Goal: Answer question/provide support: Share knowledge or assist other users

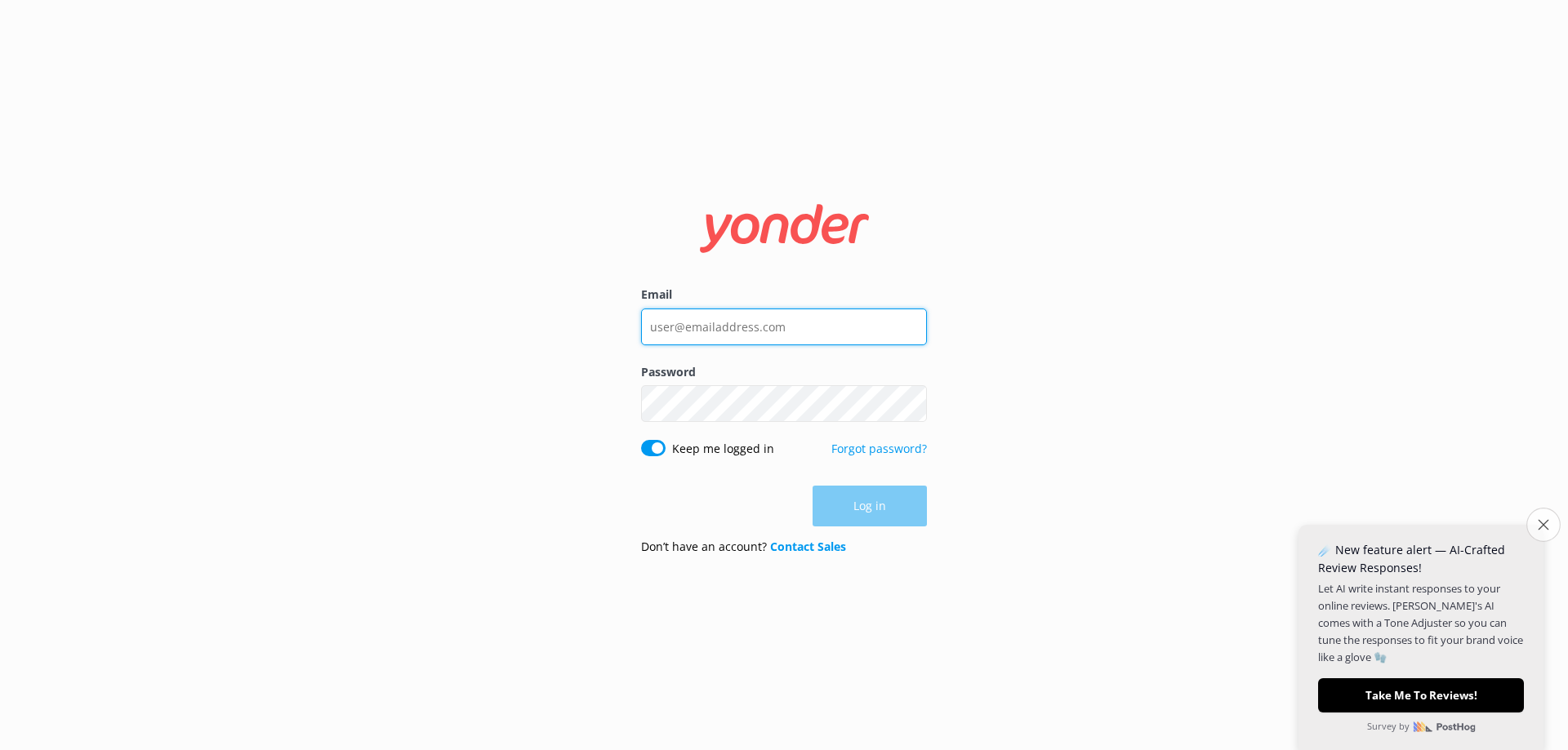
type input "[PERSON_NAME][EMAIL_ADDRESS][DOMAIN_NAME]"
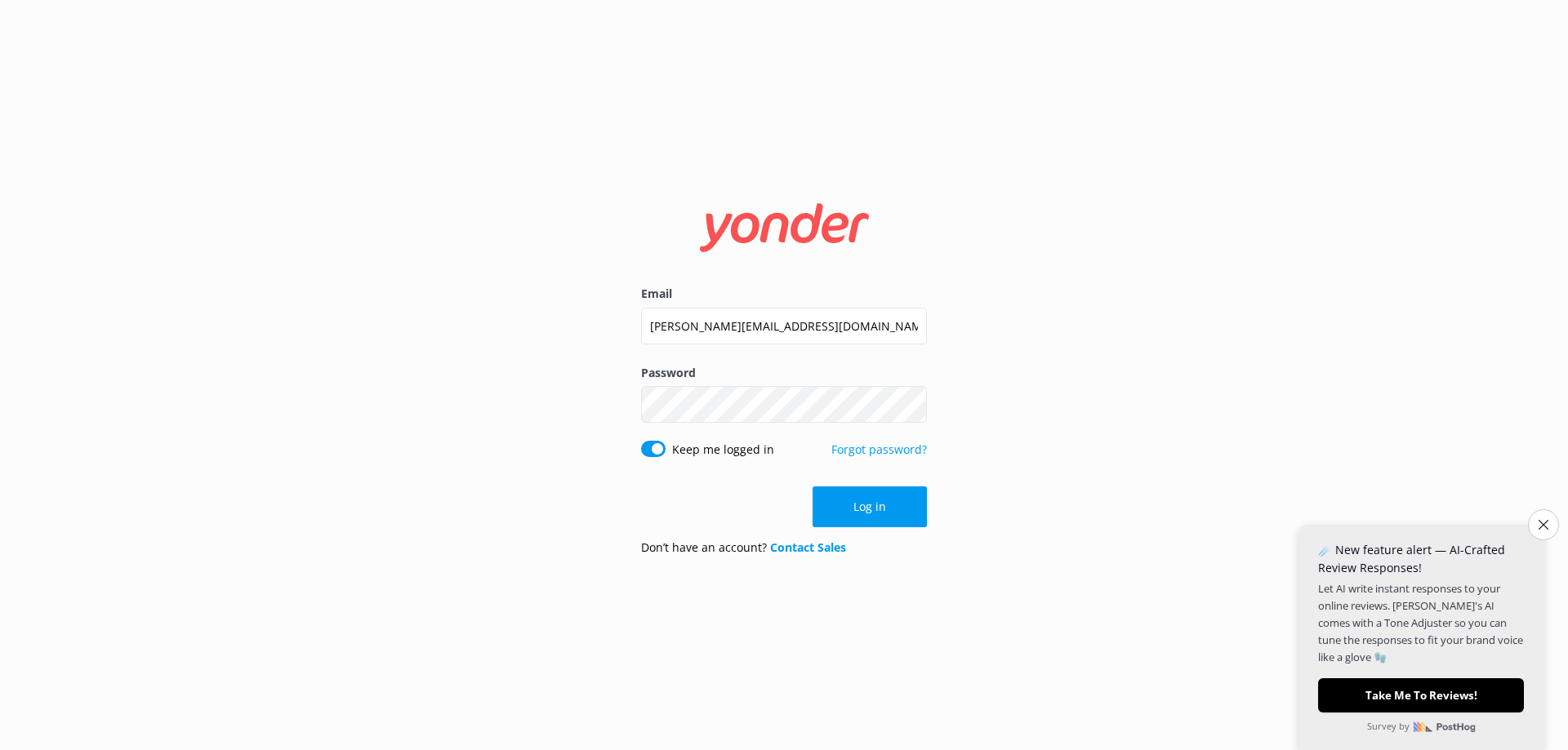
drag, startPoint x: 1543, startPoint y: 522, endPoint x: 1508, endPoint y: 497, distance: 43.0
click at [1539, 516] on button "Close survey" at bounding box center [1543, 525] width 31 height 31
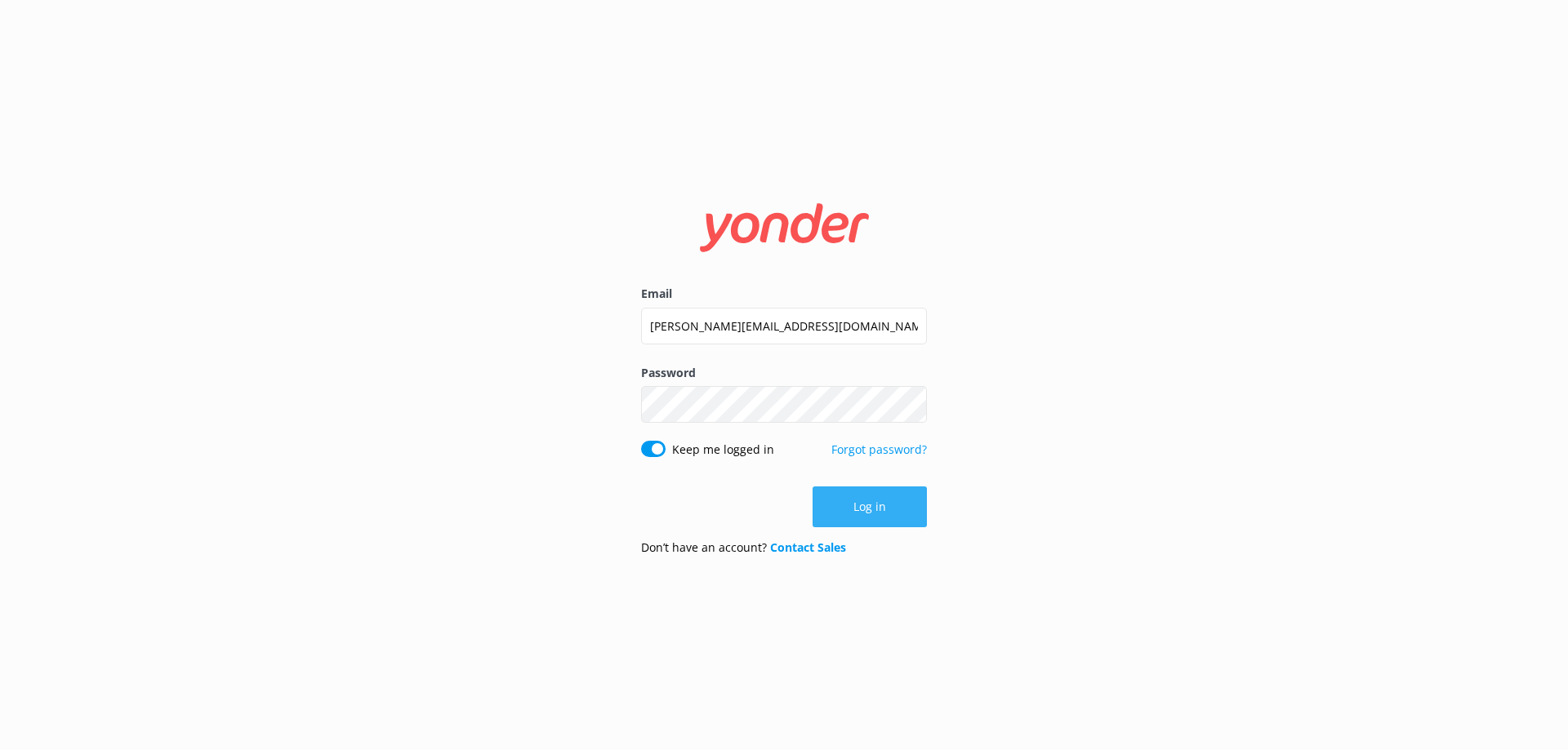
click at [864, 502] on button "Log in" at bounding box center [869, 507] width 114 height 41
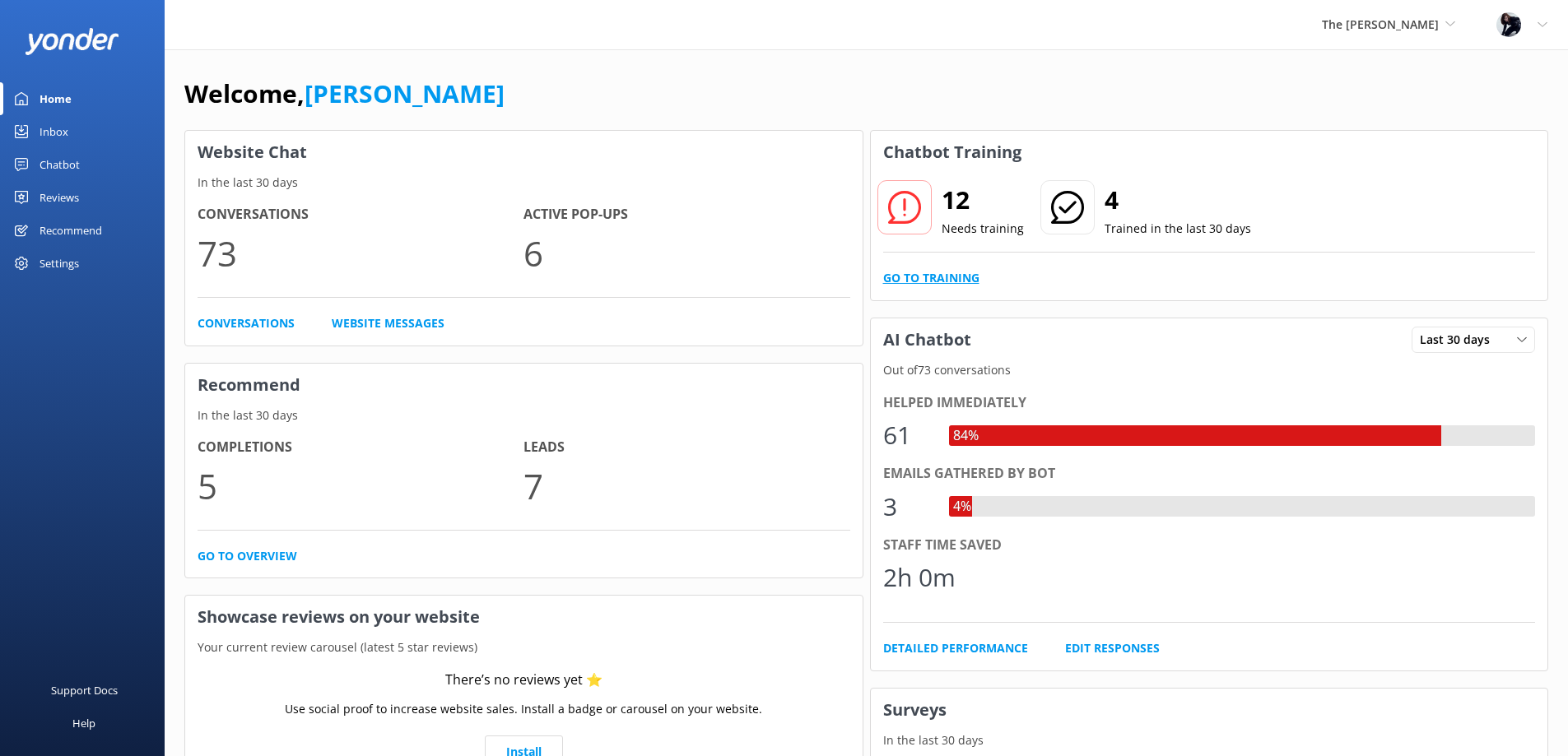
click at [946, 276] on link "Go to Training" at bounding box center [932, 278] width 97 height 18
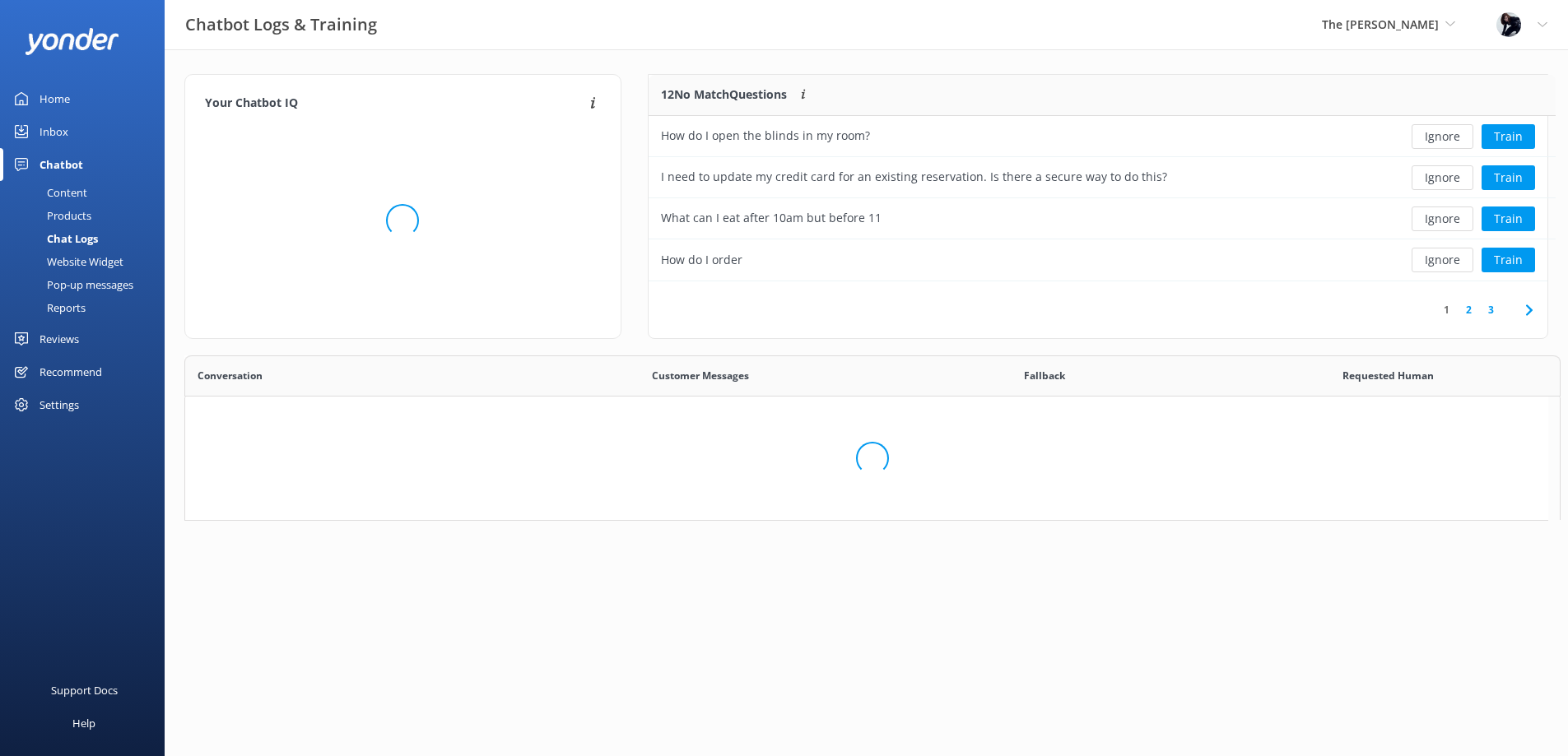
scroll to position [565, 1350]
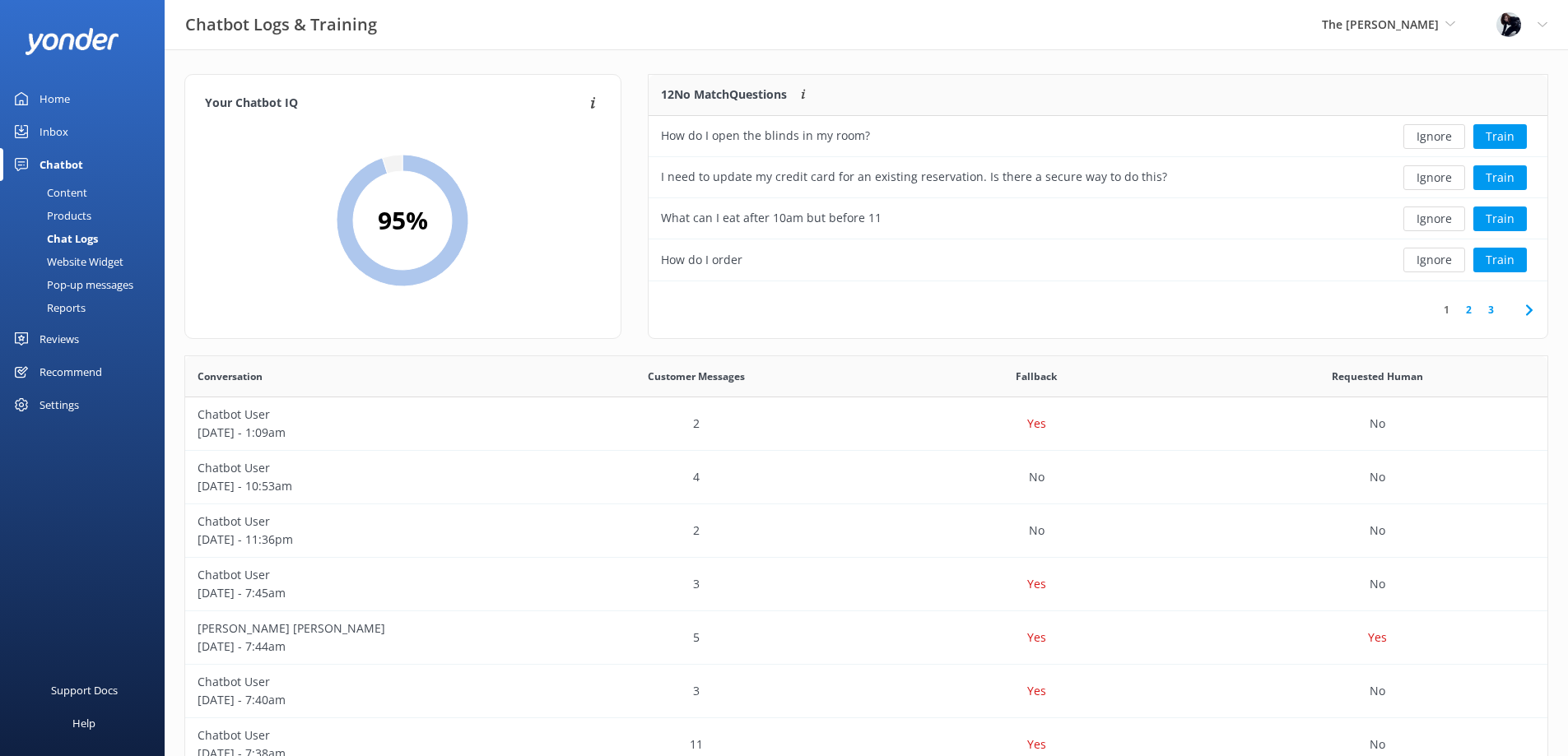
click at [1535, 311] on icon at bounding box center [1528, 310] width 19 height 19
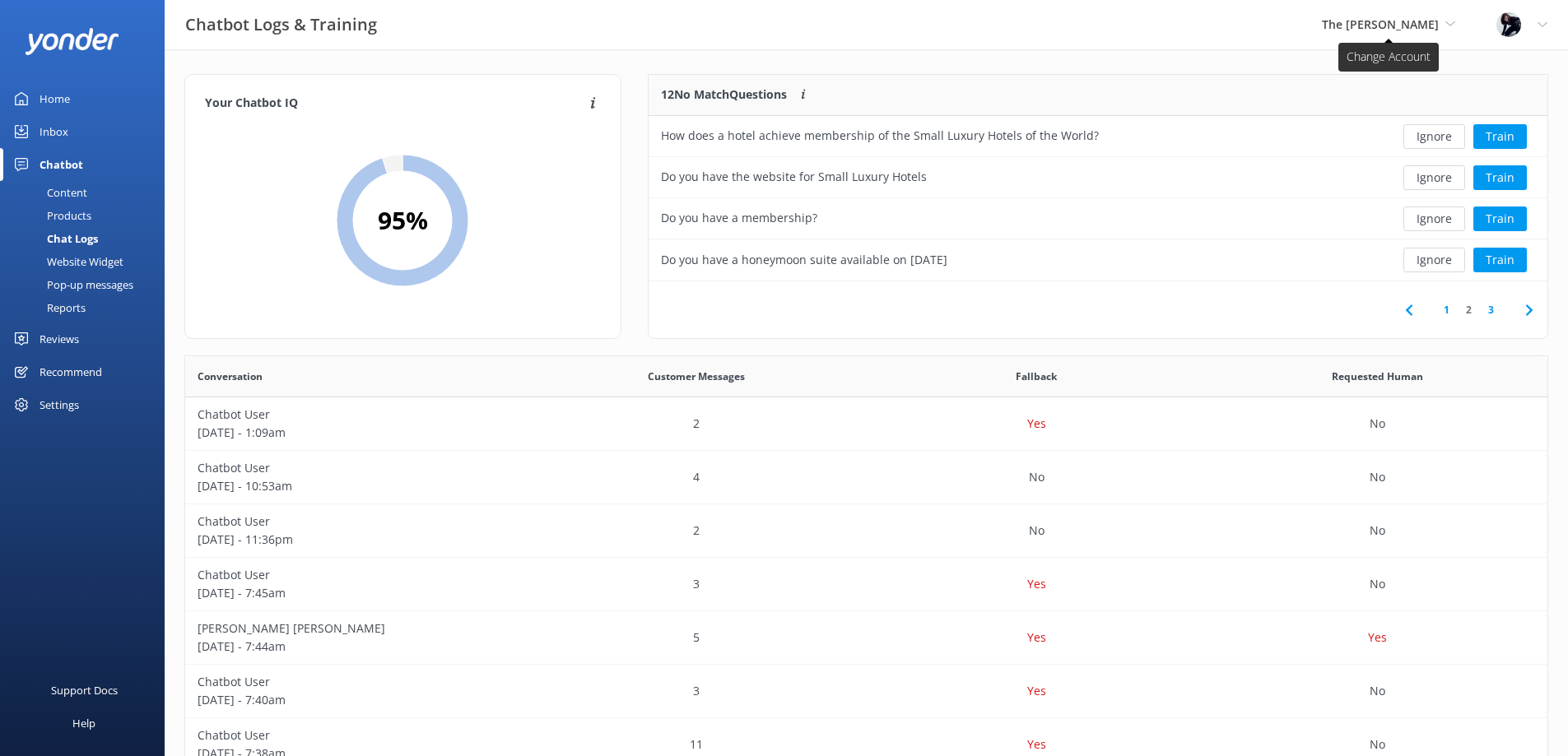
click at [1451, 28] on icon at bounding box center [1450, 24] width 10 height 10
click at [1396, 110] on link "Regent of Rotorua" at bounding box center [1384, 108] width 164 height 40
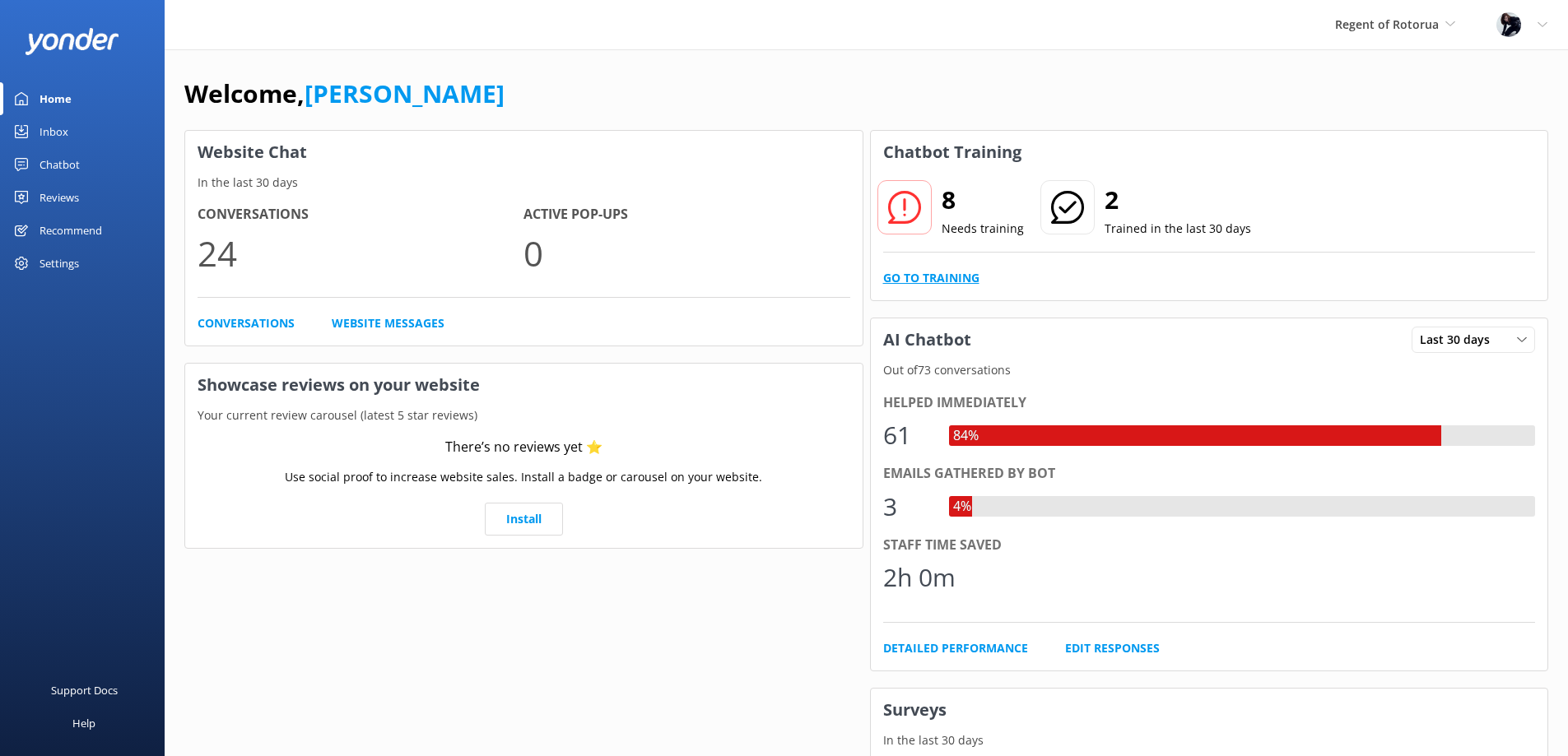
click at [934, 282] on link "Go to Training" at bounding box center [932, 278] width 97 height 18
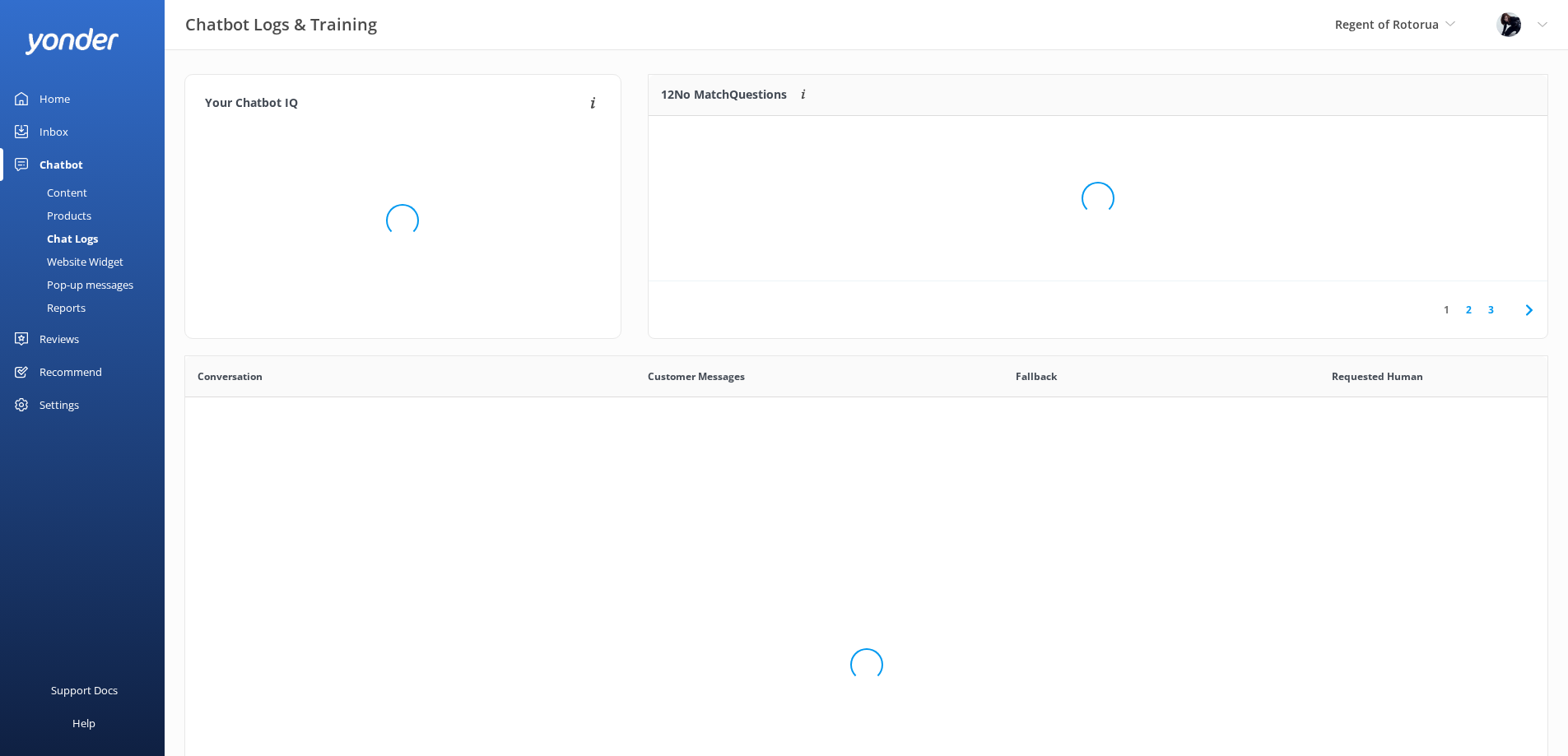
scroll to position [565, 1350]
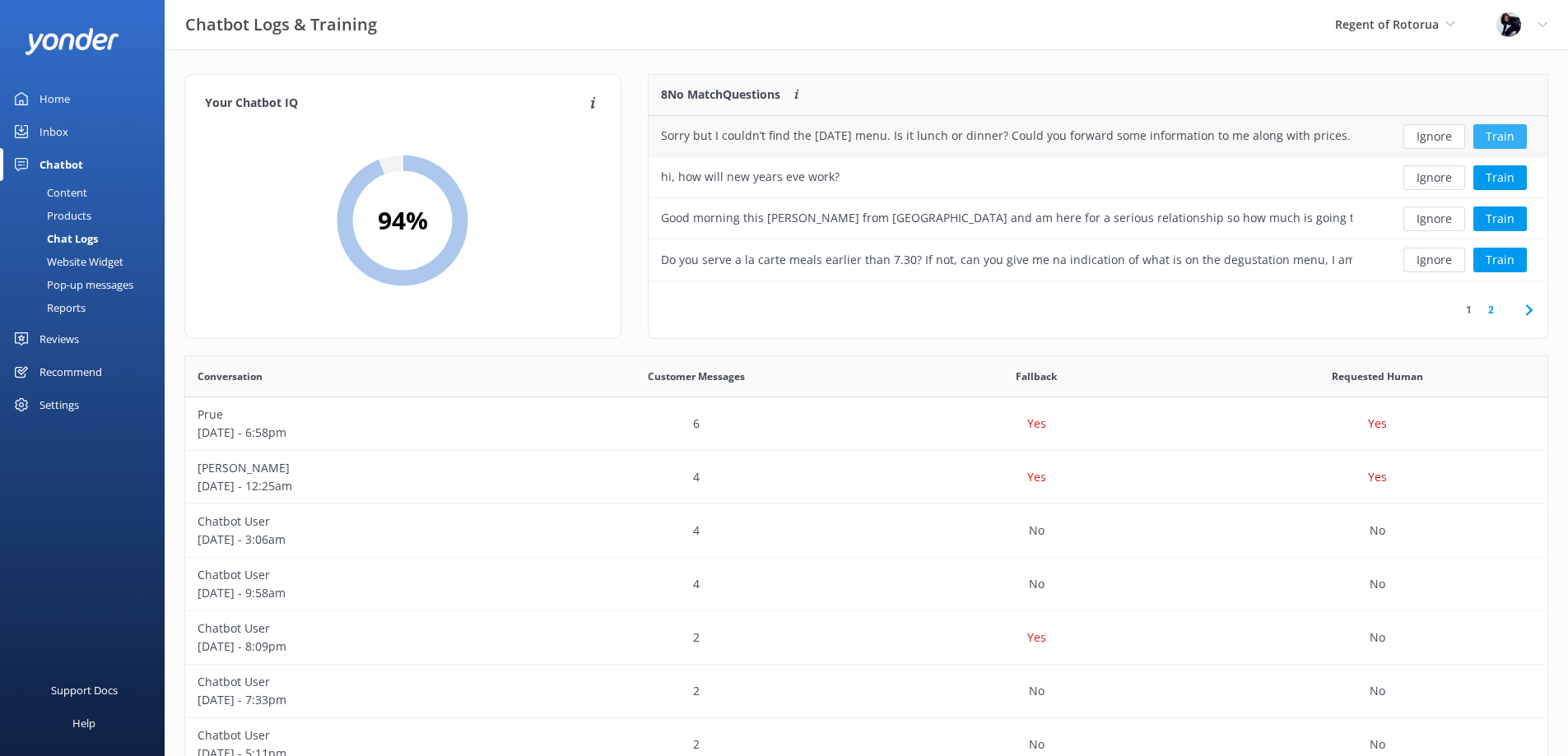
click at [1499, 135] on button "Train" at bounding box center [1499, 137] width 53 height 25
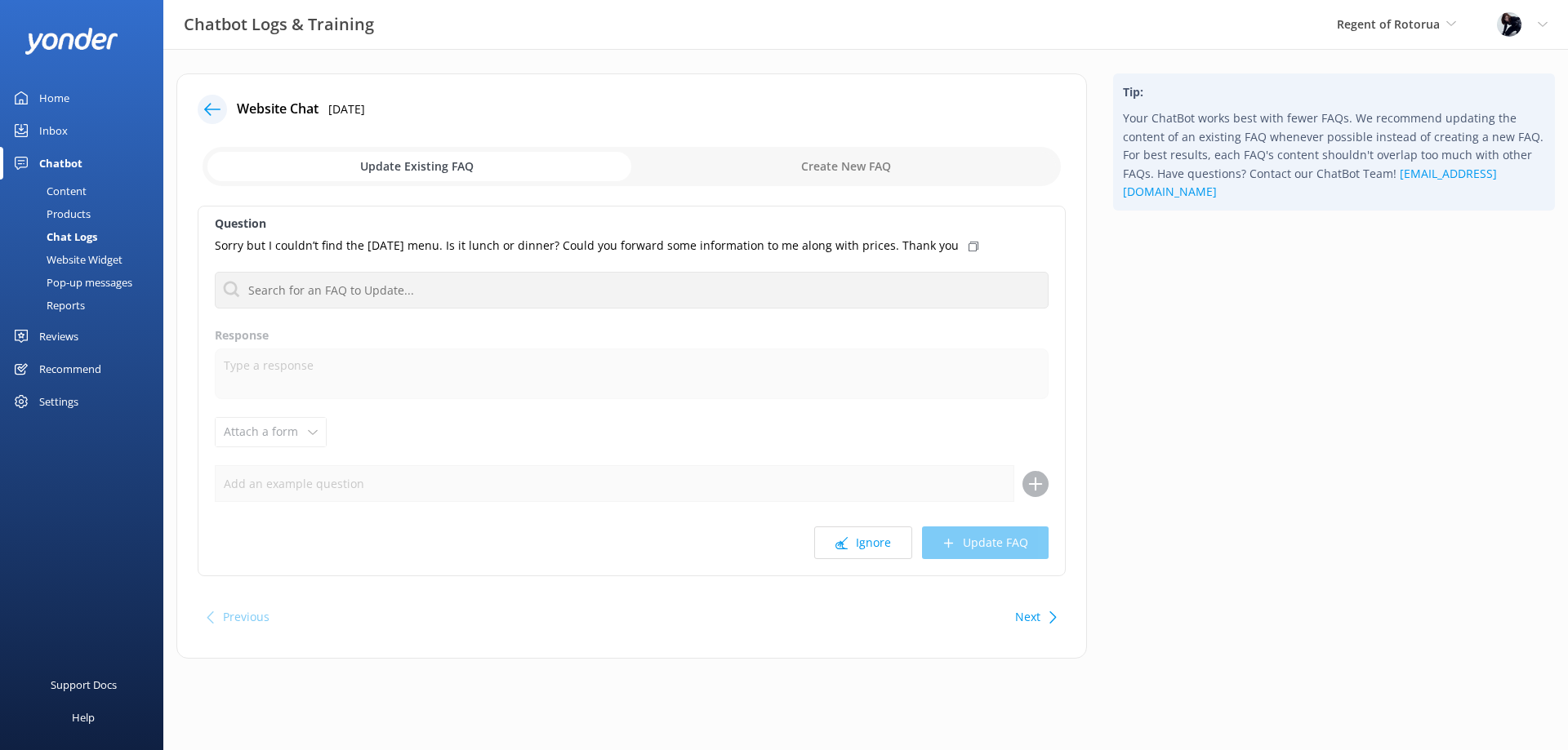
click at [441, 167] on input "checkbox" at bounding box center [631, 166] width 858 height 39
checkbox input "true"
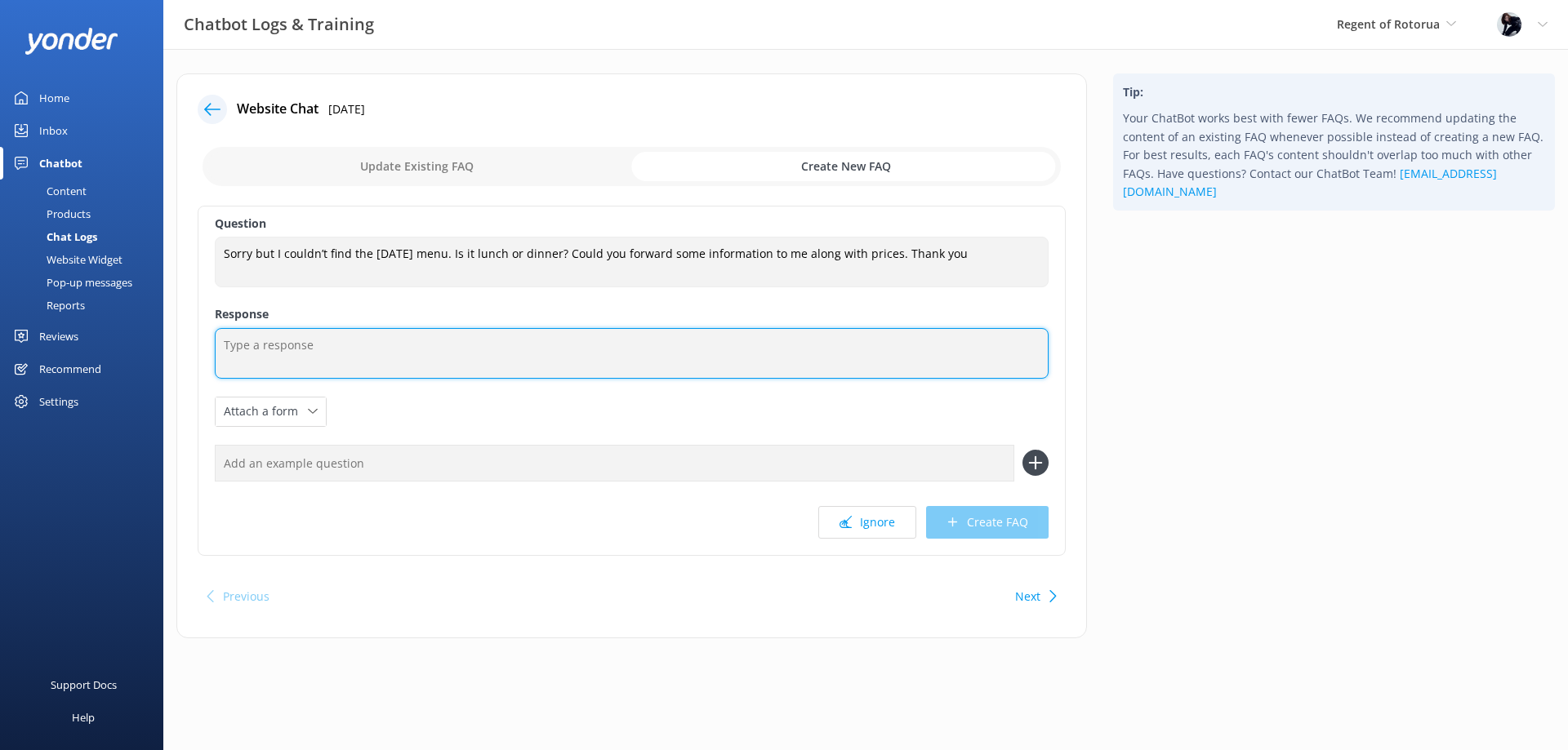
click at [235, 362] on textarea at bounding box center [631, 353] width 833 height 51
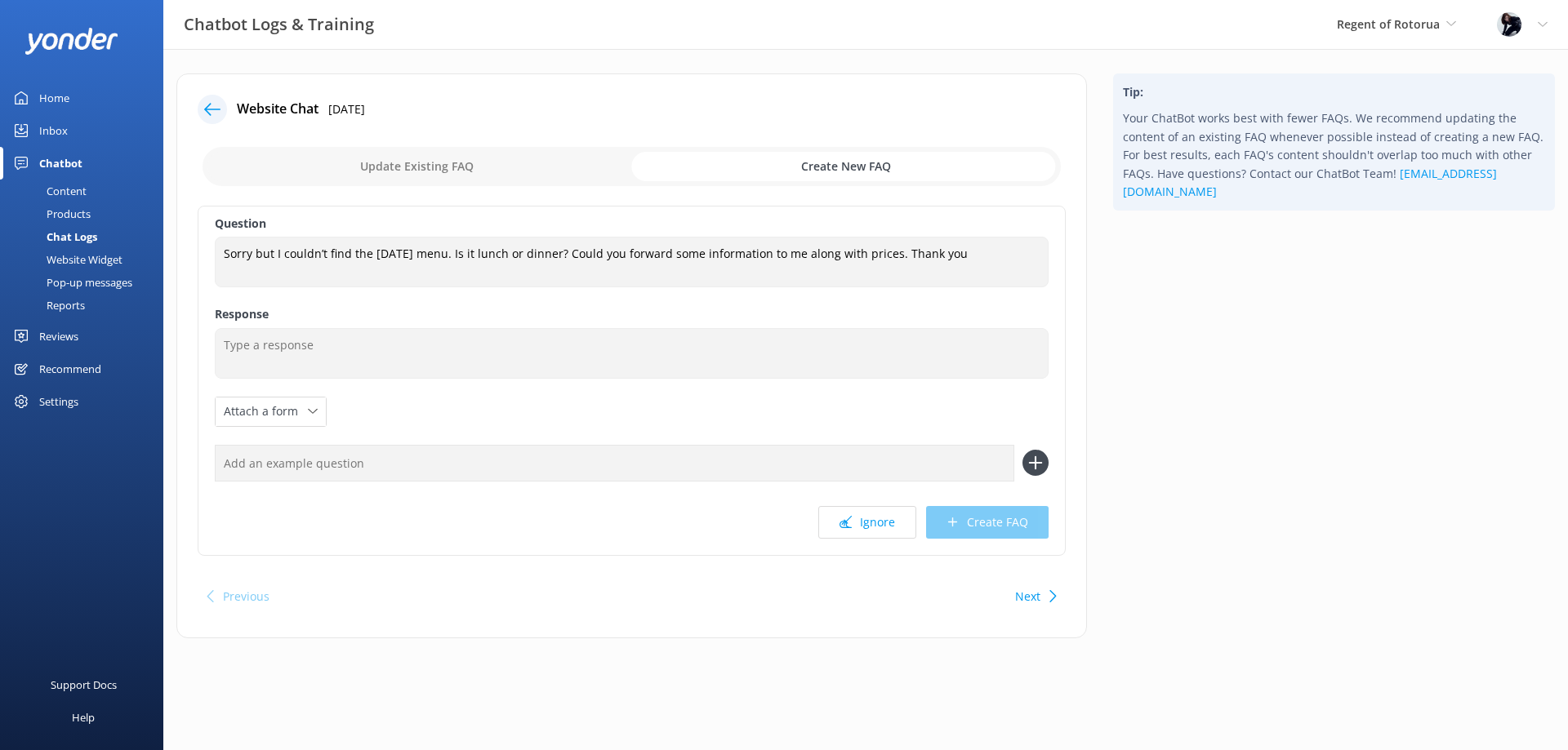
click at [209, 112] on icon at bounding box center [212, 109] width 16 height 16
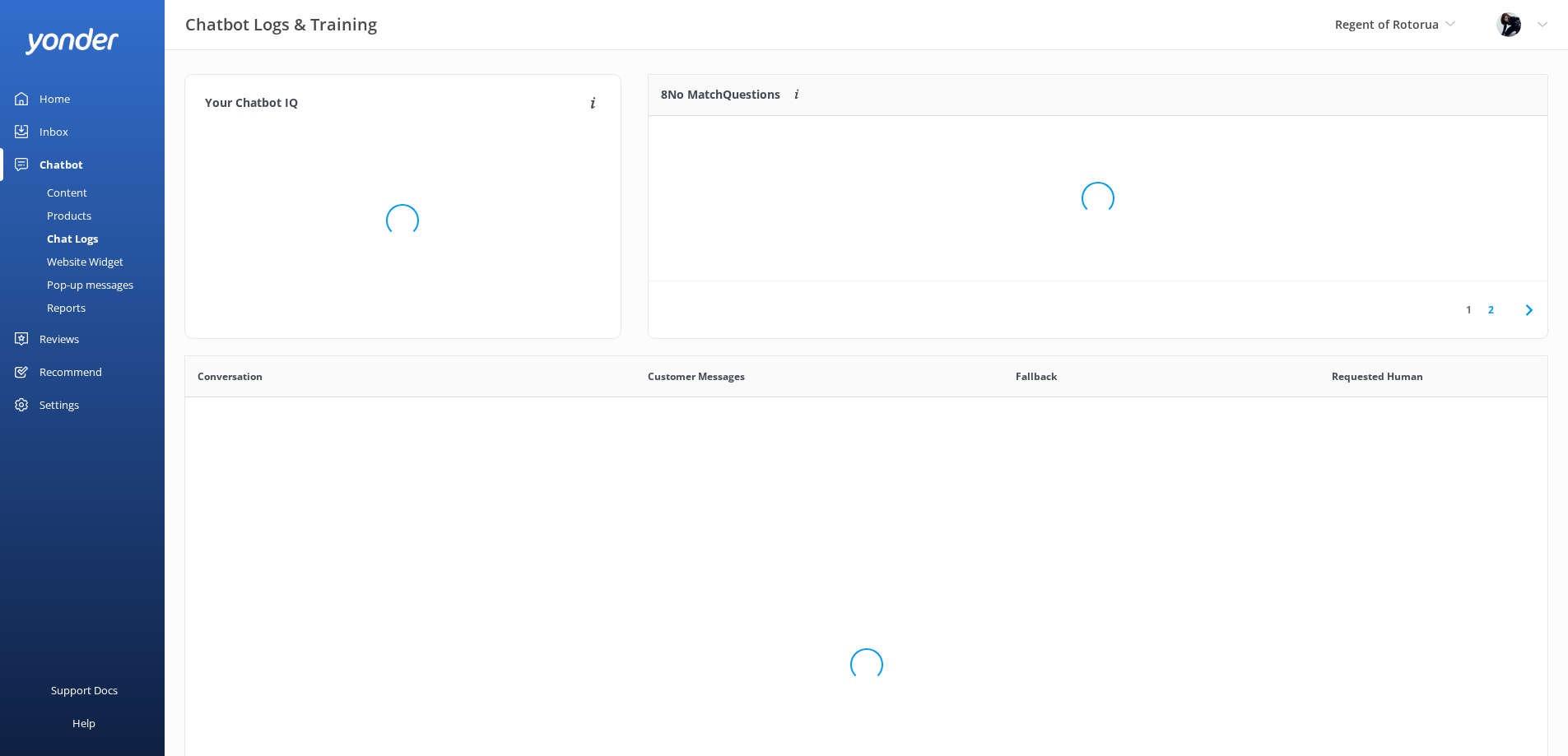
scroll to position [565, 1350]
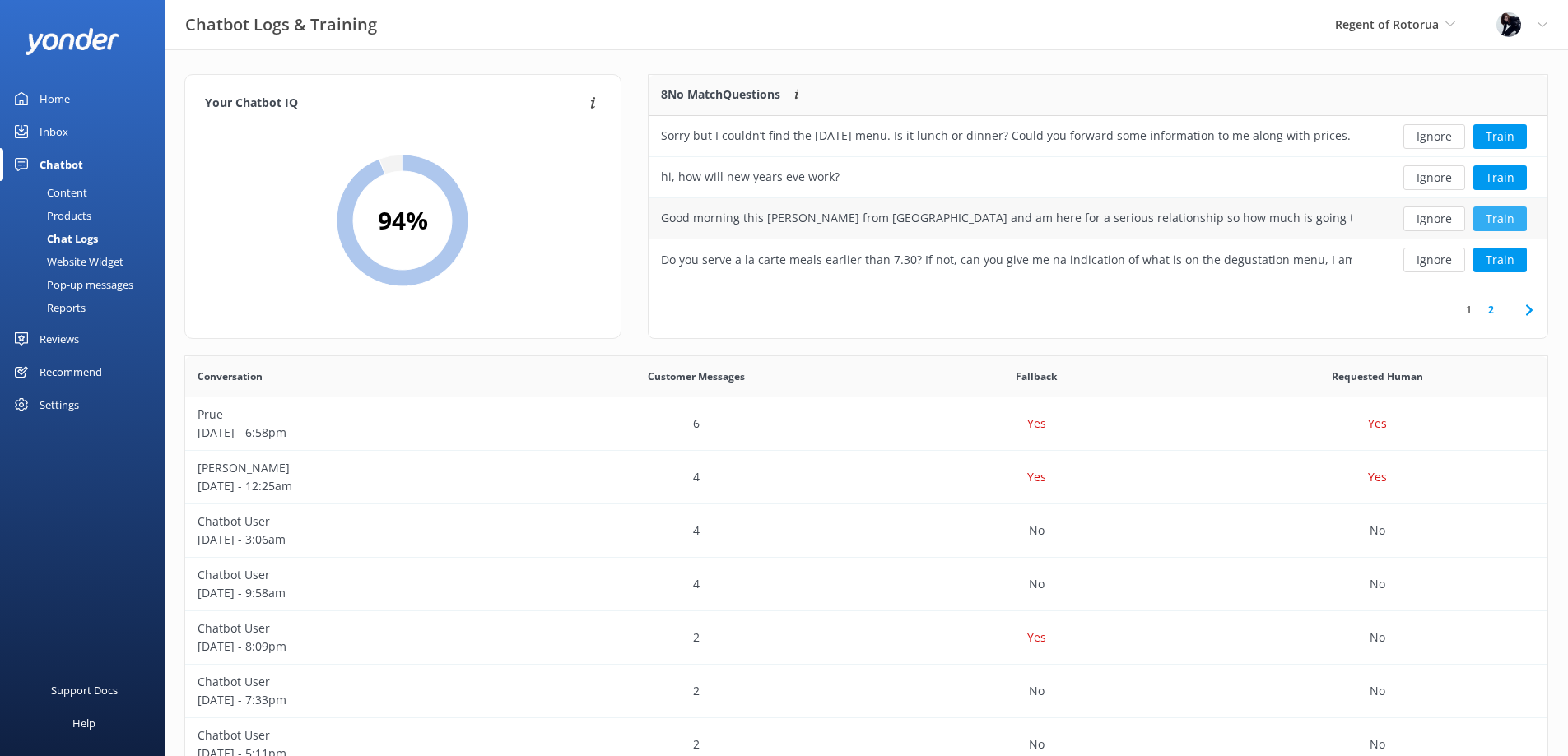
click at [1511, 220] on button "Train" at bounding box center [1499, 219] width 53 height 25
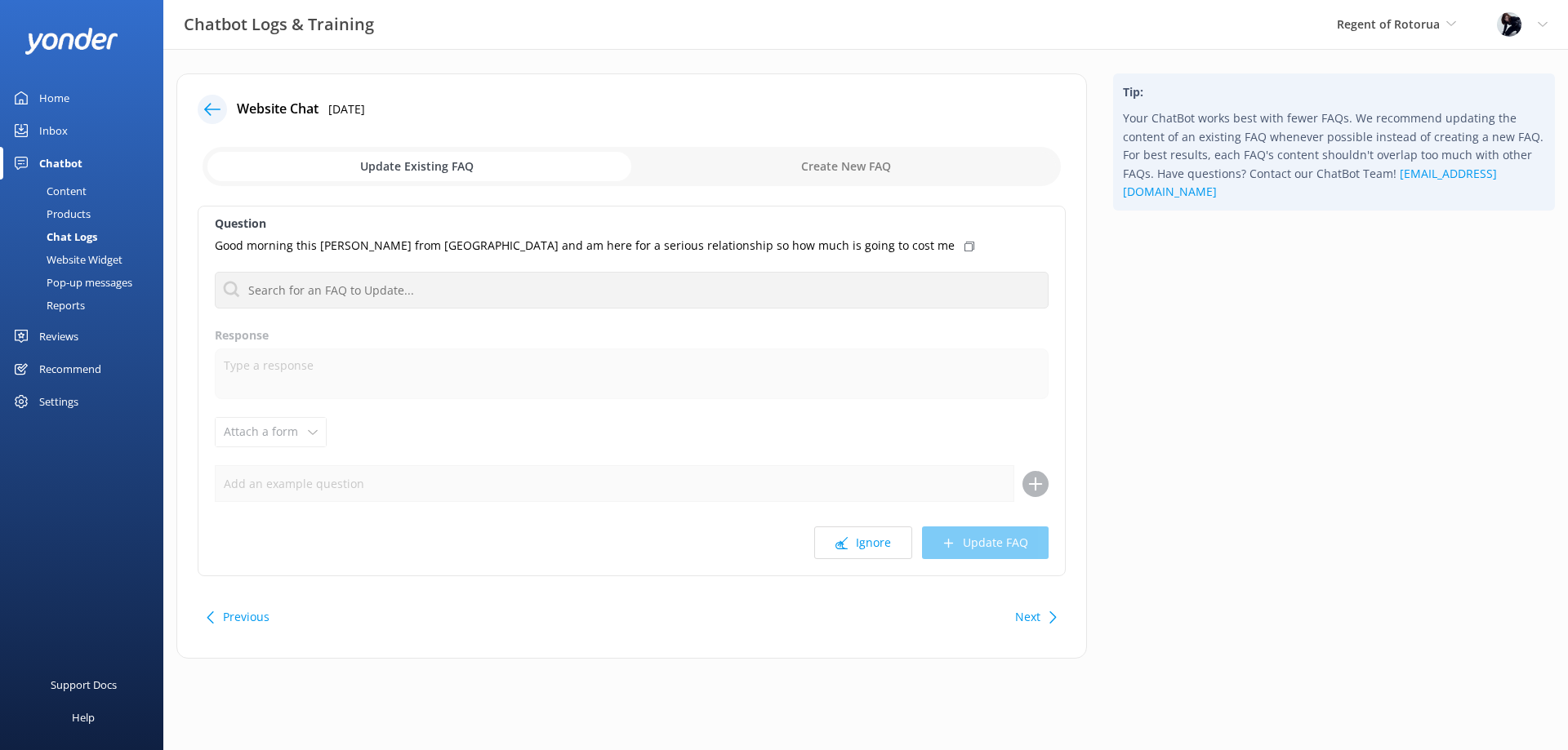
click at [855, 250] on div "Good morning this Hassan Okoko from Nigeria and am here for a serious relations…" at bounding box center [631, 245] width 833 height 18
click at [215, 110] on icon at bounding box center [212, 109] width 16 height 16
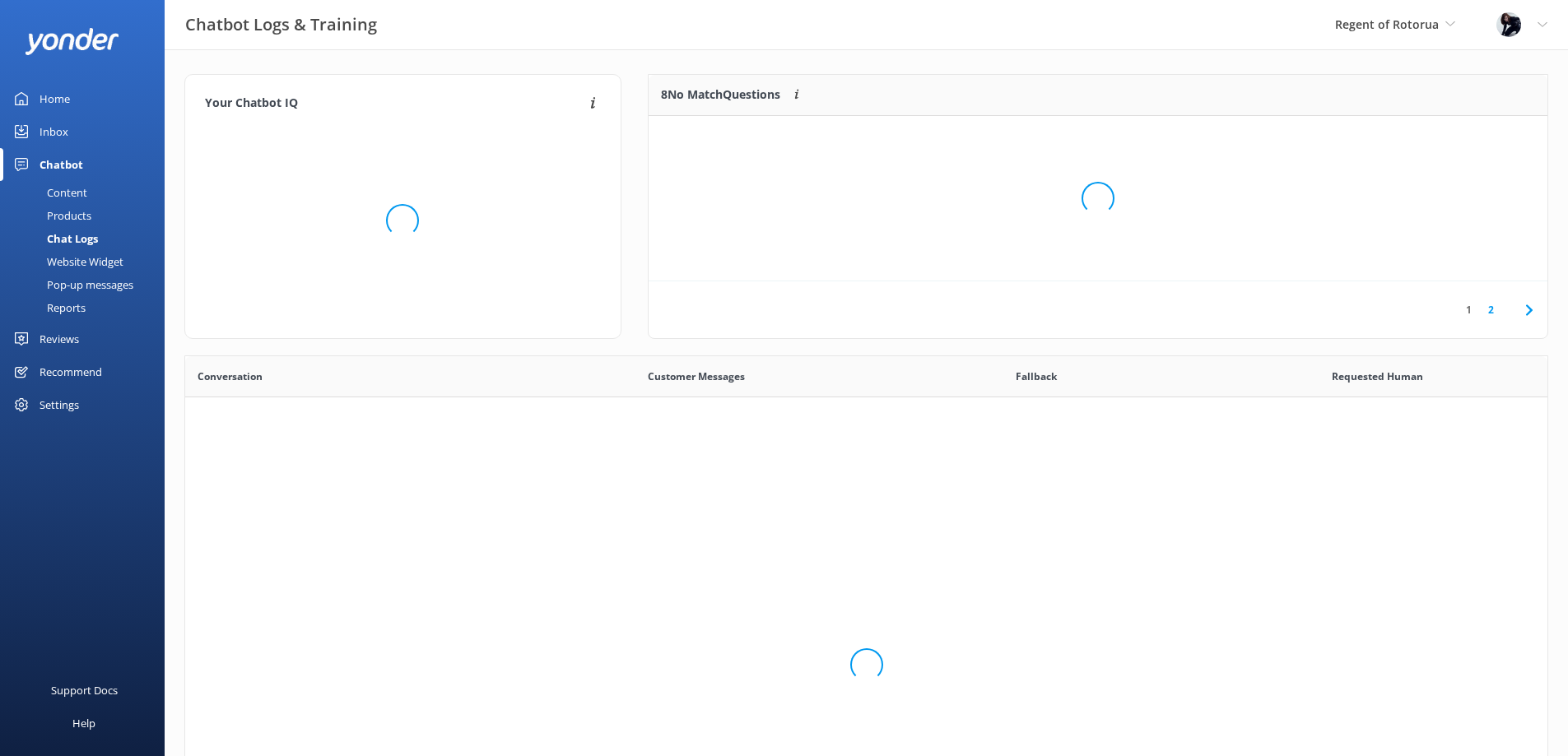
scroll to position [565, 1350]
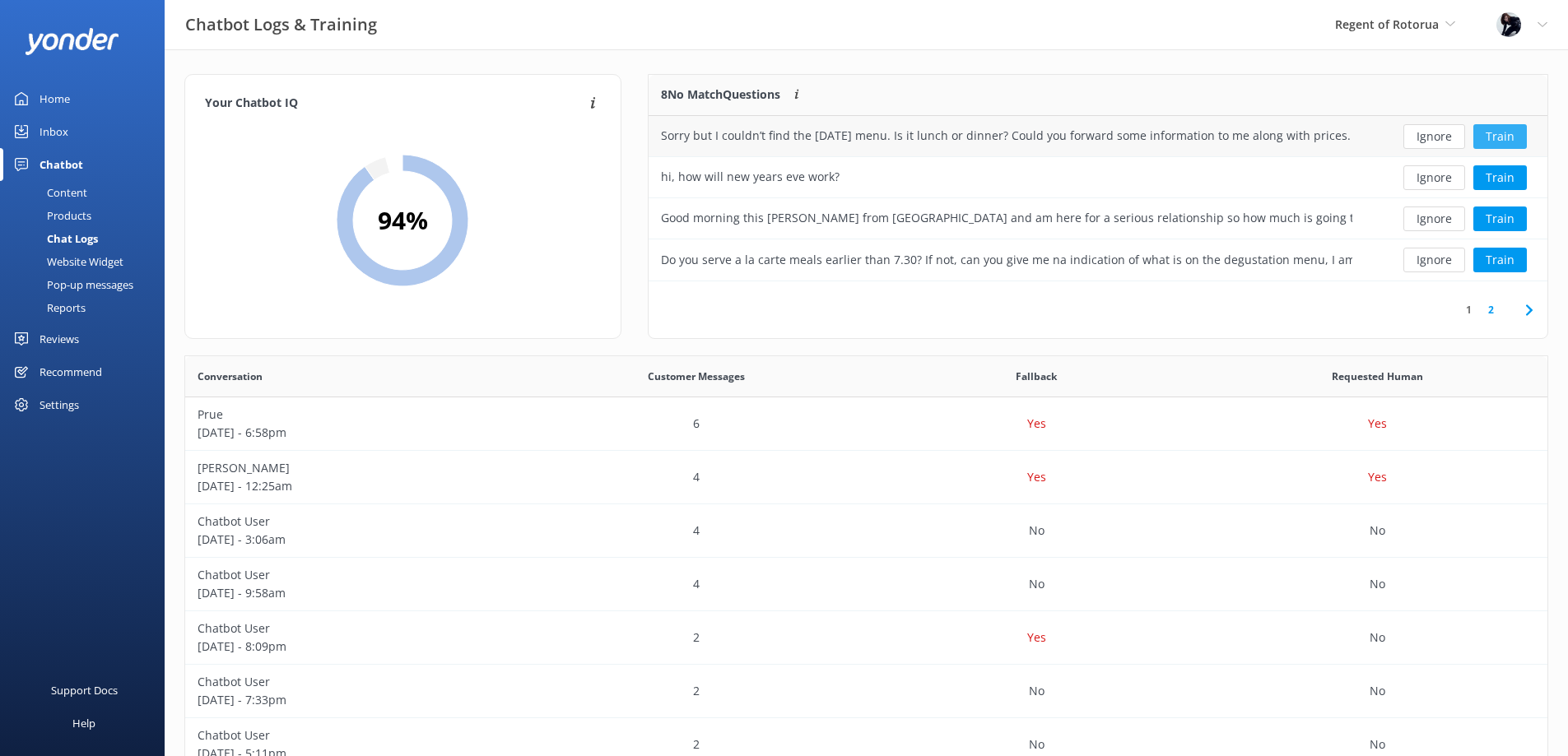
click at [1506, 130] on button "Train" at bounding box center [1499, 137] width 53 height 25
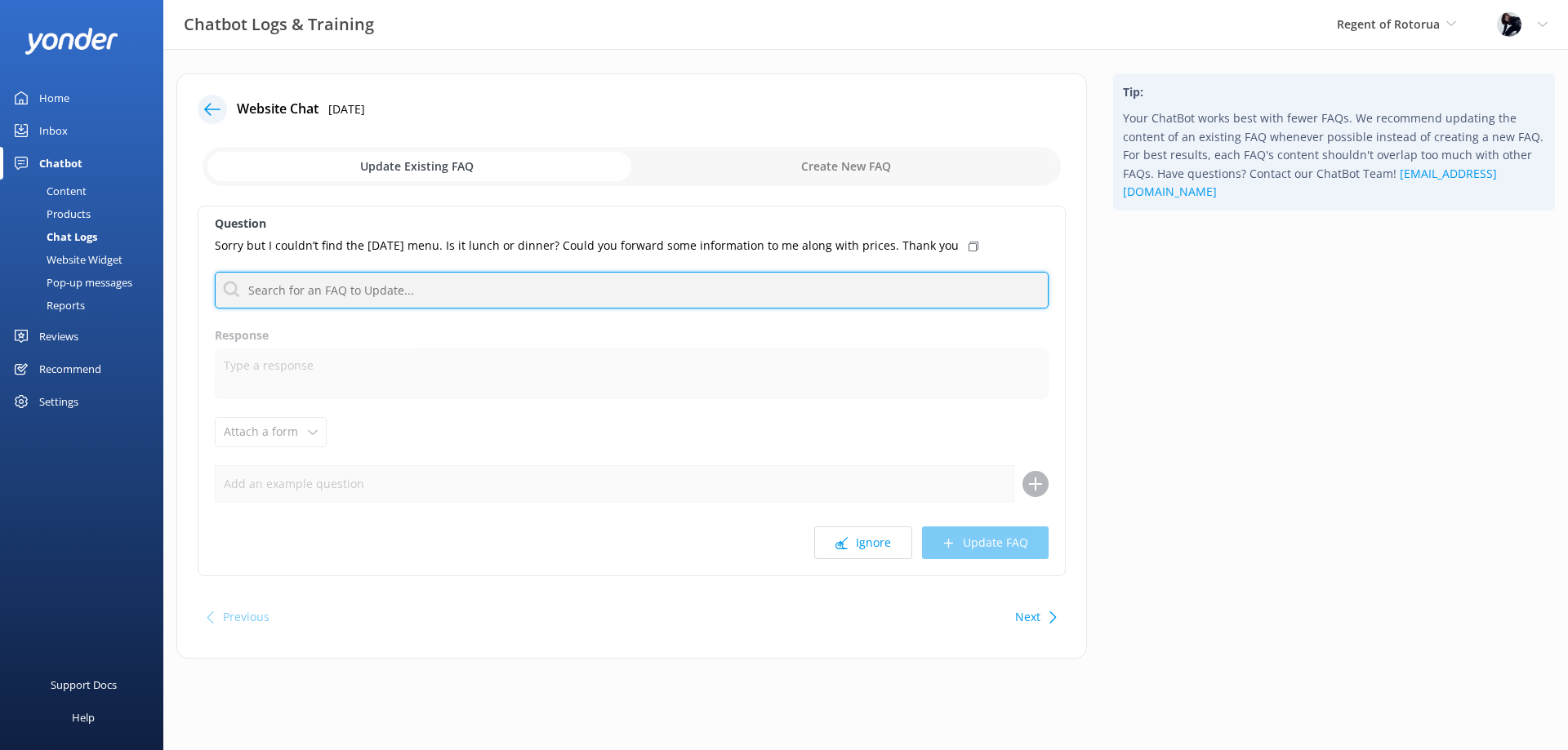
click at [485, 298] on input "text" at bounding box center [631, 290] width 833 height 36
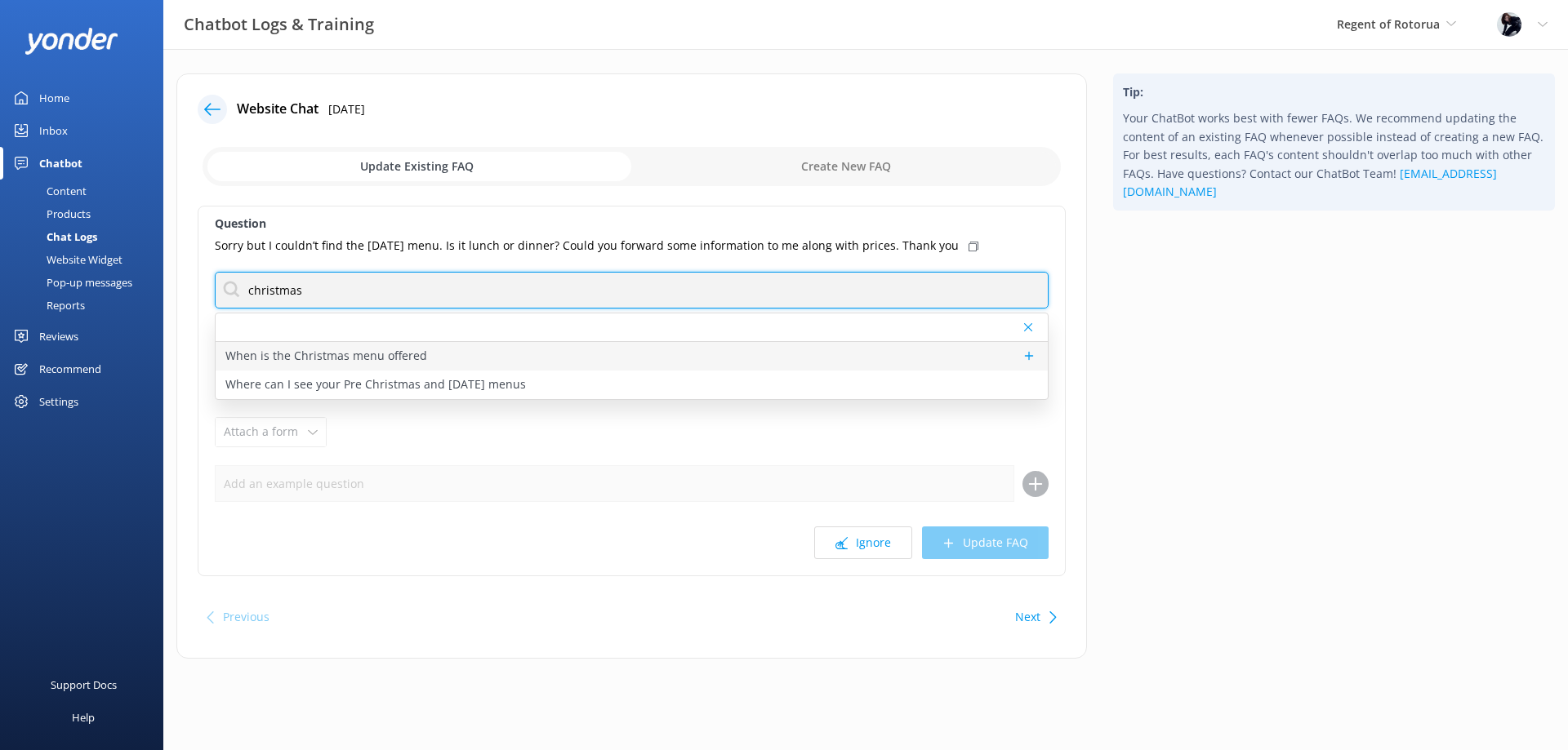
type input "christmas"
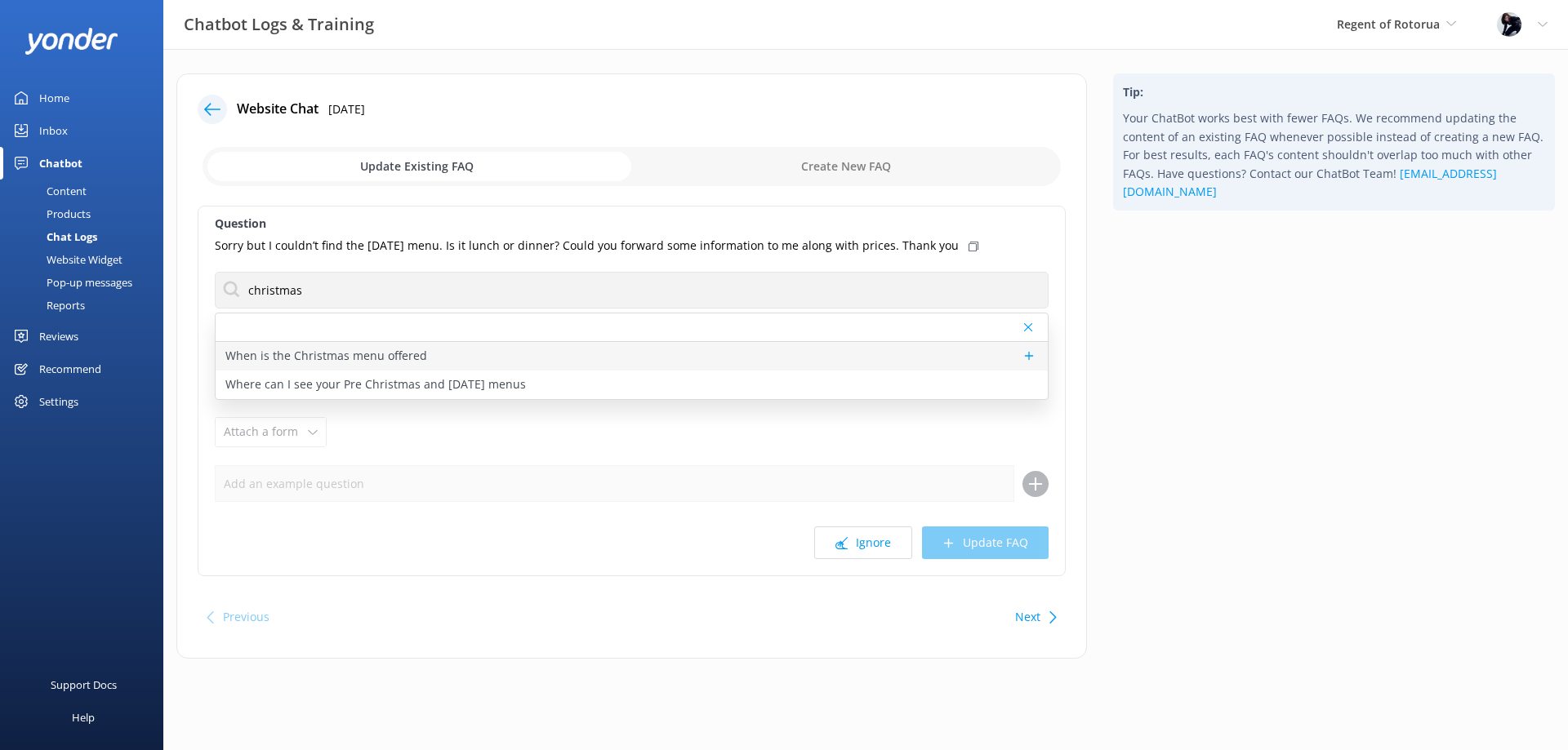
click at [234, 352] on p "When is the Christmas menu offered" at bounding box center [326, 355] width 202 height 18
type textarea "The Christmas Day menu is only offered on Christmas day. After that we revert t…"
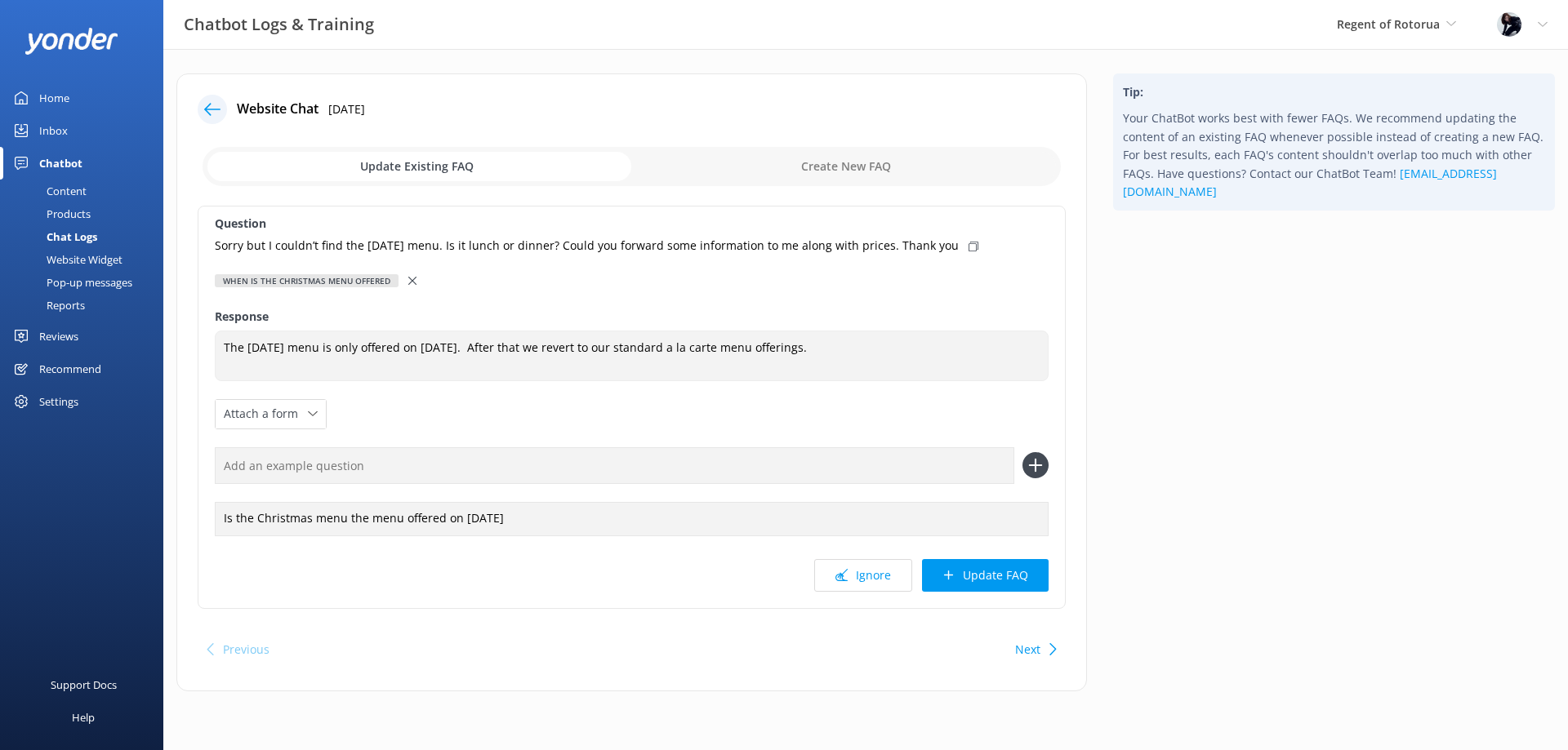
click at [412, 280] on div at bounding box center [414, 281] width 11 height 18
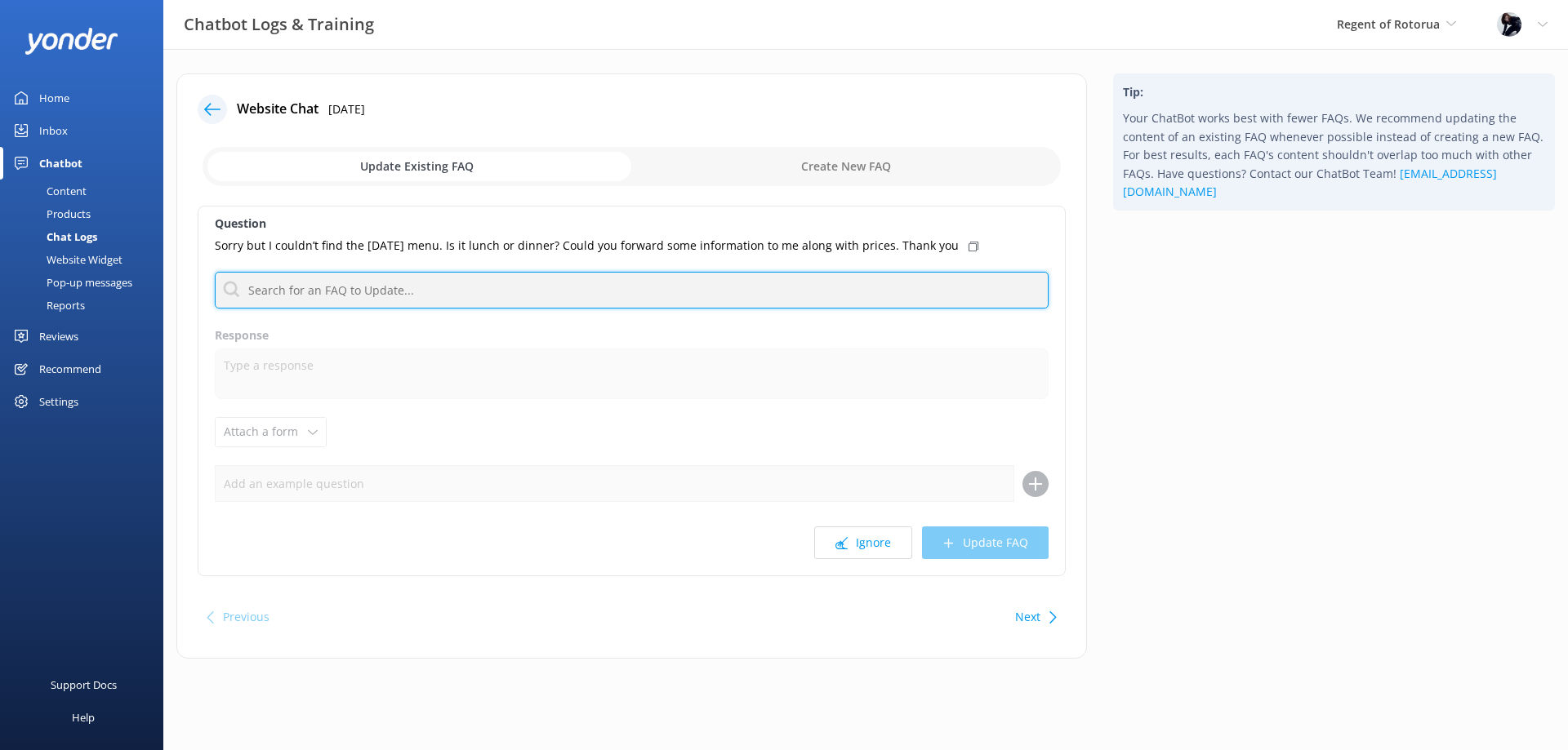
click at [417, 284] on input "text" at bounding box center [631, 290] width 833 height 36
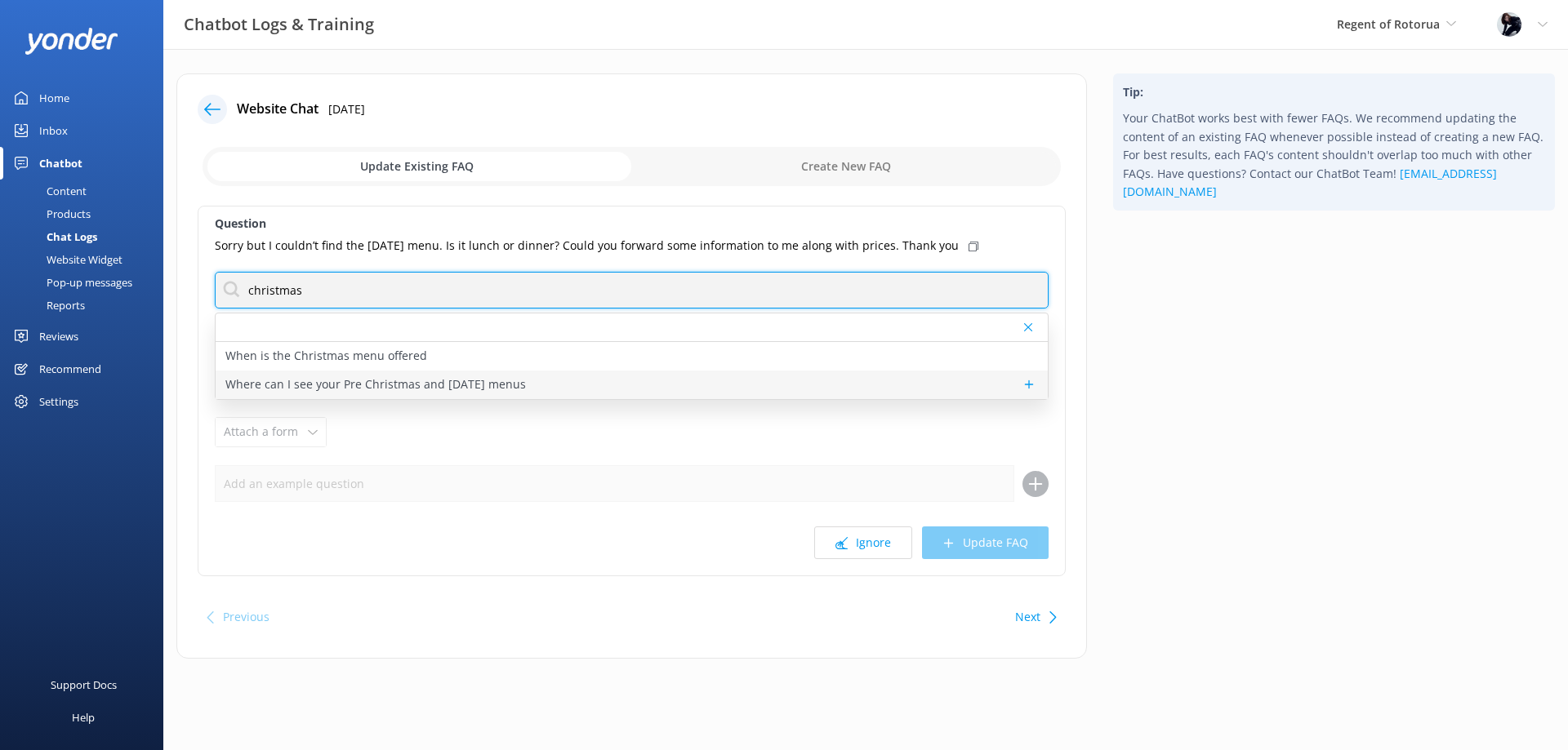
type input "christmas"
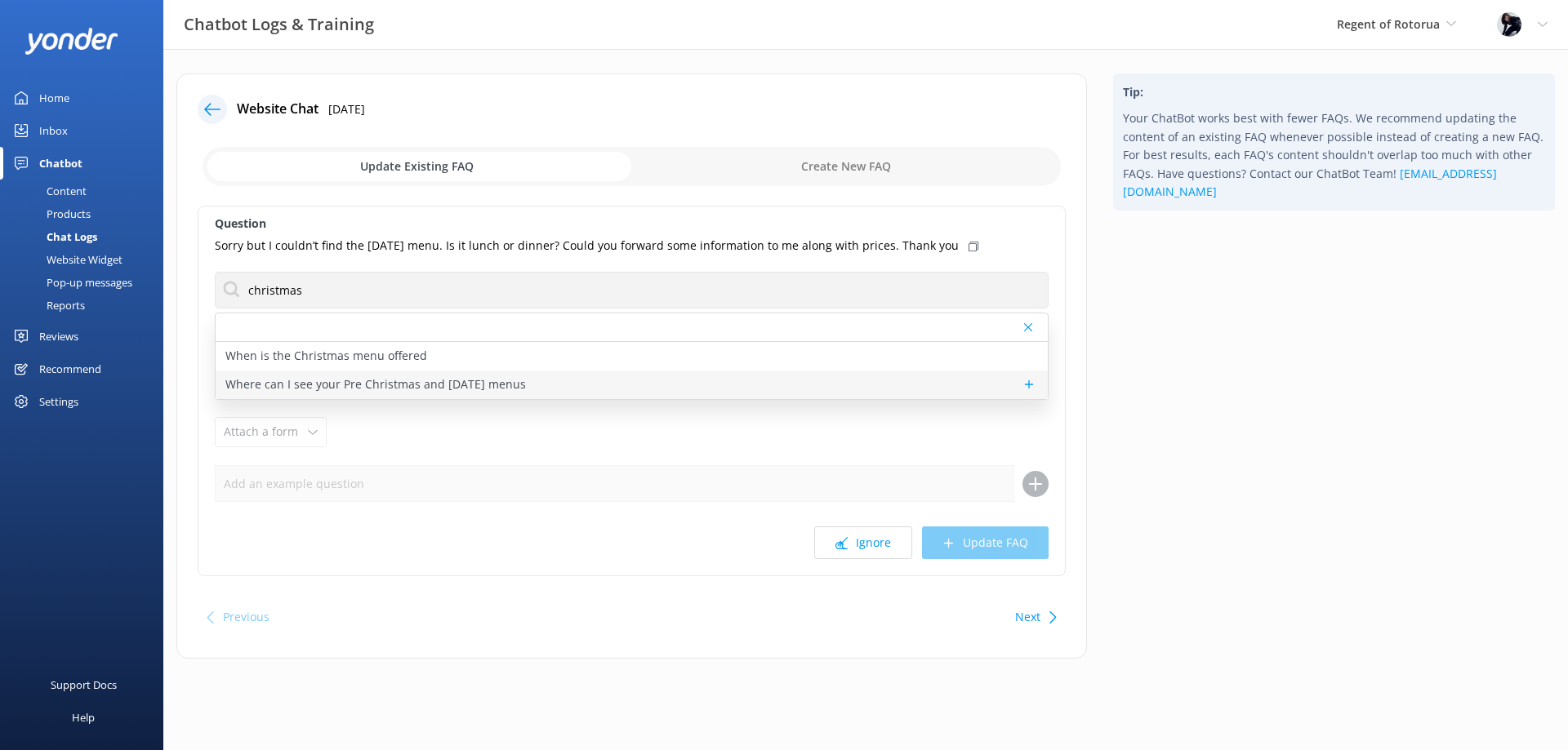
click at [406, 384] on p "Where can I see your Pre Christmas and Christmas Day menus" at bounding box center [375, 384] width 301 height 18
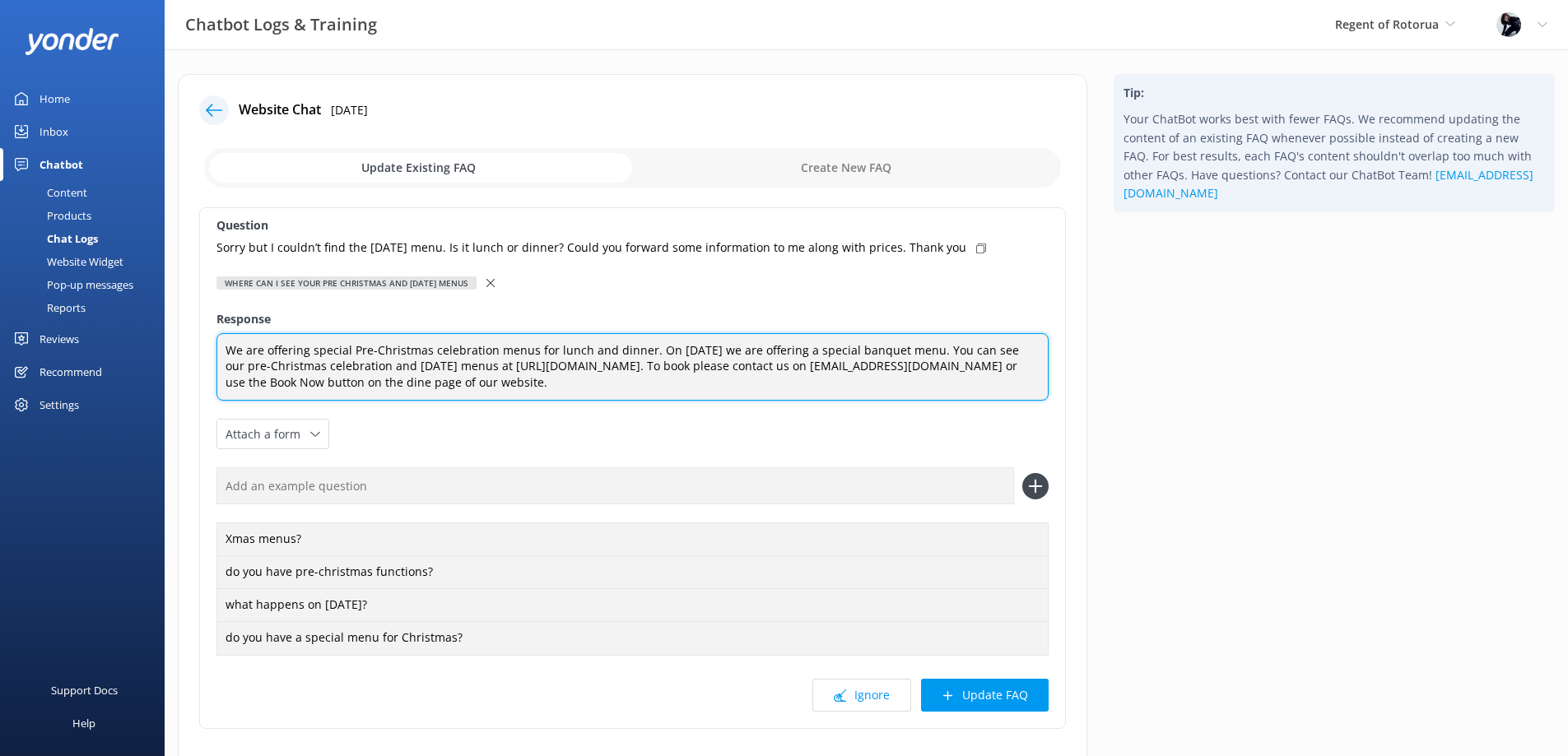
drag, startPoint x: 970, startPoint y: 347, endPoint x: 725, endPoint y: 366, distance: 245.7
click at [725, 366] on textarea "We are offering special Pre-Christmas celebration menus for lunch and dinner. O…" at bounding box center [632, 367] width 832 height 69
drag, startPoint x: 710, startPoint y: 383, endPoint x: 365, endPoint y: 378, distance: 345.0
click at [365, 378] on textarea "We are offering special Pre-Christmas celebration menus for lunch and dinner. O…" at bounding box center [632, 367] width 832 height 69
type textarea "We are offering special Pre-Christmas celebration menus for lunch and dinner. O…"
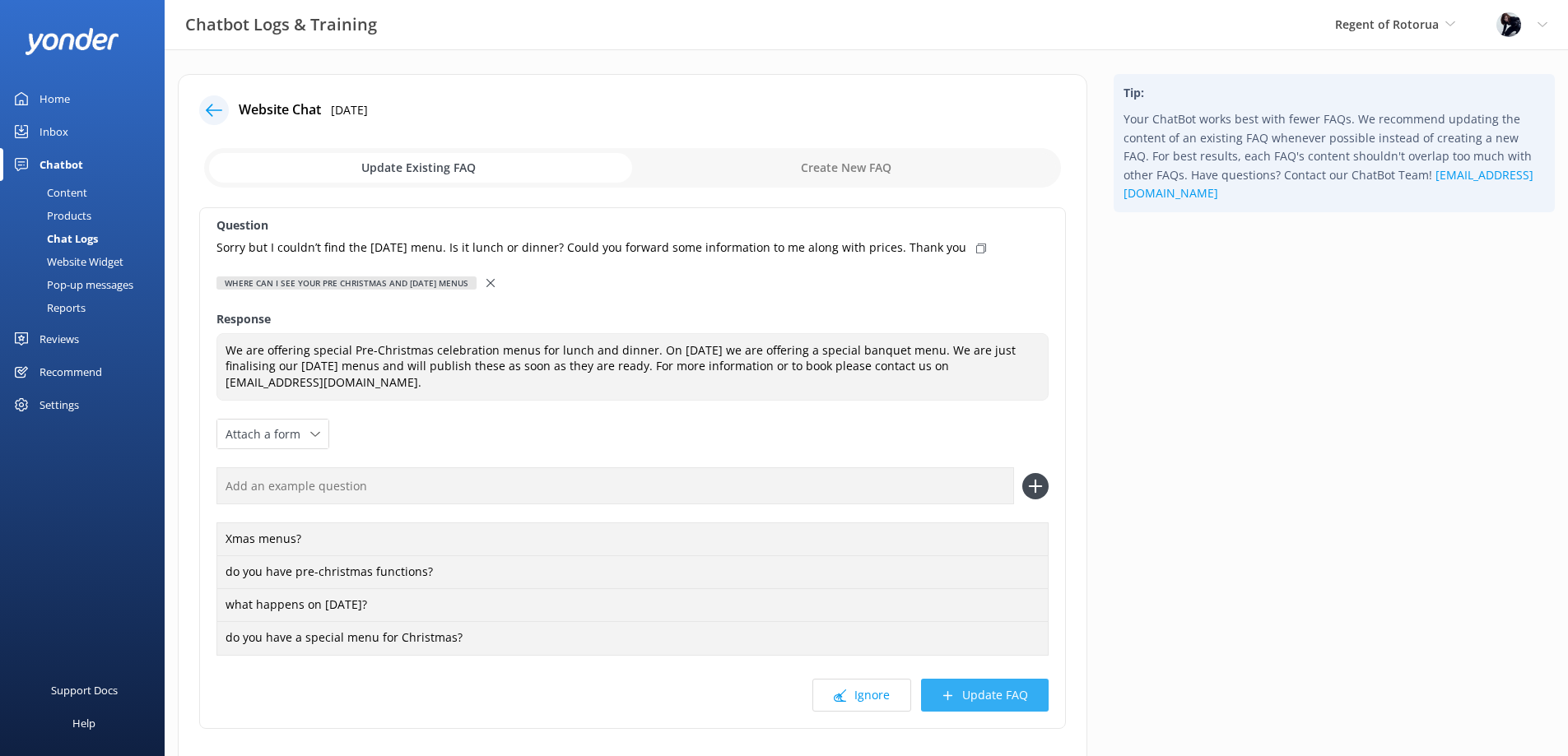
click at [984, 699] on button "Update FAQ" at bounding box center [985, 695] width 127 height 33
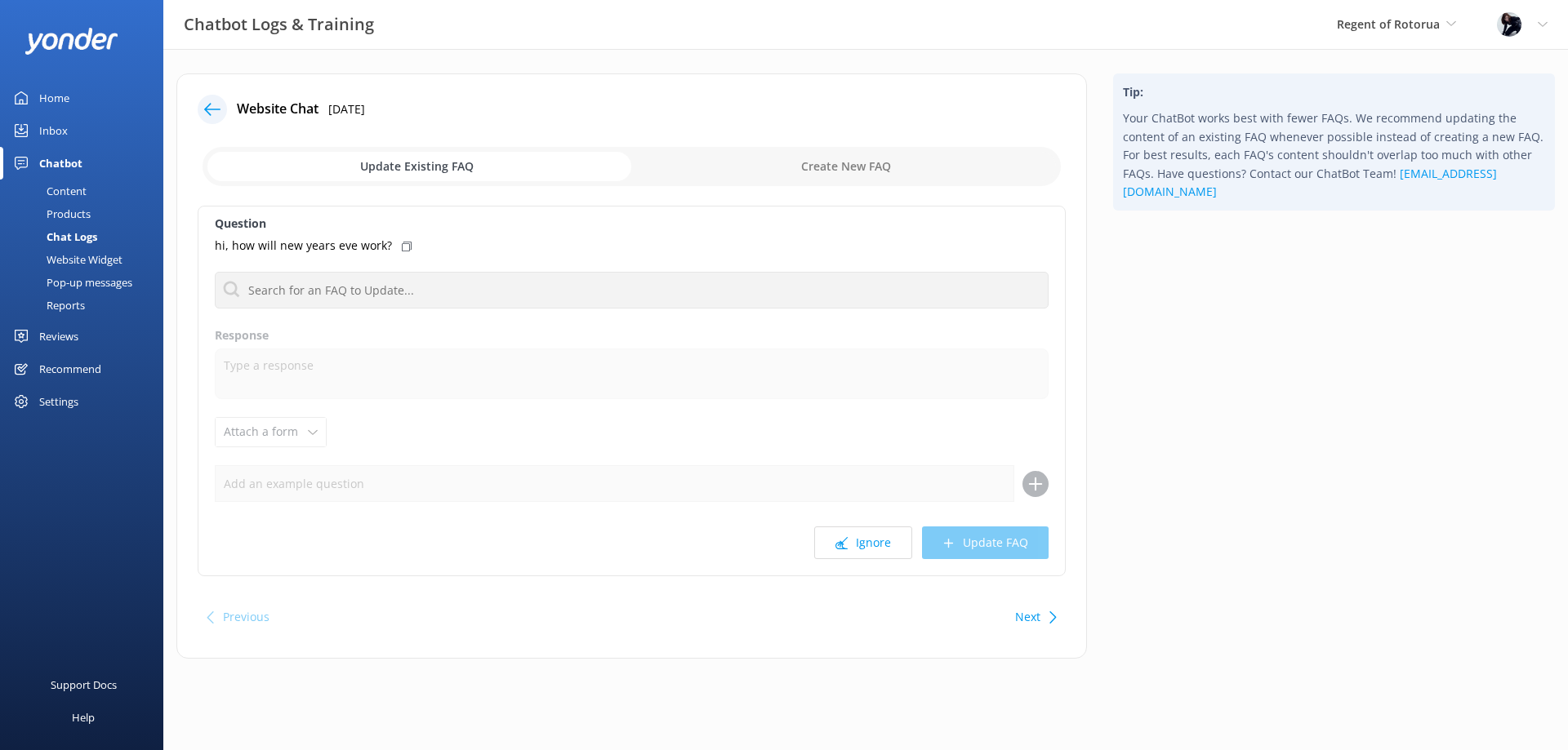
click at [212, 118] on div at bounding box center [212, 109] width 30 height 30
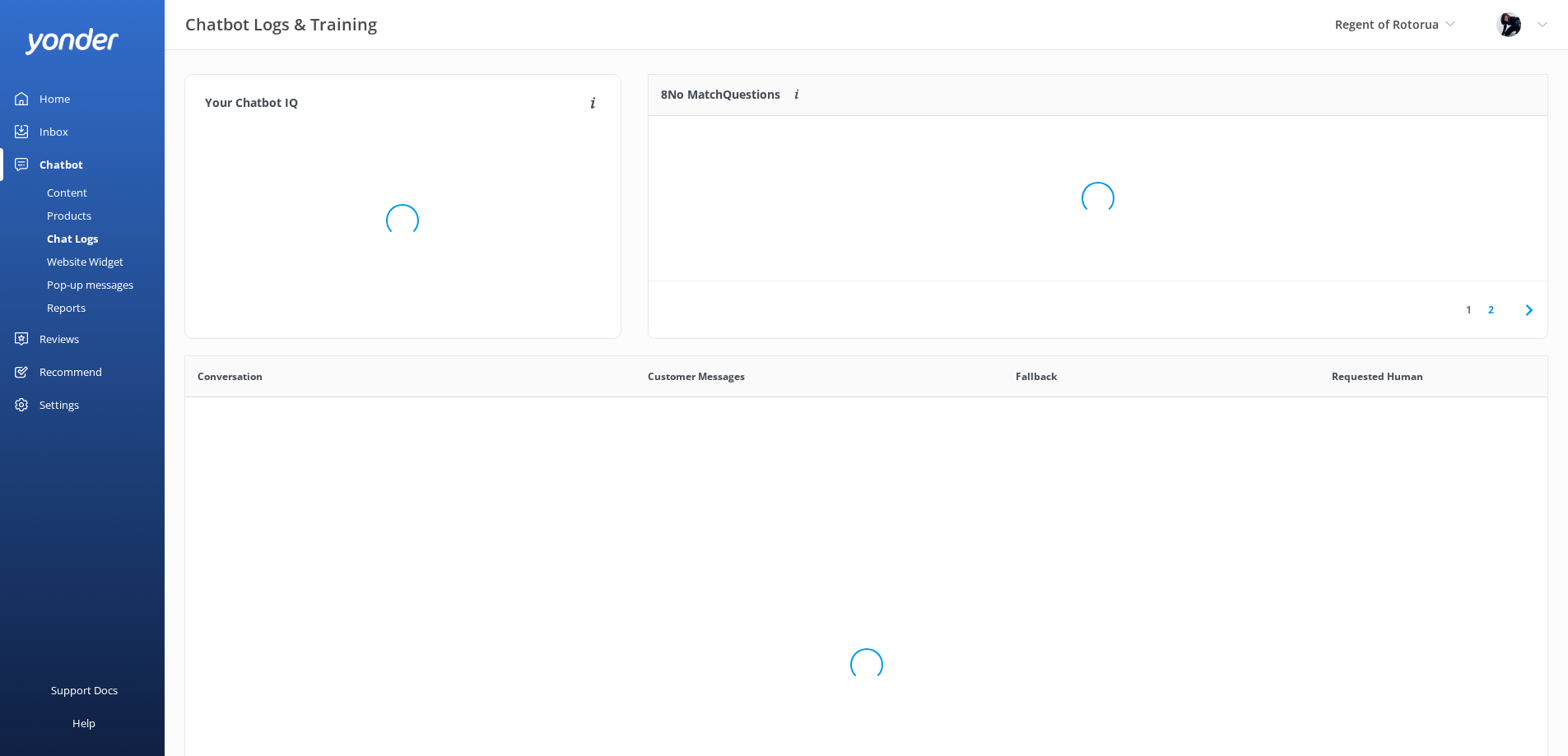
scroll to position [565, 1350]
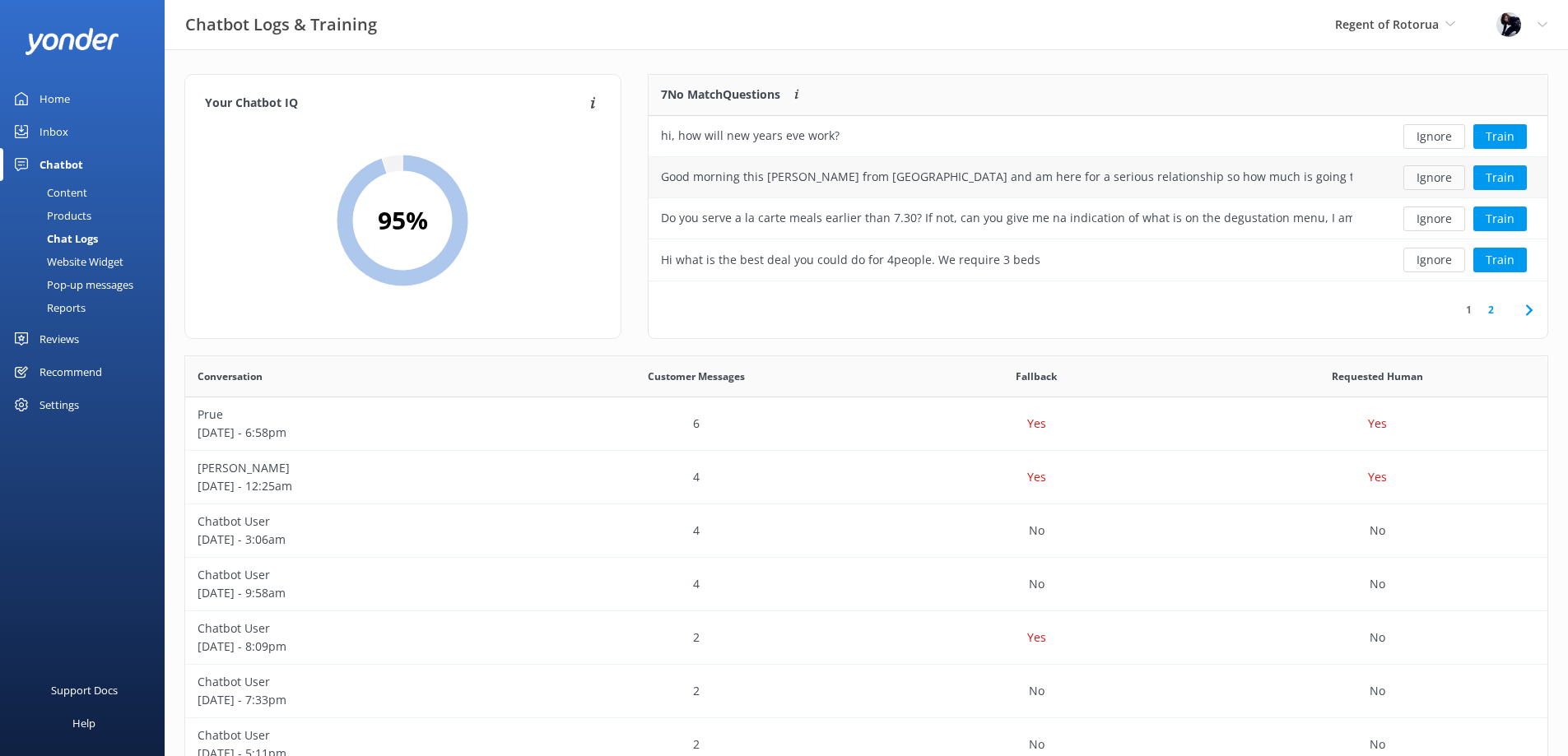
click at [1433, 181] on button "Ignore" at bounding box center [1434, 178] width 62 height 25
click at [1521, 179] on button "Train" at bounding box center [1499, 178] width 53 height 25
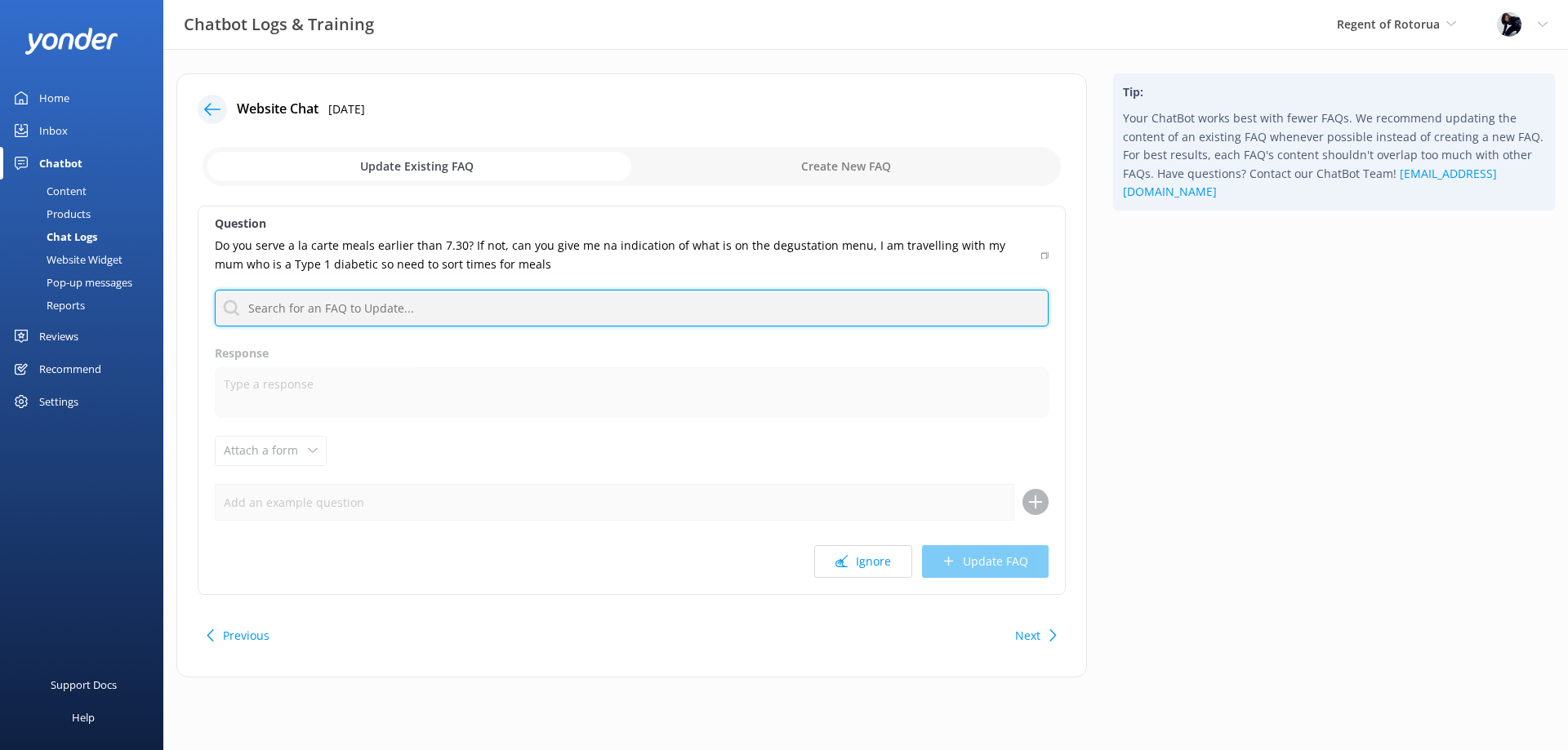
click at [716, 313] on input "text" at bounding box center [631, 308] width 833 height 36
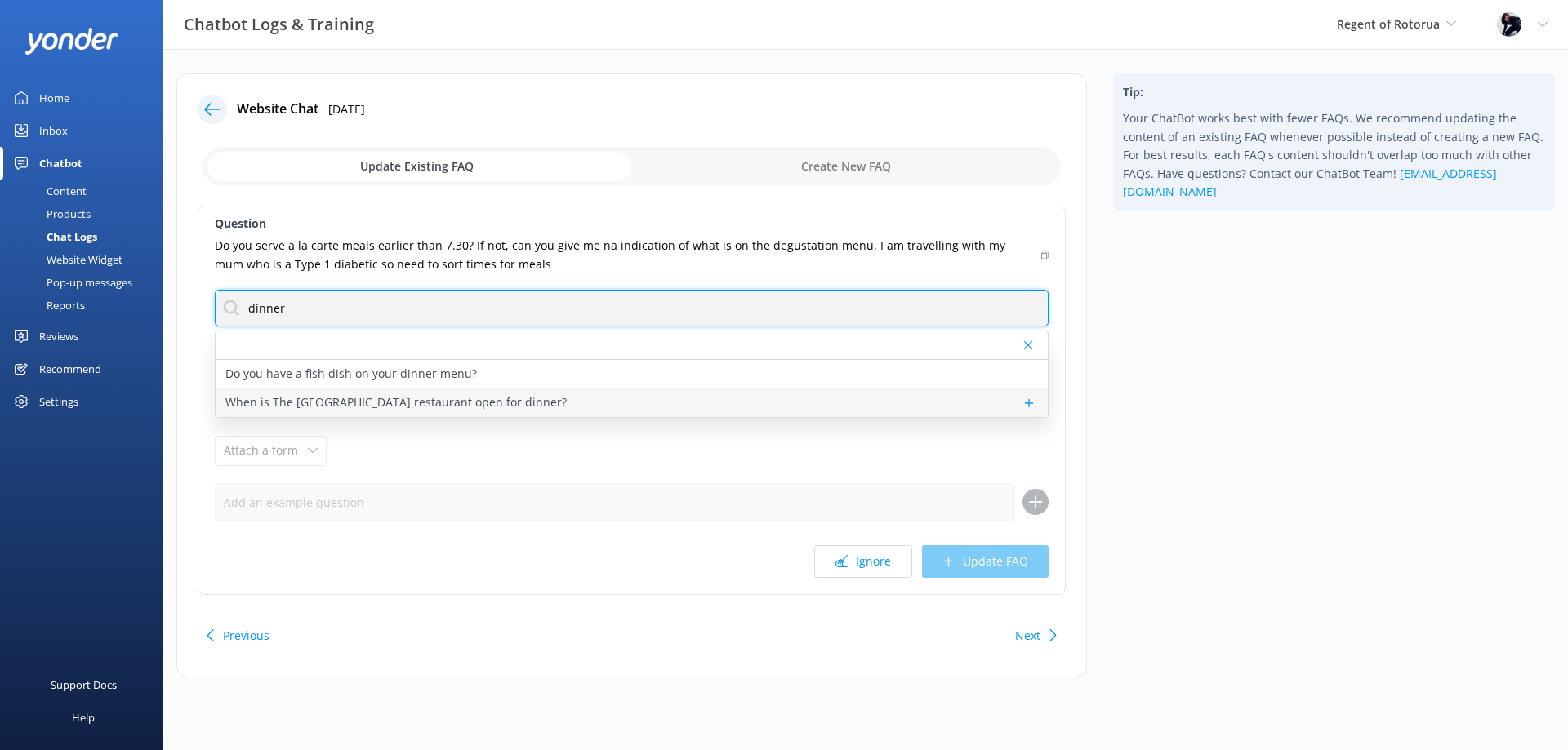
type input "dinner"
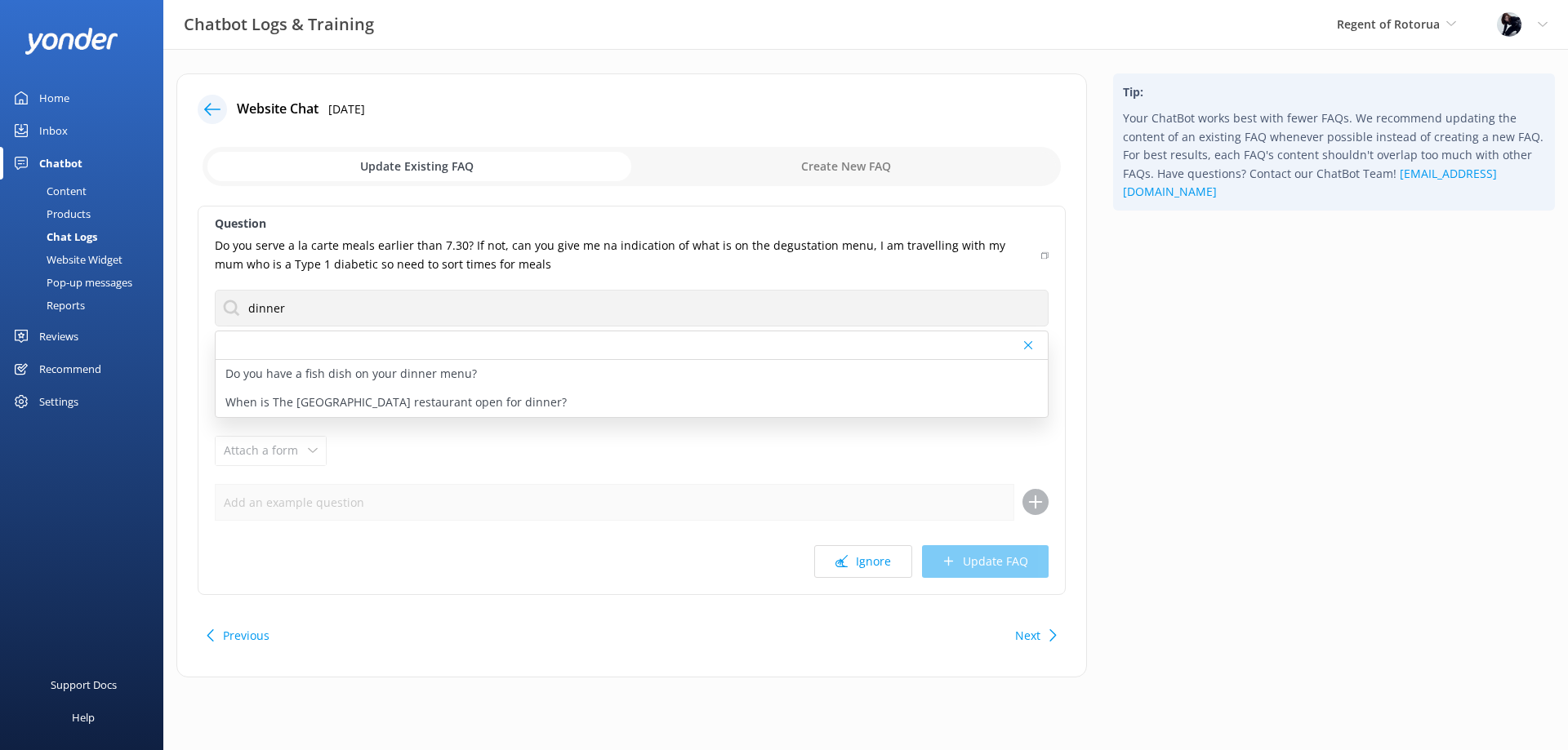
click at [347, 398] on p "When is The Regent Room restaurant open for dinner?" at bounding box center [396, 402] width 341 height 18
type textarea "The Regent Room is open 7-days a week from 5.30pm. Offering a la carte cuisine …"
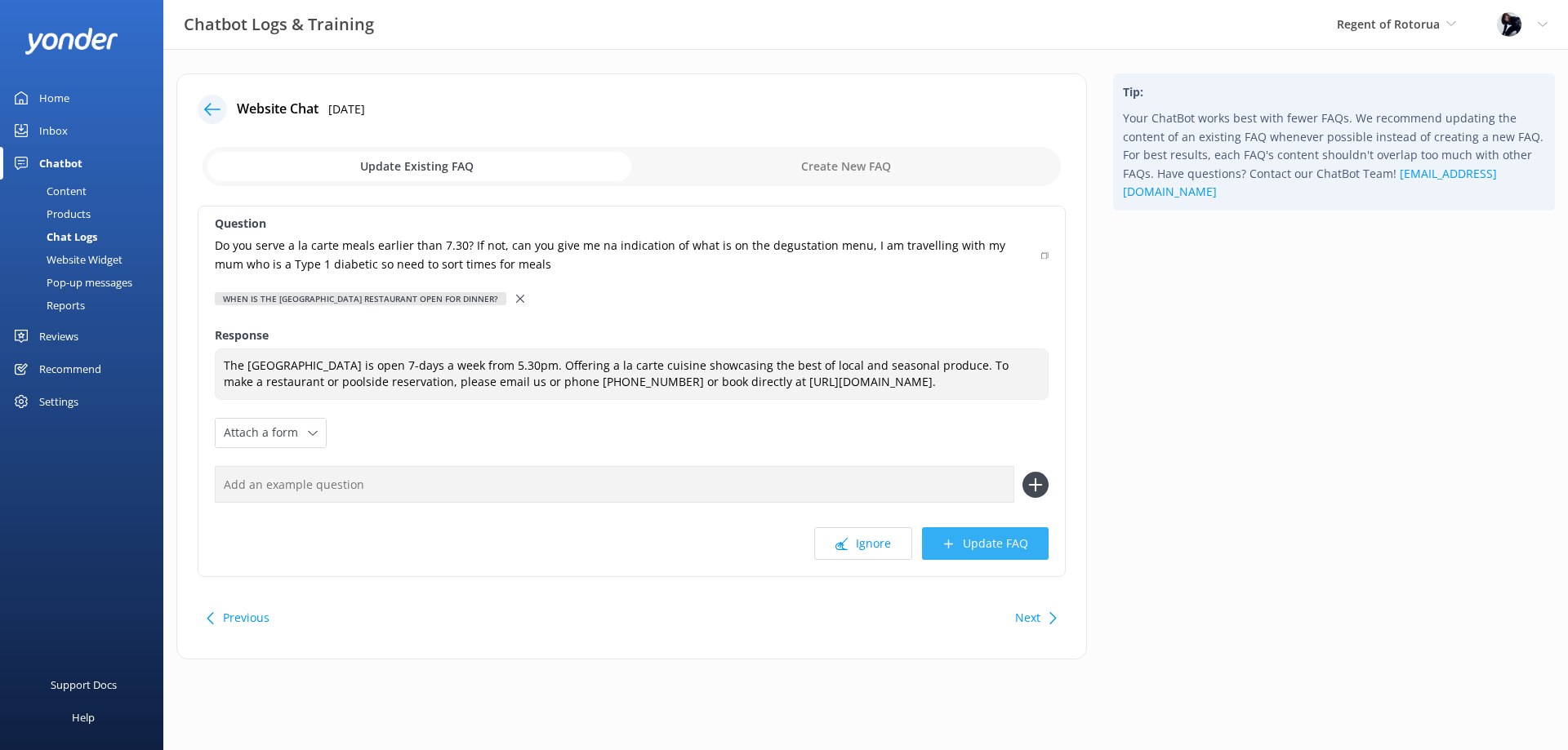
click at [999, 547] on button "Update FAQ" at bounding box center [985, 544] width 126 height 33
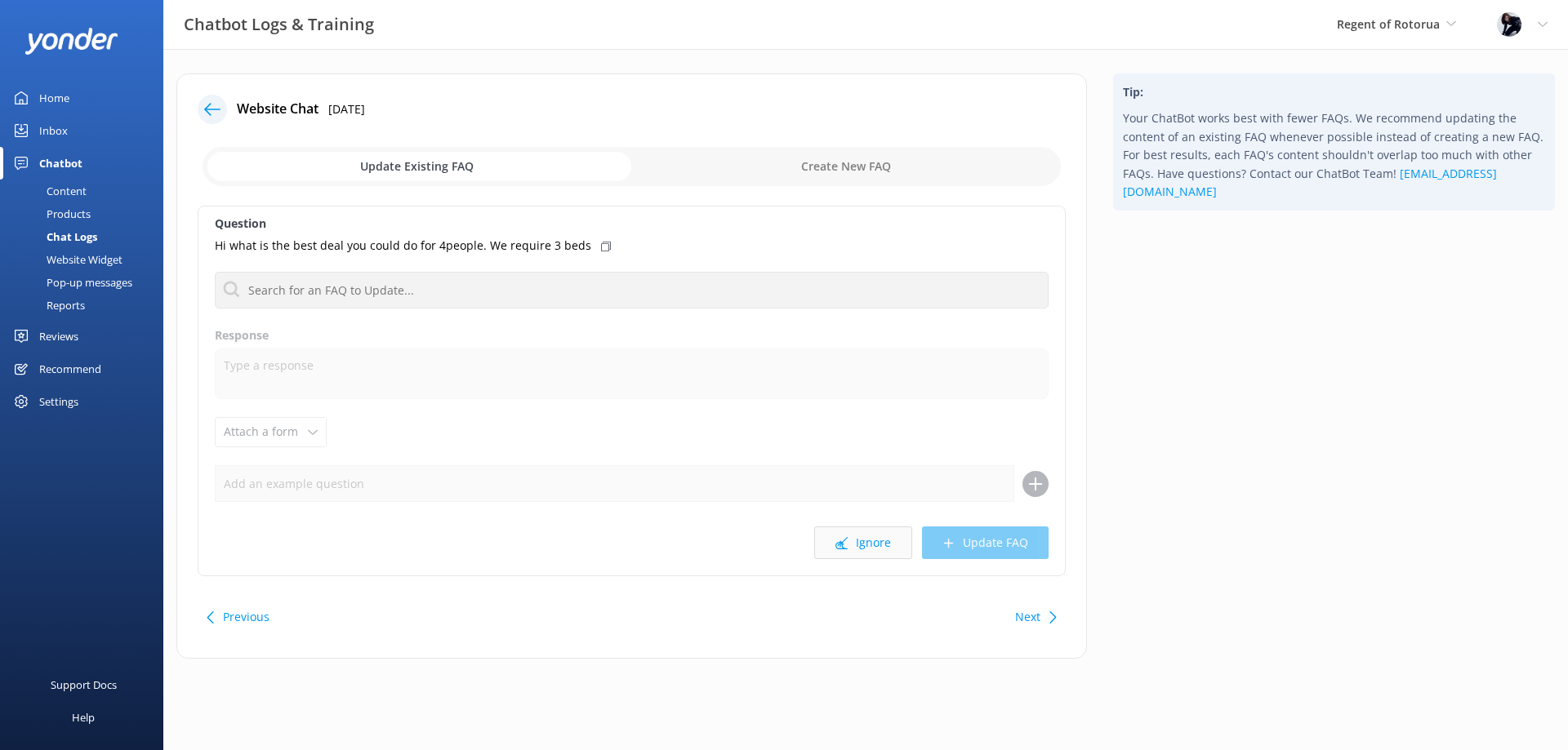
click at [874, 539] on button "Ignore" at bounding box center [863, 543] width 98 height 33
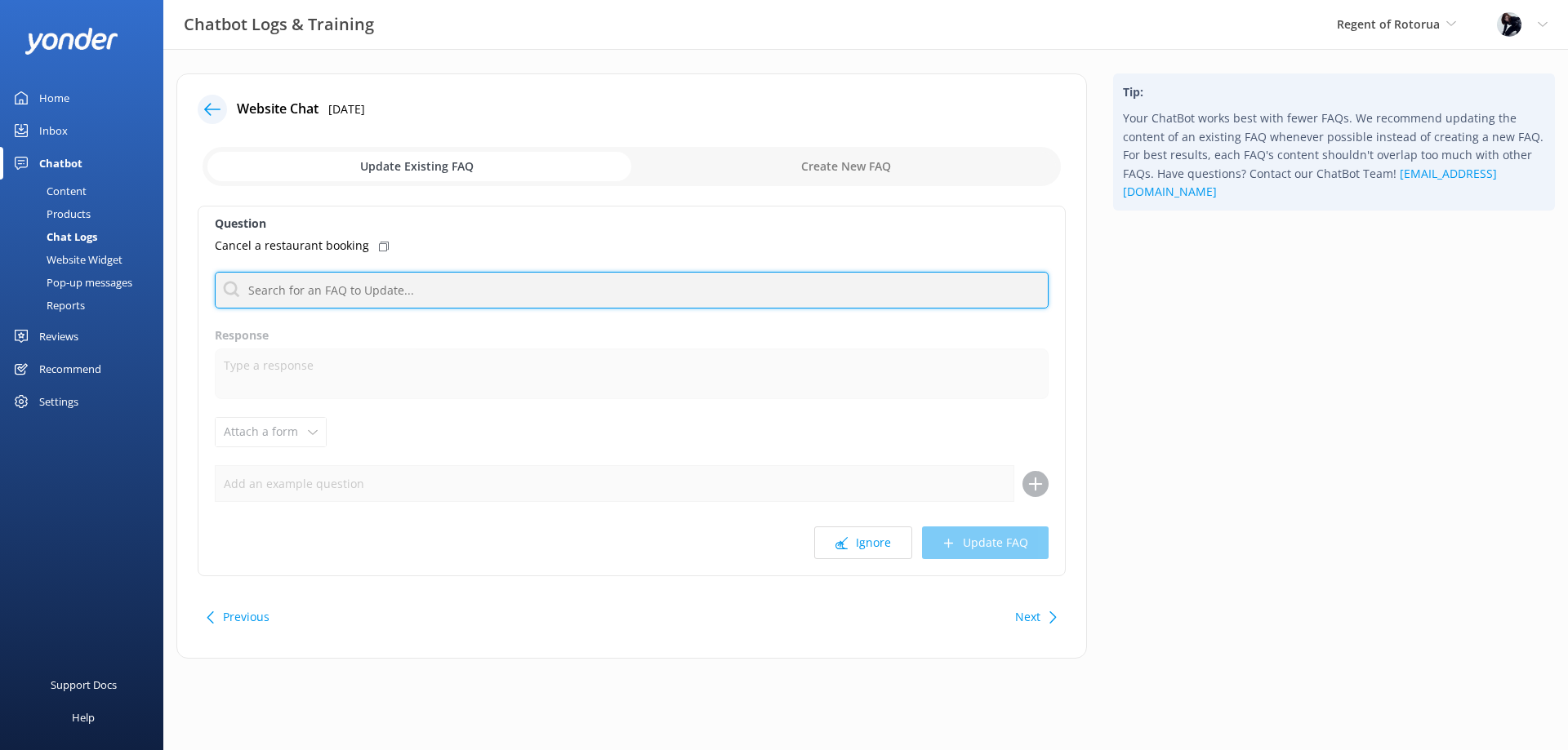
click at [365, 290] on input "text" at bounding box center [631, 290] width 833 height 36
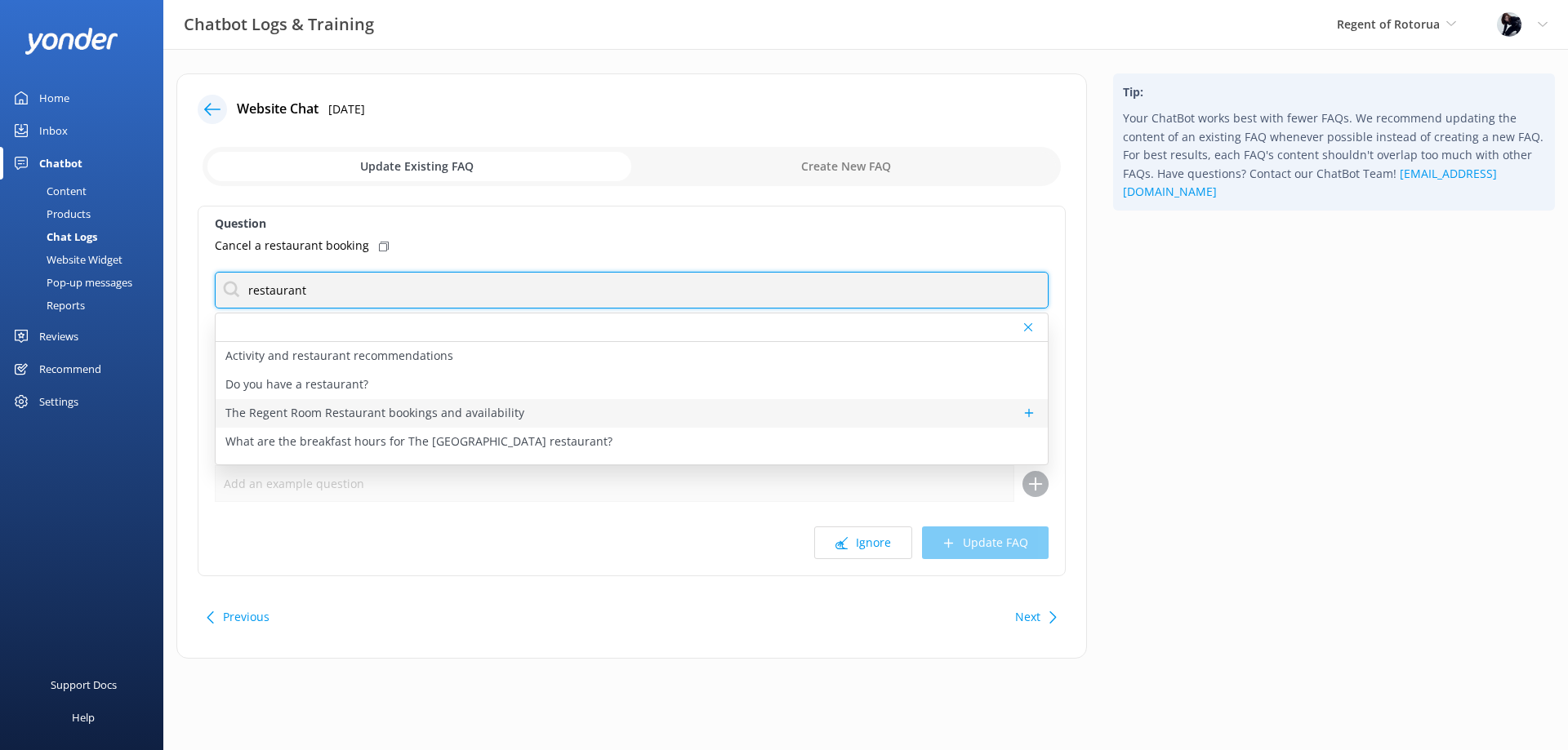
type input "restaurant"
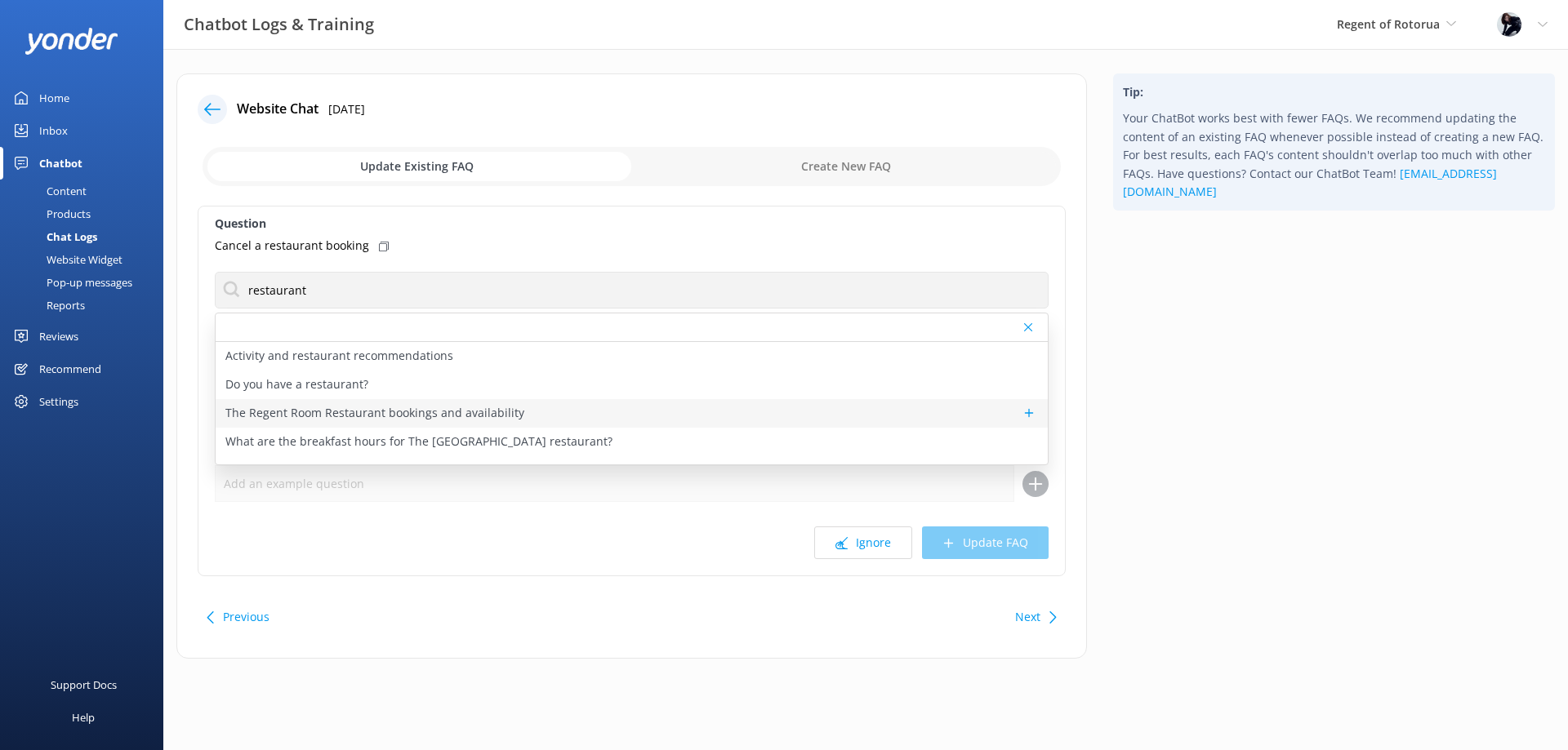
click at [373, 406] on p "The Regent Room Restaurant bookings and availability" at bounding box center [375, 413] width 299 height 18
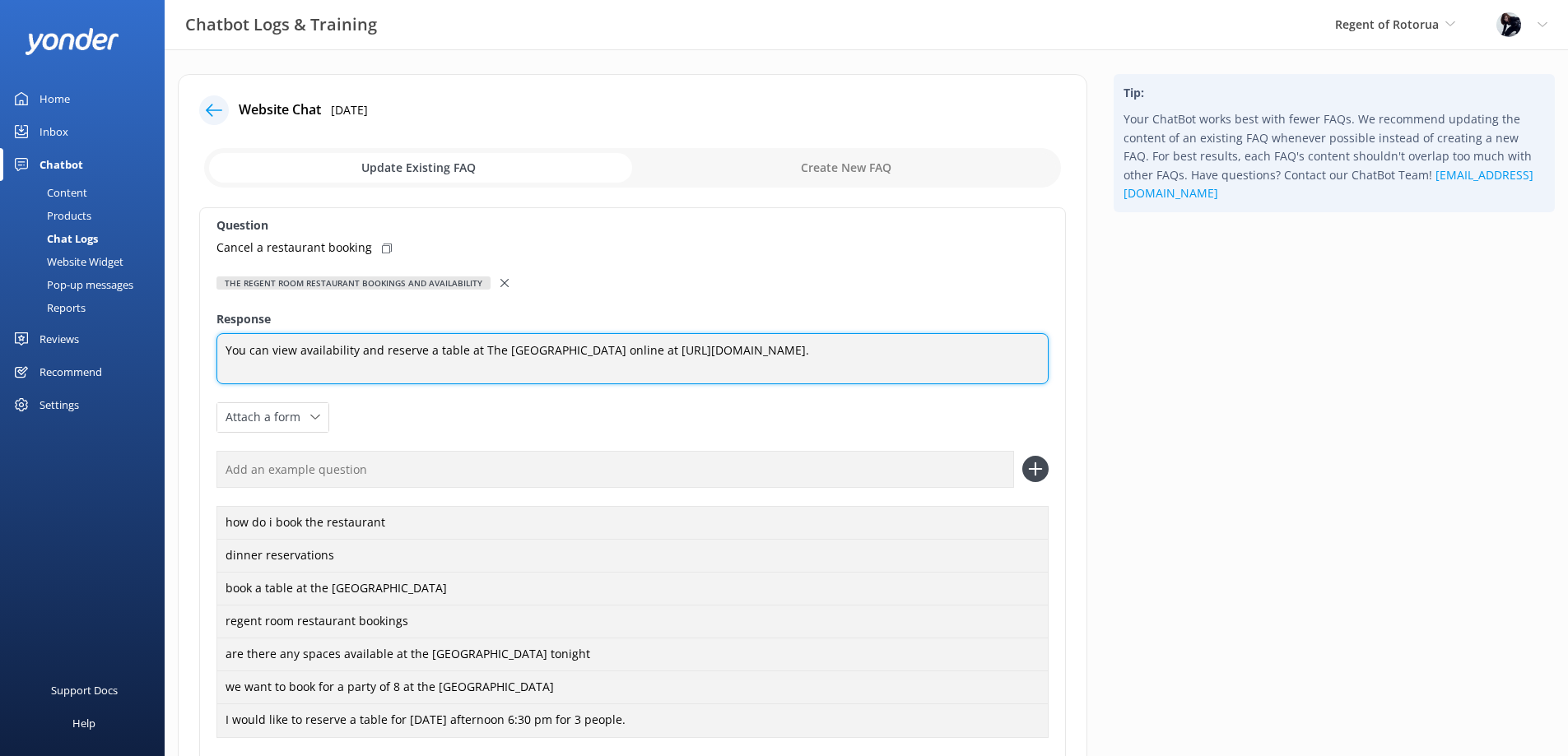
click at [950, 356] on textarea "You can view availability and reserve a table at The Regent Room online at http…" at bounding box center [632, 358] width 832 height 51
drag, startPoint x: 331, startPoint y: 368, endPoint x: 310, endPoint y: 359, distance: 22.8
click at [330, 367] on textarea "You can view availability and reserve a table at The Regent Room online at http…" at bounding box center [632, 359] width 832 height 52
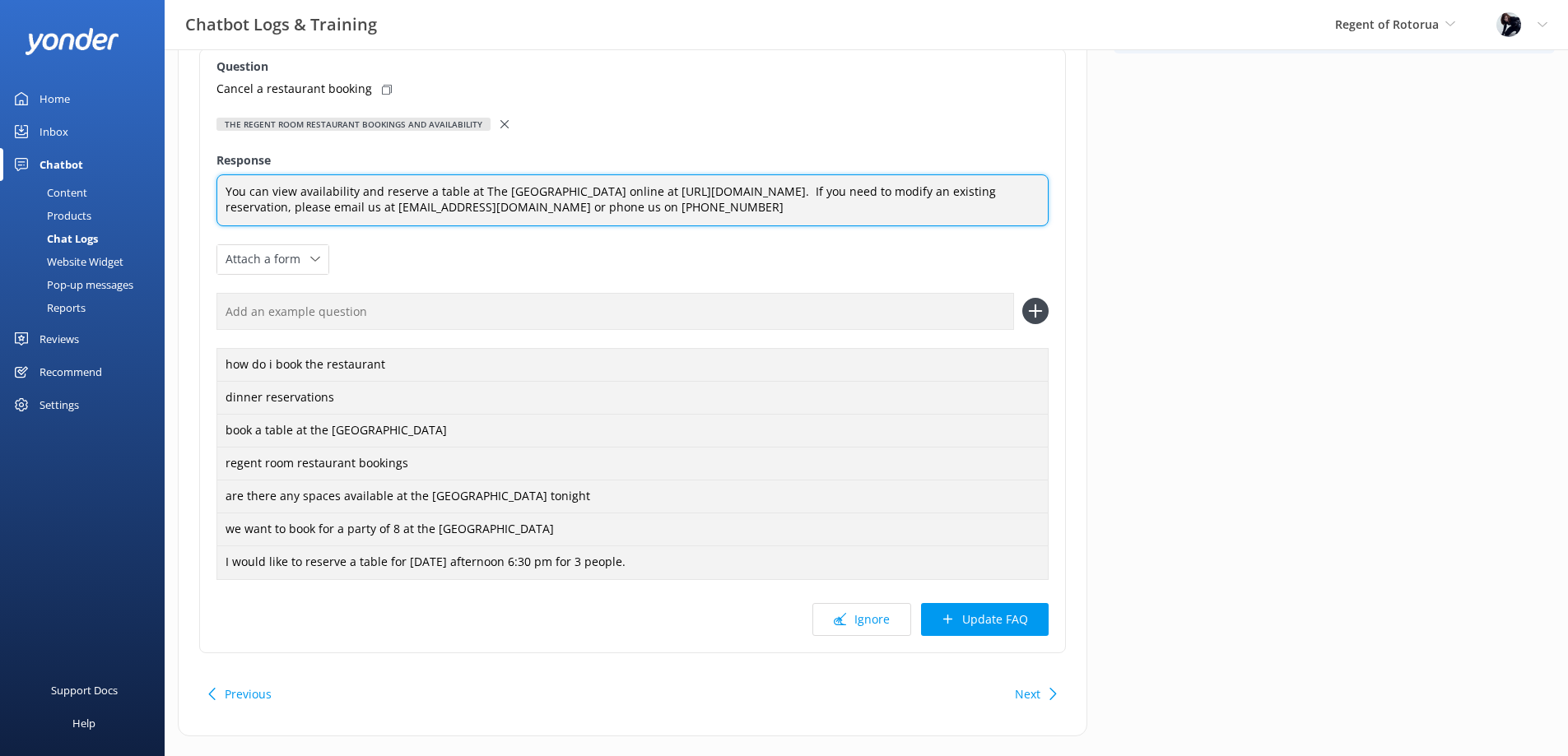
scroll to position [188, 0]
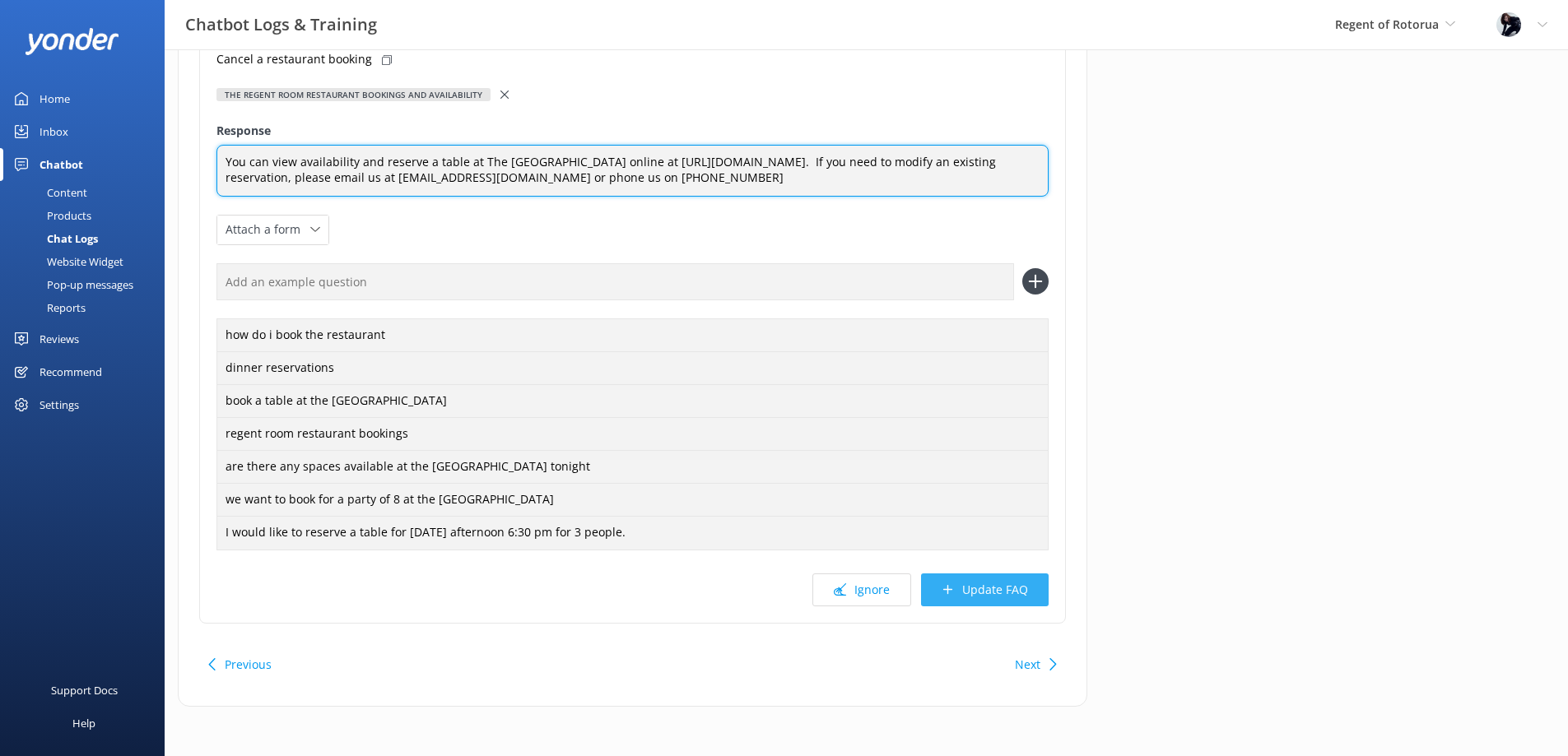
type textarea "You can view availability and reserve a table at The Regent Room online at http…"
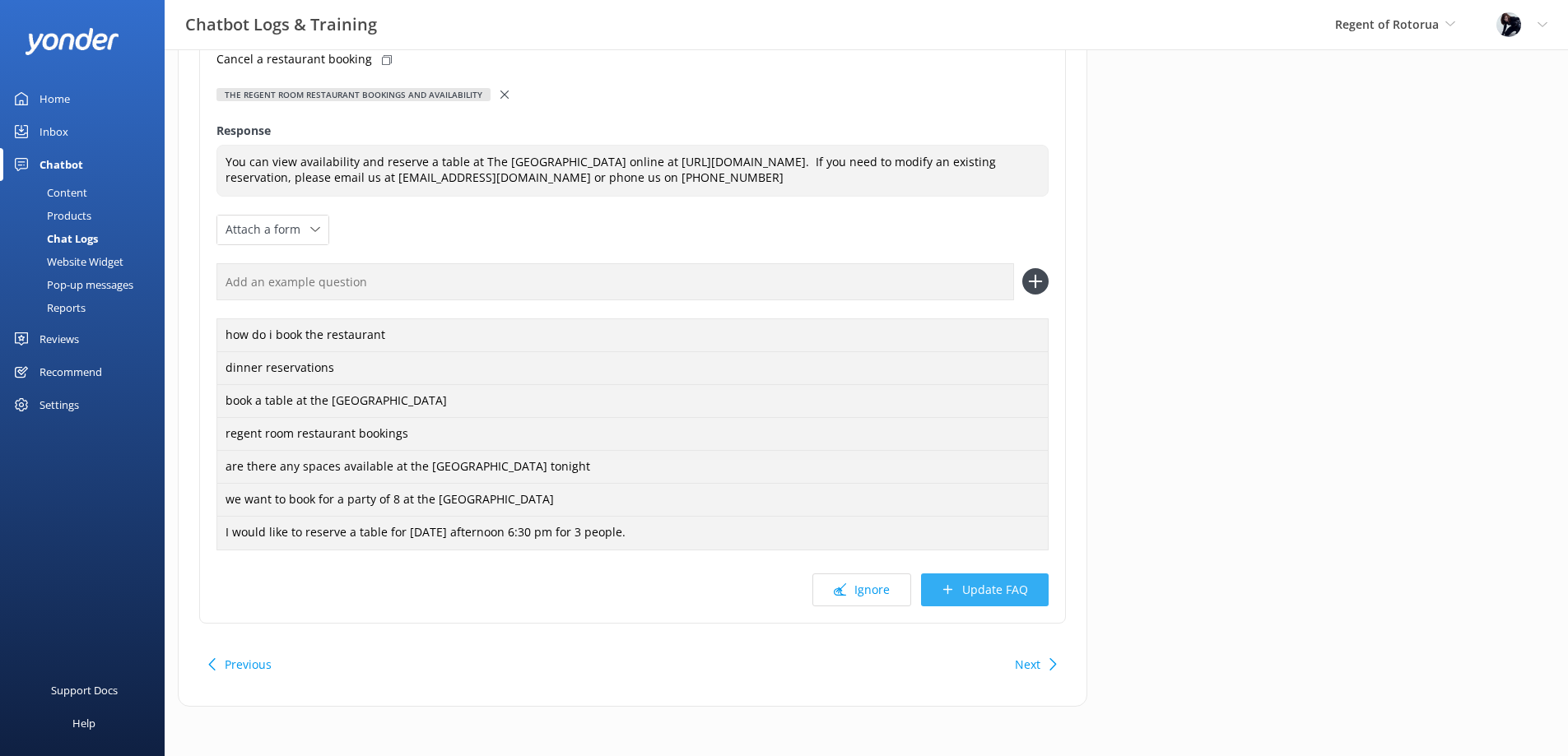
click at [944, 597] on button "Update FAQ" at bounding box center [985, 590] width 127 height 33
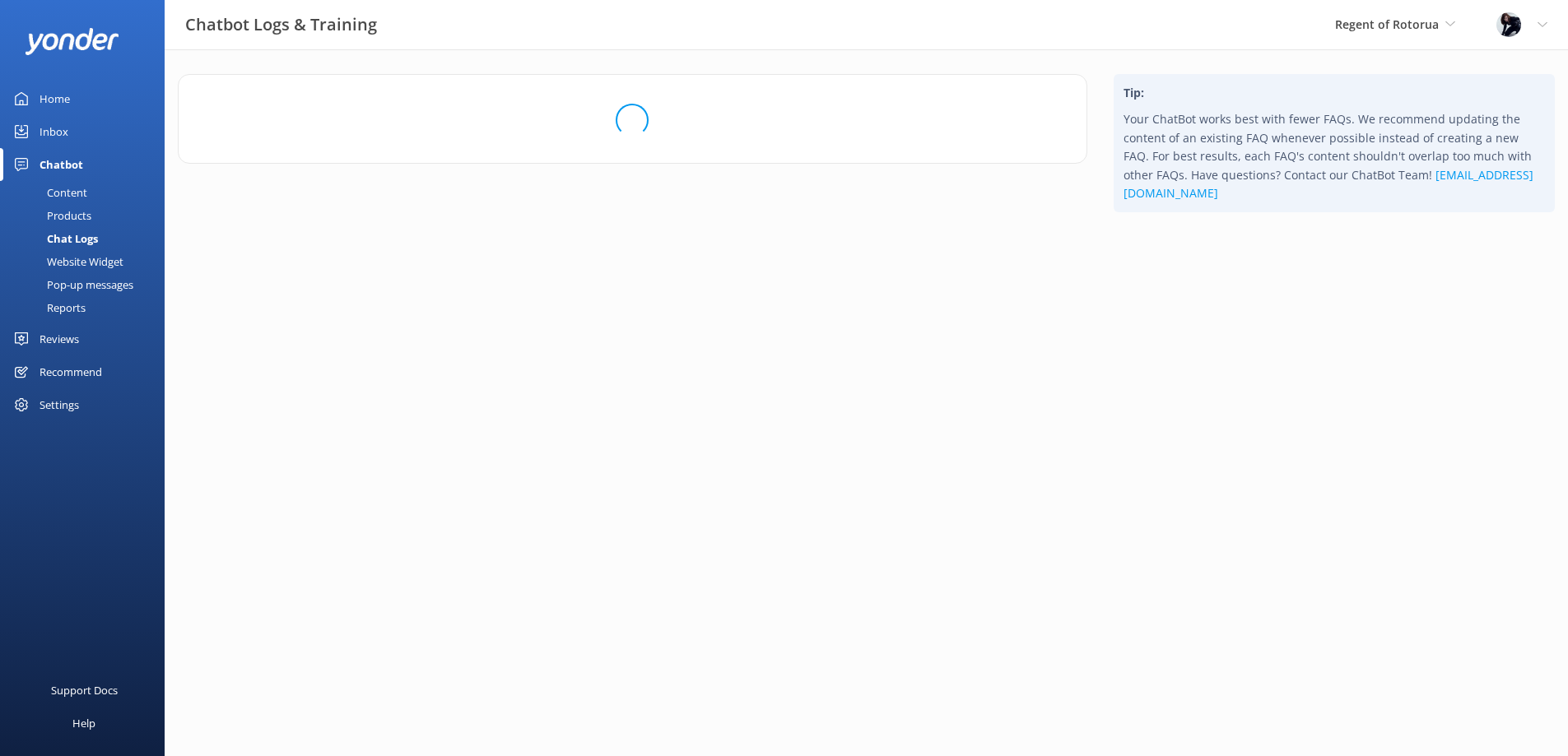
scroll to position [0, 0]
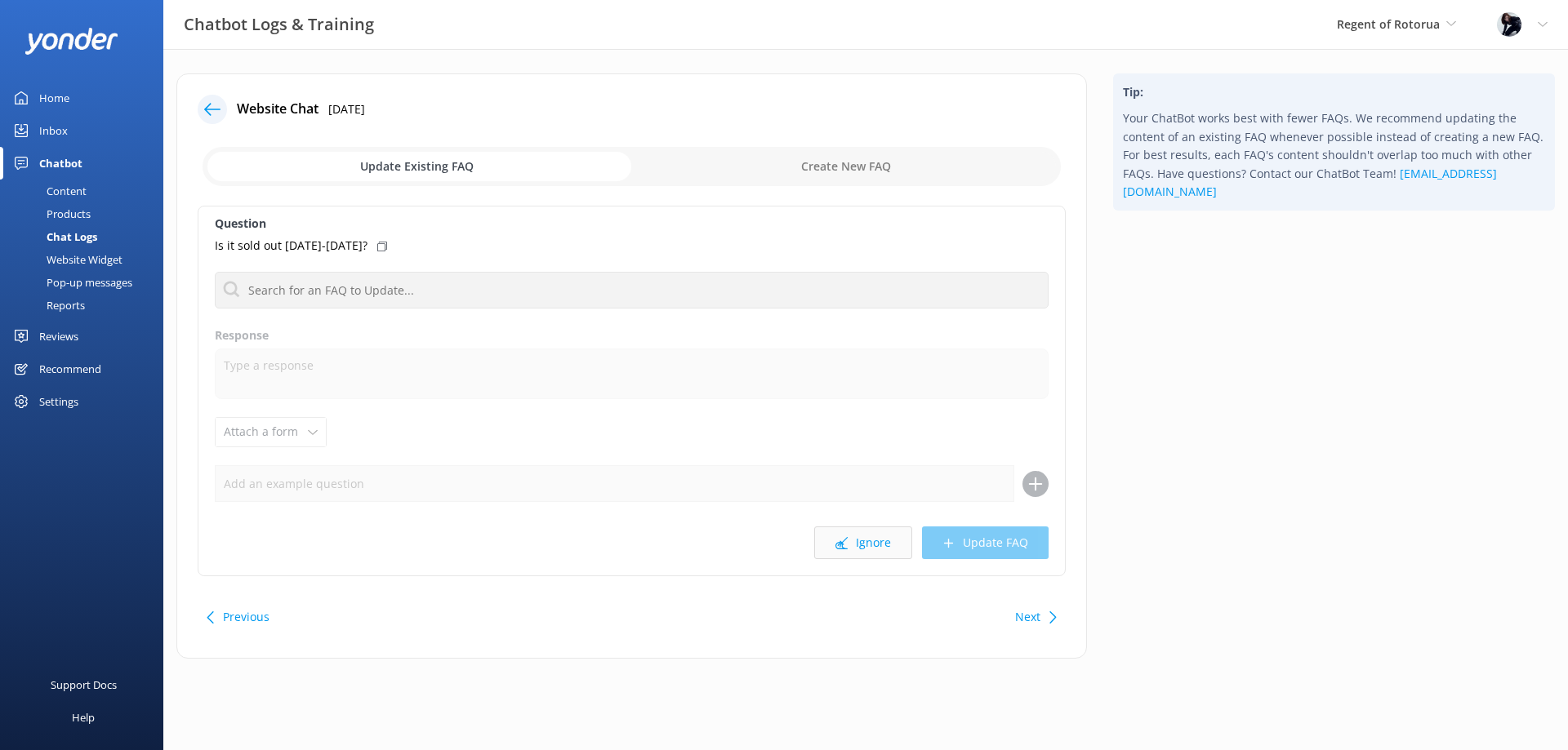
click at [860, 539] on button "Ignore" at bounding box center [863, 543] width 98 height 33
click at [875, 552] on button "Ignore" at bounding box center [863, 543] width 98 height 33
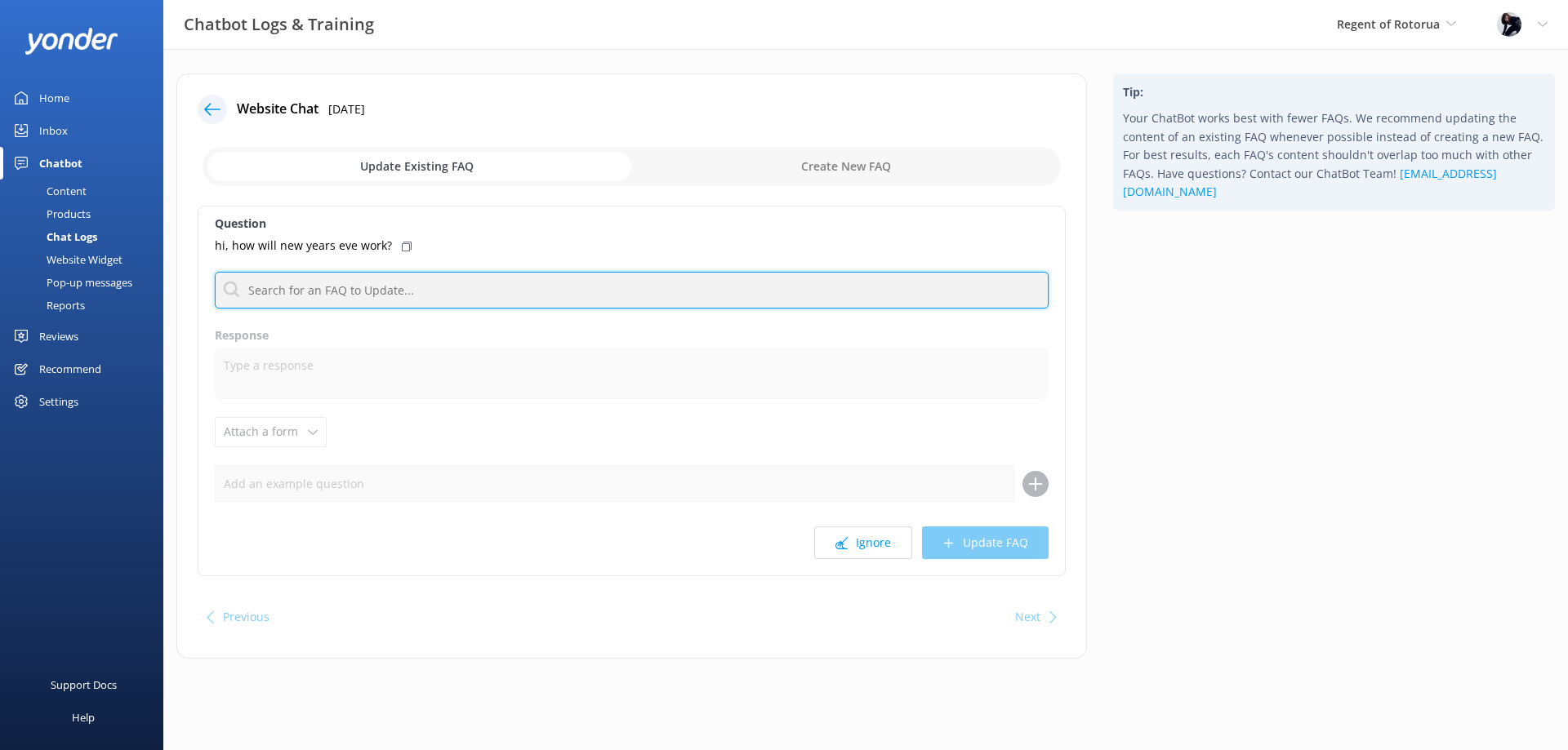
click at [503, 284] on input "text" at bounding box center [631, 290] width 833 height 36
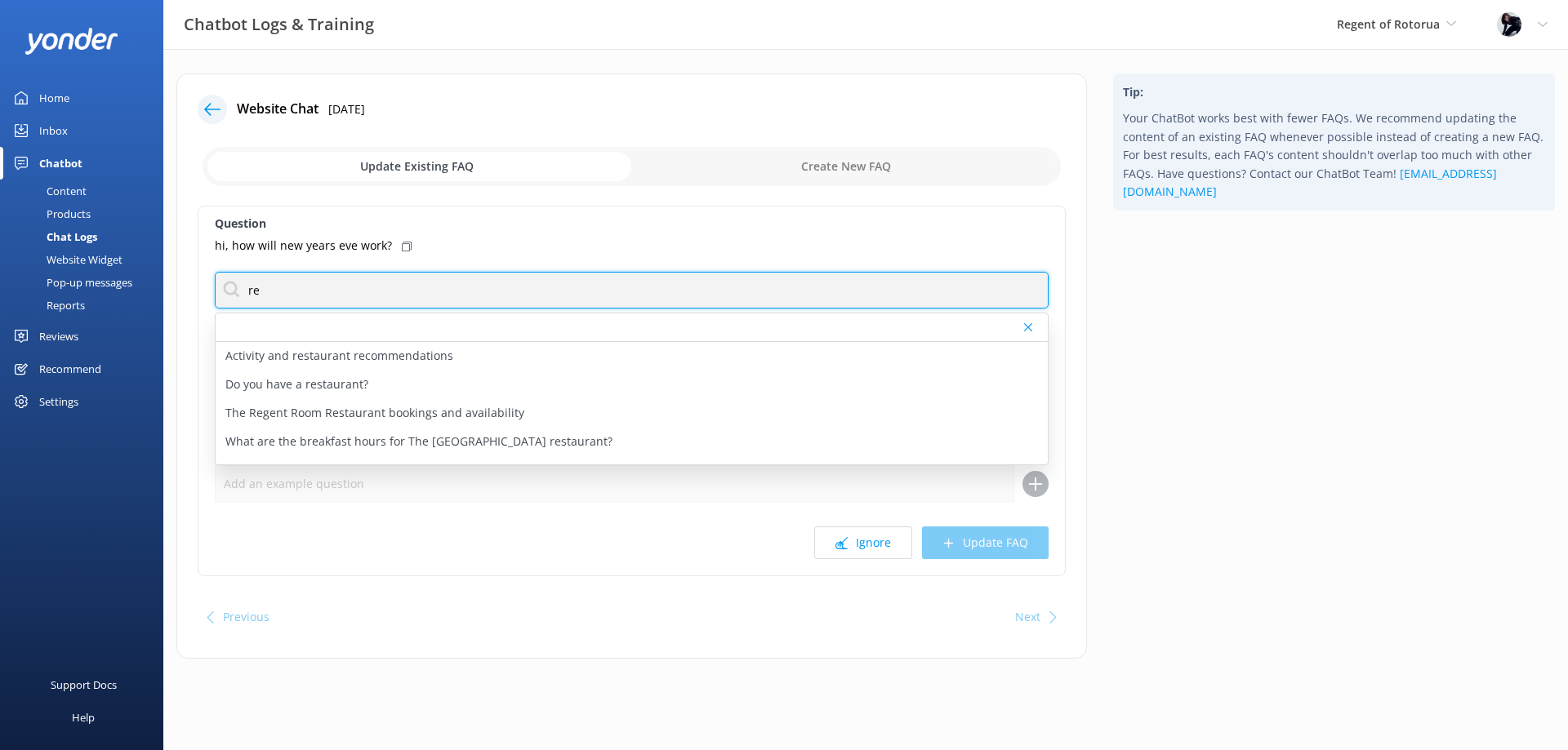
type input "r"
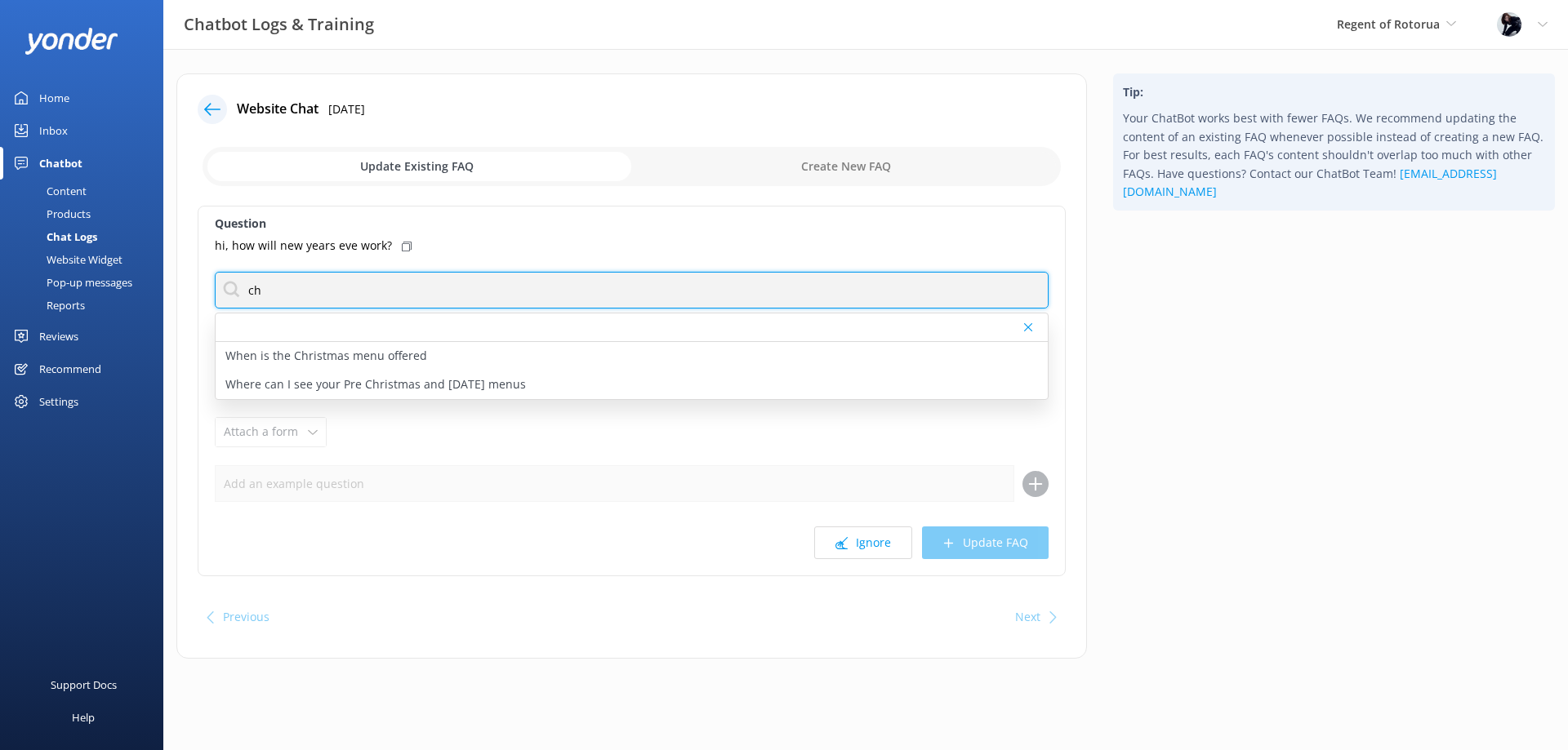
type input "c"
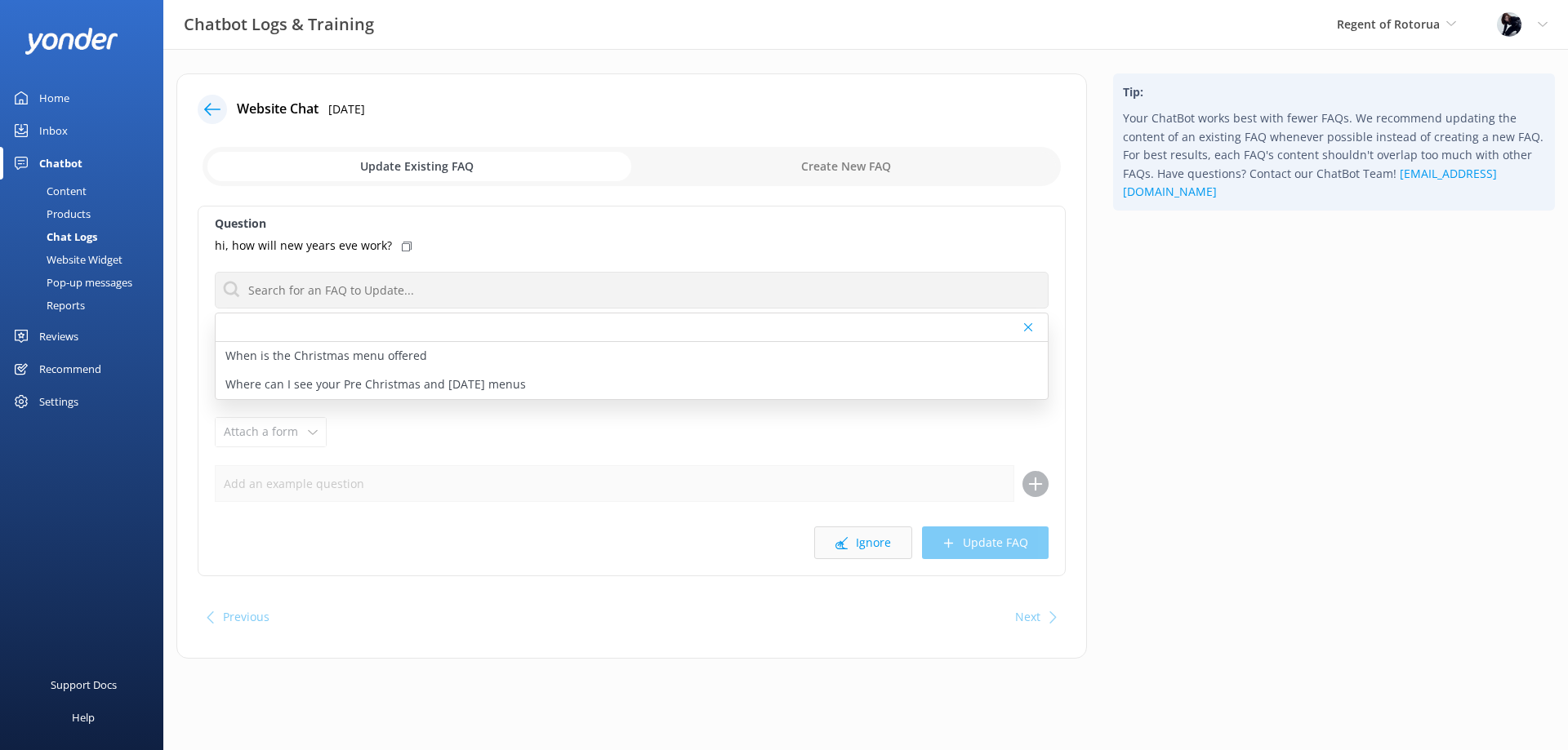
click at [854, 540] on button "Ignore" at bounding box center [863, 543] width 98 height 33
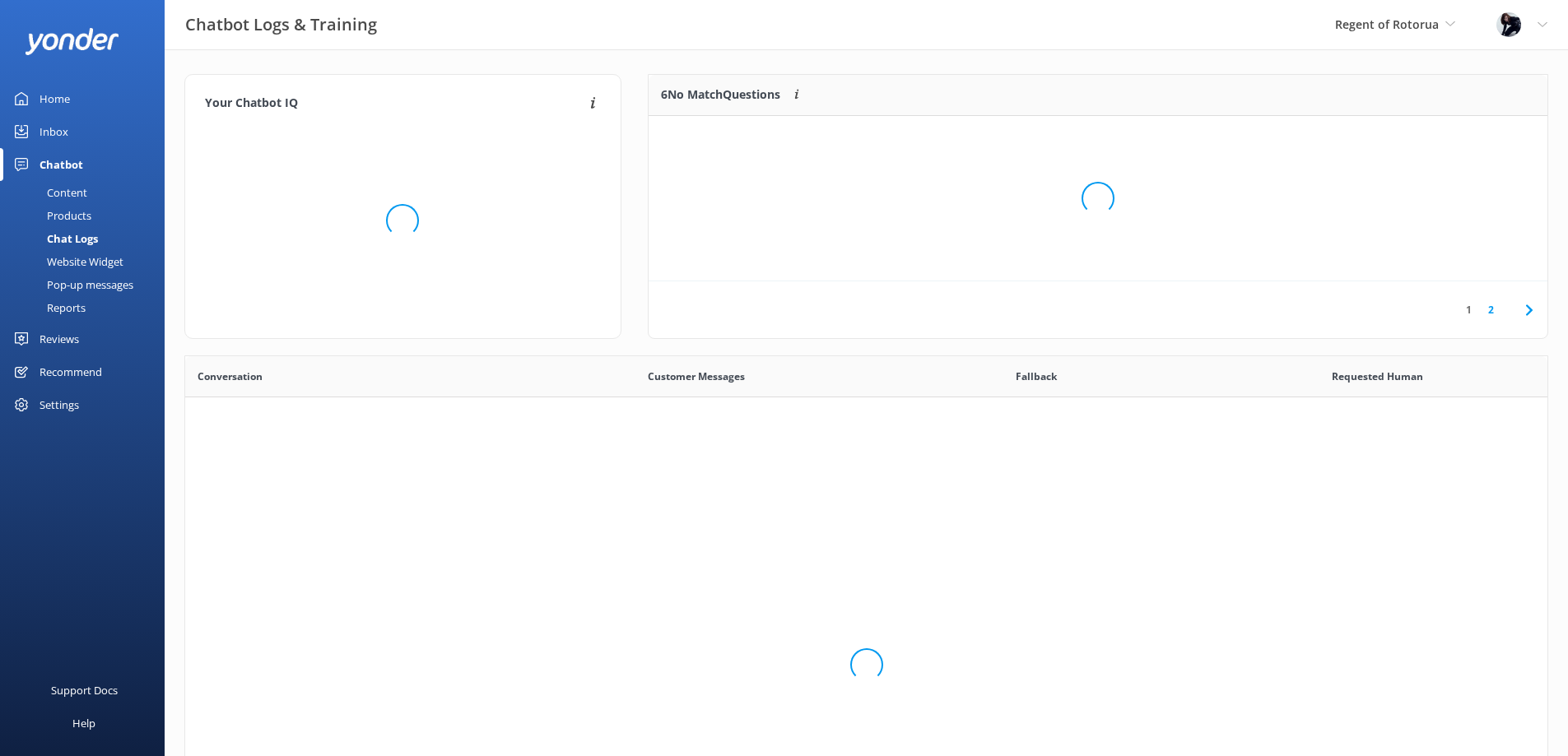
scroll to position [565, 1350]
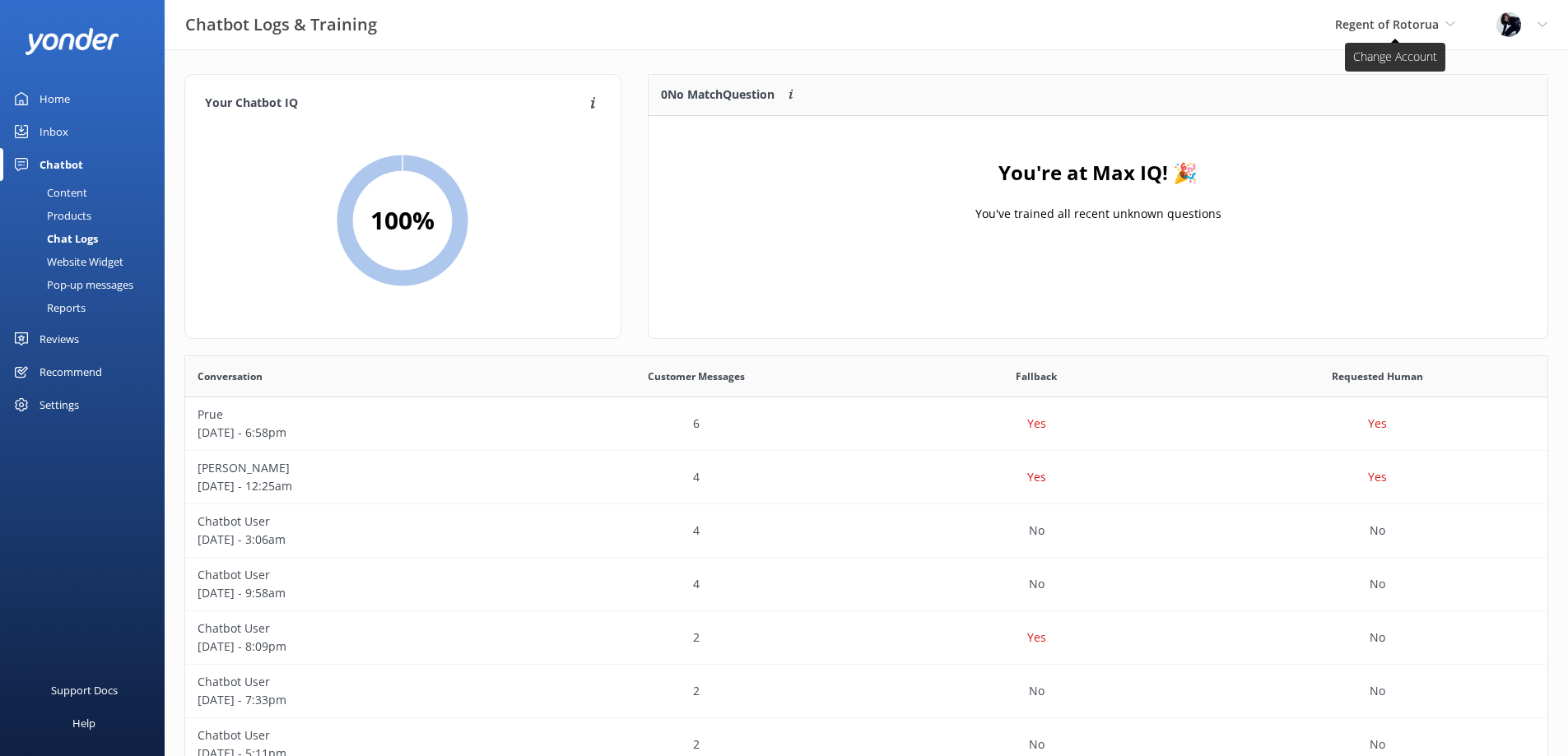
click at [1436, 30] on span "Regent of Rotorua" at bounding box center [1386, 24] width 103 height 15
click at [1367, 142] on link "[PERSON_NAME] House" at bounding box center [1396, 148] width 164 height 40
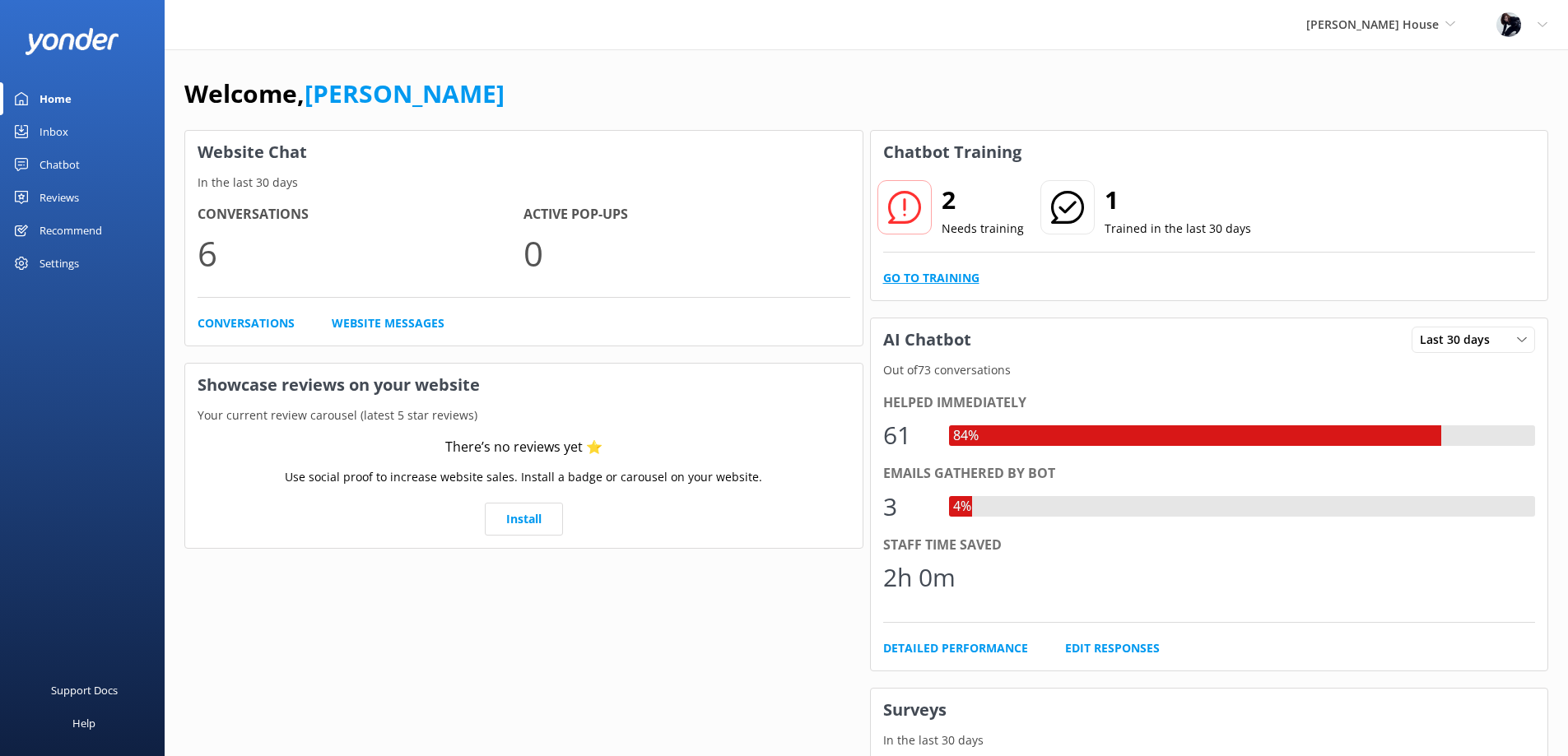
click at [928, 281] on link "Go to Training" at bounding box center [932, 278] width 97 height 18
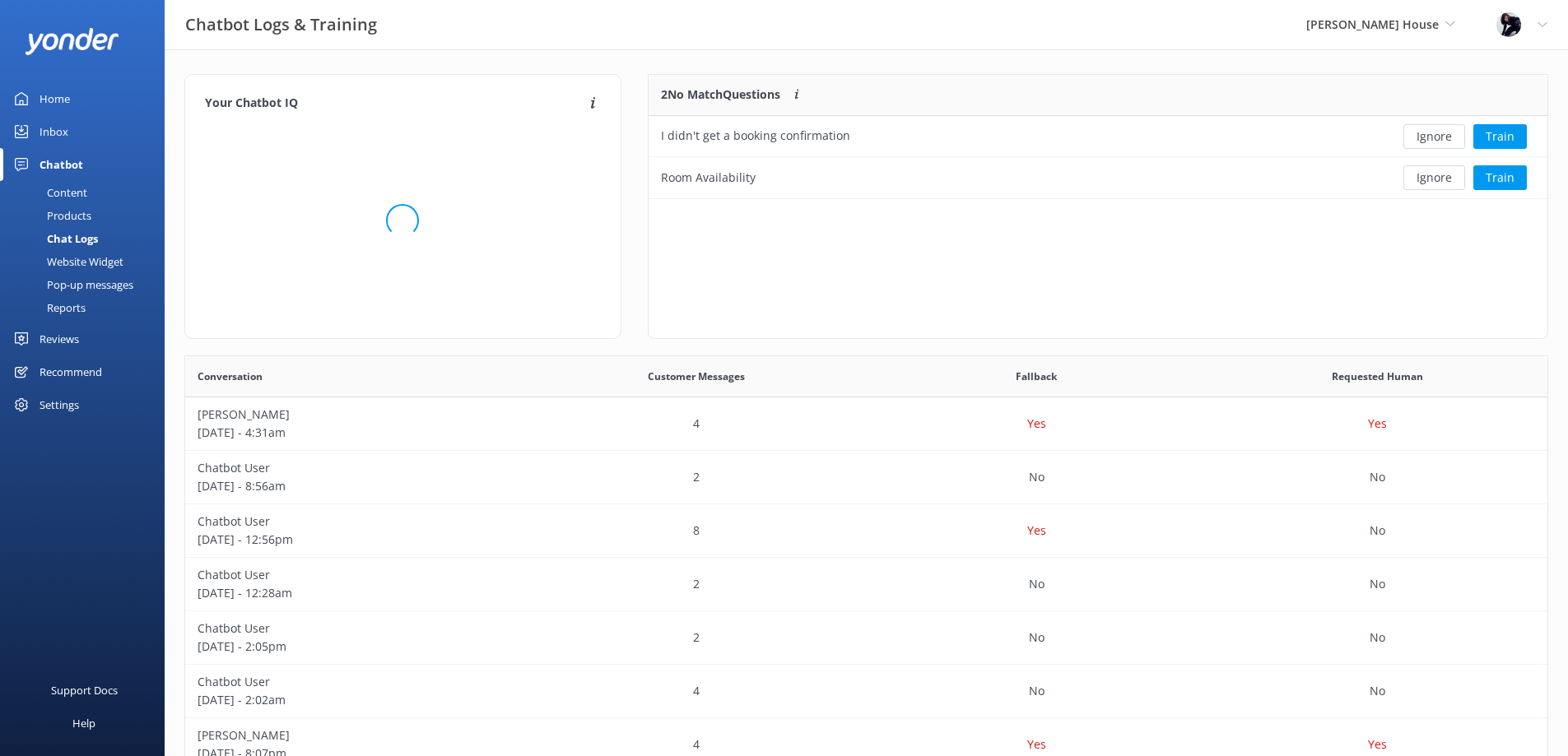
scroll to position [112, 886]
click at [1493, 131] on button "Train" at bounding box center [1499, 137] width 53 height 25
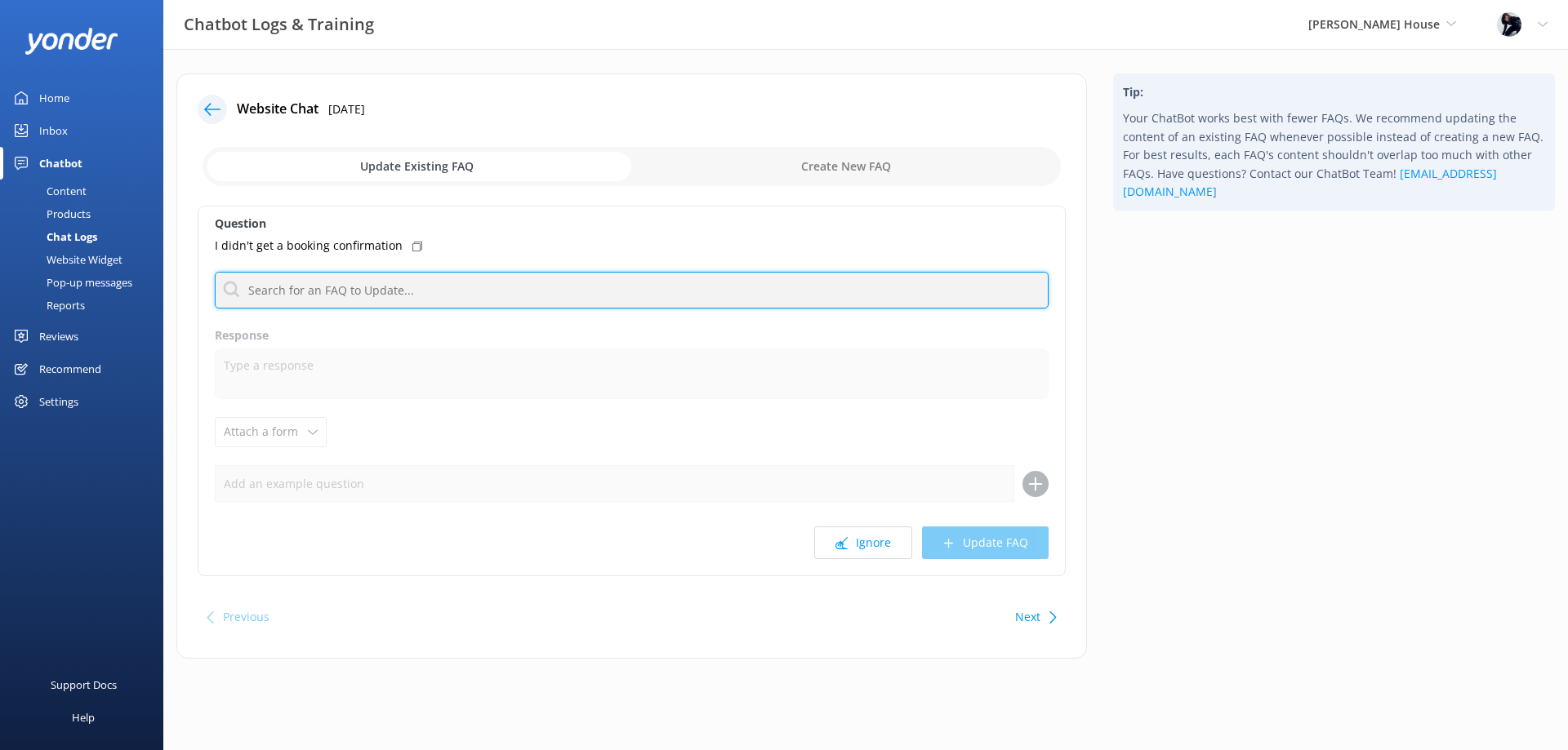
click at [410, 300] on input "text" at bounding box center [631, 290] width 833 height 36
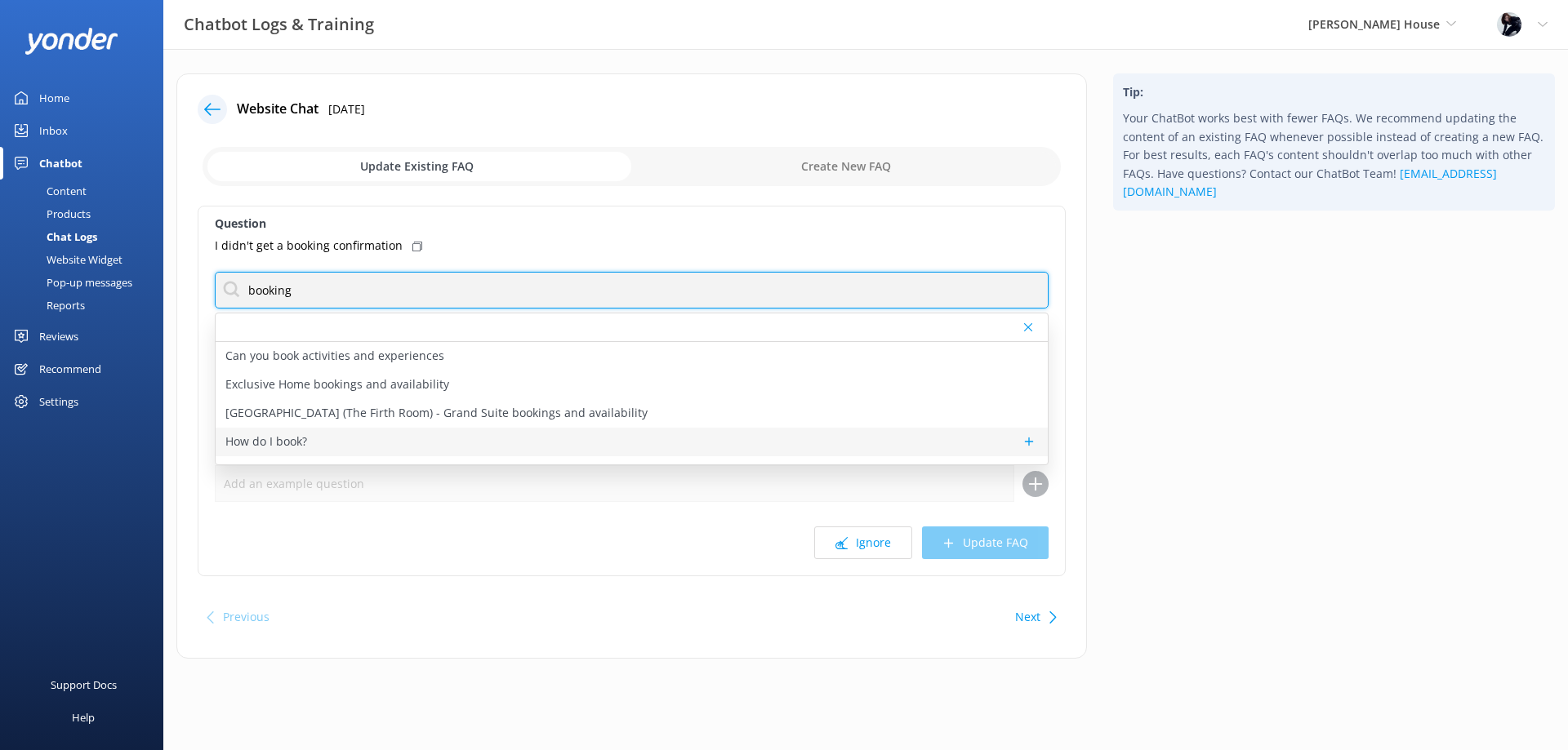
type input "booking"
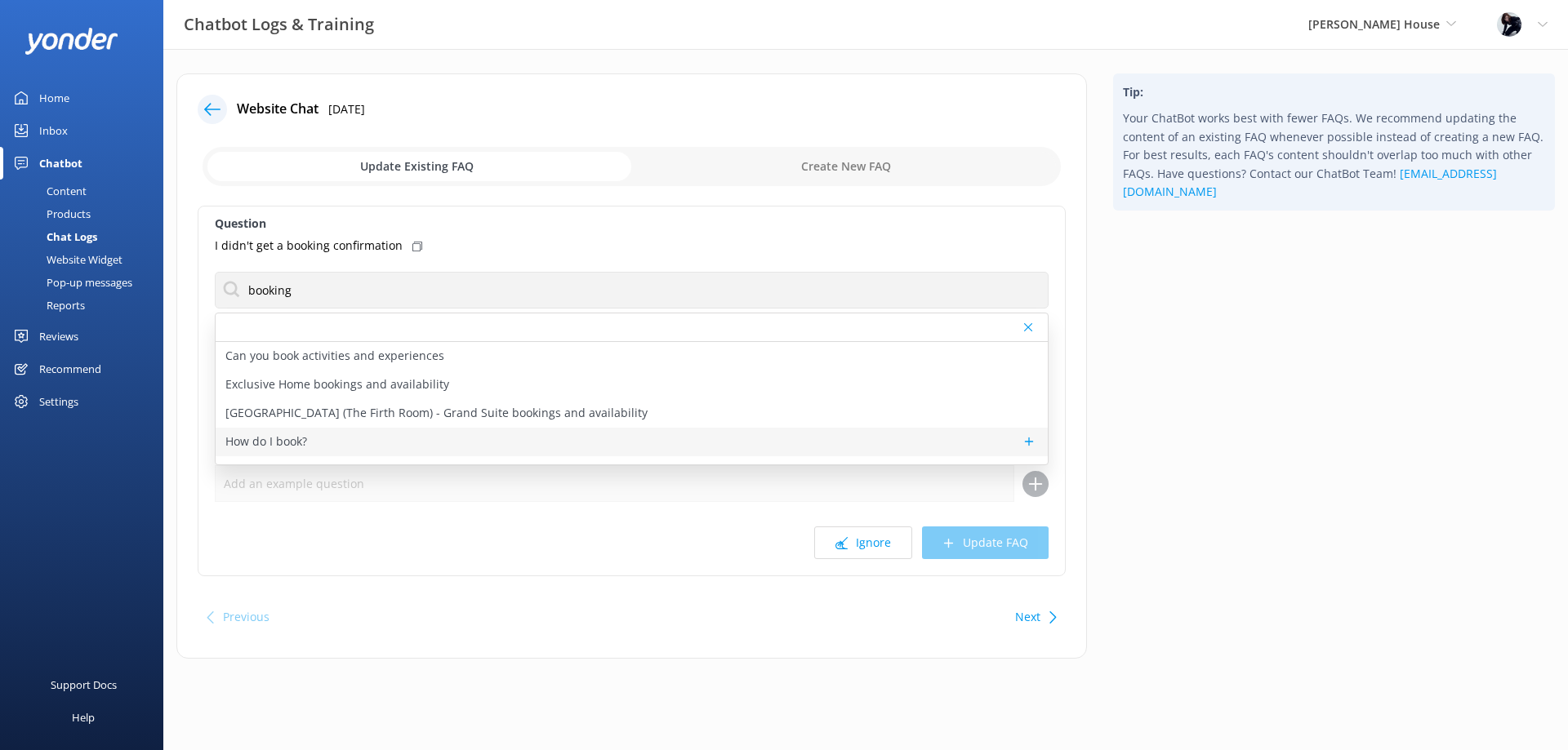
click at [397, 454] on div "How do I book?" at bounding box center [631, 443] width 832 height 29
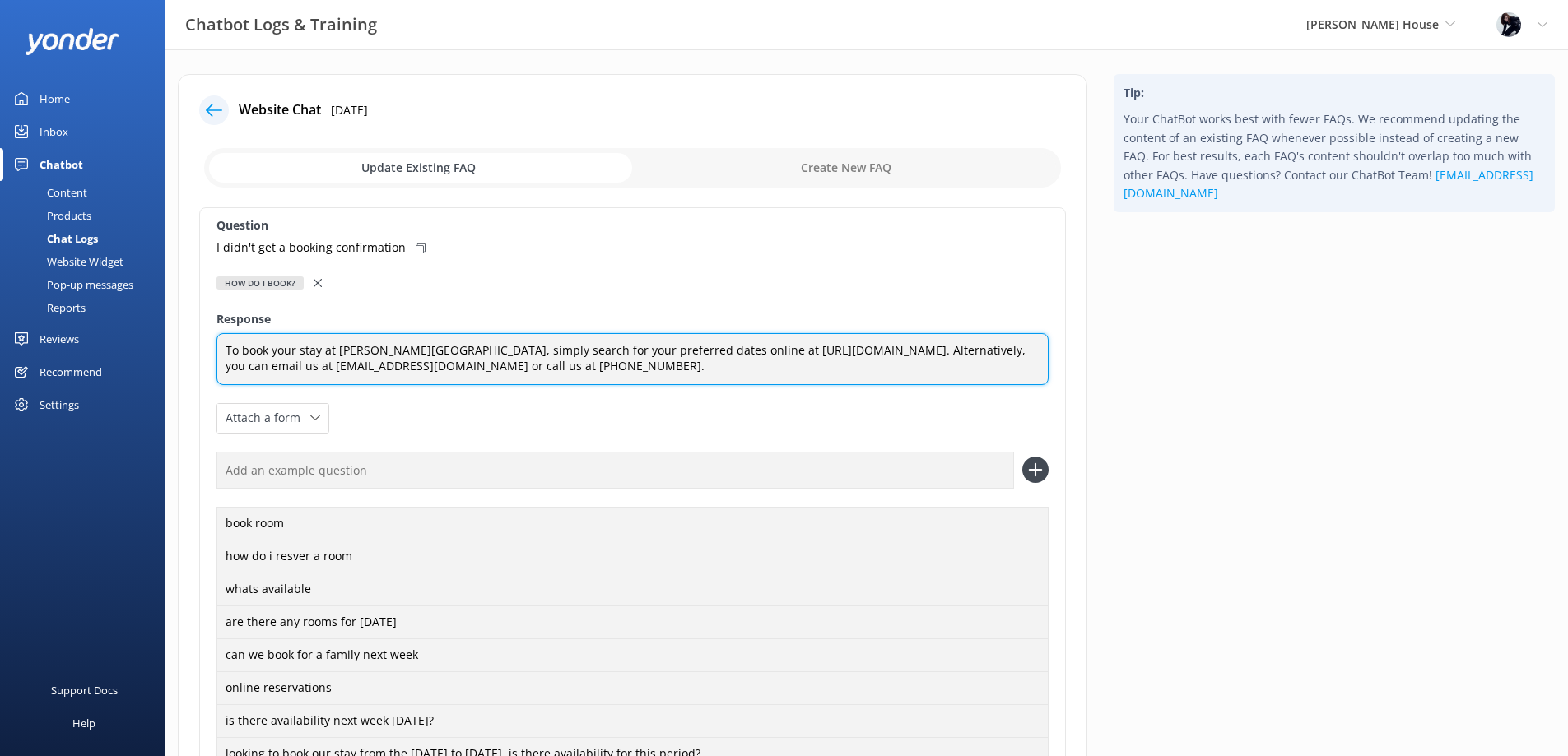
drag, startPoint x: 1014, startPoint y: 353, endPoint x: 666, endPoint y: 353, distance: 348.0
click at [666, 353] on textarea "To book your stay at Hulbert House, simply search for your preferred dates onli…" at bounding box center [632, 359] width 832 height 52
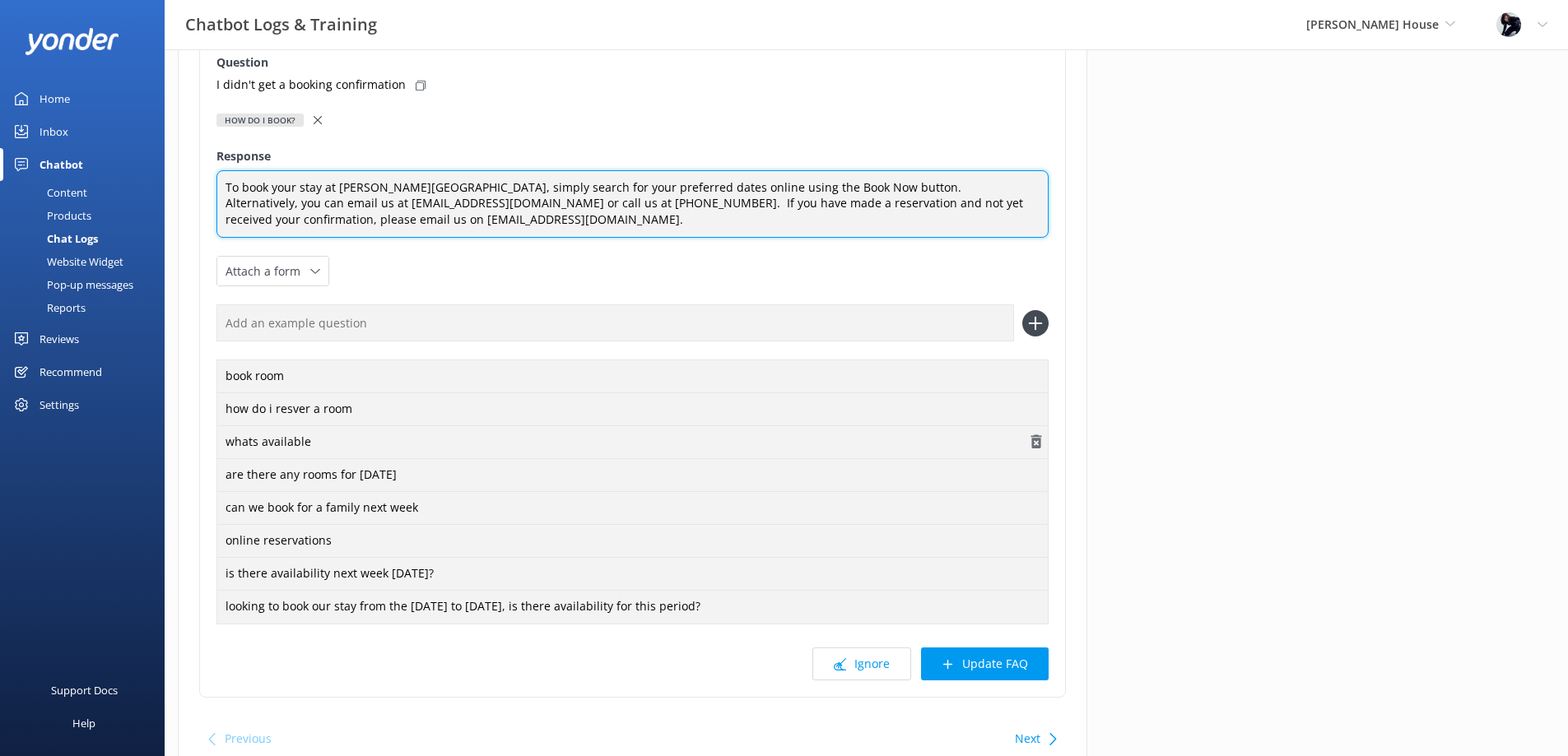
scroll to position [164, 0]
type textarea "To book your stay at Hulbert House, simply search for your preferred dates onli…"
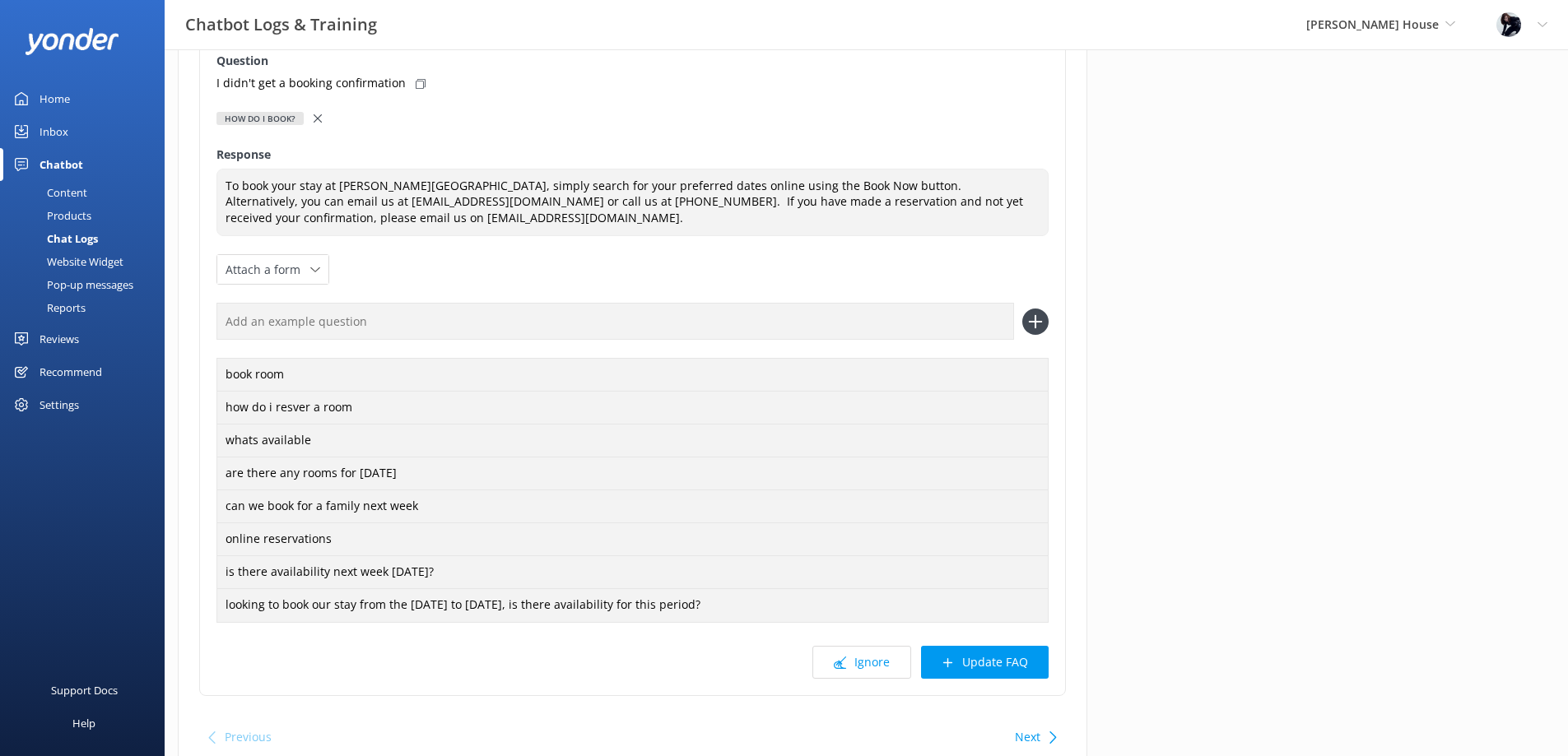
click at [953, 664] on icon at bounding box center [947, 662] width 13 height 13
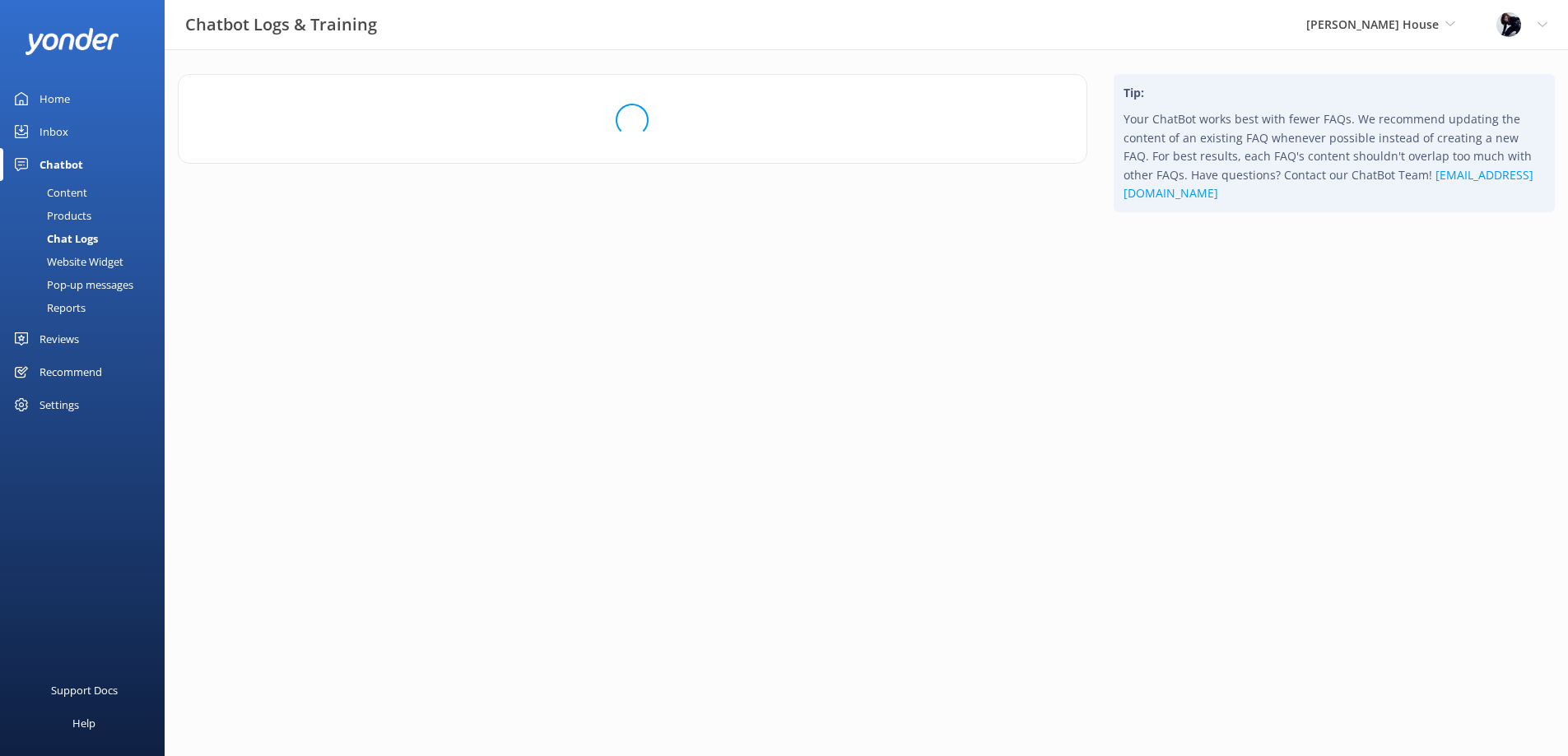
scroll to position [0, 0]
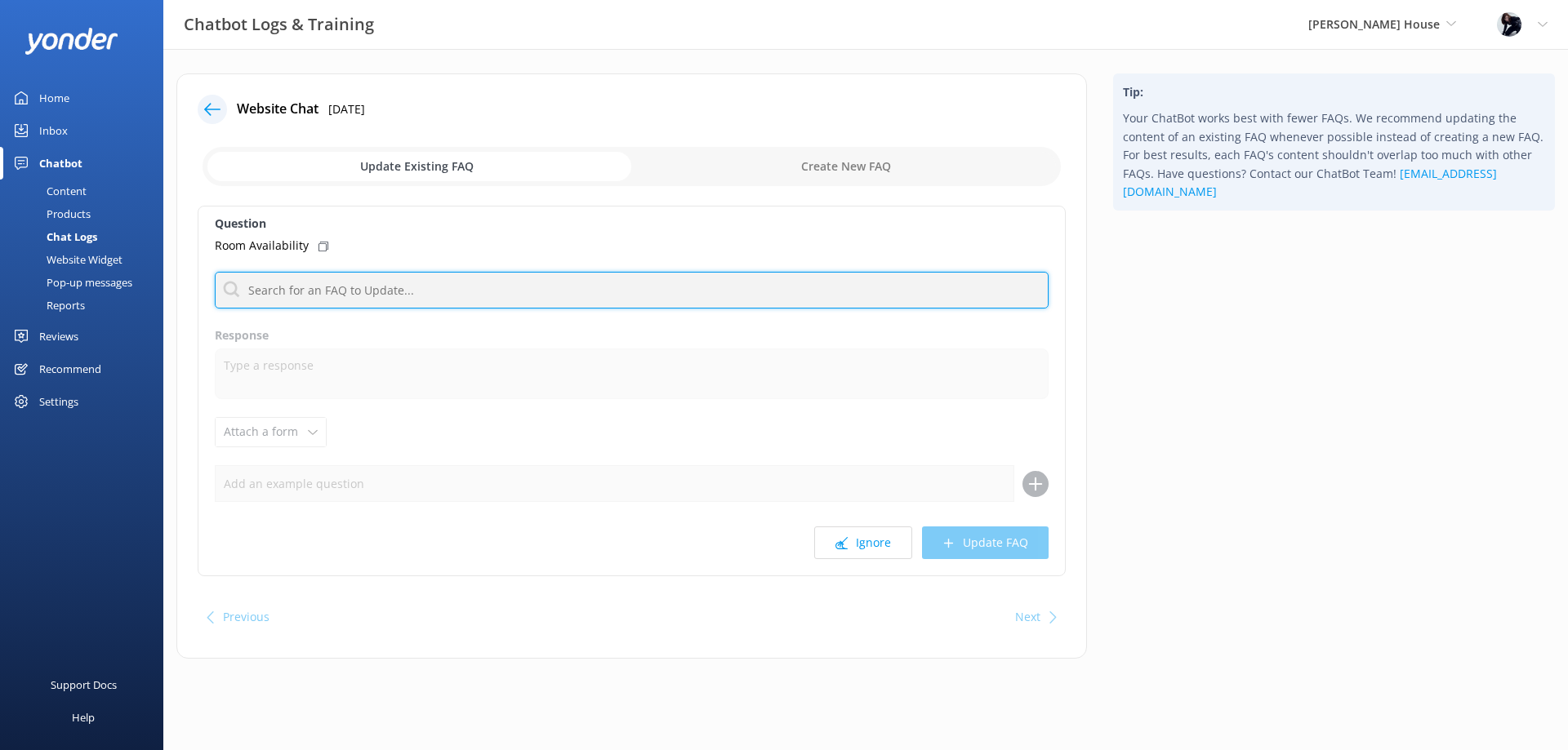
click at [429, 302] on input "text" at bounding box center [631, 290] width 833 height 36
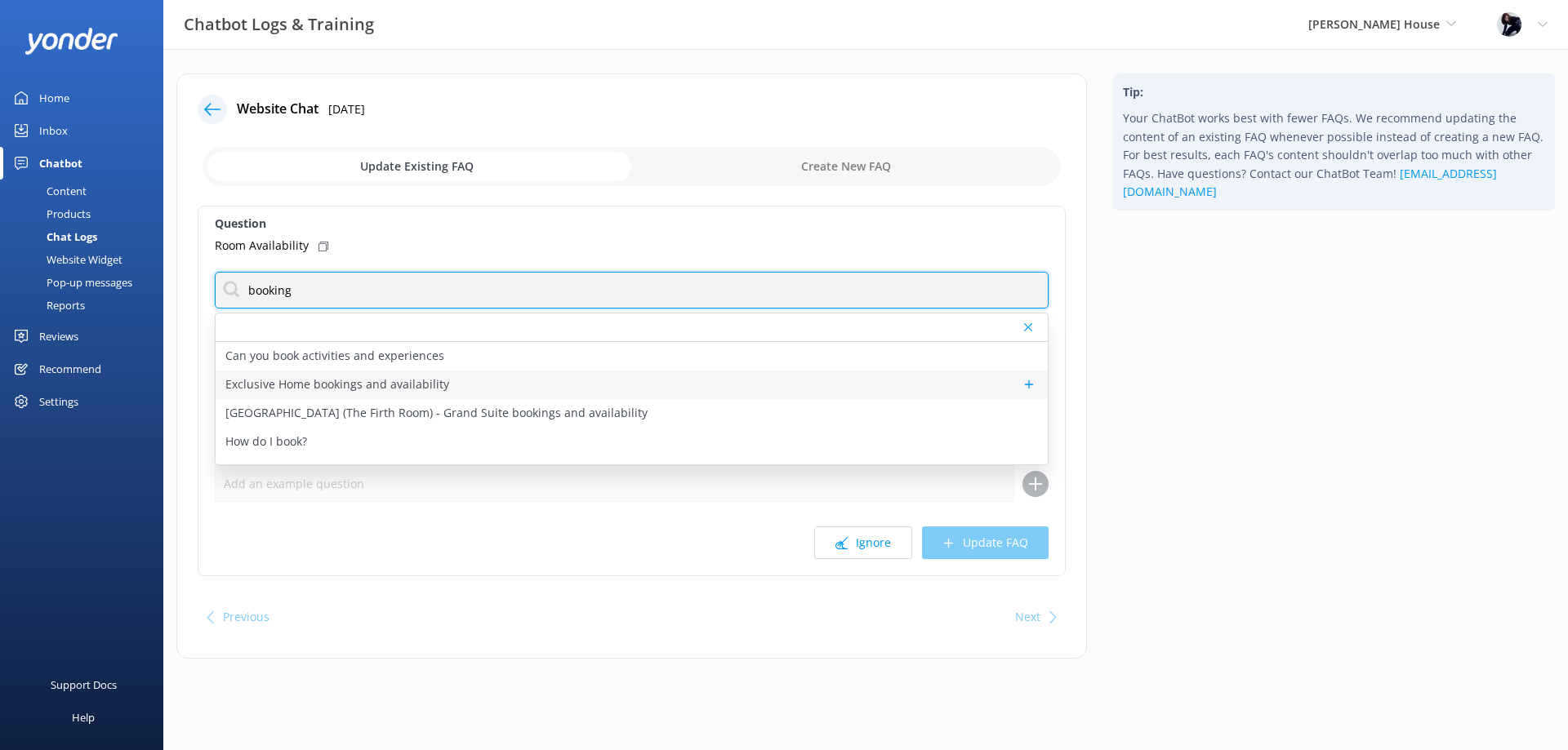
type input "booking"
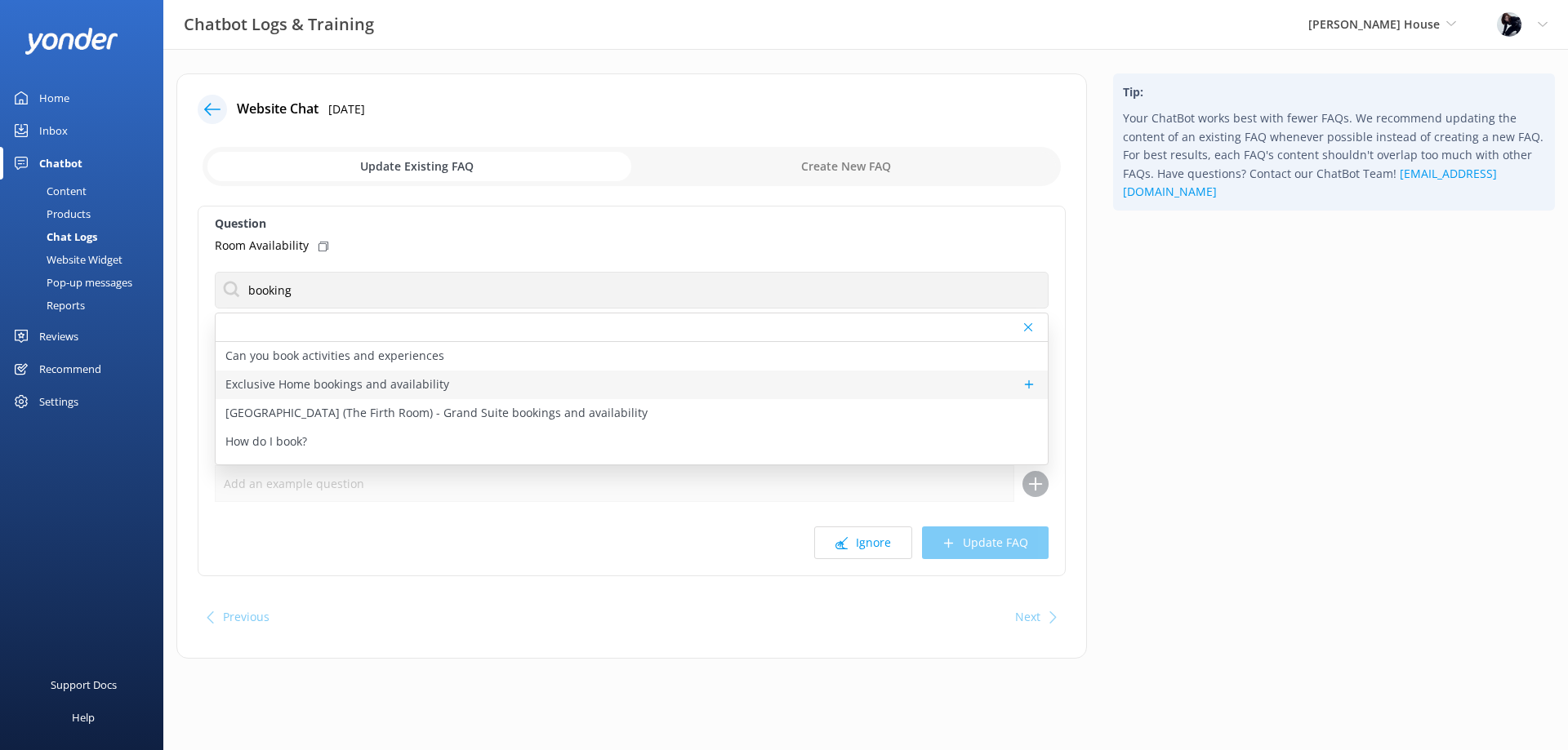
click at [254, 375] on p "Exclusive Home bookings and availability" at bounding box center [337, 384] width 224 height 18
type textarea "Hulbert House is available for exclusive use for corporate retreats, incentives…"
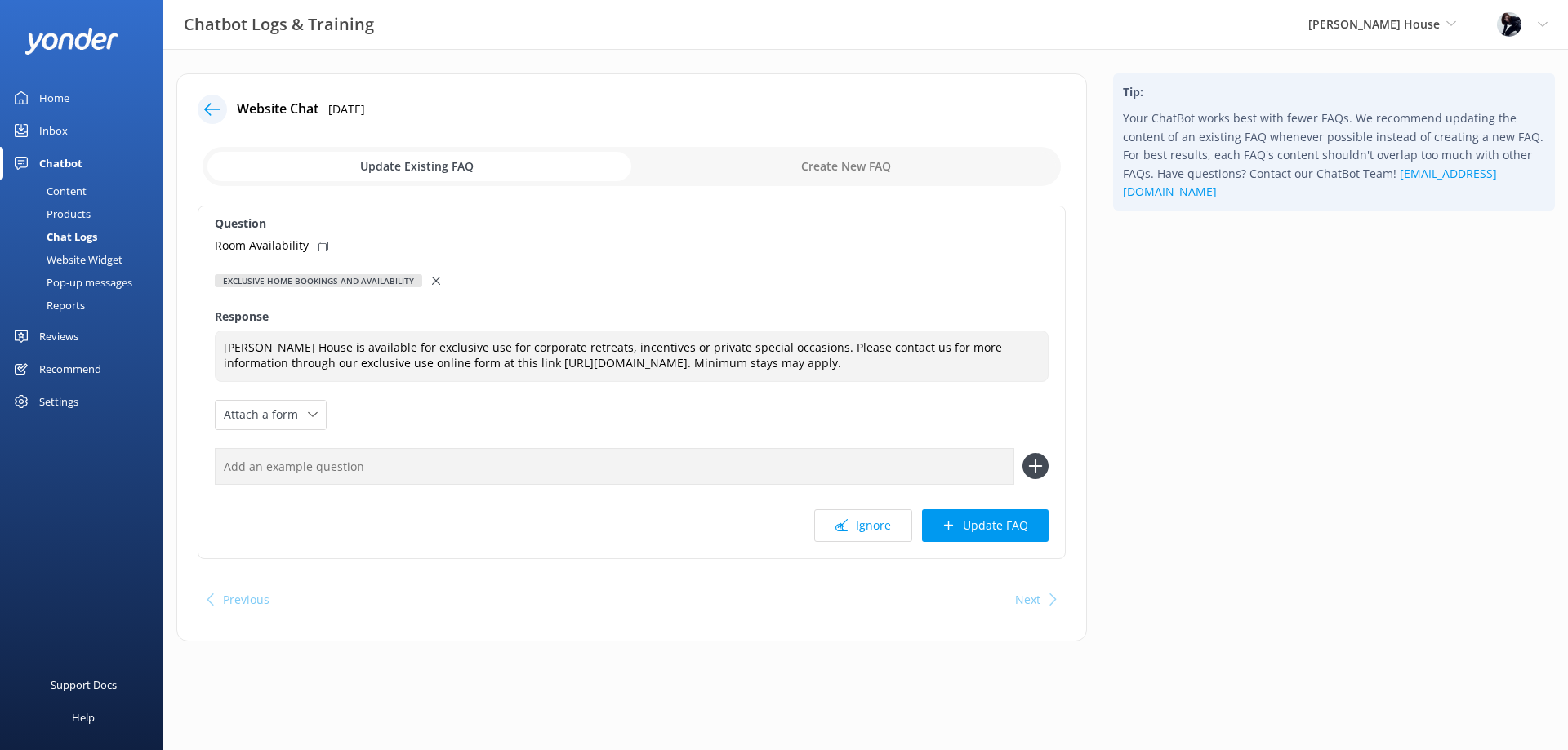
click at [426, 284] on div "Exclusive Home bookings and availability" at bounding box center [631, 281] width 833 height 18
click at [432, 284] on icon at bounding box center [436, 281] width 9 height 9
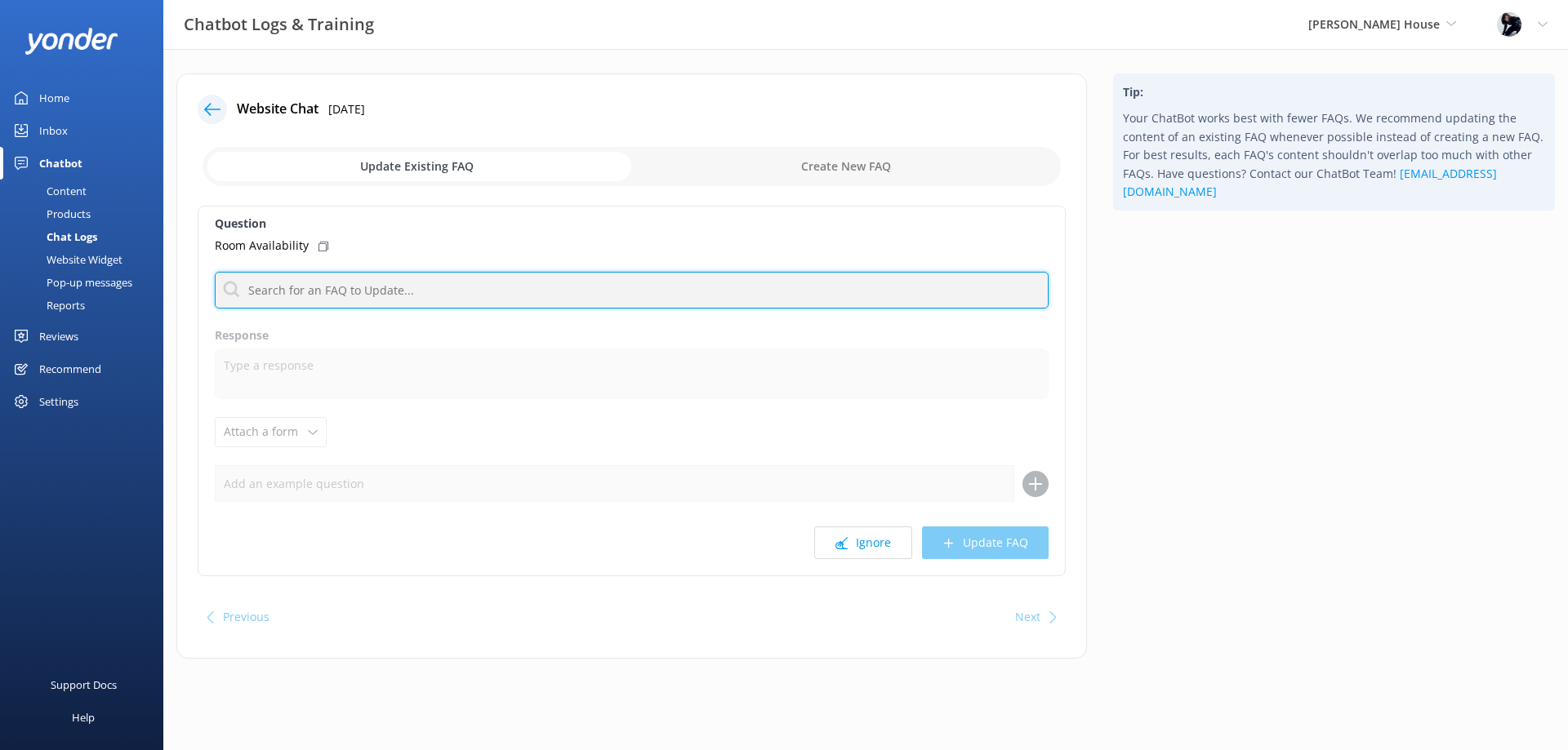
click at [429, 284] on input "text" at bounding box center [631, 290] width 833 height 36
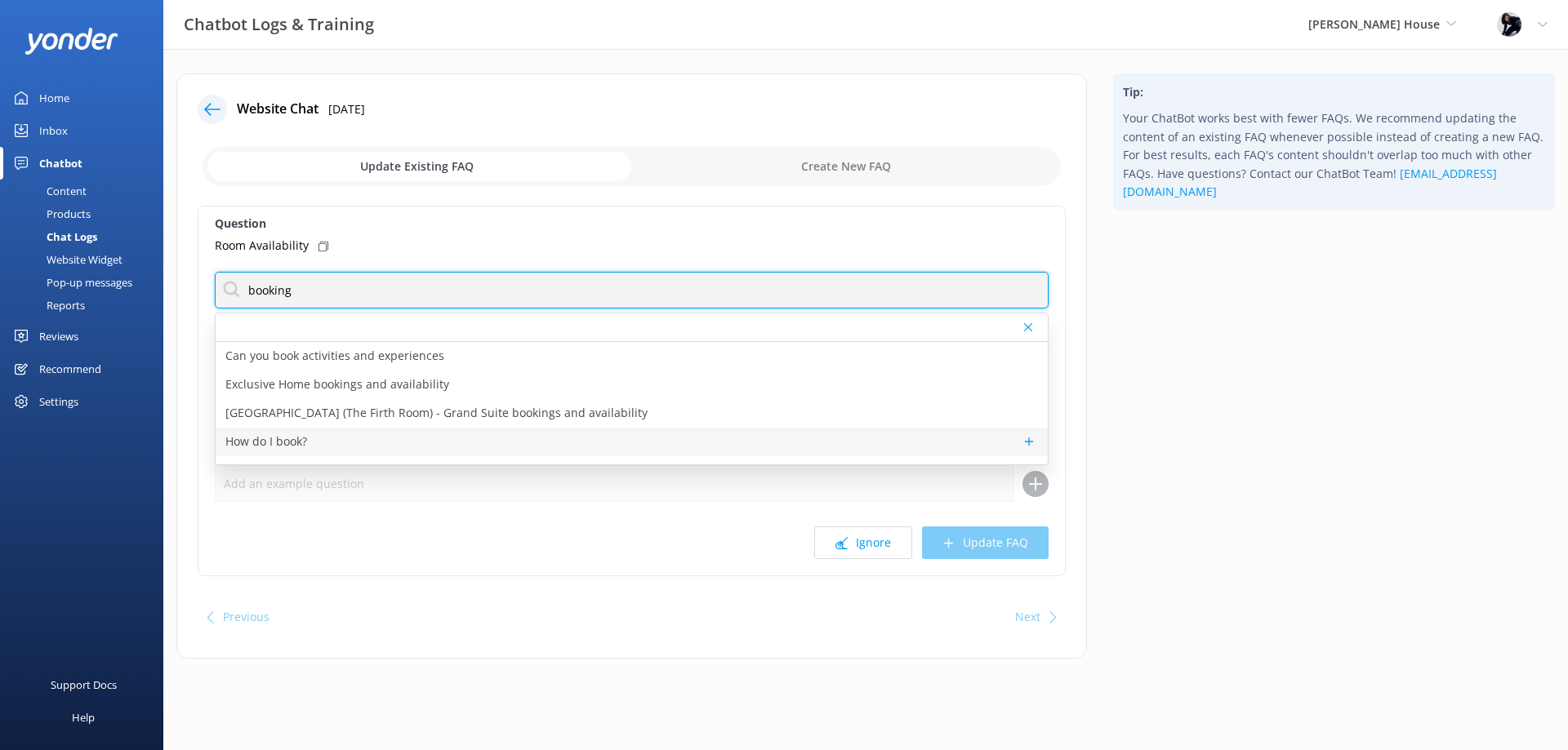
type input "booking"
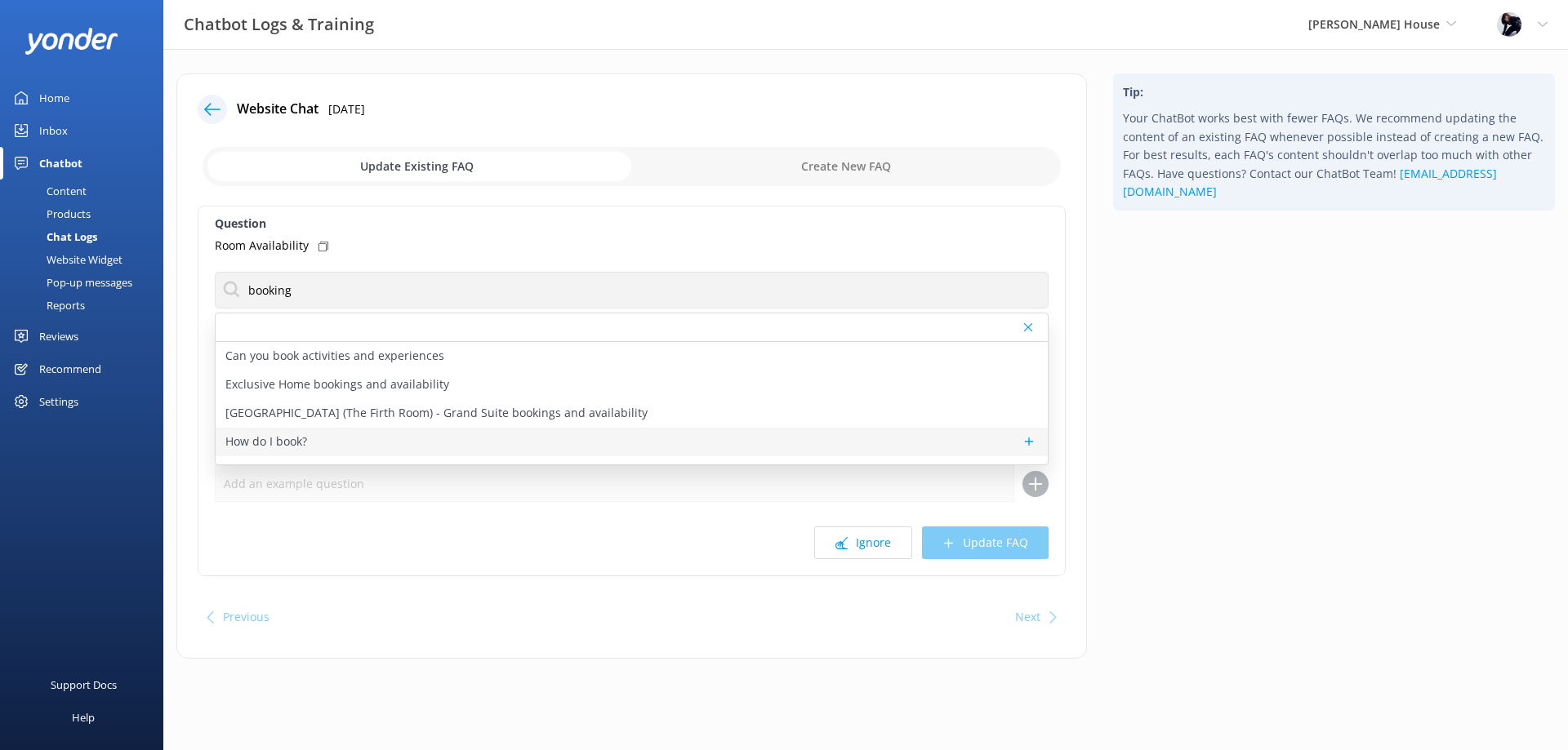
click at [245, 450] on p "How do I book?" at bounding box center [265, 442] width 81 height 18
type textarea "To book your stay at Hulbert House, simply search for your preferred dates onli…"
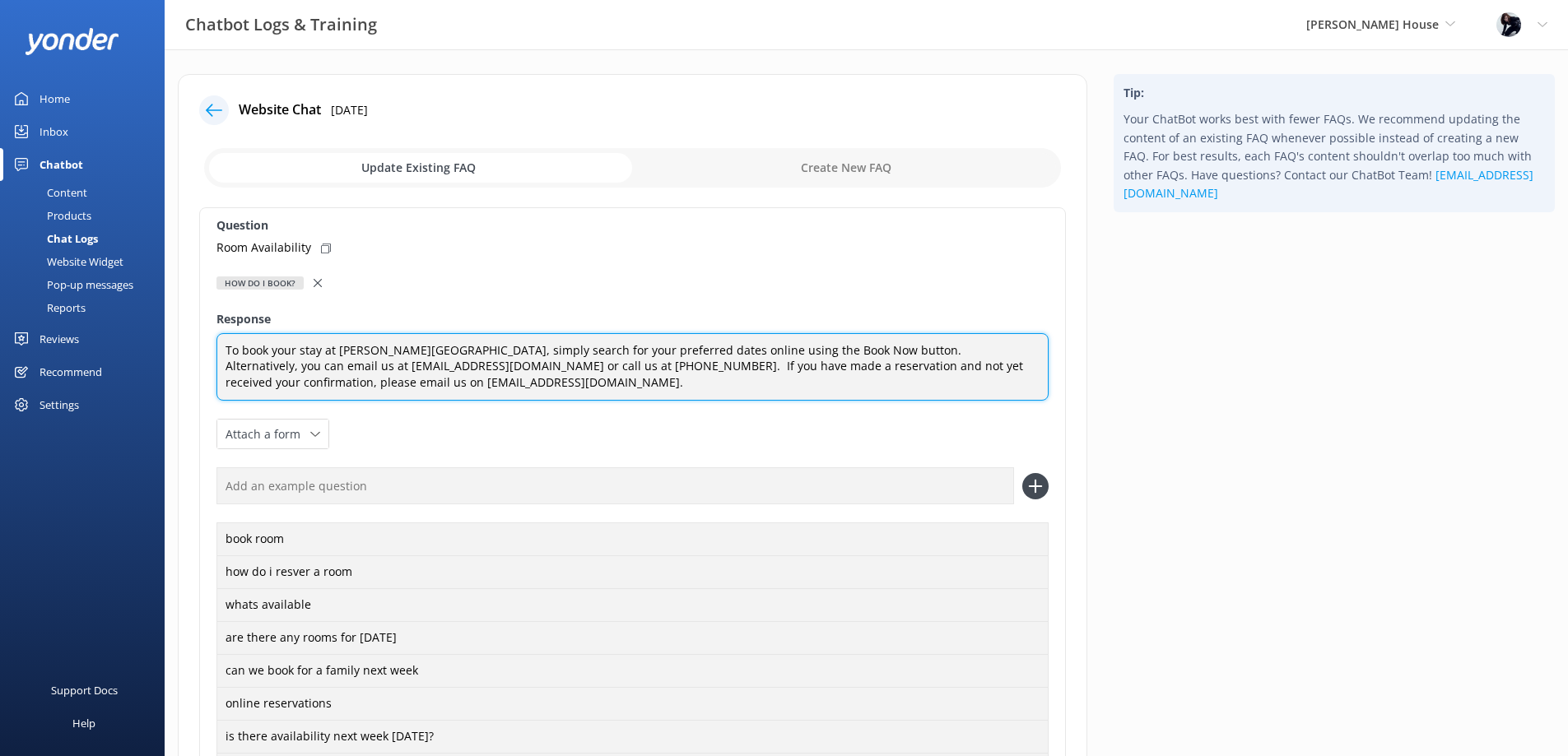
click at [825, 350] on textarea "To book your stay at Hulbert House, simply search for your preferred dates onli…" at bounding box center [632, 367] width 832 height 69
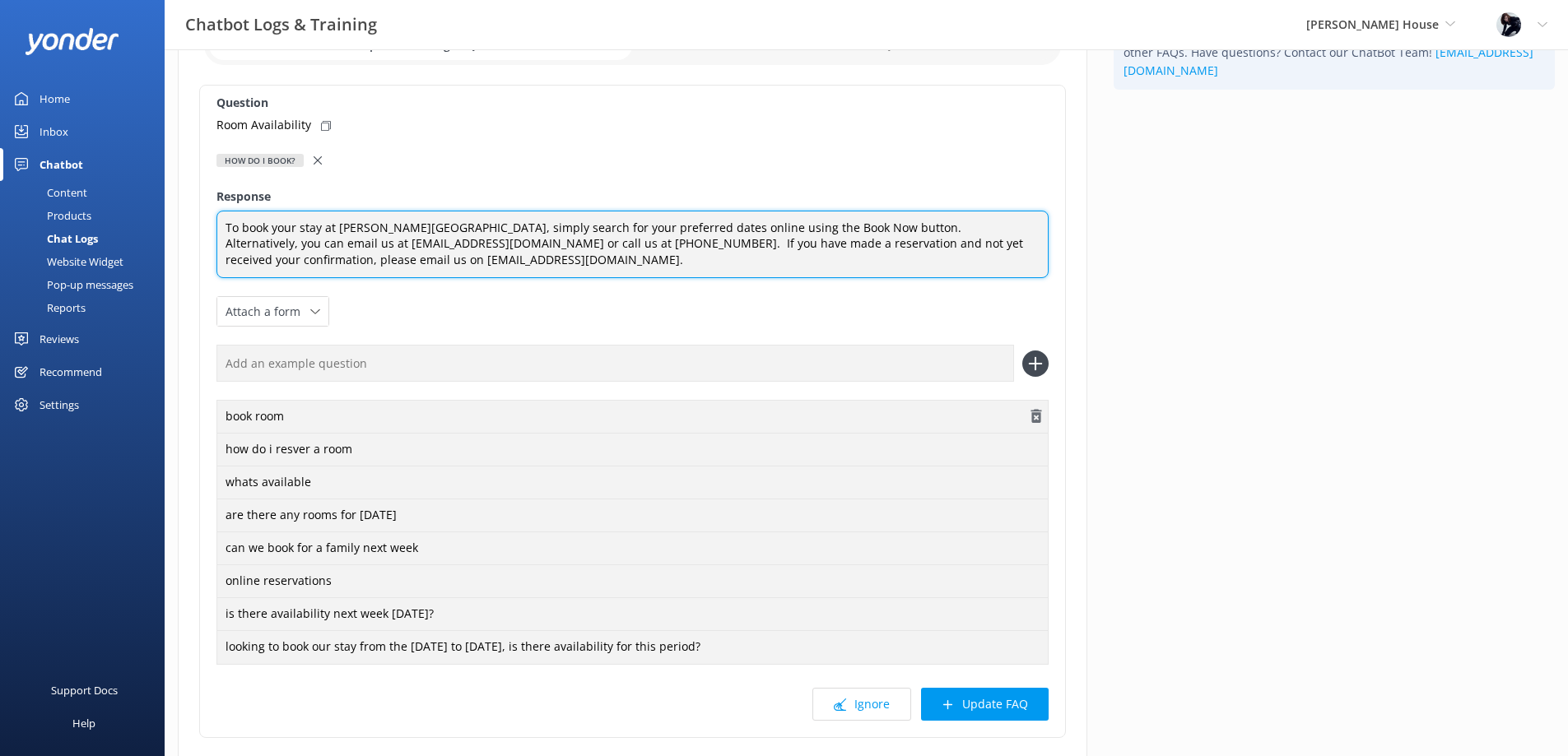
scroll to position [237, 0]
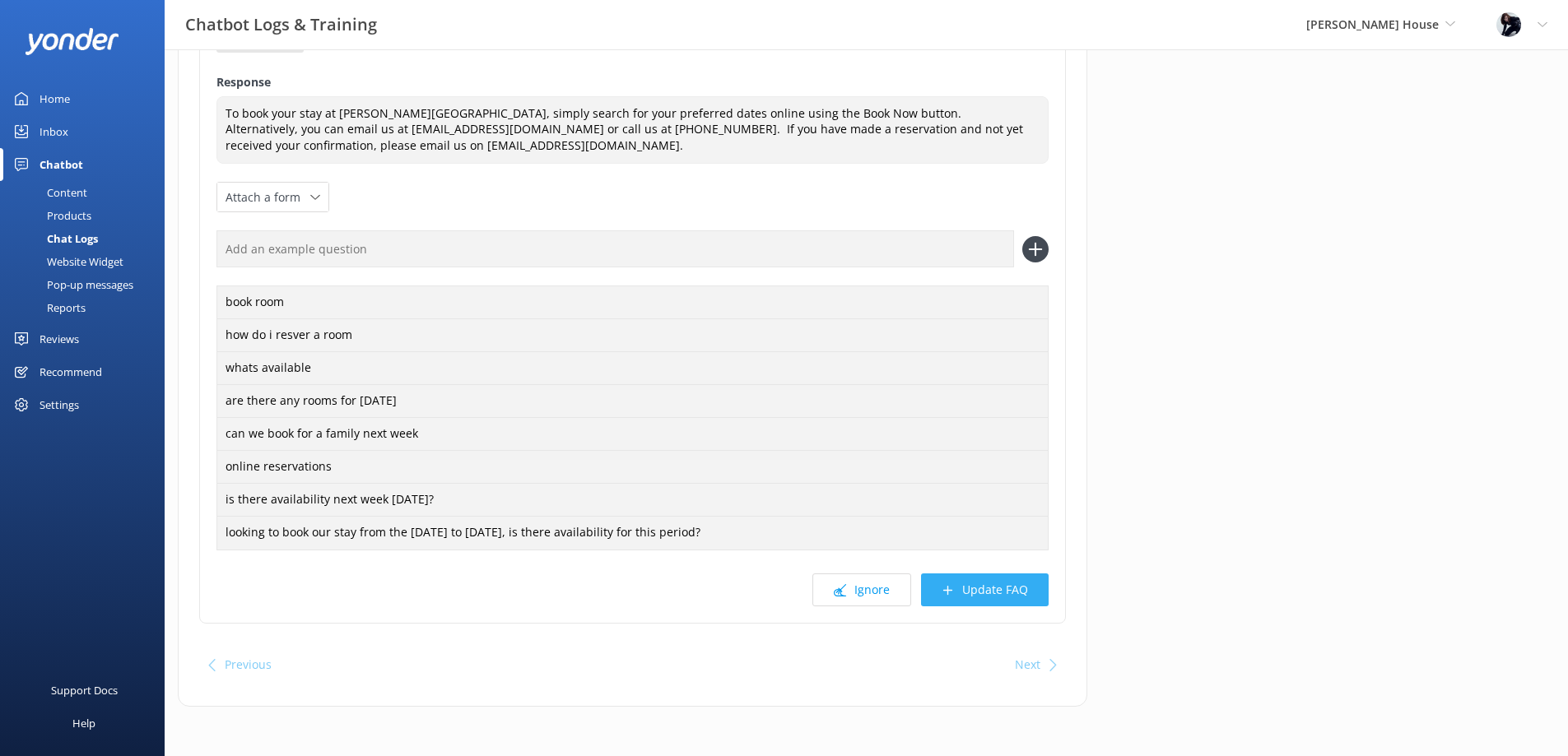
click at [993, 586] on button "Update FAQ" at bounding box center [985, 590] width 127 height 33
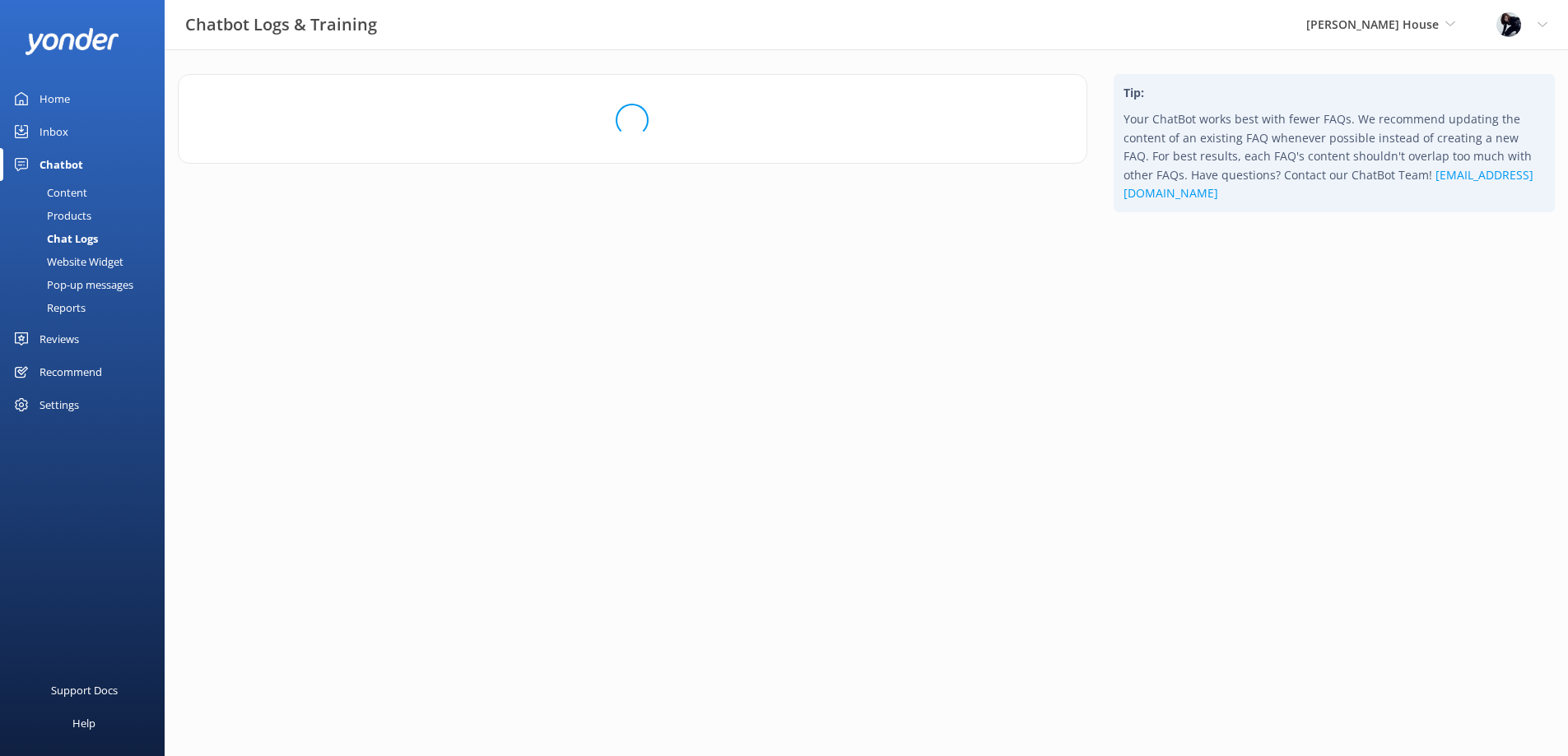
scroll to position [0, 0]
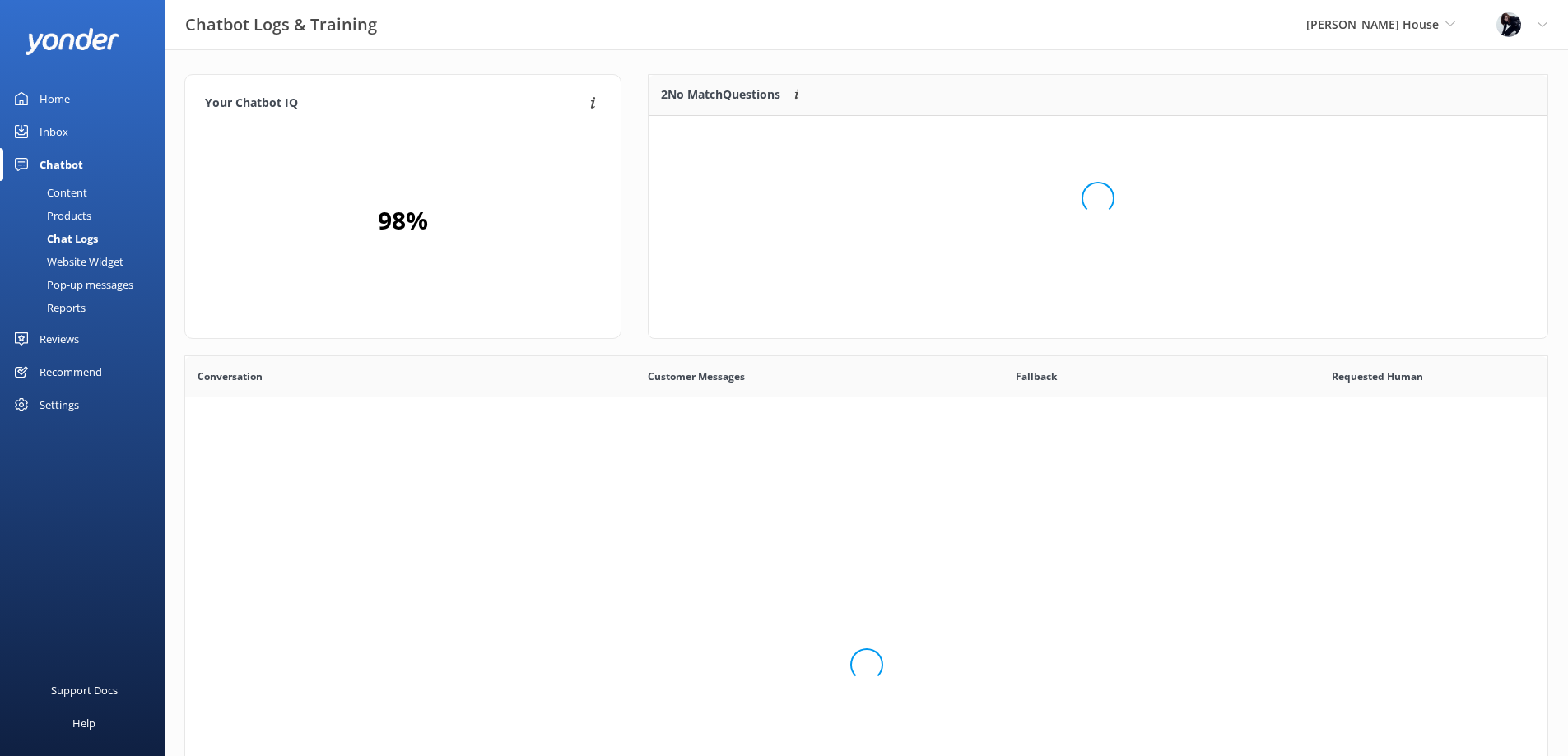
scroll to position [193, 886]
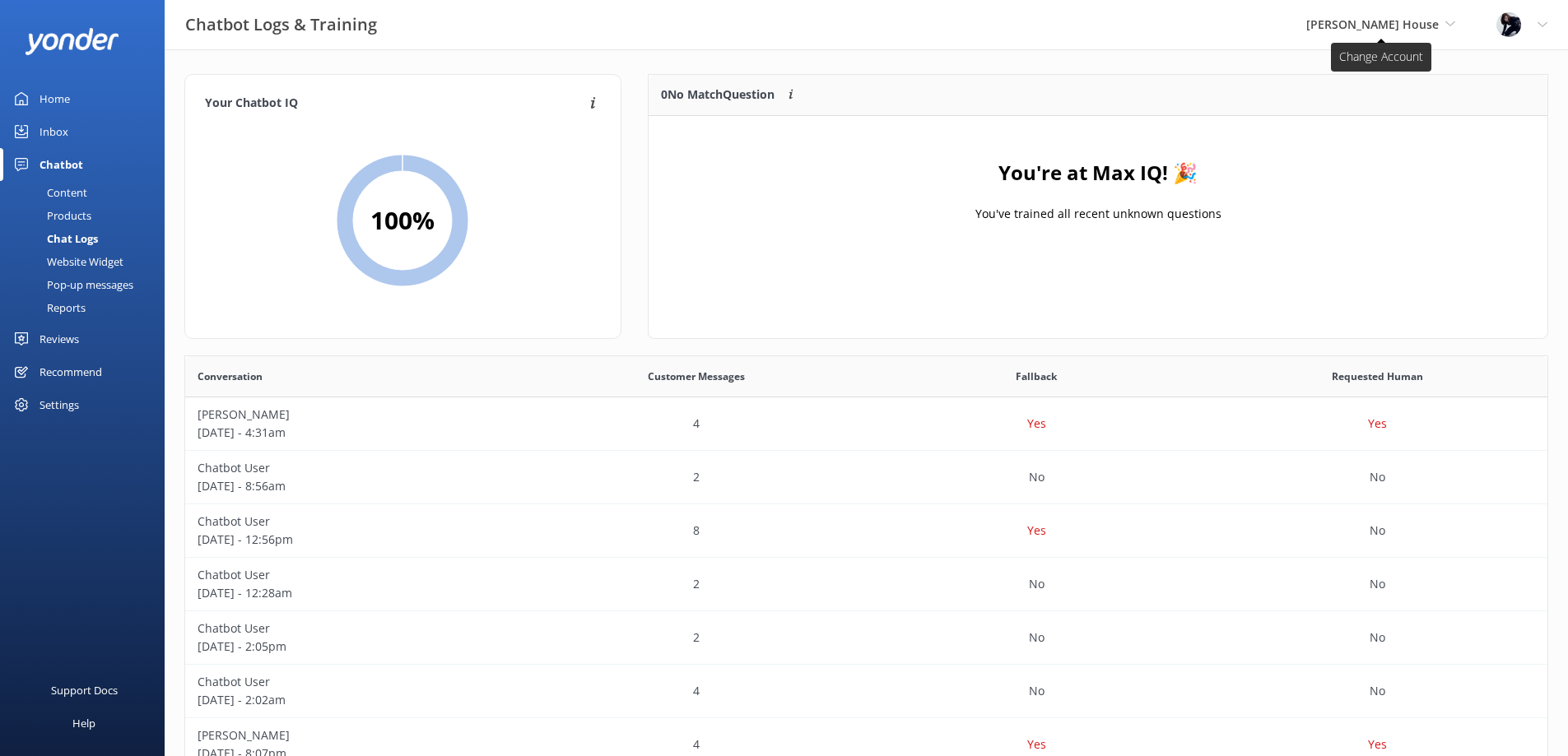
click at [1388, 22] on span "[PERSON_NAME] House" at bounding box center [1372, 24] width 132 height 15
click at [1374, 78] on link "The [PERSON_NAME]" at bounding box center [1367, 69] width 164 height 40
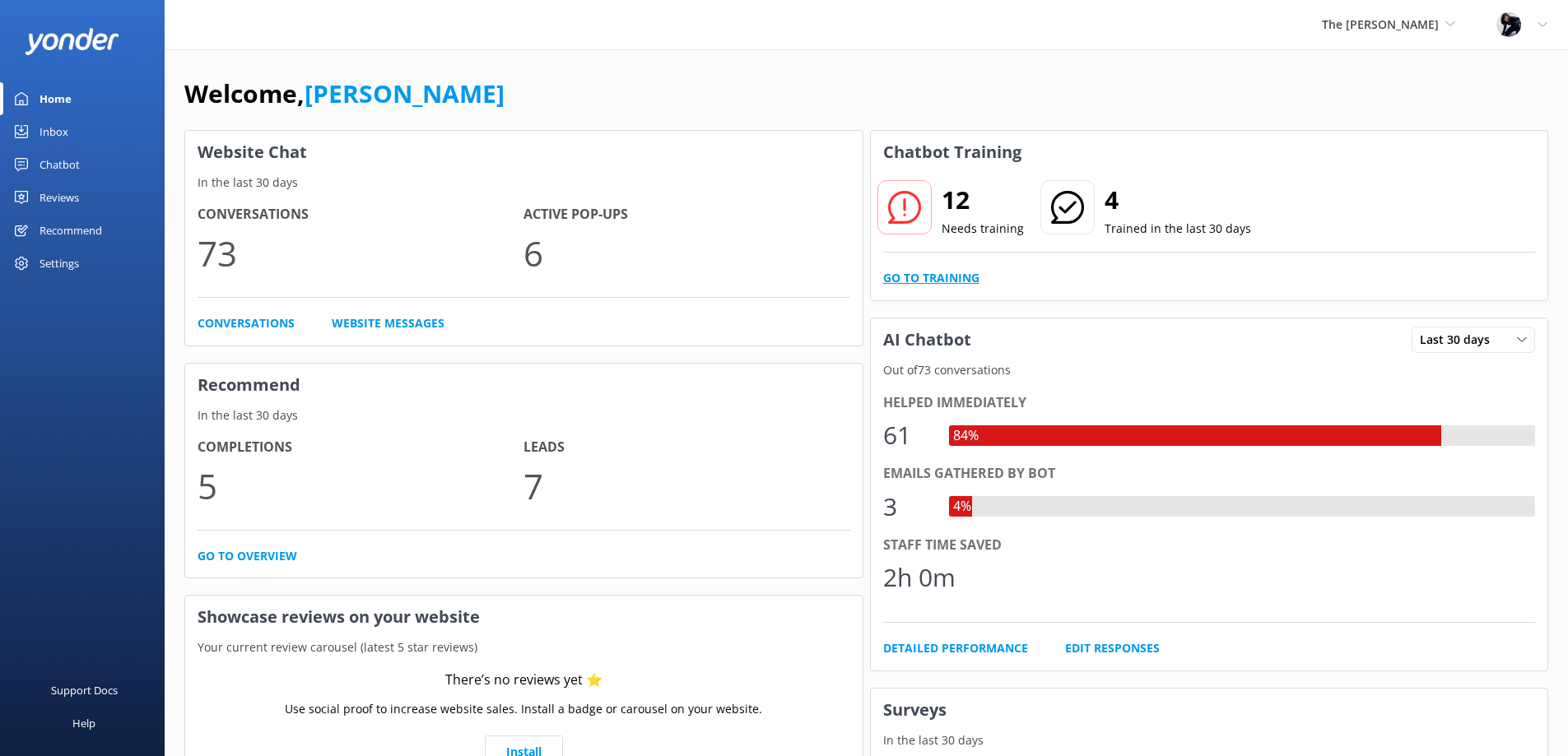
click at [971, 274] on link "Go to Training" at bounding box center [932, 278] width 97 height 18
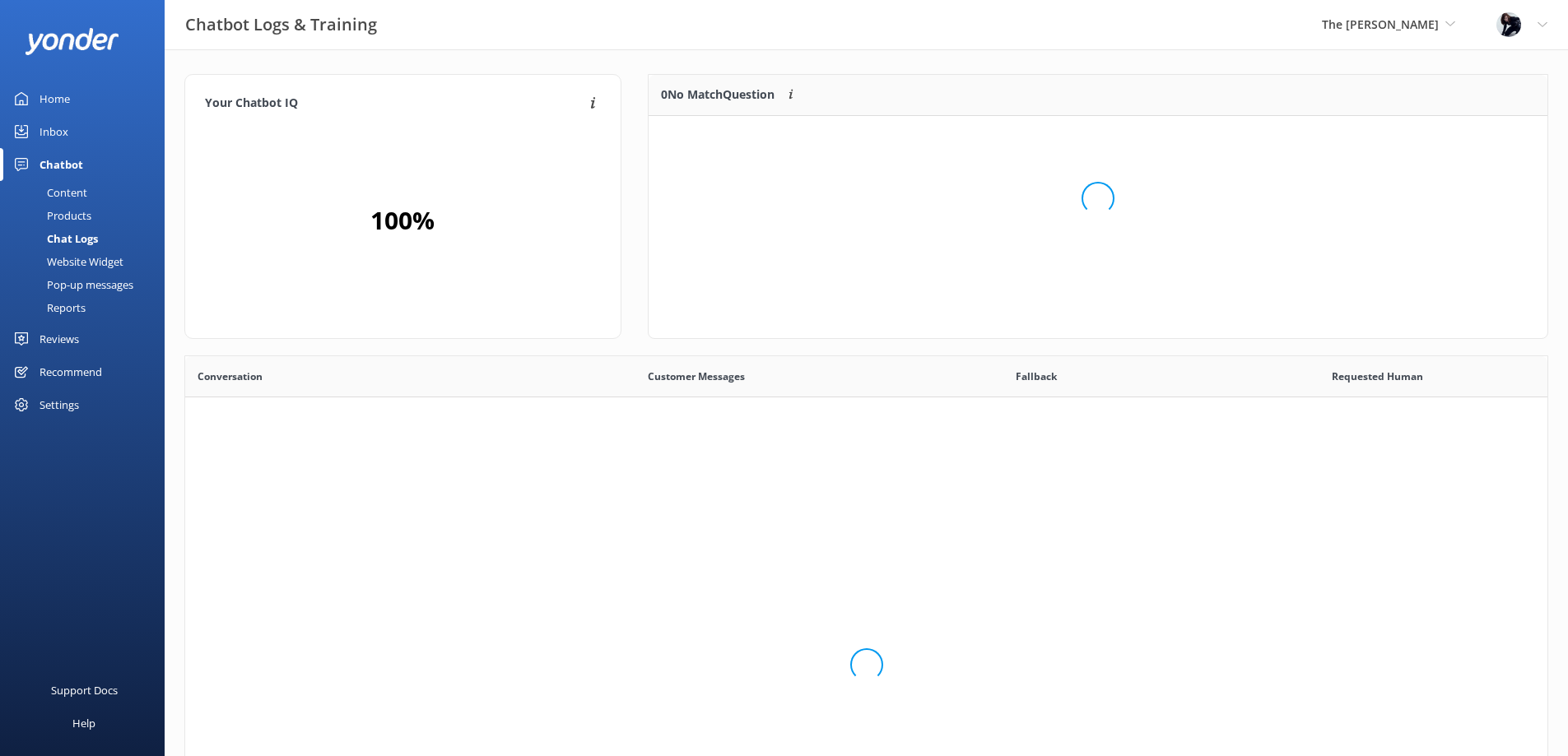
scroll to position [194, 886]
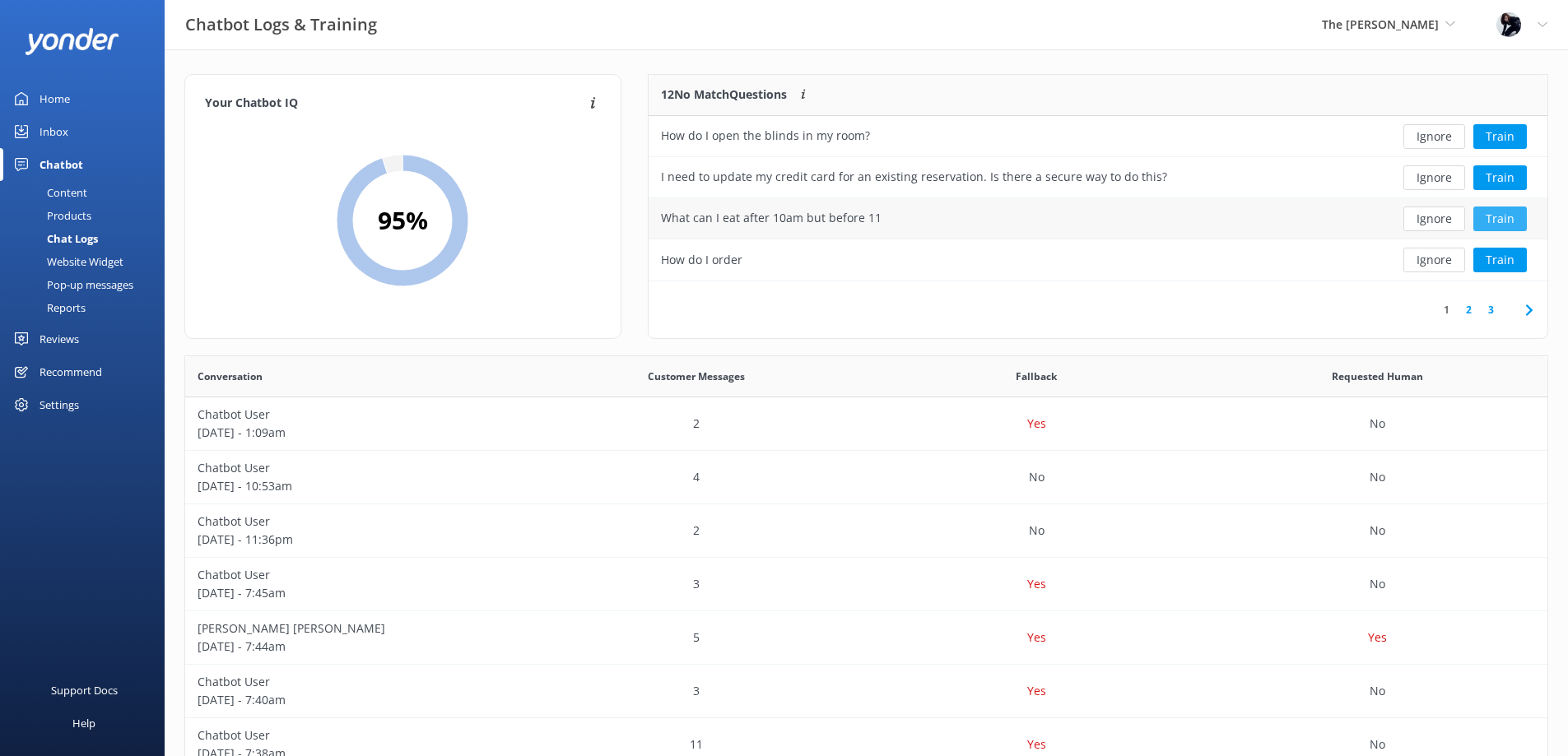
click at [1482, 220] on button "Train" at bounding box center [1499, 219] width 53 height 25
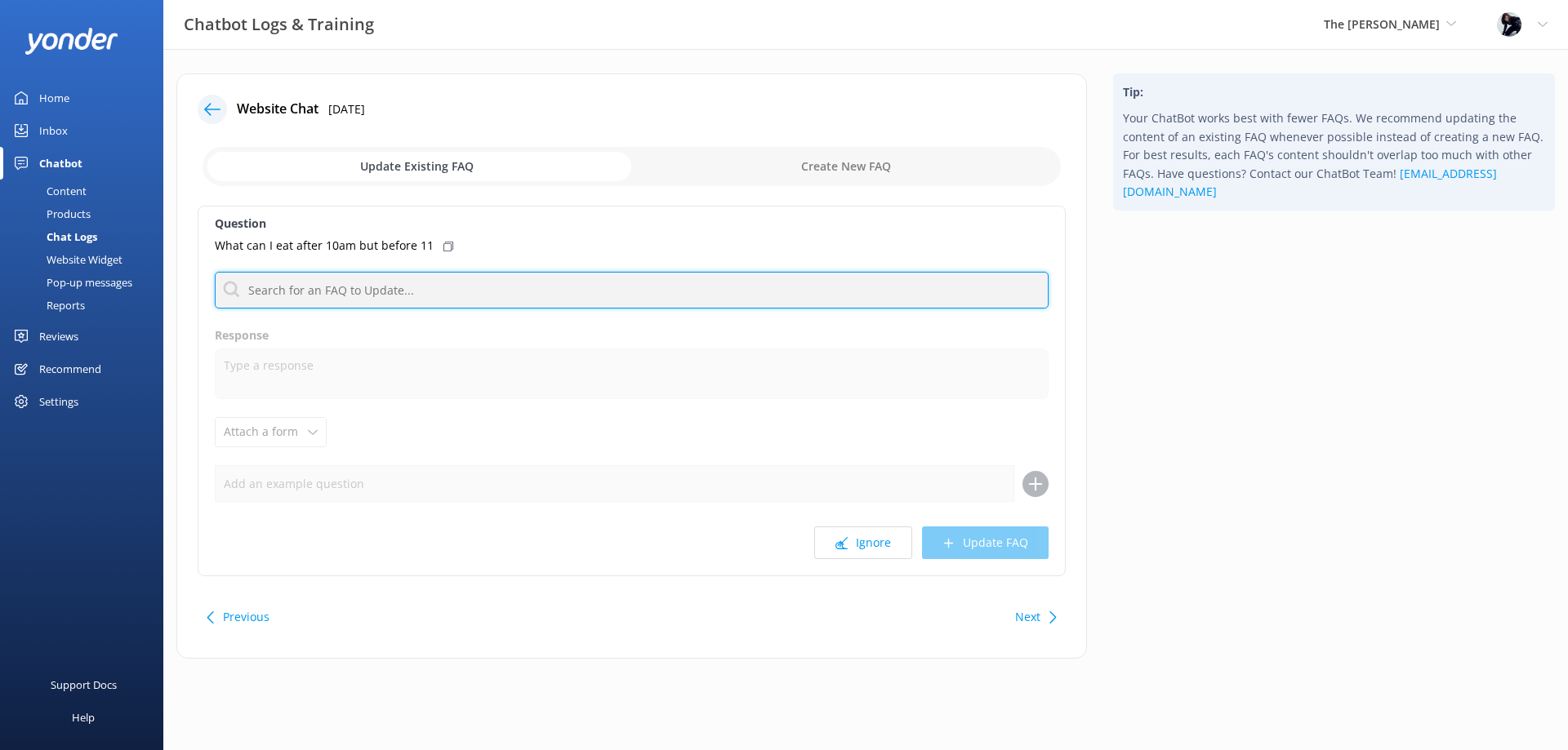
click at [661, 291] on input "text" at bounding box center [631, 290] width 833 height 36
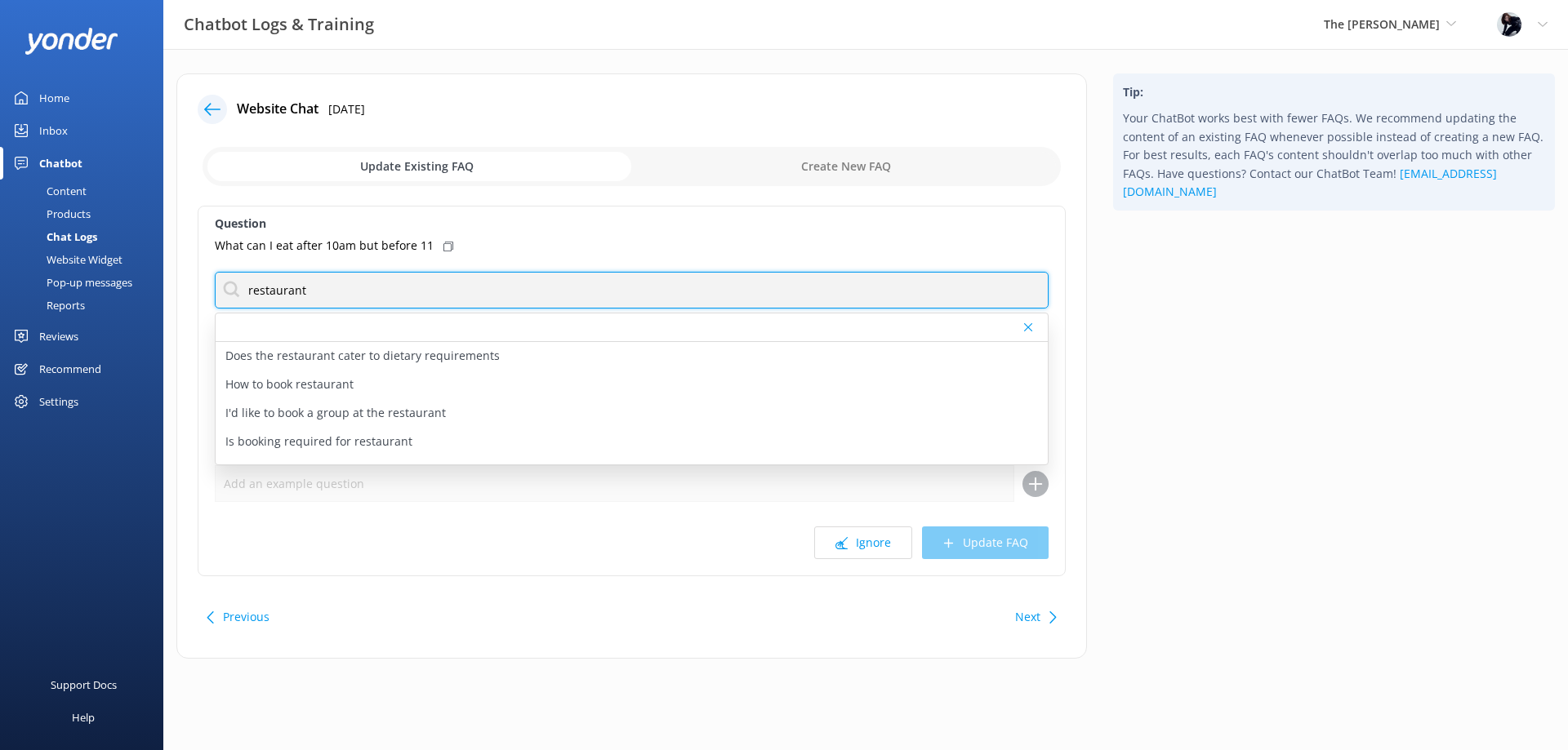
drag, startPoint x: 340, startPoint y: 290, endPoint x: 74, endPoint y: 285, distance: 266.0
click at [74, 285] on div "Chatbot Logs & Training The George The George Regent of Rotorua Hulbert House P…" at bounding box center [784, 378] width 1568 height 659
type input "menu"
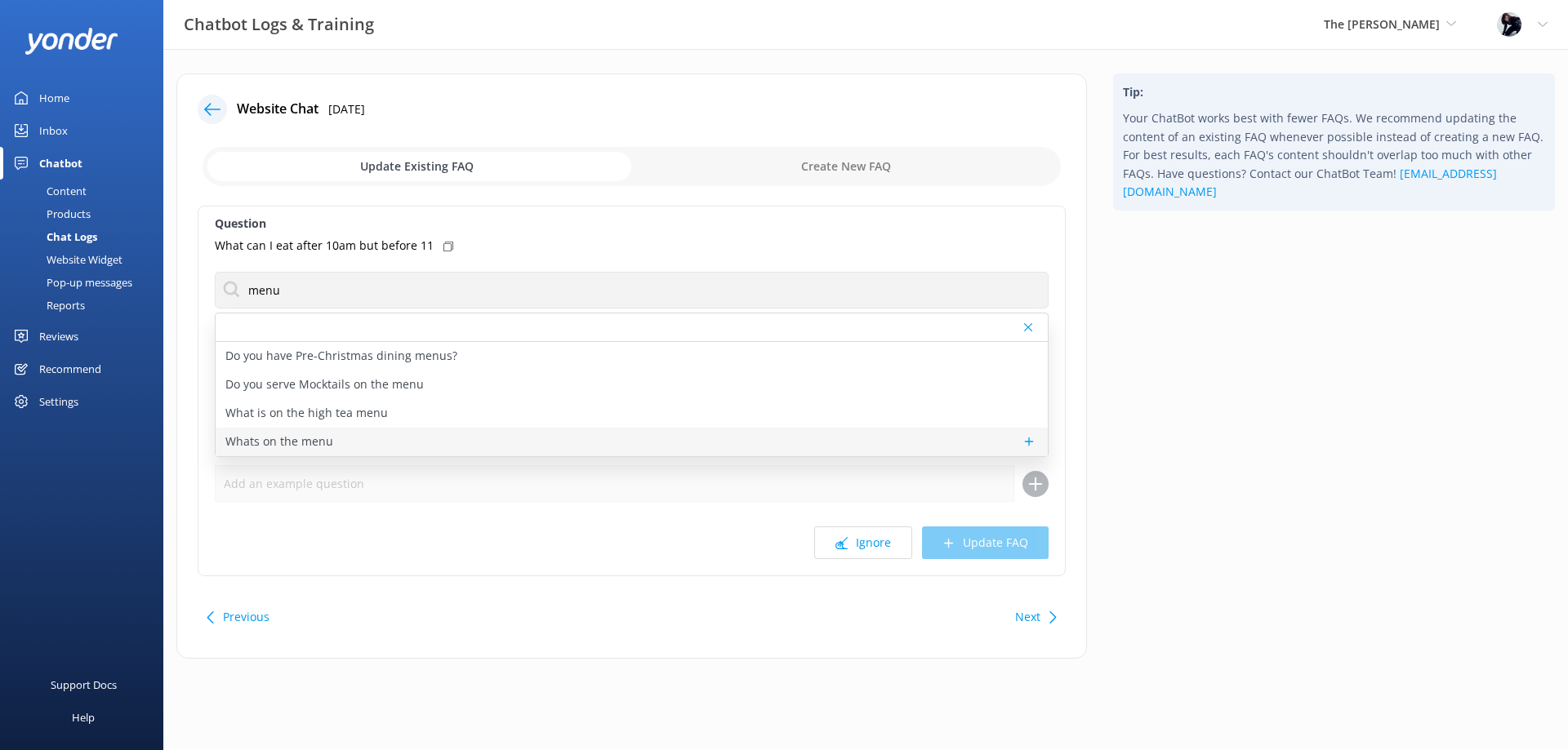
click at [322, 440] on p "Whats on the menu" at bounding box center [279, 442] width 108 height 18
type textarea "Our Executive Chef Ryan McKenzie, leads the cuisine team designing seasonal men…"
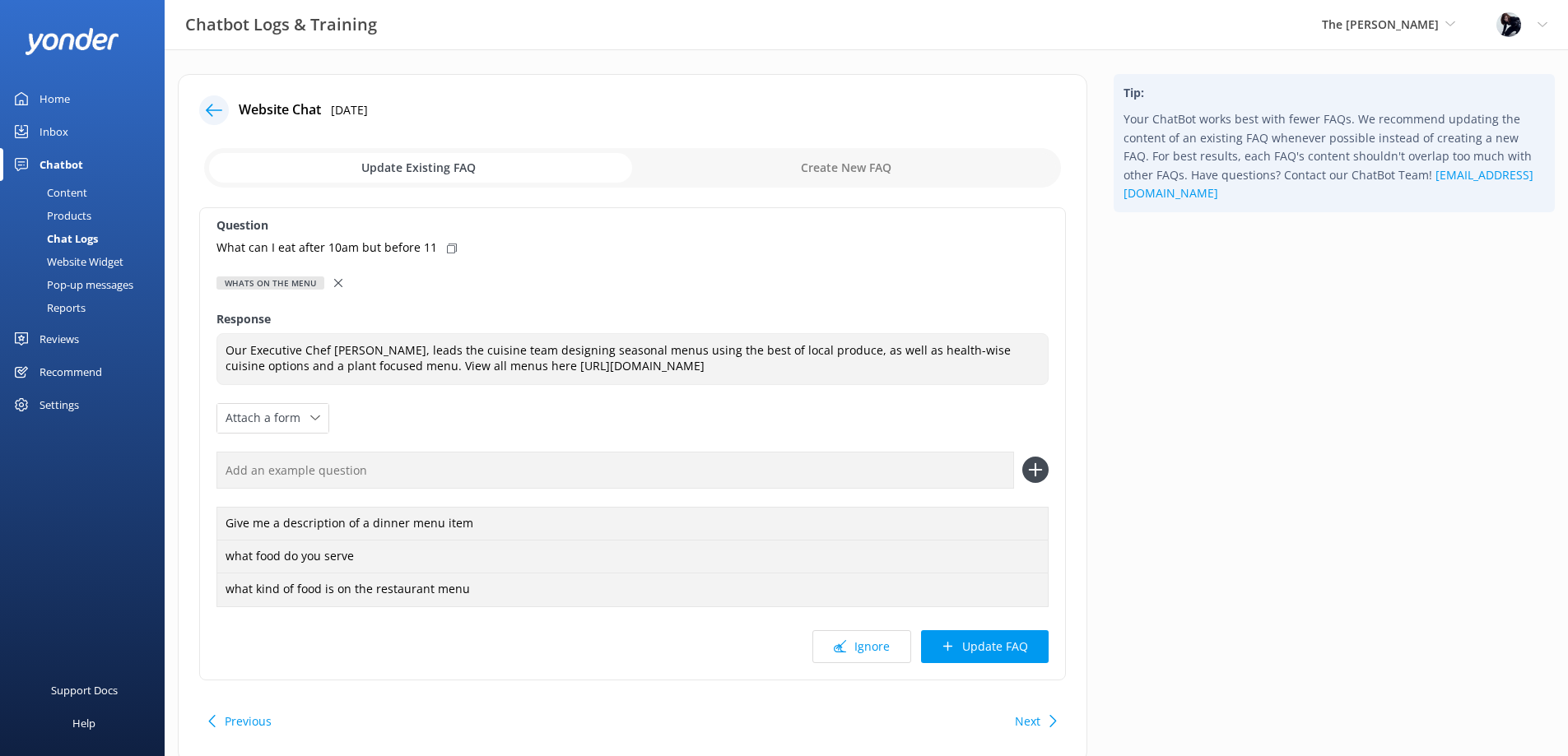
click at [335, 281] on icon at bounding box center [338, 283] width 9 height 9
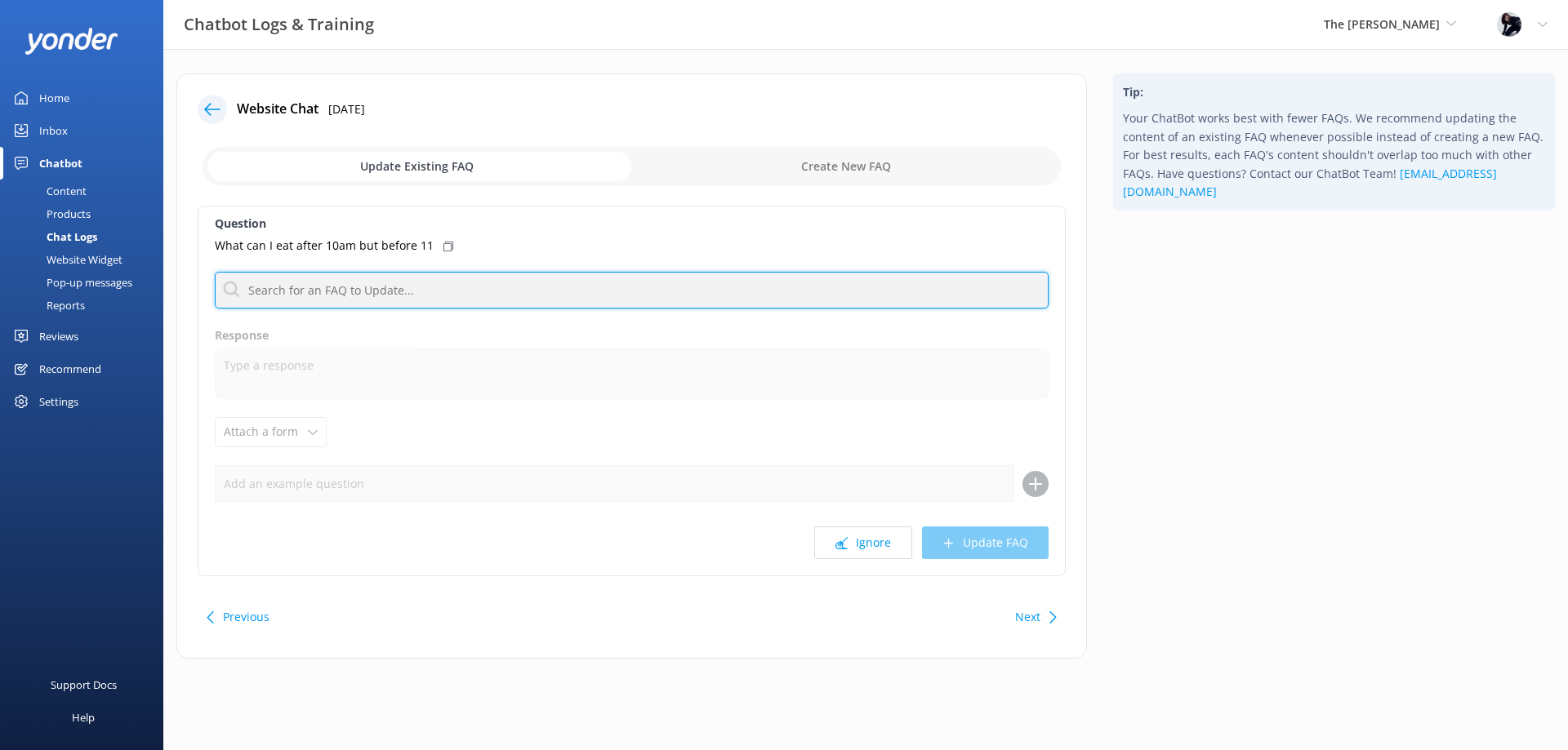
click at [335, 284] on input "text" at bounding box center [631, 290] width 833 height 36
type input "restaurant"
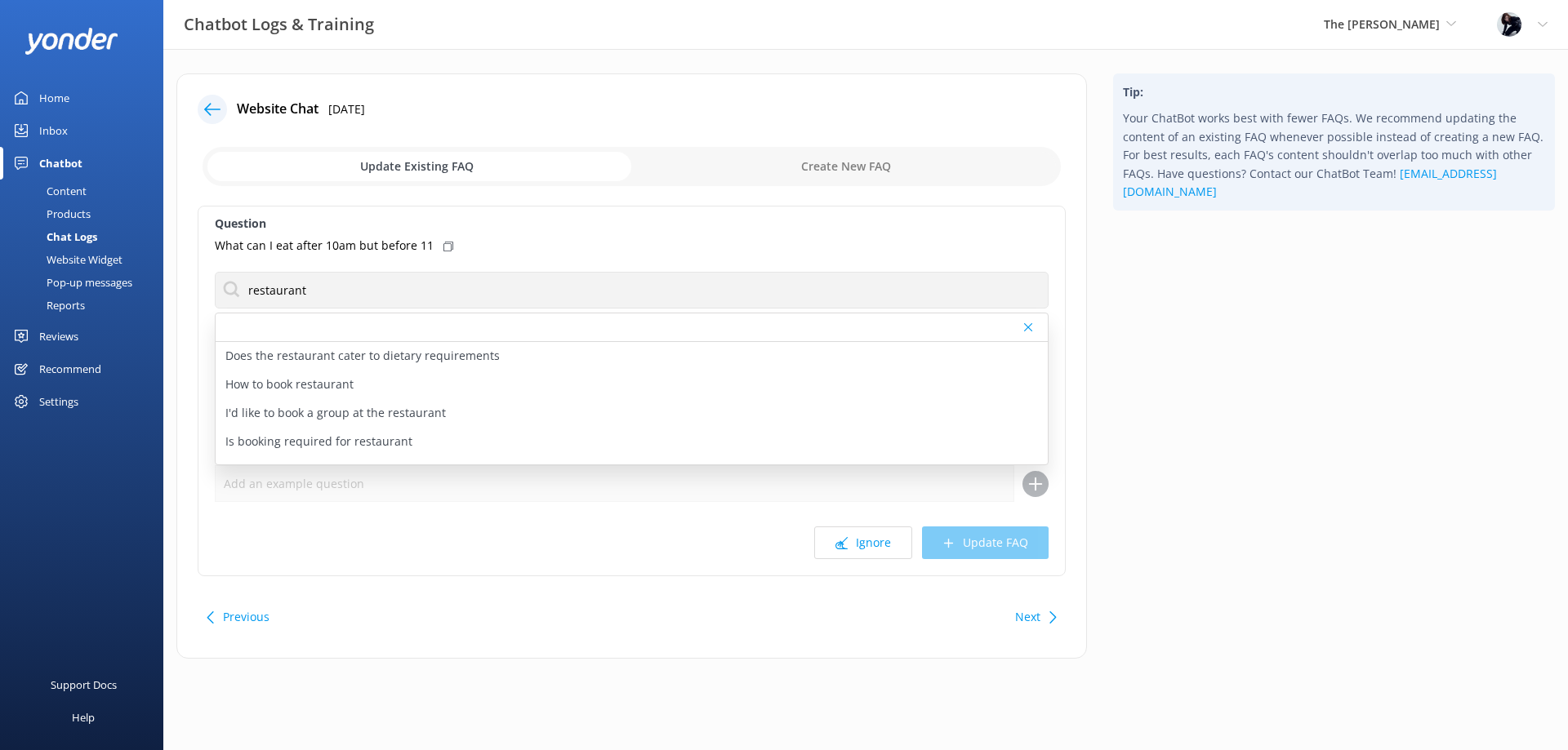
click at [344, 355] on p "Does the restaurant cater to dietary requirements" at bounding box center [362, 355] width 274 height 18
type textarea "The 50 Bistro accommodates all dietary requirements. Please advise at time of b…"
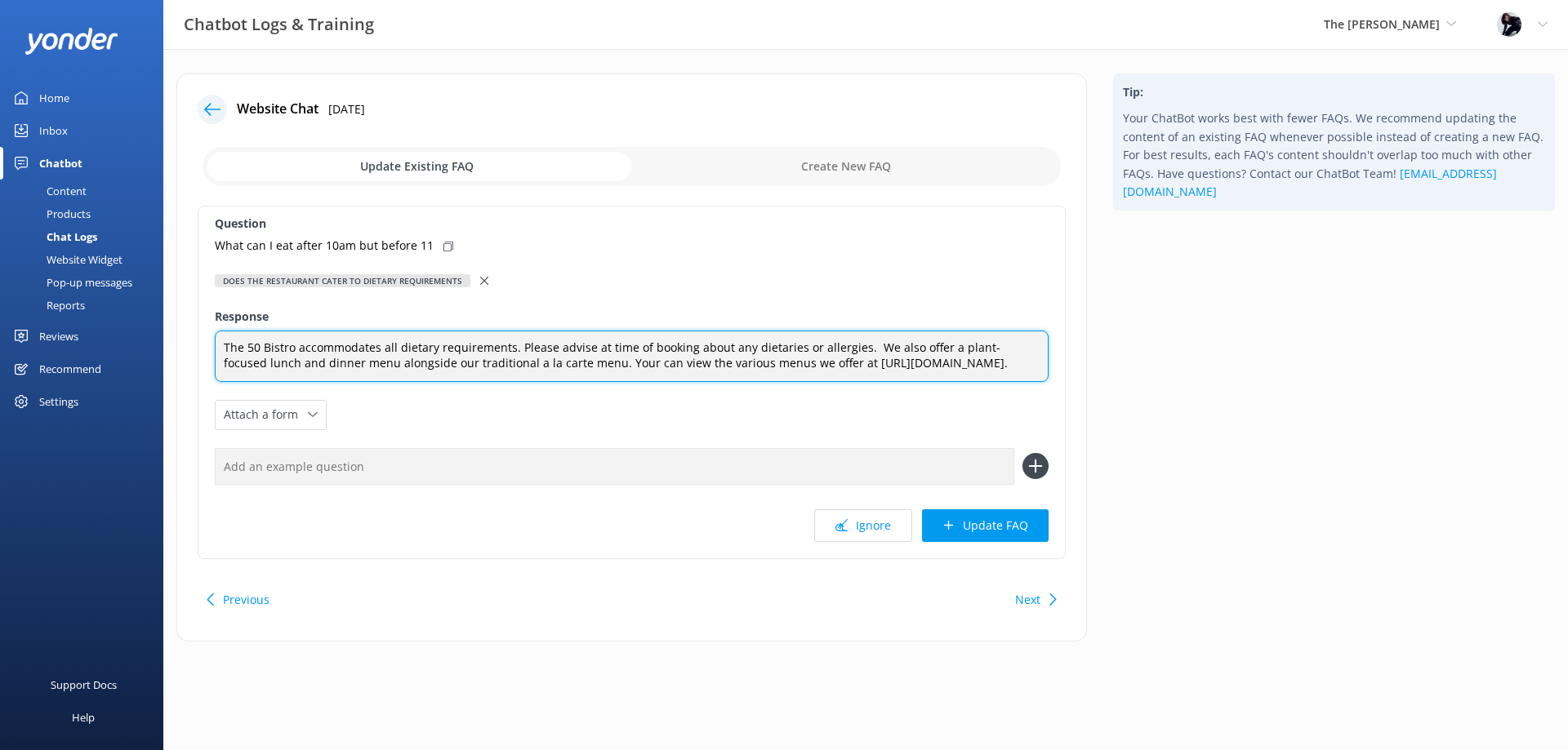
click at [377, 378] on textarea "The 50 Bistro accommodates all dietary requirements. Please advise at time of b…" at bounding box center [631, 356] width 833 height 52
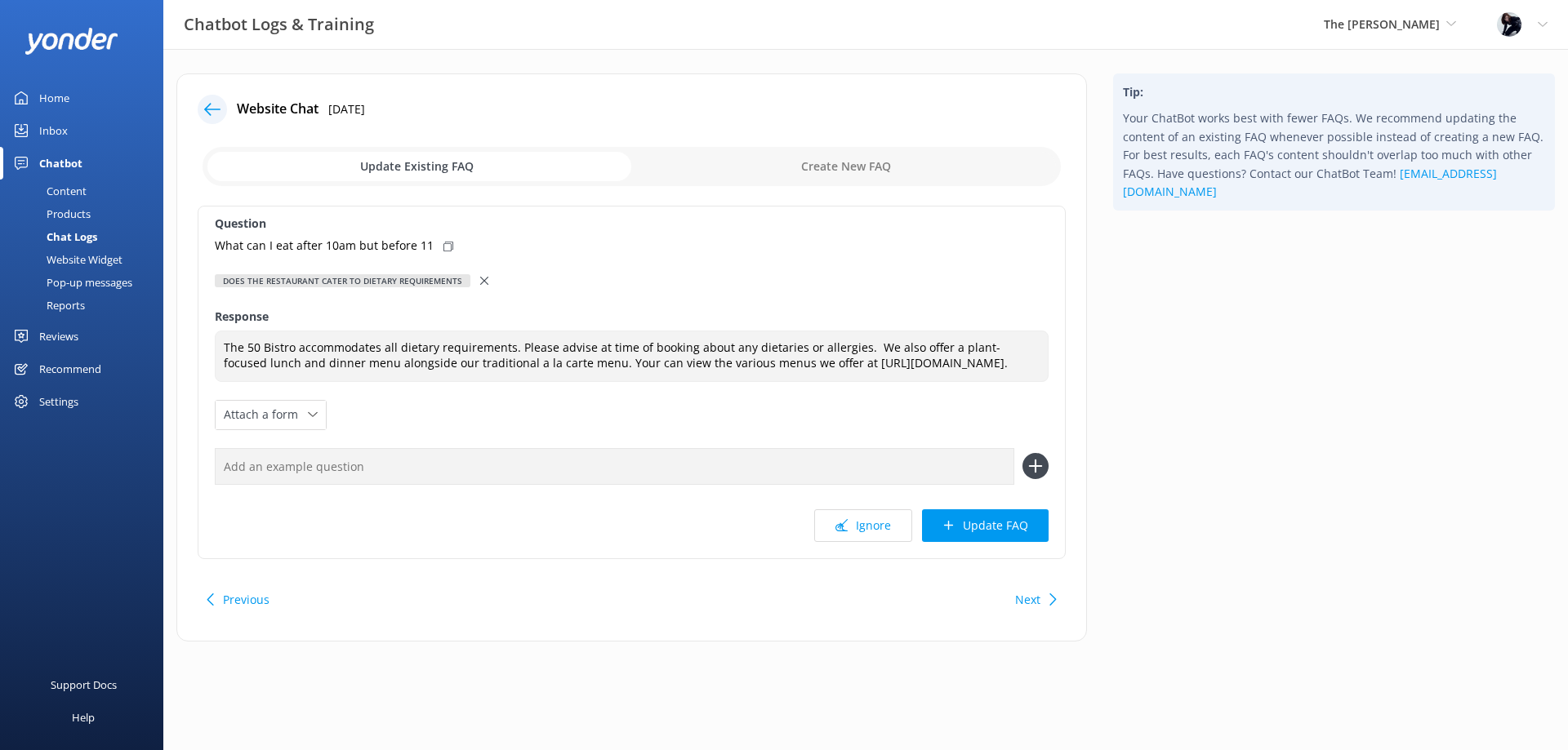
click at [480, 284] on icon at bounding box center [484, 281] width 9 height 9
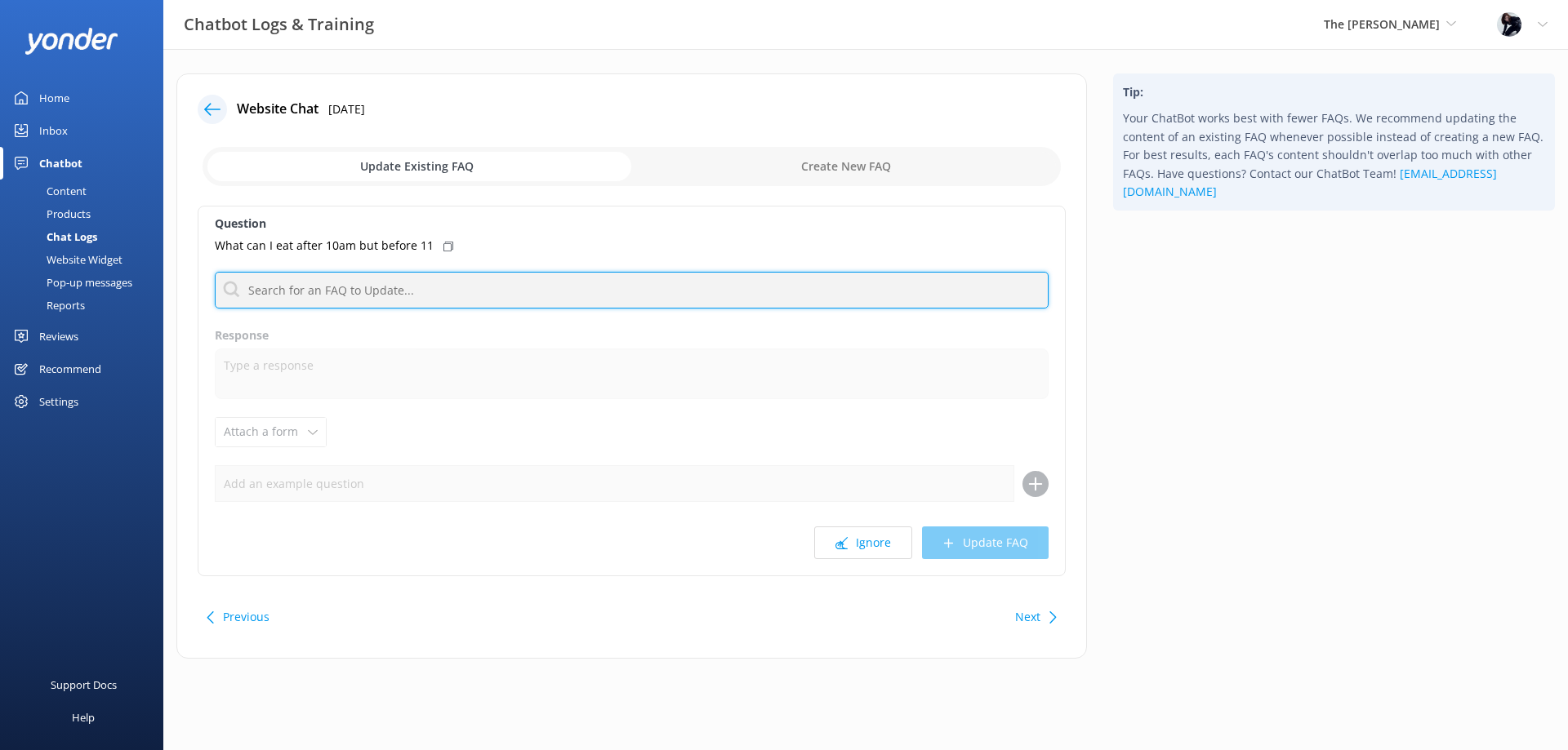
click at [479, 284] on input "text" at bounding box center [631, 290] width 833 height 36
type input "r"
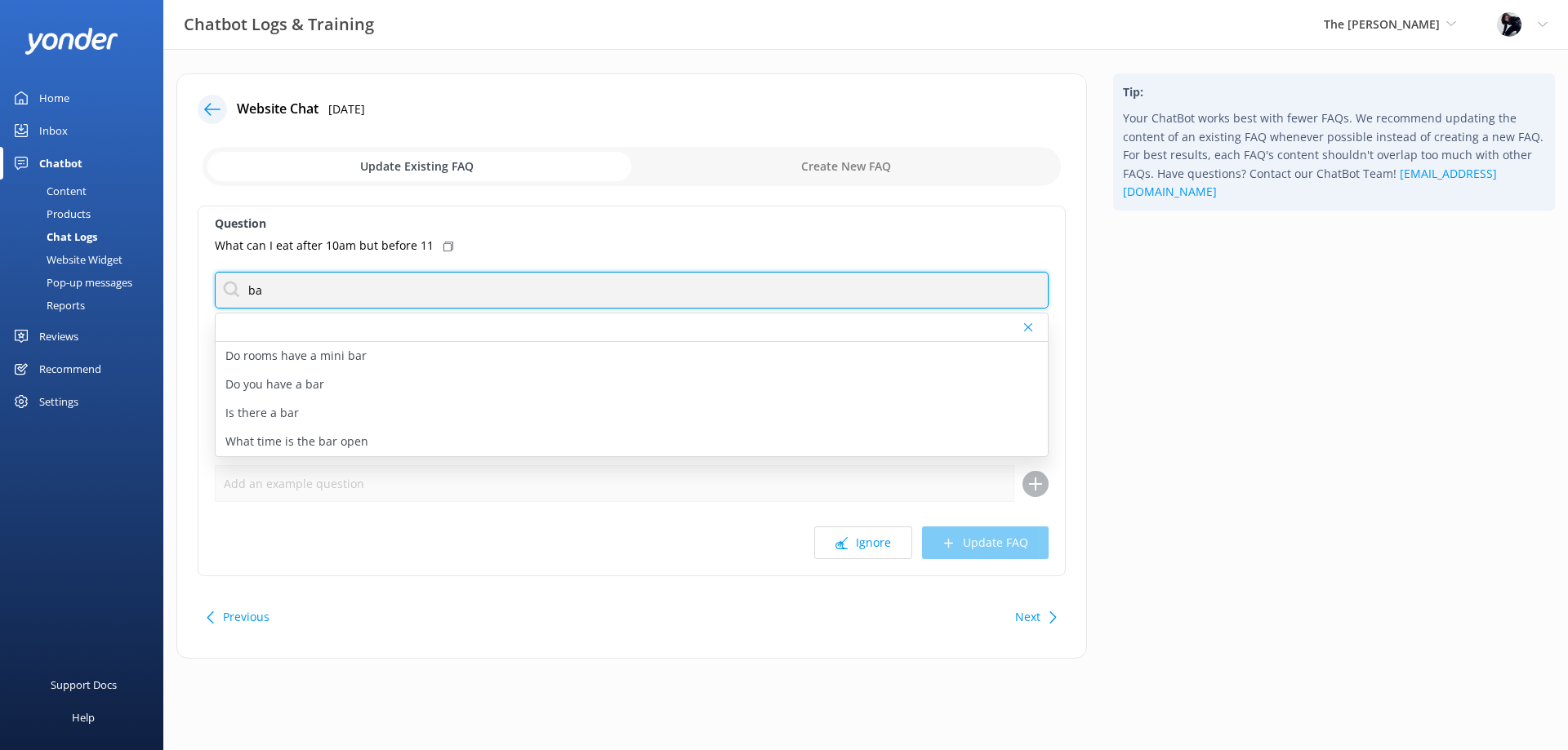
type input "b"
type input "m"
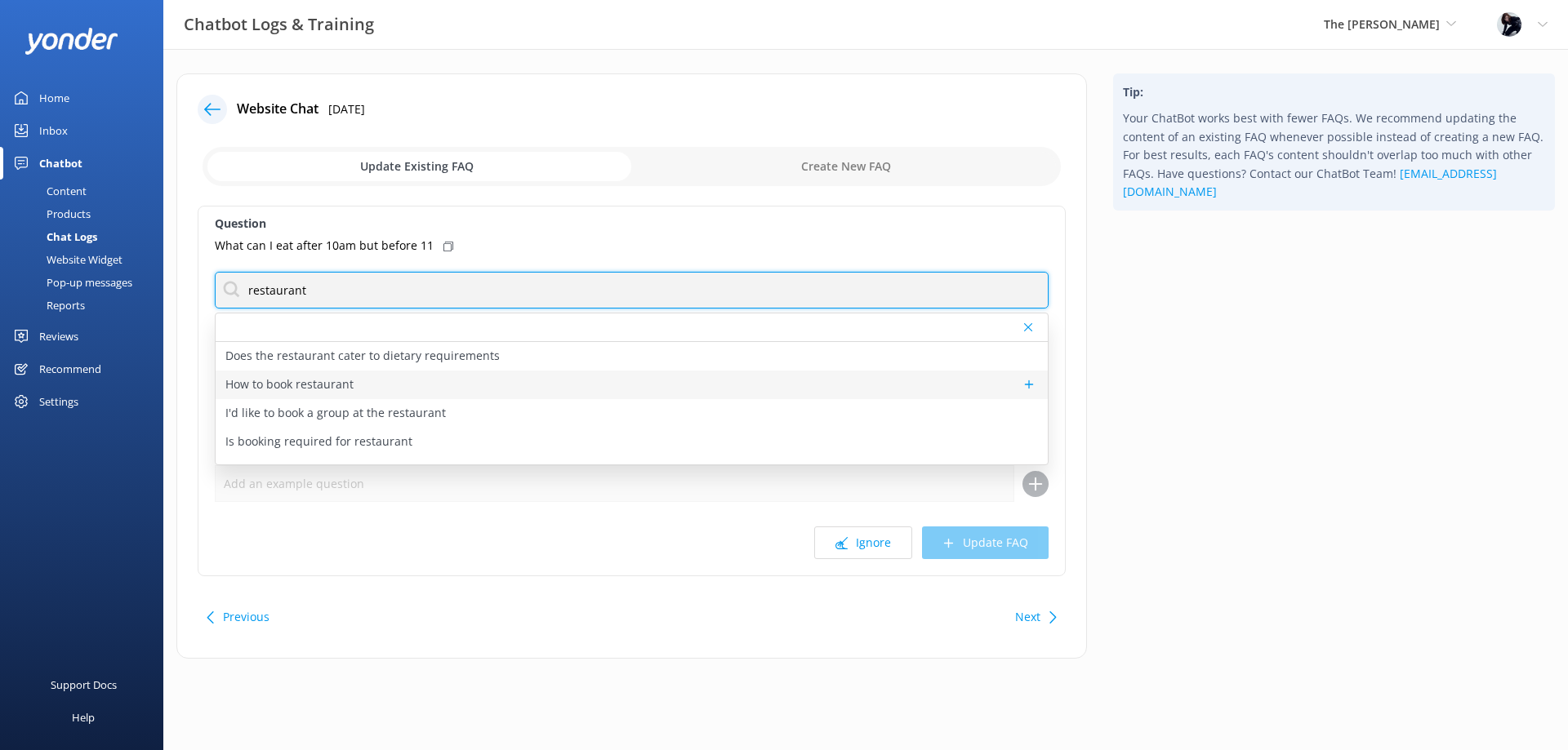
type input "restaurant"
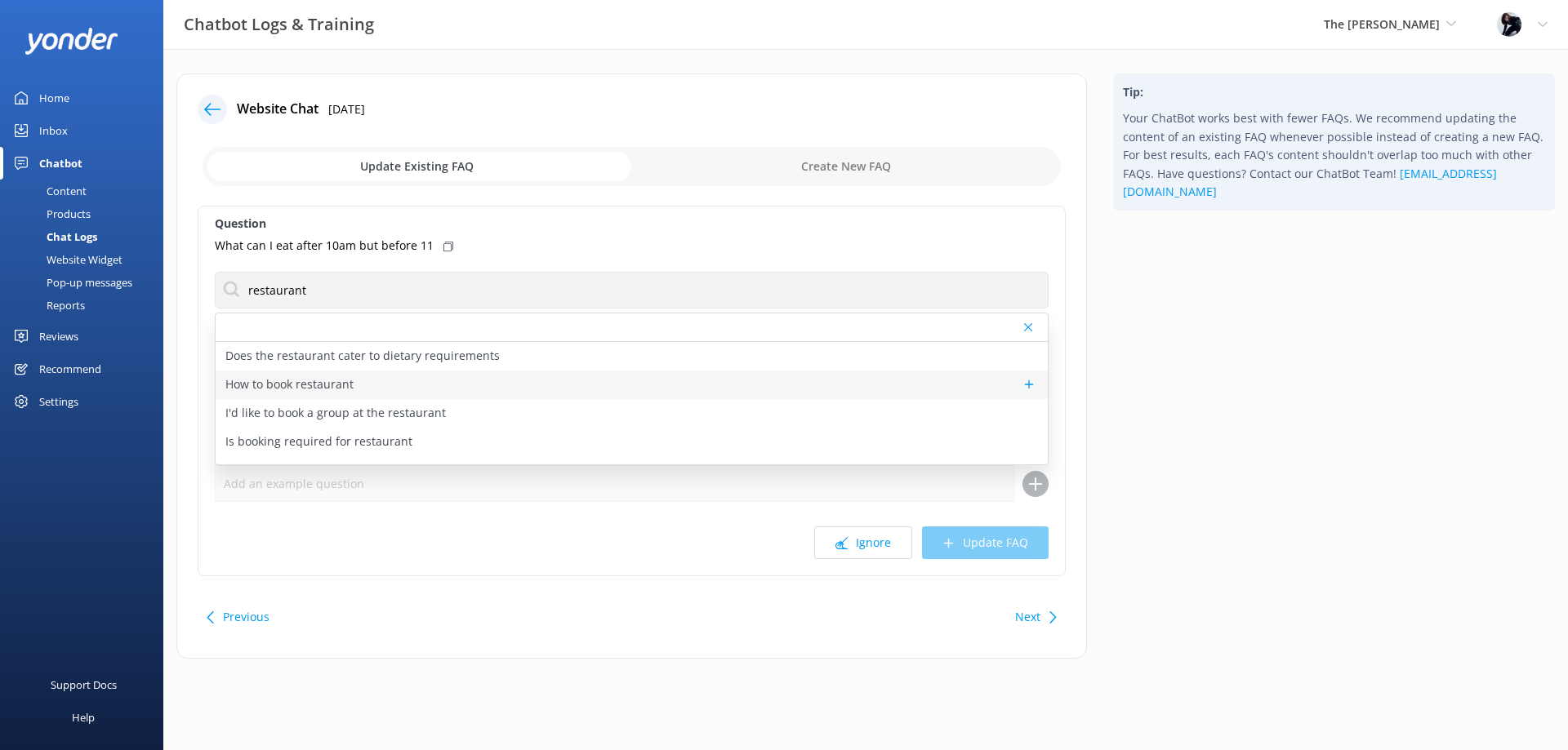
click at [292, 385] on p "How to book restaurant" at bounding box center [289, 384] width 128 height 18
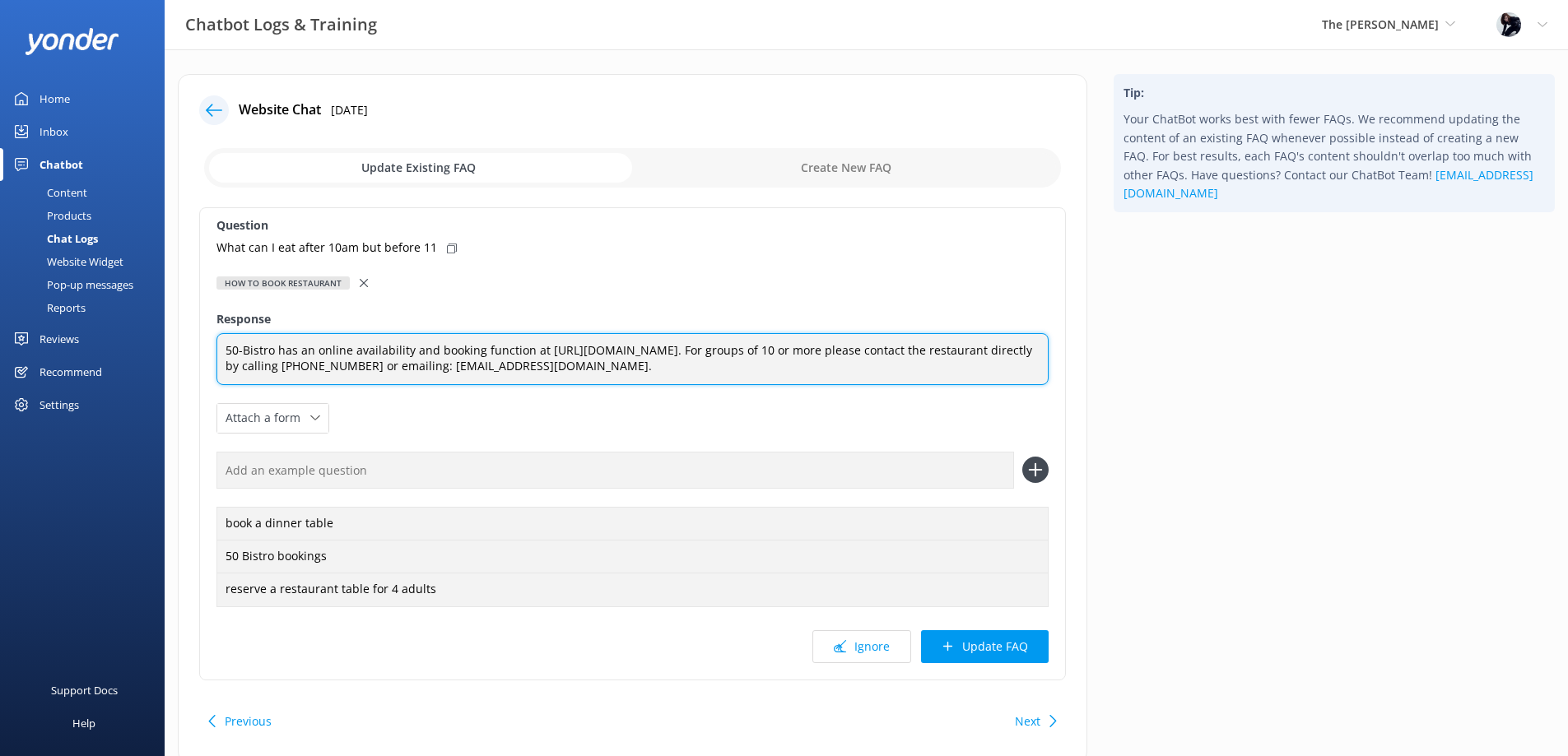
click at [823, 377] on textarea "50-Bistro has an online availability and booking function at [URL][DOMAIN_NAME]…" at bounding box center [632, 359] width 832 height 52
type textarea "50-Bistro has an online availability and booking function at [URL][DOMAIN_NAME]…"
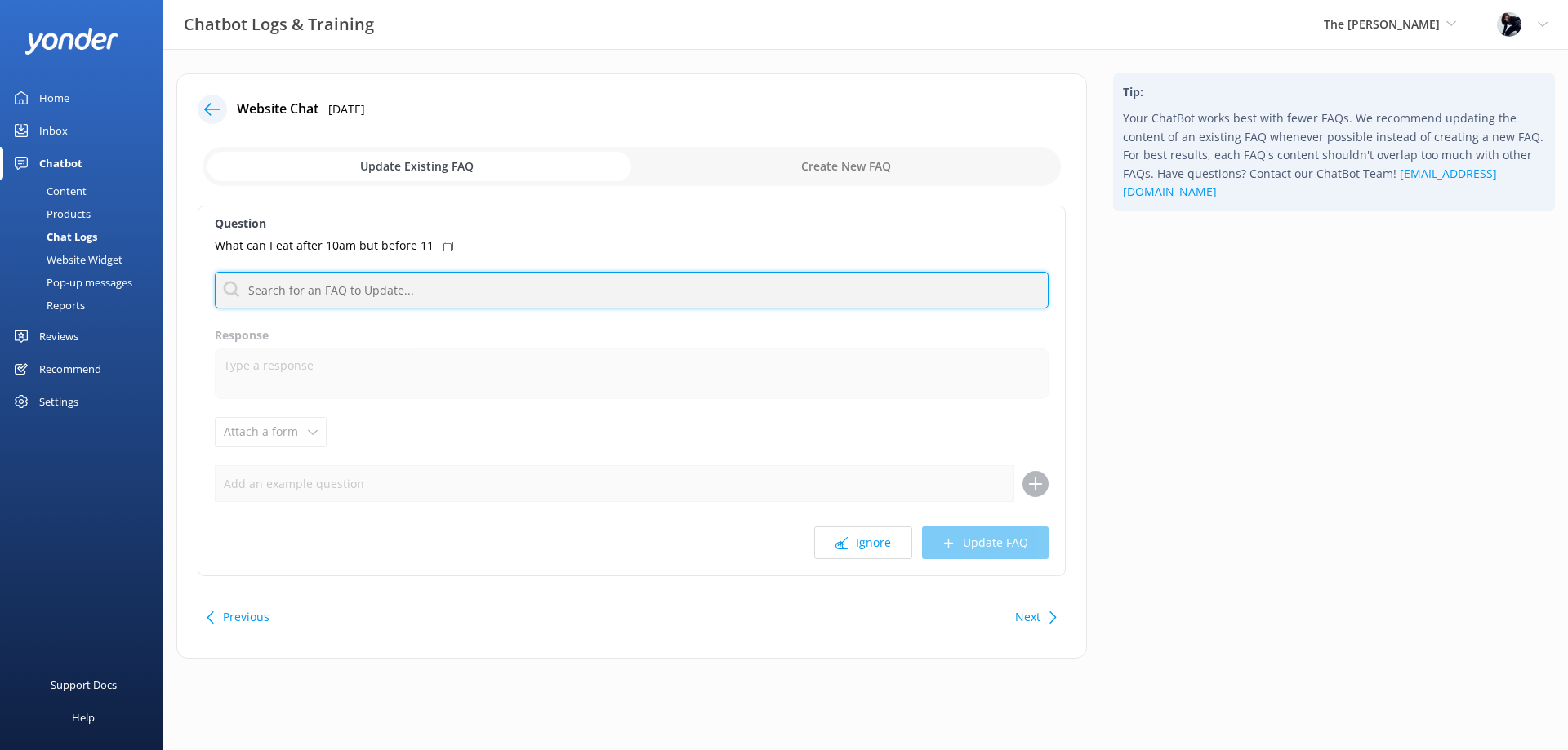
click at [466, 292] on input "text" at bounding box center [631, 290] width 833 height 36
type input "restaurant"
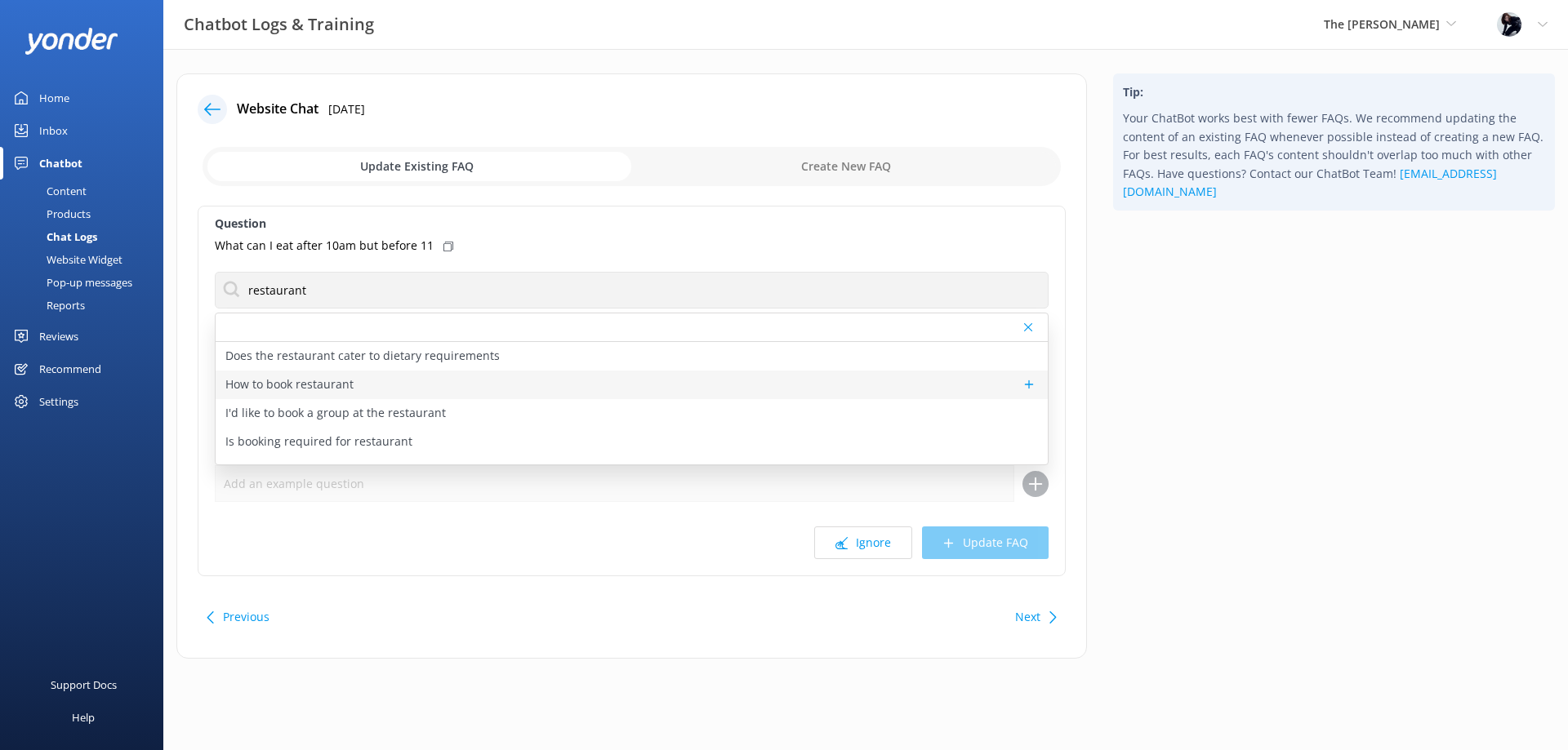
click at [337, 379] on p "How to book restaurant" at bounding box center [289, 384] width 128 height 18
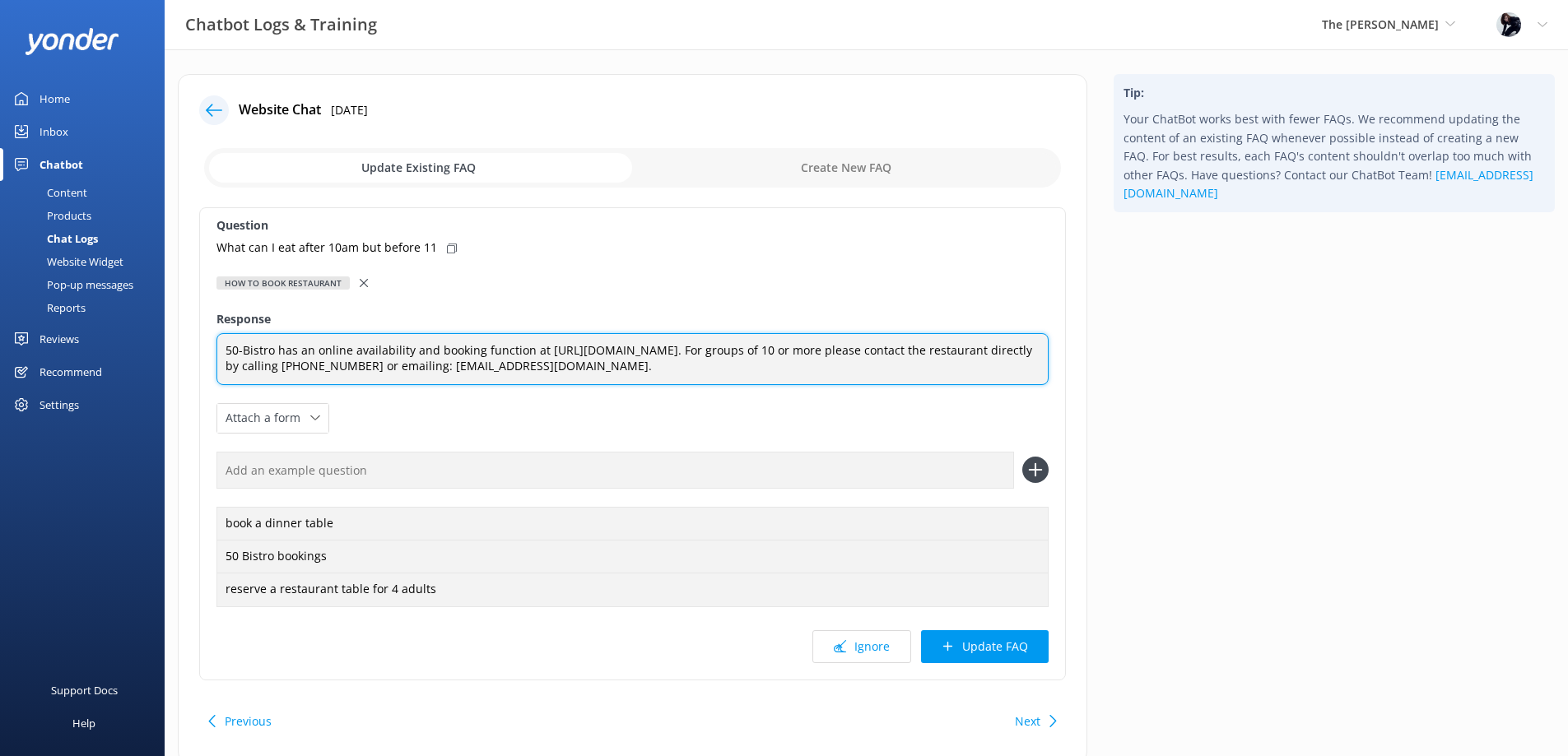
click at [660, 372] on textarea "50-Bistro has an online availability and booking function at [URL][DOMAIN_NAME]…" at bounding box center [632, 359] width 832 height 52
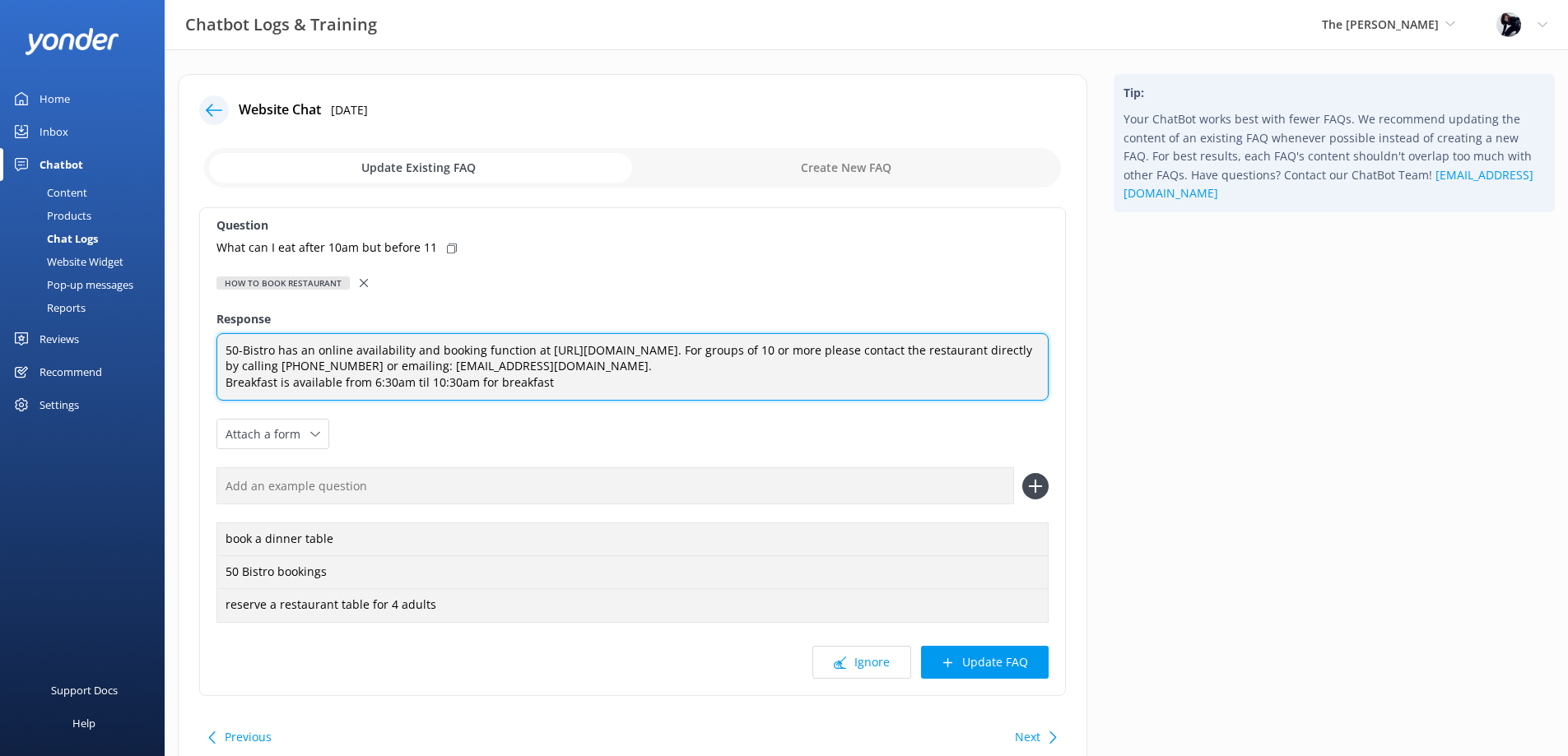
click at [414, 381] on textarea "50-Bistro has an online availability and booking function at [URL][DOMAIN_NAME]…" at bounding box center [632, 367] width 832 height 69
click at [597, 388] on textarea "50-Bistro has an online availability and booking function at [URL][DOMAIN_NAME]…" at bounding box center [632, 367] width 832 height 69
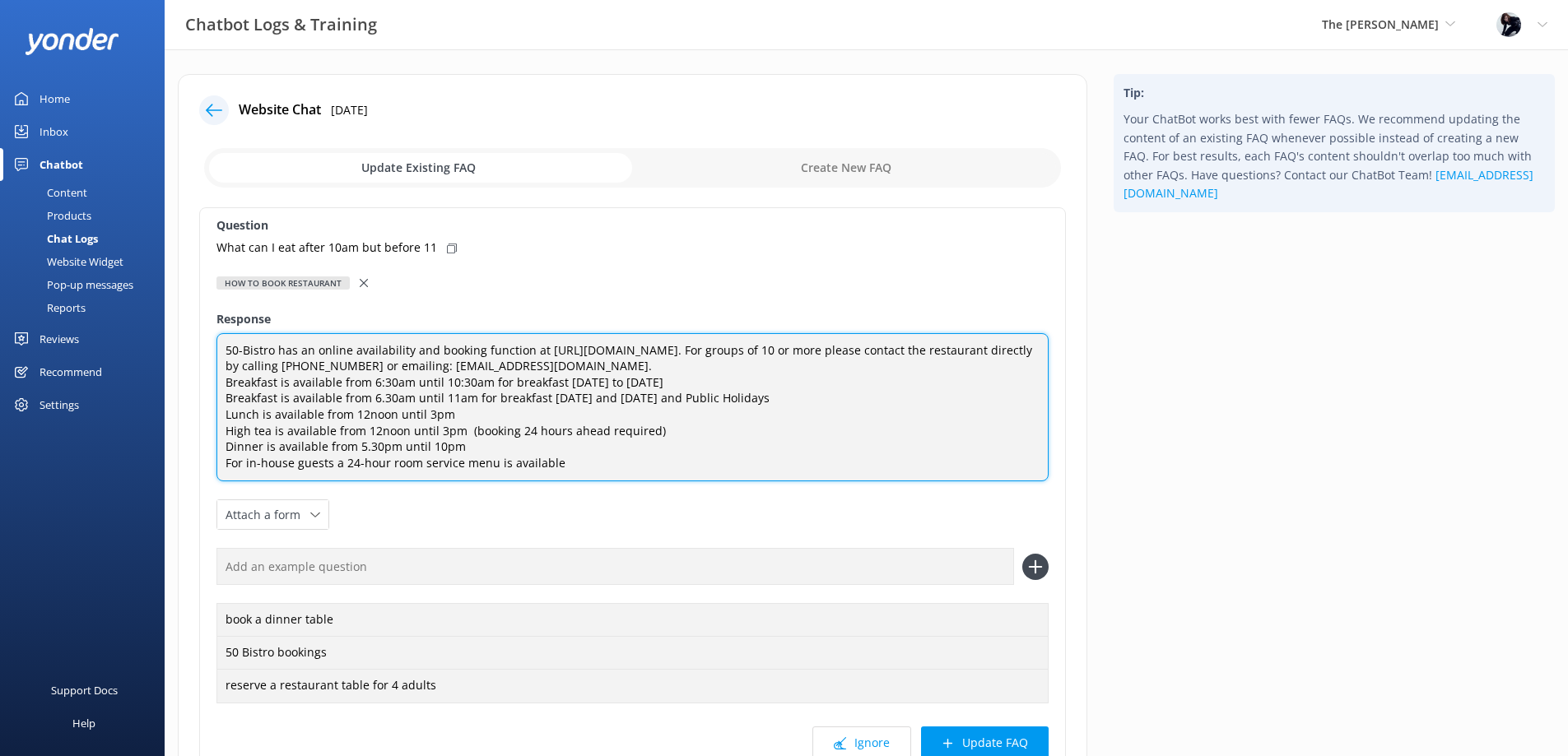
click at [633, 371] on textarea "50-Bistro has an online availability and booking function at [URL][DOMAIN_NAME]…" at bounding box center [632, 407] width 832 height 149
click at [610, 366] on textarea "50-Bistro has an online availability and booking function at [URL][DOMAIN_NAME]…" at bounding box center [632, 407] width 832 height 149
click at [582, 465] on textarea "50-Bistro has an online availability and booking function at [URL][DOMAIN_NAME]…" at bounding box center [632, 407] width 832 height 149
click at [730, 378] on textarea "50-Bistro has an online availability and booking function at [URL][DOMAIN_NAME]…" at bounding box center [632, 407] width 832 height 149
click at [710, 426] on textarea "50-Bistro has an online availability and booking function at [URL][DOMAIN_NAME]…" at bounding box center [632, 407] width 832 height 149
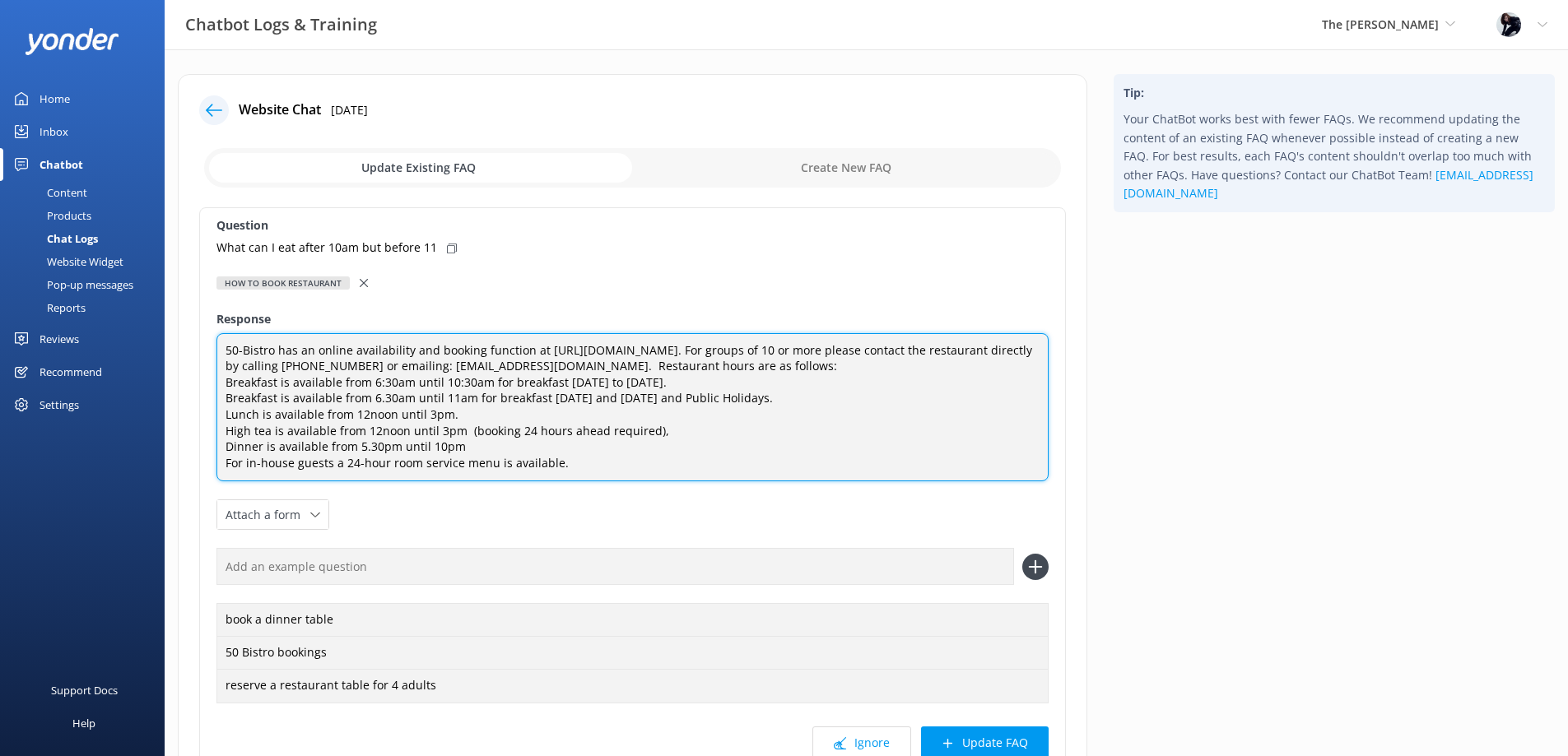
click at [709, 447] on textarea "50-Bistro has an online availability and booking function at [URL][DOMAIN_NAME]…" at bounding box center [632, 407] width 832 height 149
click at [608, 461] on textarea "50-Bistro has an online availability and booking function at [URL][DOMAIN_NAME]…" at bounding box center [632, 407] width 832 height 149
click at [795, 405] on textarea "50-Bistro has an online availability and booking function at [URL][DOMAIN_NAME]…" at bounding box center [632, 407] width 832 height 149
click at [655, 417] on textarea "50-Bistro has an online availability and booking function at [URL][DOMAIN_NAME]…" at bounding box center [632, 407] width 832 height 149
click at [677, 434] on textarea "50-Bistro has an online availability and booking function at [URL][DOMAIN_NAME]…" at bounding box center [632, 407] width 832 height 149
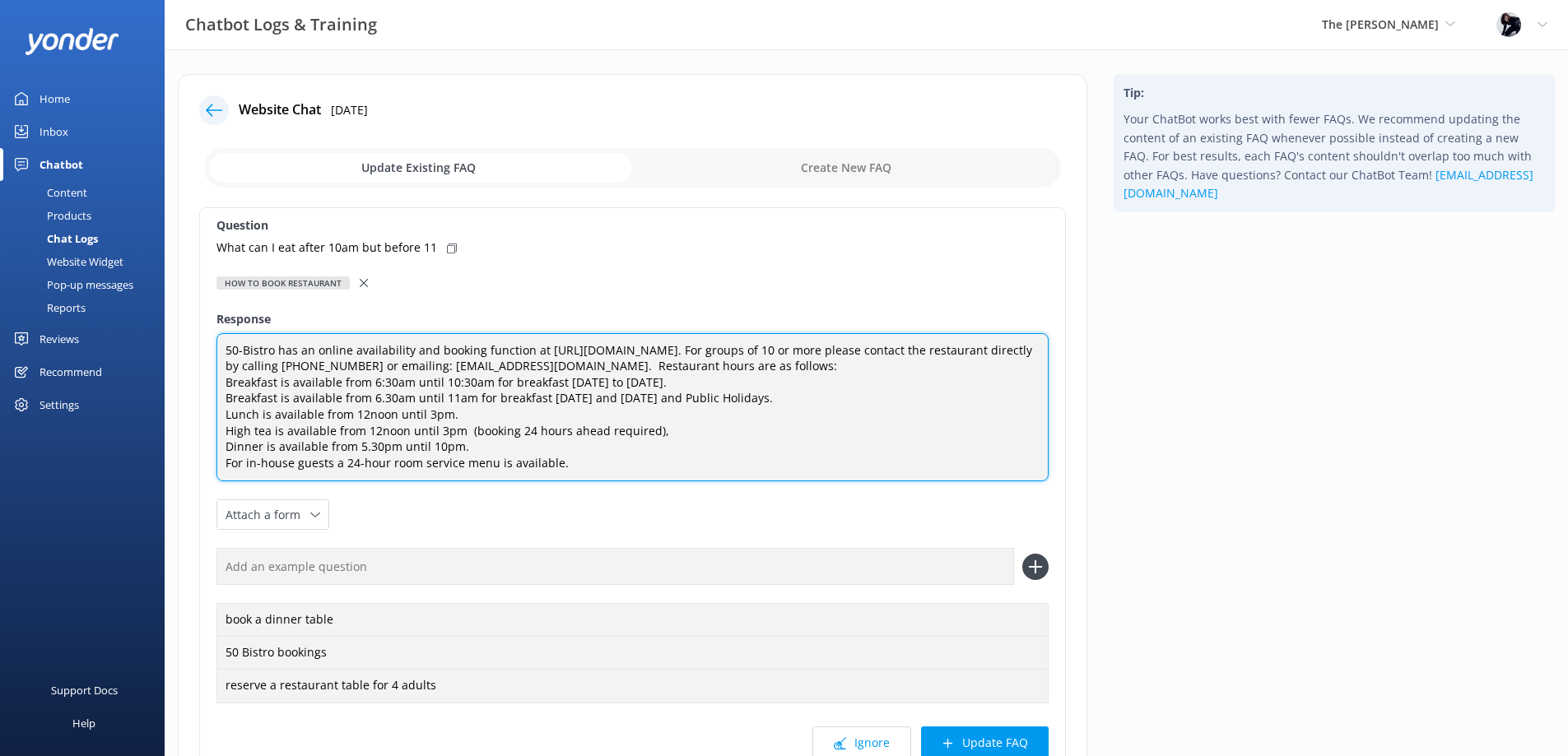
click at [604, 440] on textarea "50-Bistro has an online availability and booking function at [URL][DOMAIN_NAME]…" at bounding box center [632, 407] width 832 height 149
click at [591, 462] on textarea "50-Bistro has an online availability and booking function at [URL][DOMAIN_NAME]…" at bounding box center [632, 407] width 832 height 149
type textarea "50-Bistro has an online availability and booking function at [URL][DOMAIN_NAME]…"
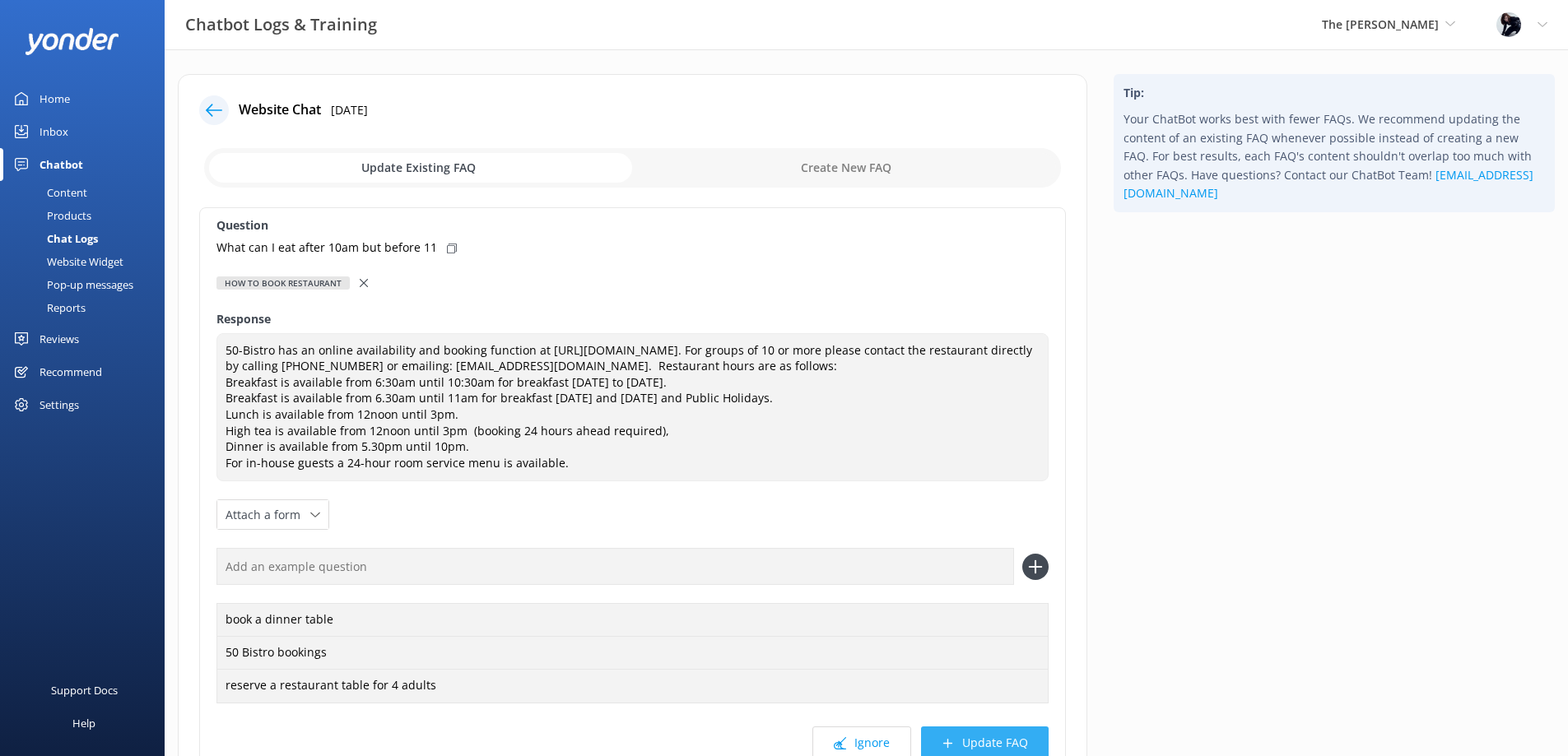
click at [994, 732] on button "Update FAQ" at bounding box center [985, 743] width 127 height 33
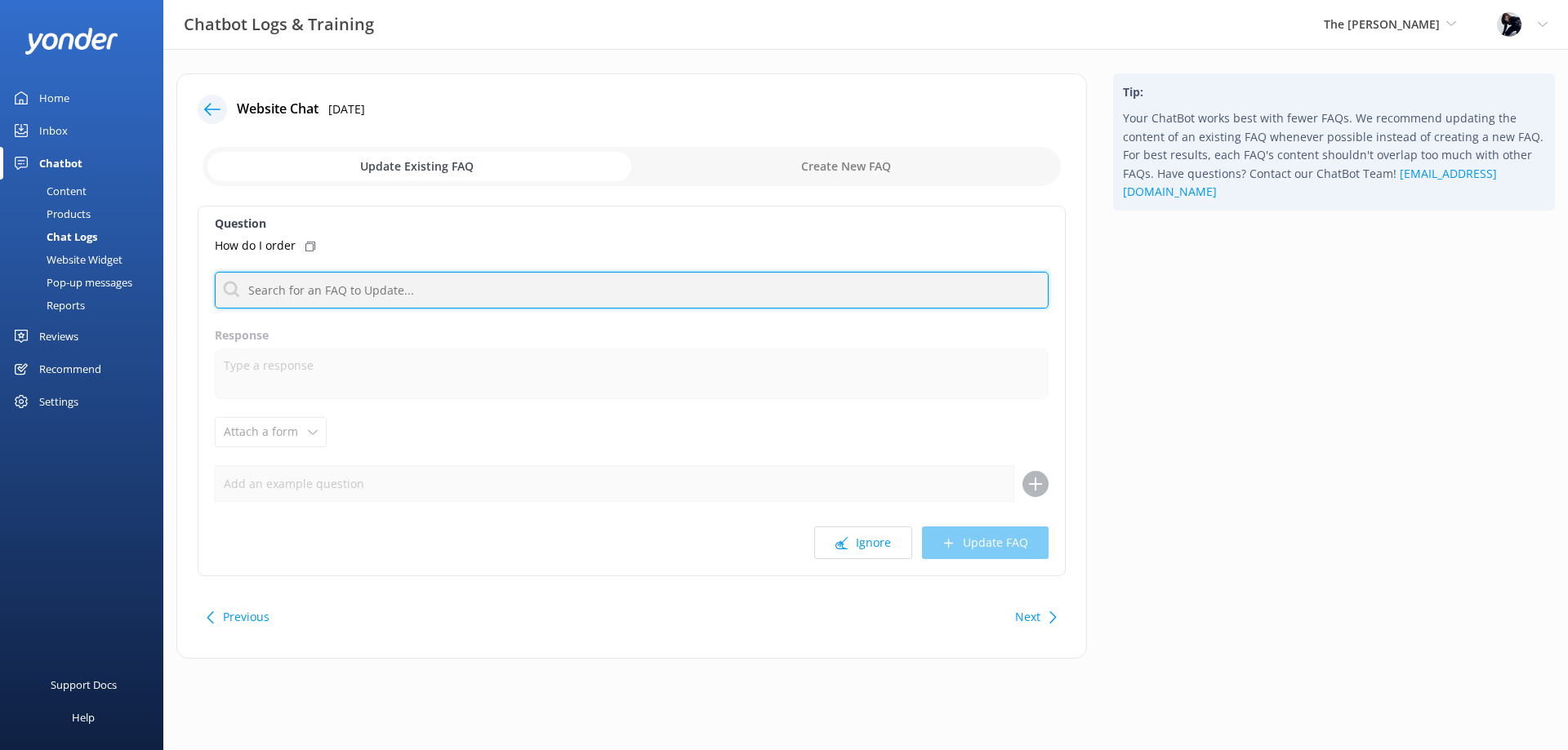
click at [709, 284] on input "text" at bounding box center [631, 290] width 833 height 36
click at [717, 292] on input "text" at bounding box center [631, 290] width 833 height 36
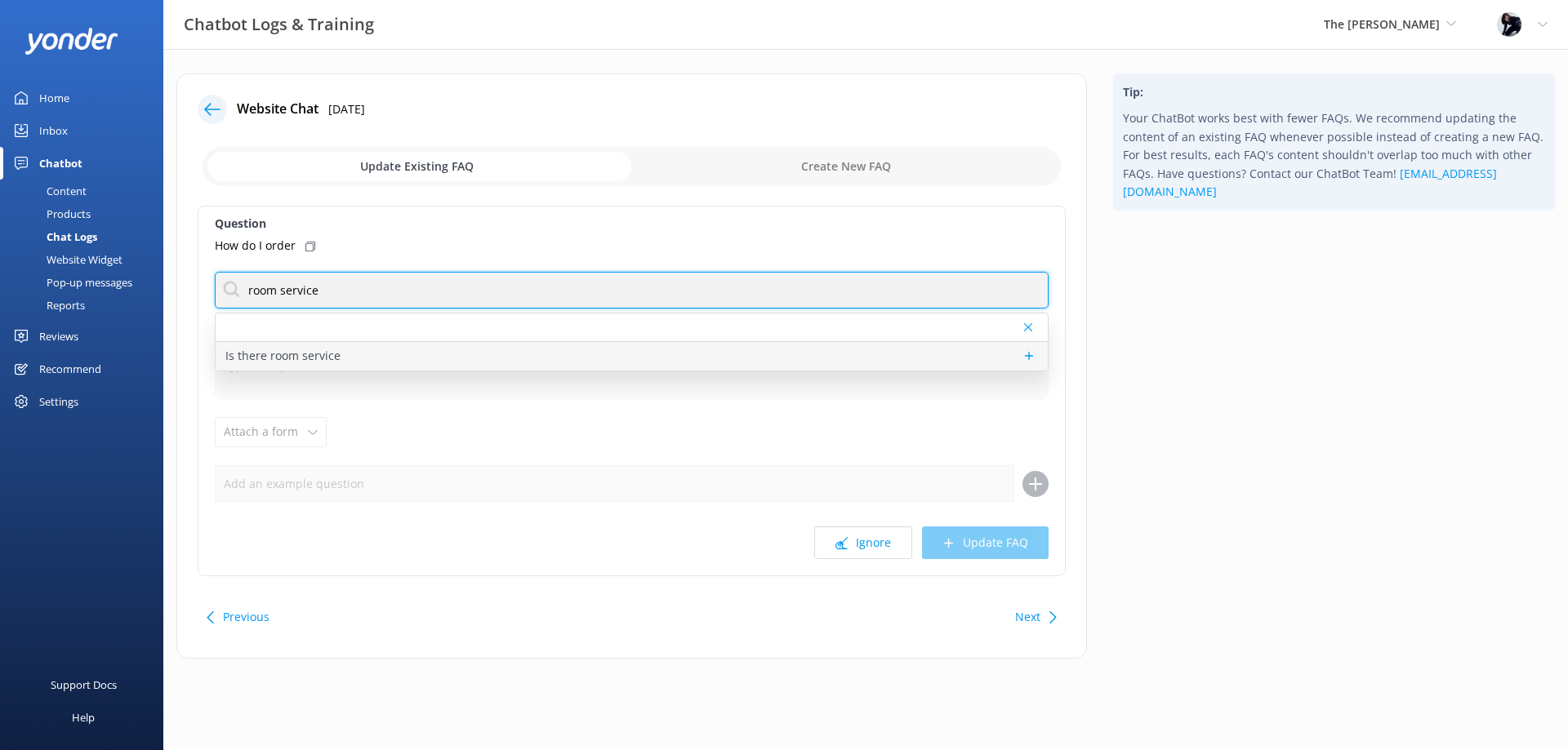
type input "room service"
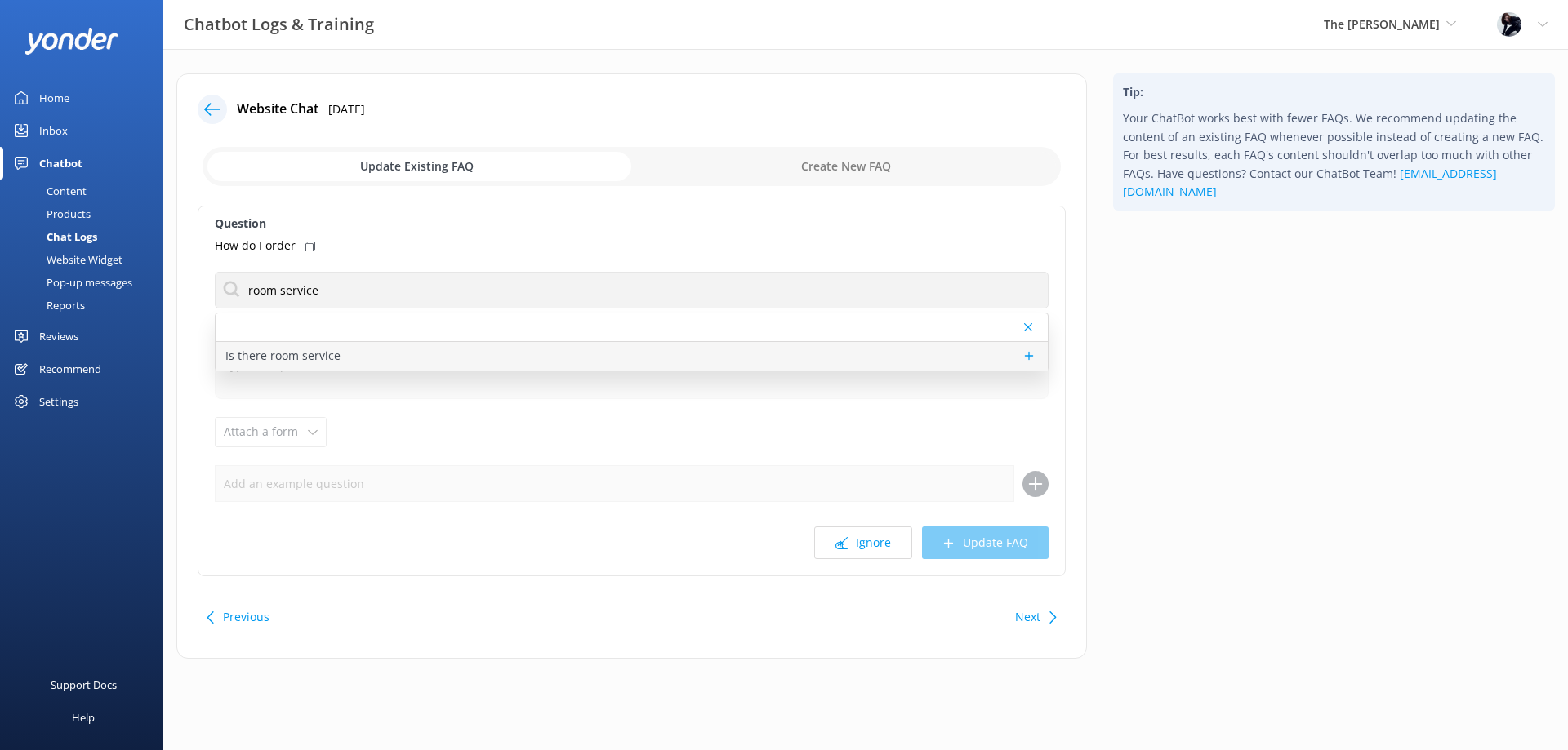
click at [307, 358] on p "Is there room service" at bounding box center [283, 355] width 115 height 18
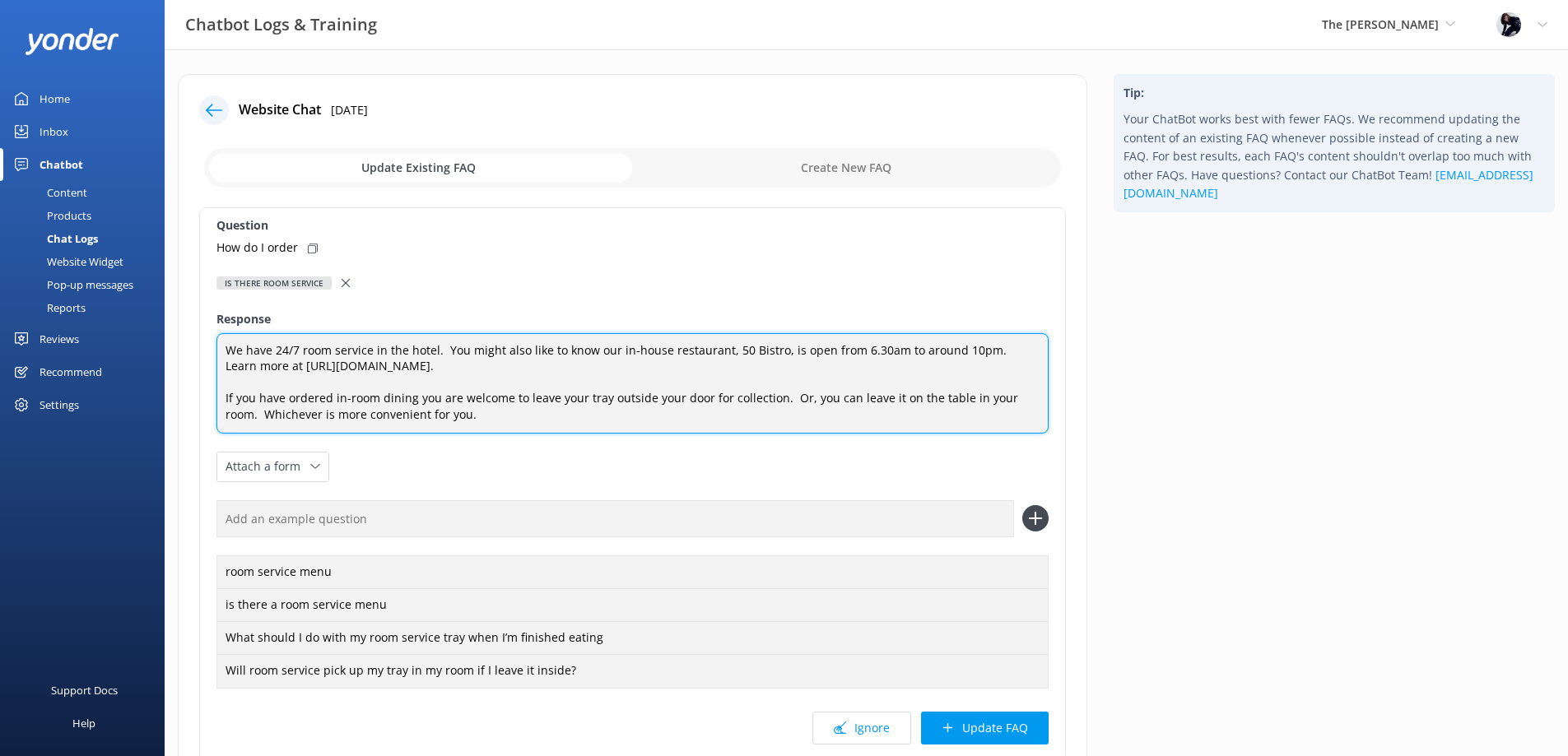
click at [674, 412] on textarea "We have 24/7 room service in the hotel. You might also like to know our in-hous…" at bounding box center [632, 383] width 832 height 100
click at [223, 399] on textarea "We have 24/7 room service in the hotel. You might also like to know our in-hous…" at bounding box center [632, 383] width 832 height 100
drag, startPoint x: 399, startPoint y: 397, endPoint x: 350, endPoint y: 387, distance: 50.0
click at [399, 396] on textarea "We have 24/7 room service in the hotel. You might also like to know our in-hous…" at bounding box center [632, 383] width 832 height 100
click at [398, 397] on textarea "We have 24/7 room service in the hotel. You might also like to know our in-hous…" at bounding box center [632, 383] width 832 height 100
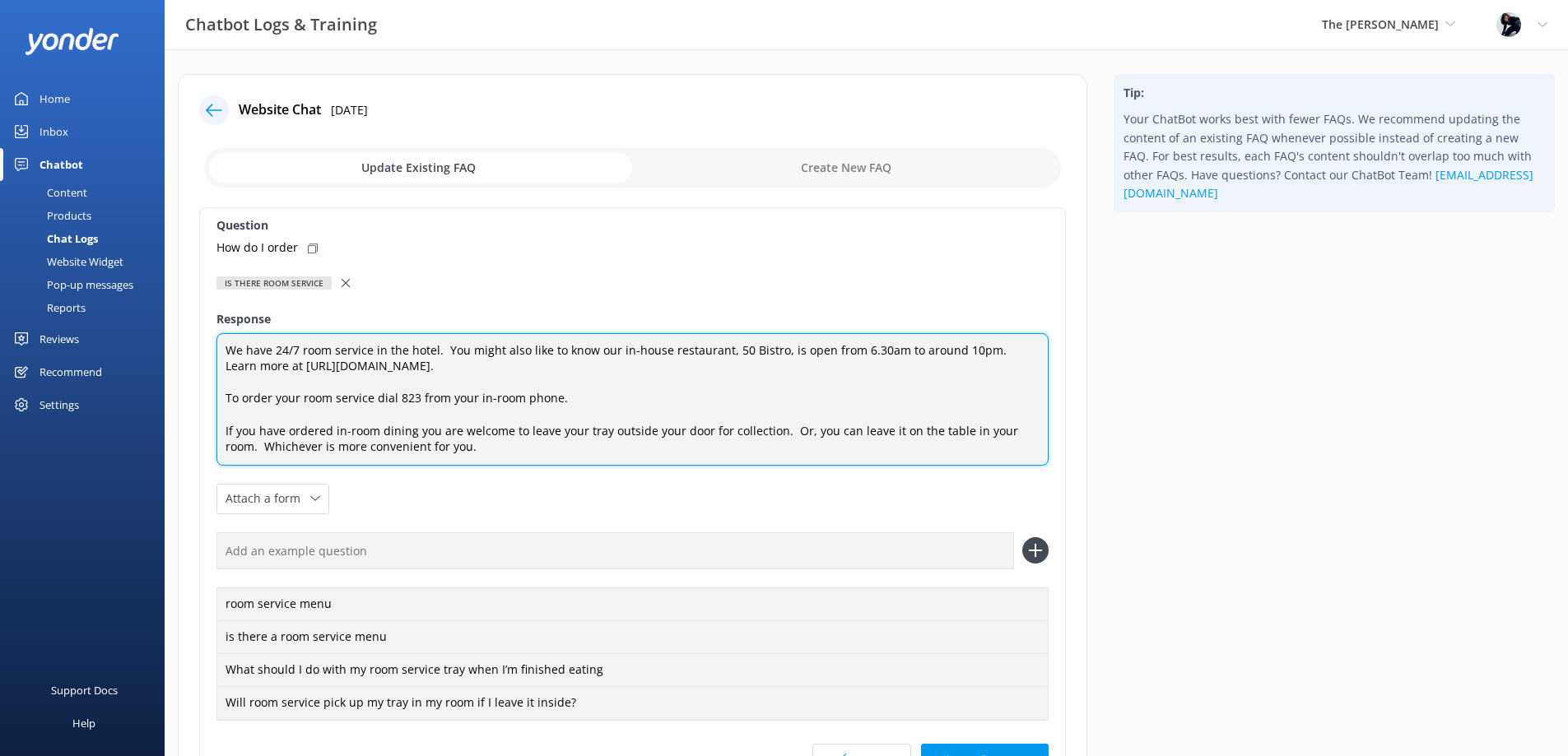
click at [259, 397] on textarea "We have 24/7 room service in the hotel. You might also like to know our in-hous…" at bounding box center [632, 399] width 832 height 132
click at [257, 397] on textarea "We have 24/7 room service in the hotel. You might also like to know our in-hous…" at bounding box center [632, 399] width 832 height 132
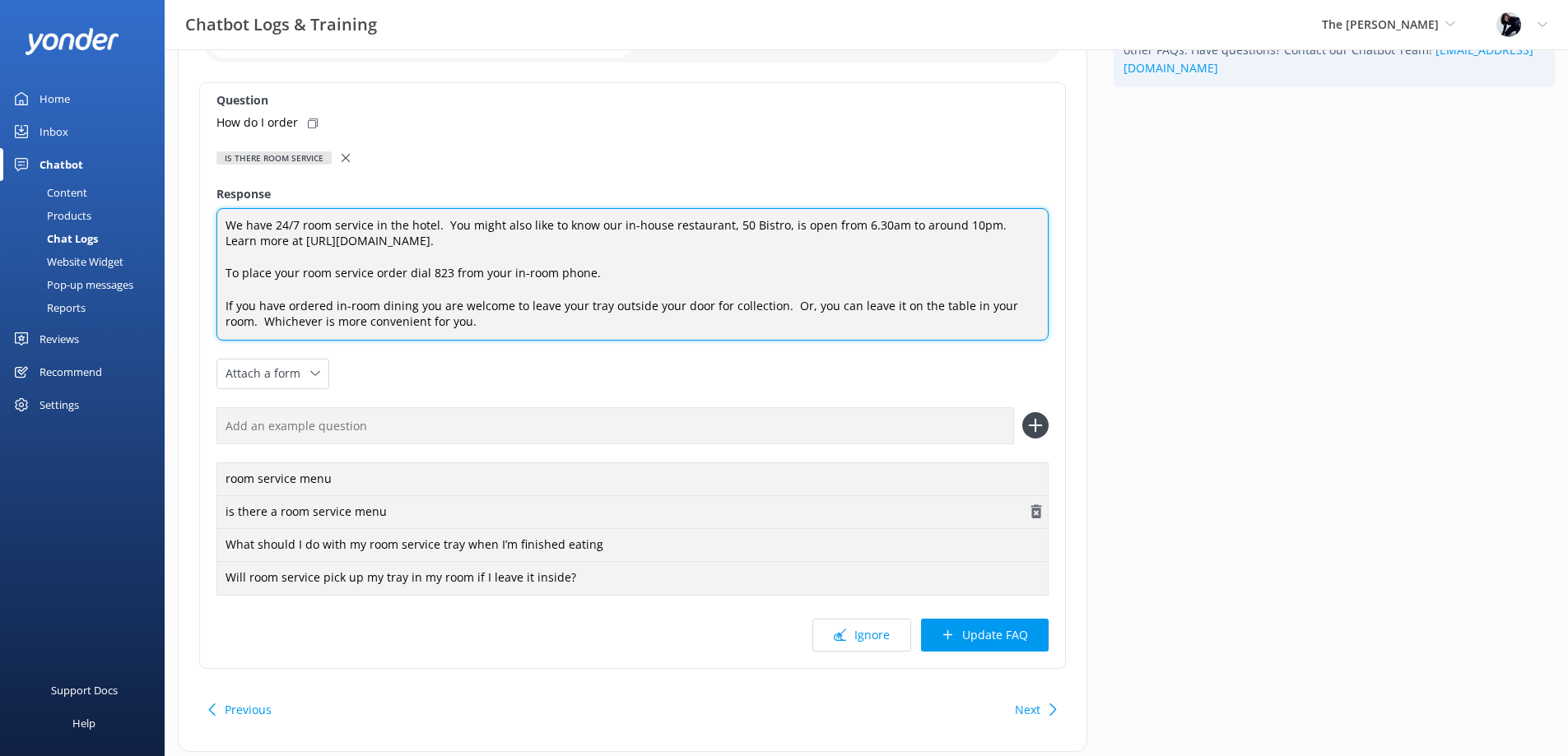
scroll to position [164, 0]
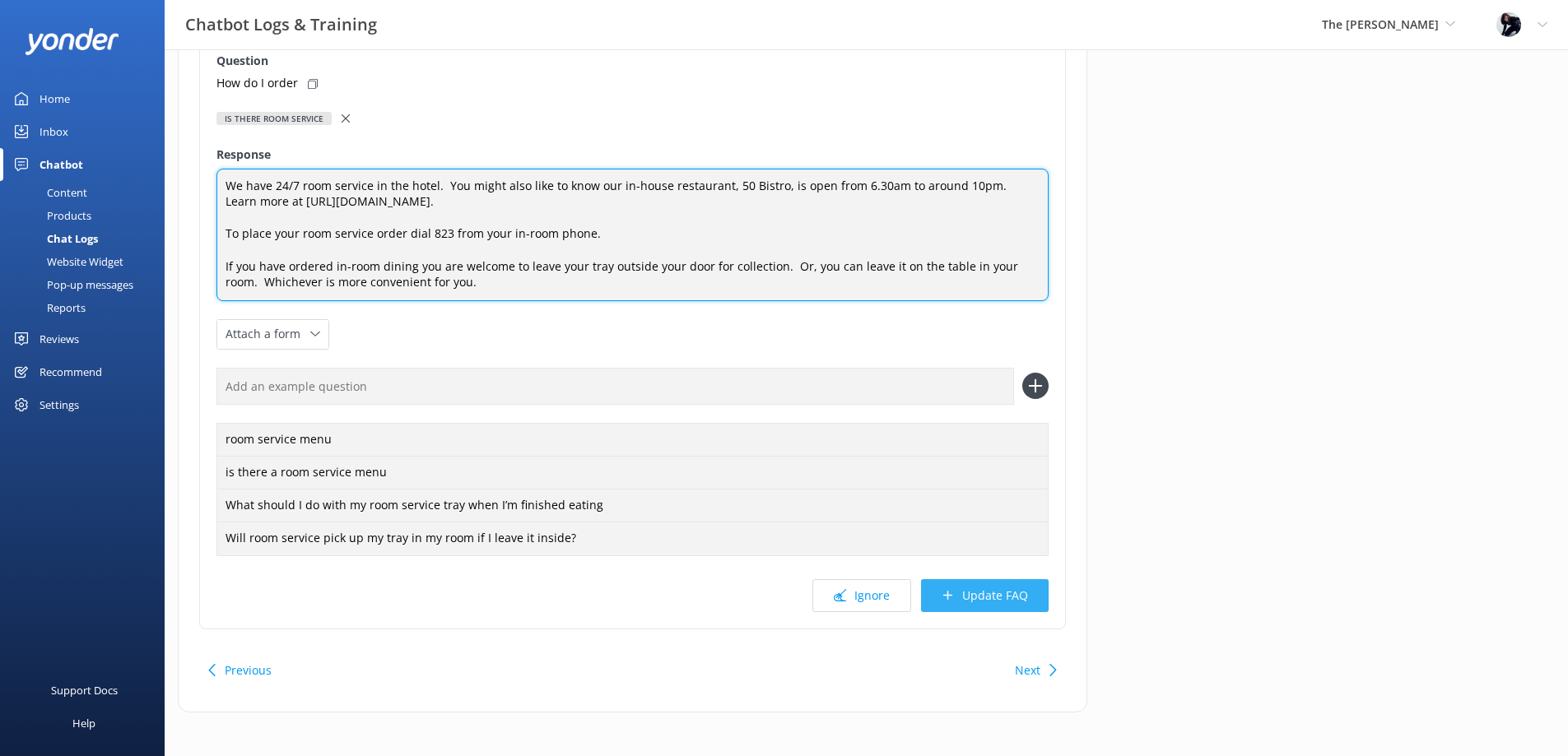
type textarea "We have 24/7 room service in the hotel. You might also like to know our in-hous…"
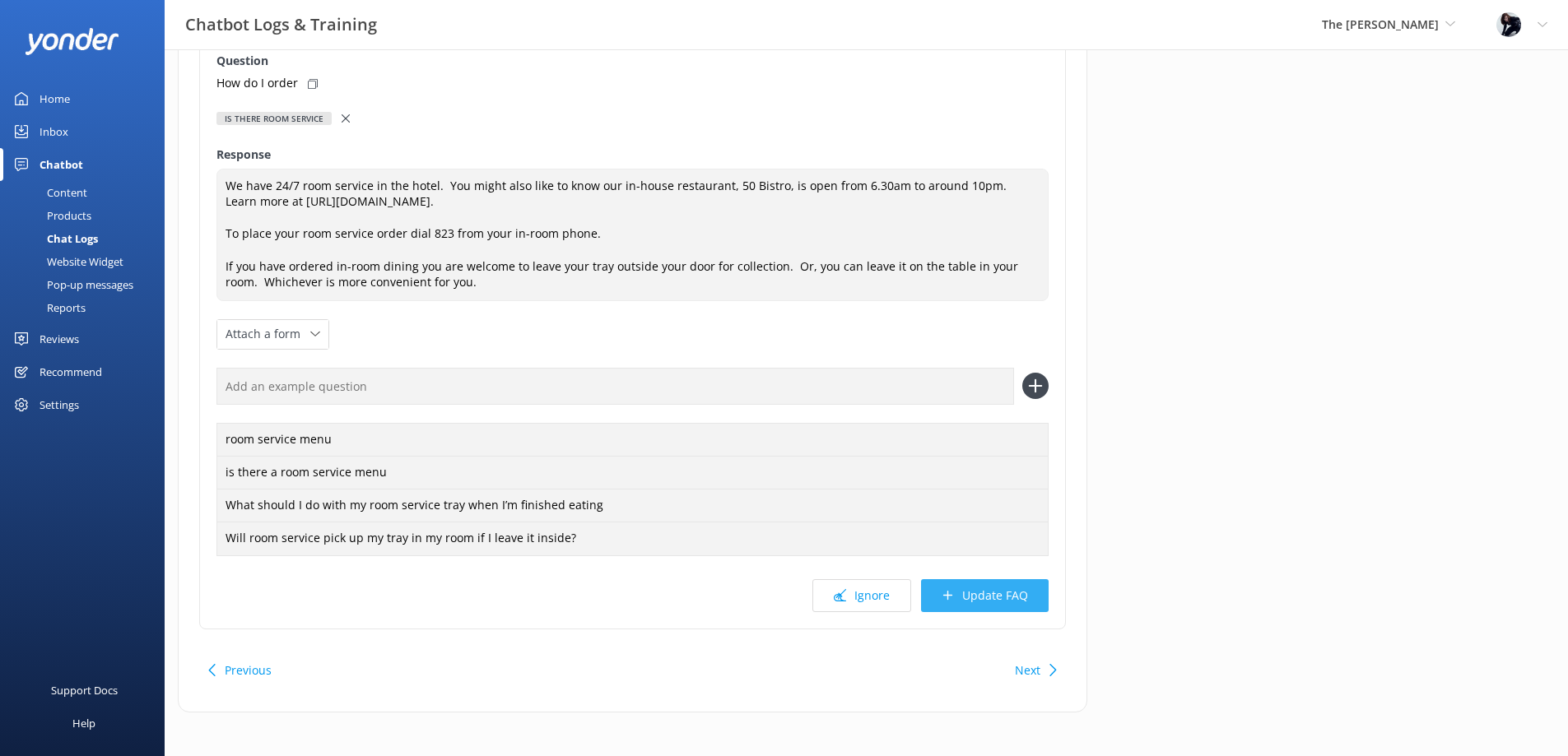
click at [951, 599] on icon at bounding box center [947, 595] width 13 height 13
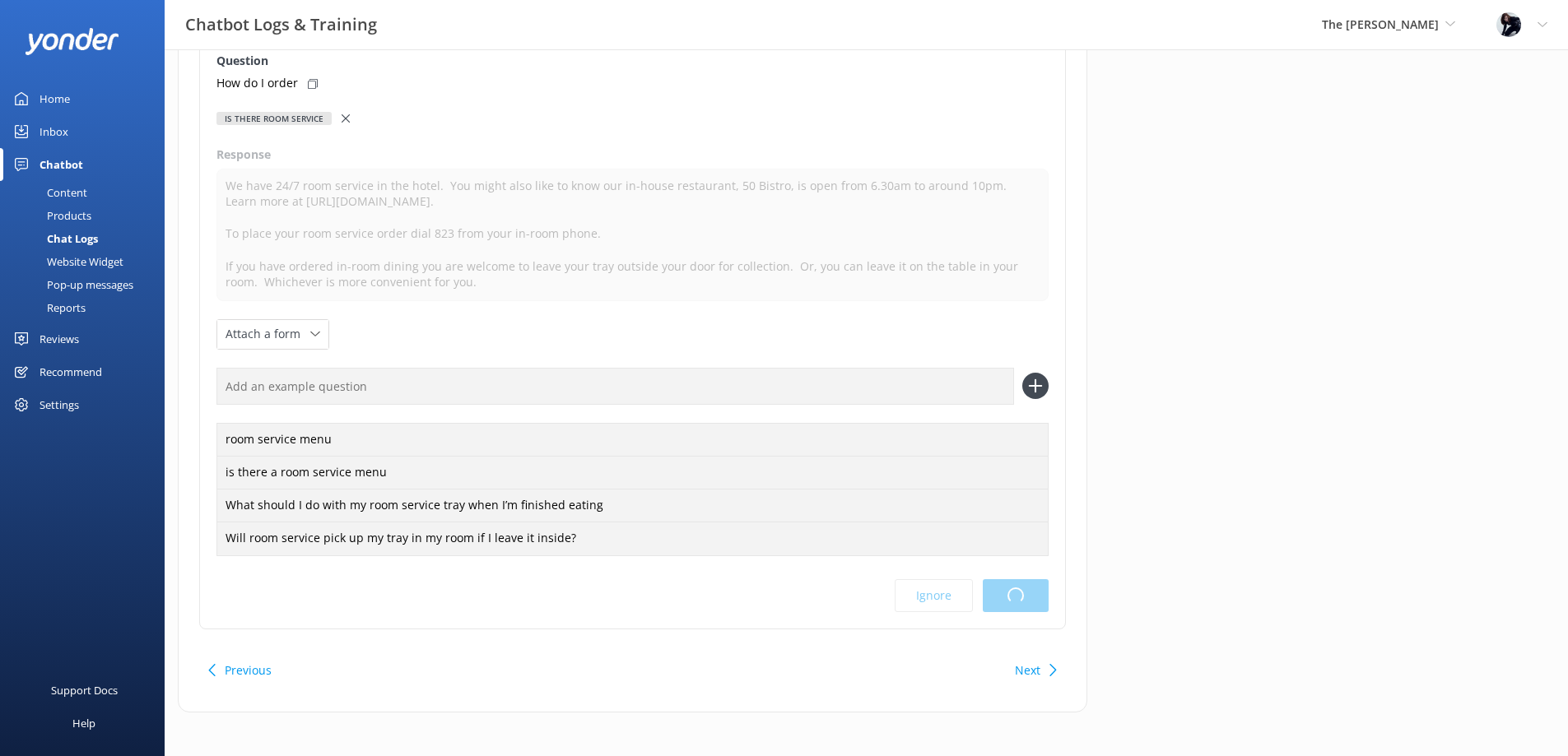
scroll to position [0, 0]
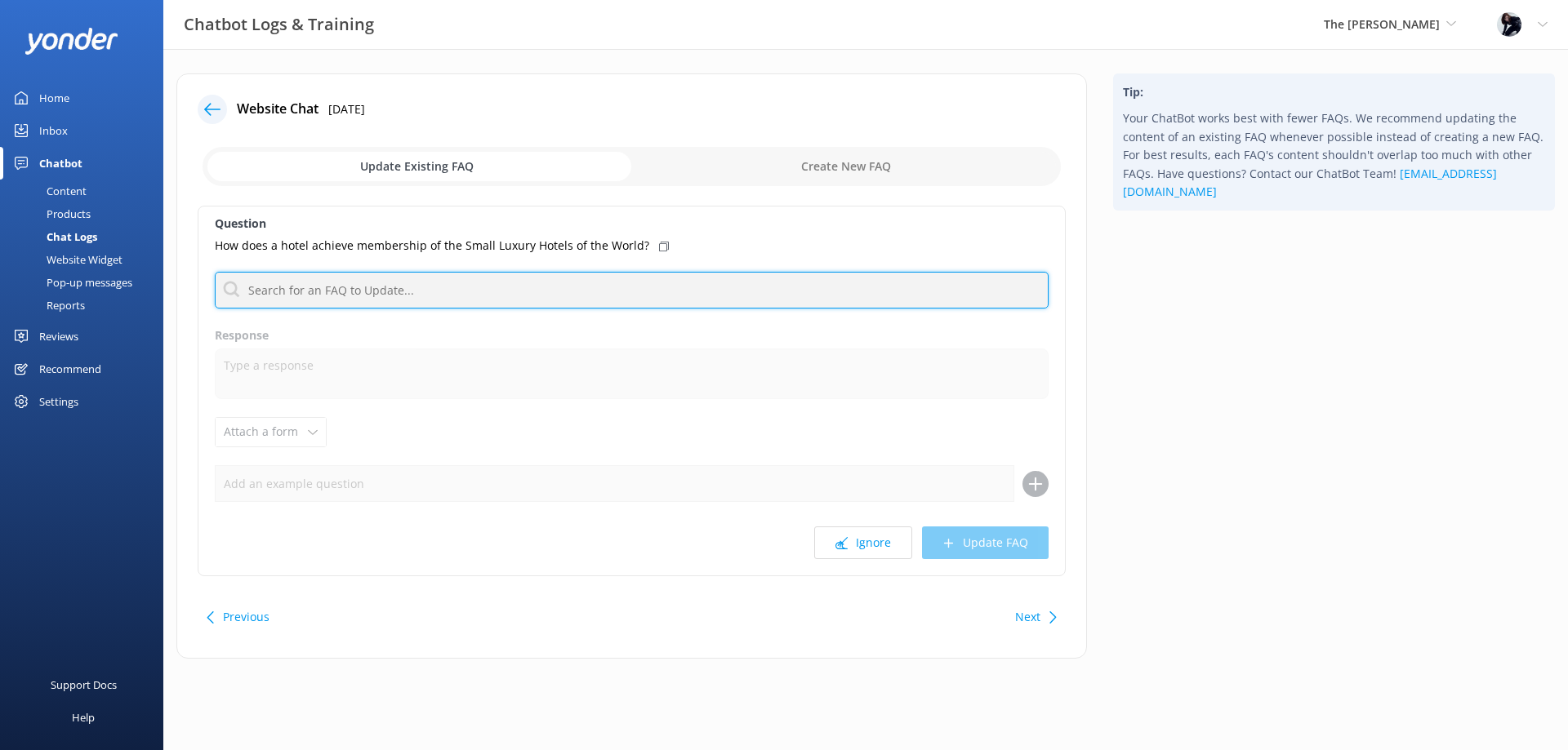
click at [878, 296] on input "text" at bounding box center [631, 290] width 833 height 36
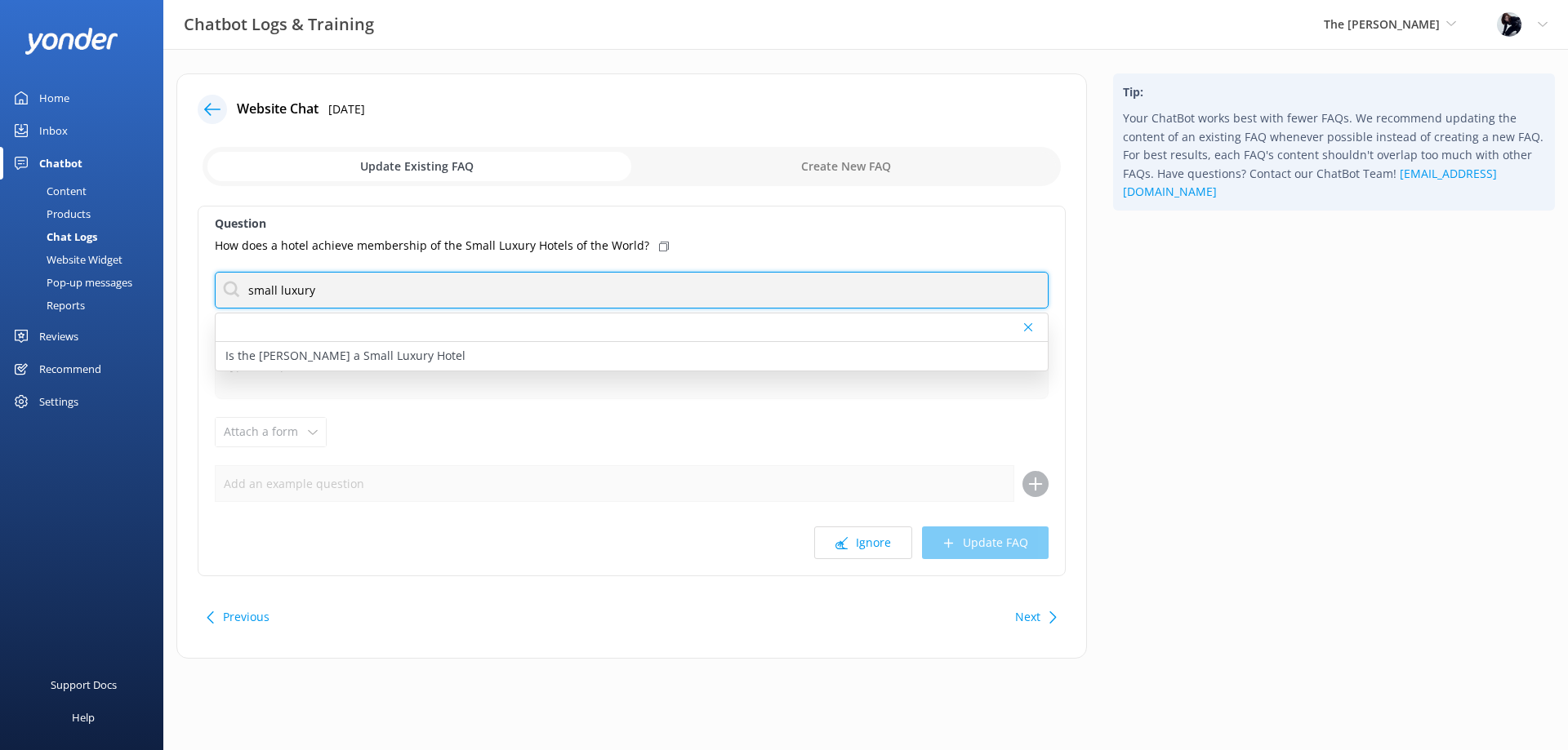
type input "small luxury"
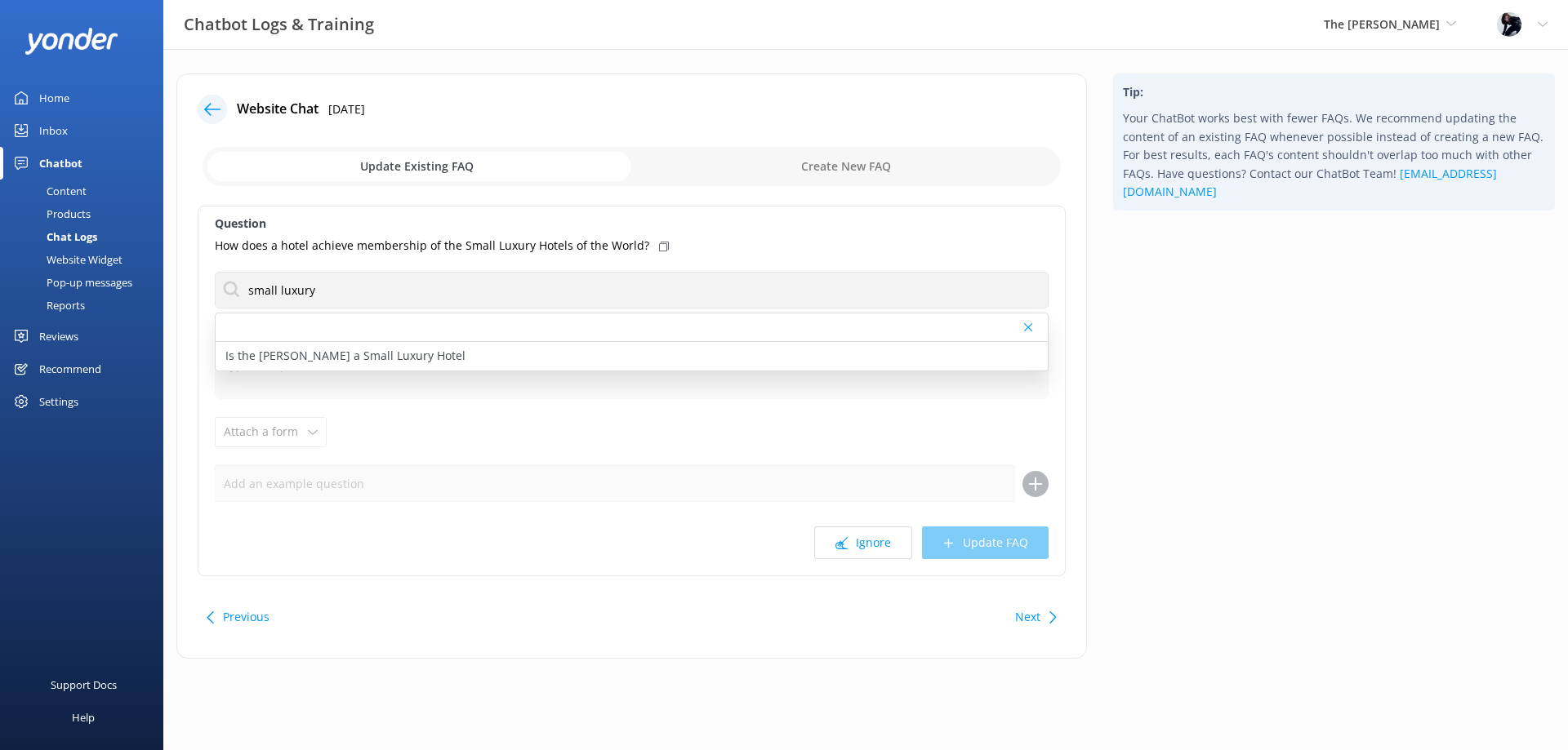
click at [318, 356] on p "Is the [PERSON_NAME] a Small Luxury Hotel" at bounding box center [345, 355] width 240 height 18
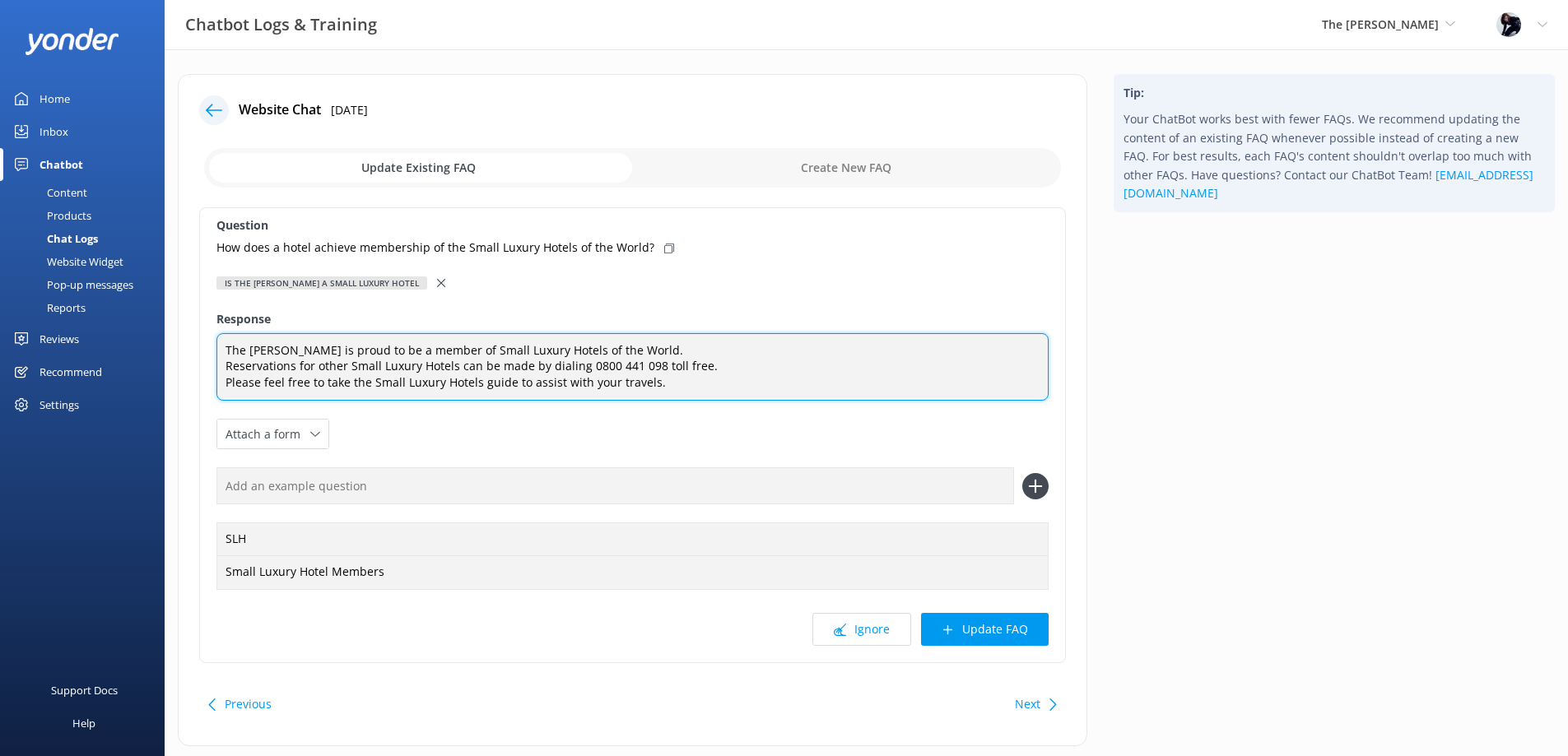
click at [686, 387] on textarea "The [PERSON_NAME] is proud to be a member of Small Luxury Hotels of the World. …" at bounding box center [632, 367] width 832 height 69
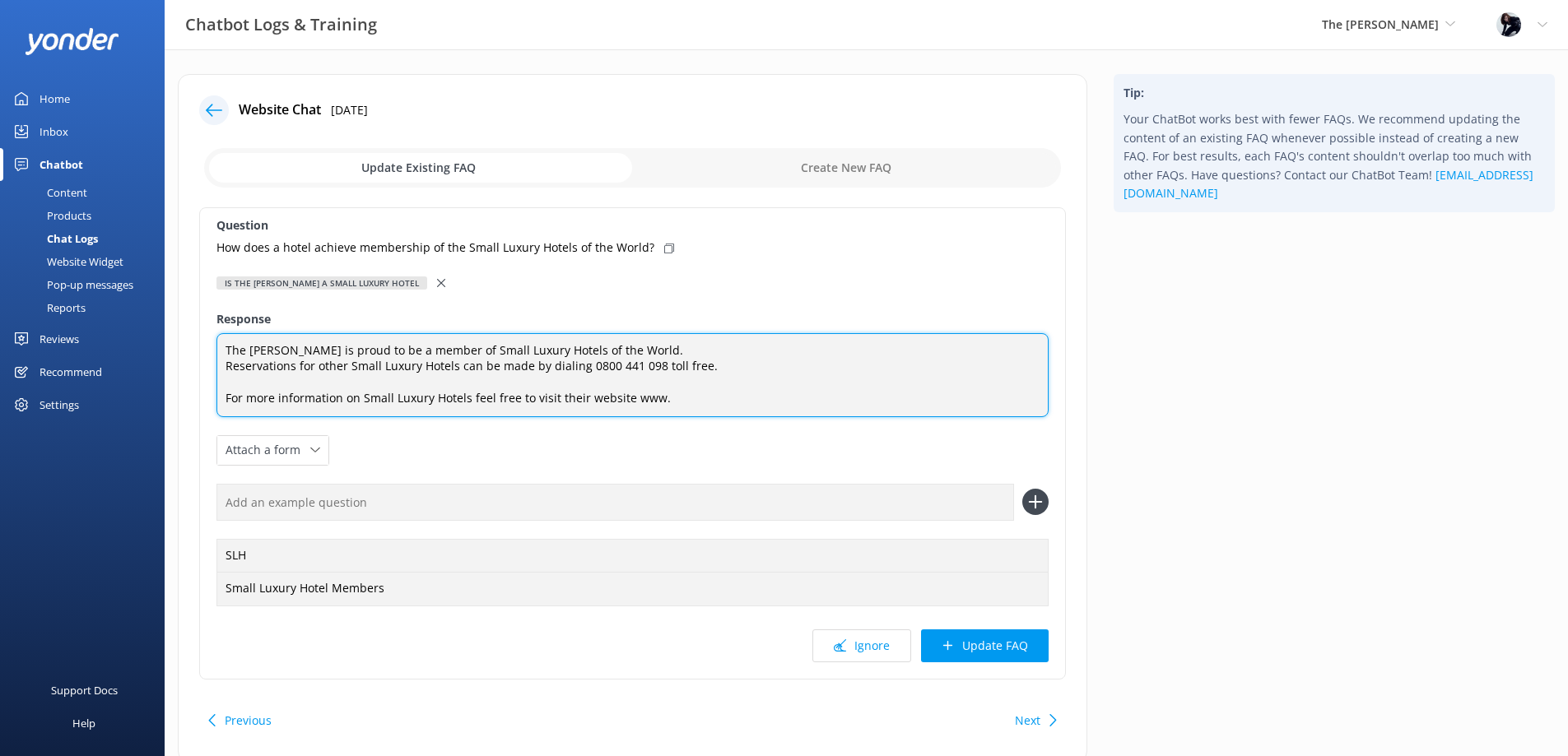
click at [697, 399] on textarea "The [PERSON_NAME] is proud to be a member of Small Luxury Hotels of the World. …" at bounding box center [632, 375] width 832 height 84
click at [462, 401] on textarea "The [PERSON_NAME] is proud to be a member of Small Luxury Hotels of the World. …" at bounding box center [632, 375] width 832 height 84
click at [819, 396] on textarea "The [PERSON_NAME] is proud to be a member of Small Luxury Hotels of the World. …" at bounding box center [632, 375] width 832 height 84
type textarea "The [PERSON_NAME] is proud to be a member of Small Luxury Hotels of the World. …"
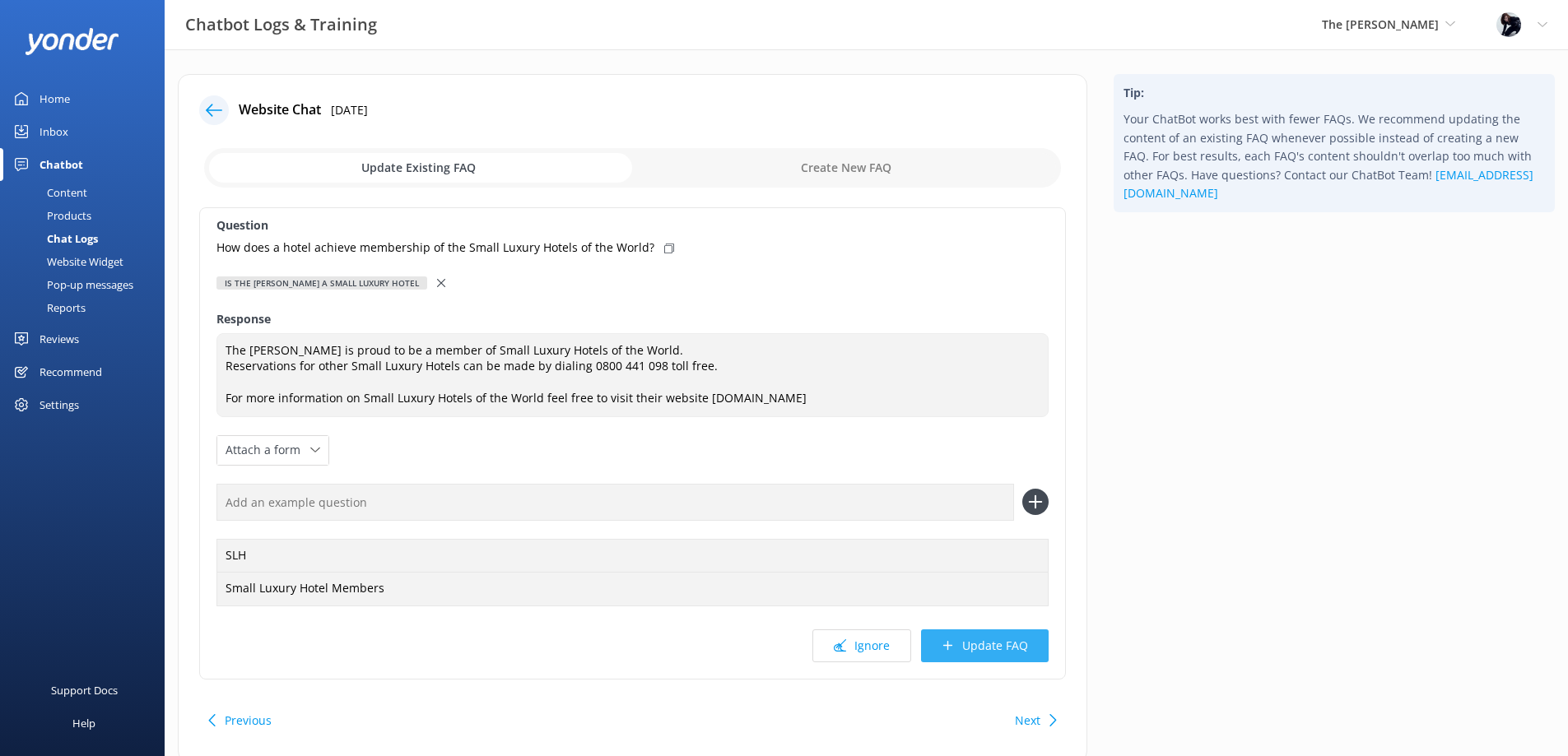
click at [1033, 650] on button "Update FAQ" at bounding box center [985, 646] width 127 height 33
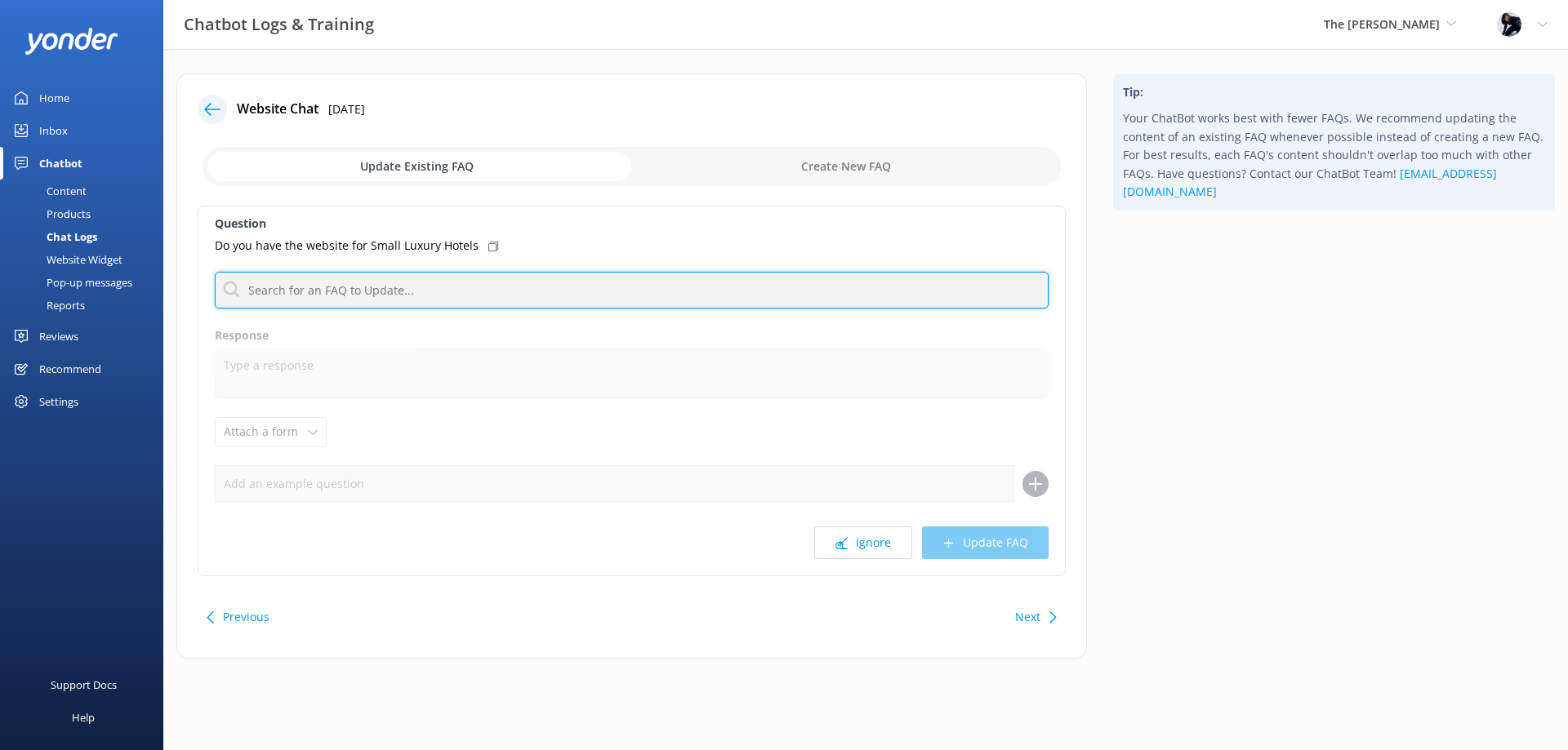
click at [336, 295] on input "text" at bounding box center [631, 290] width 833 height 36
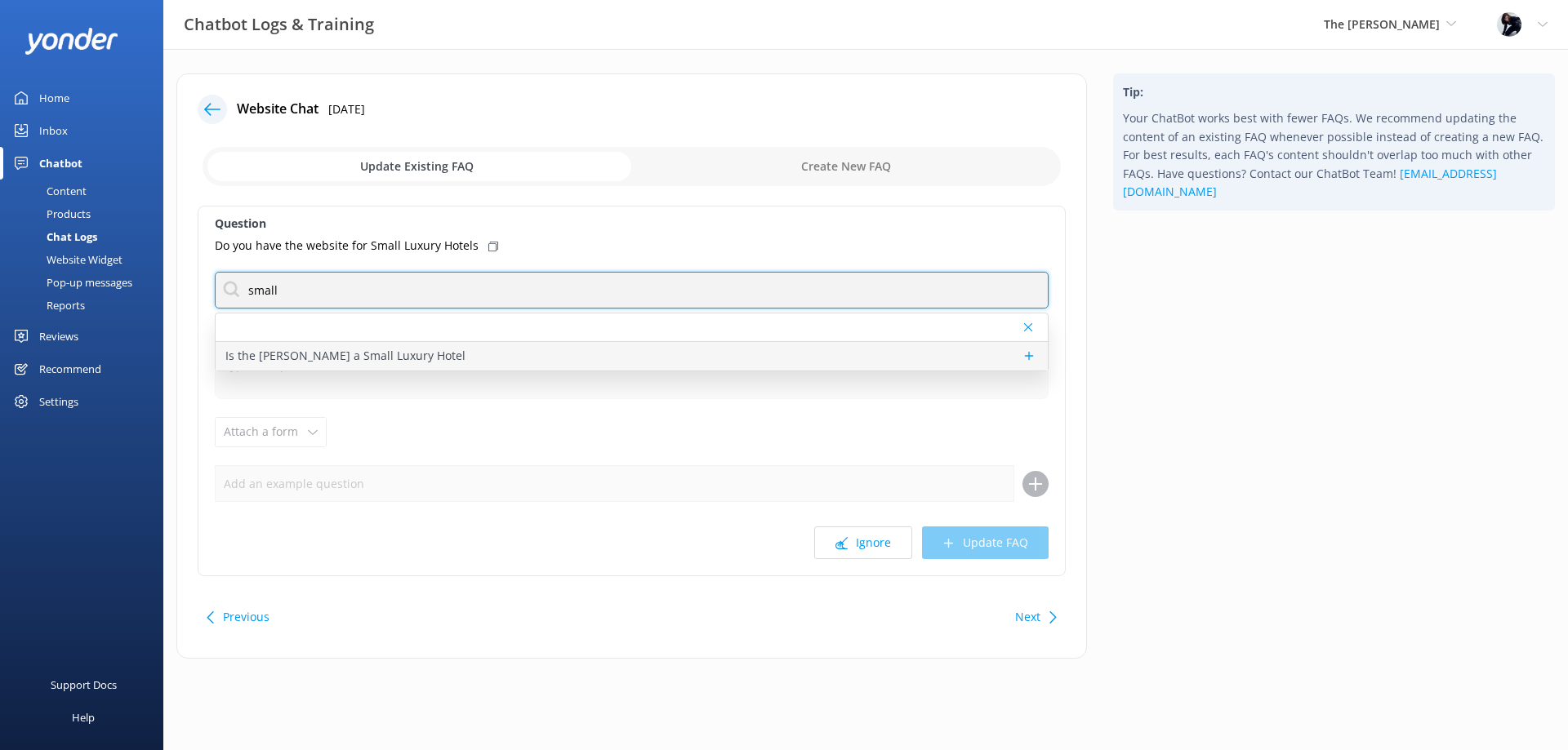
type input "small"
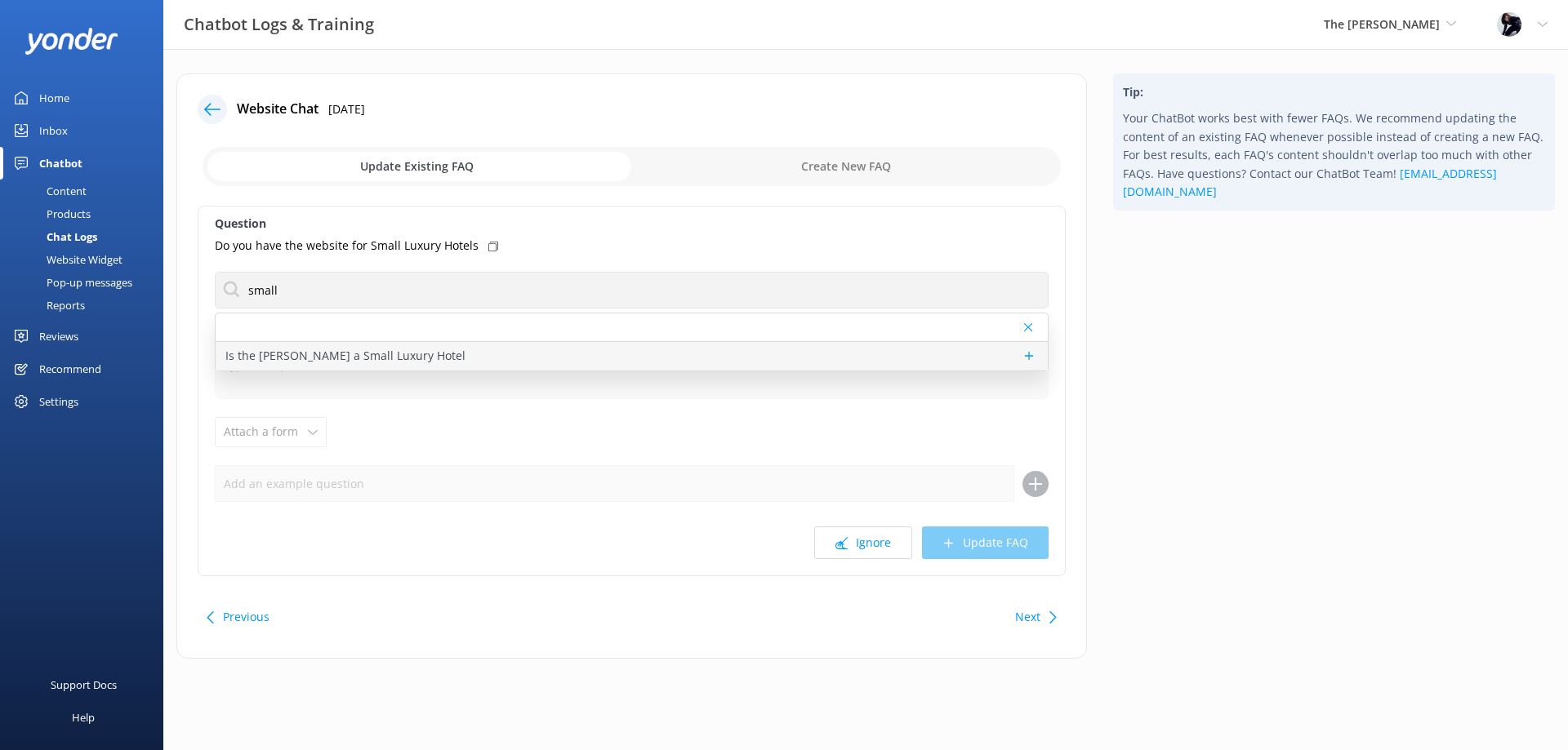
click at [264, 351] on p "Is the [PERSON_NAME] a Small Luxury Hotel" at bounding box center [345, 355] width 240 height 18
type textarea "The [PERSON_NAME] is proud to be a member of Small Luxury Hotels of the World. …"
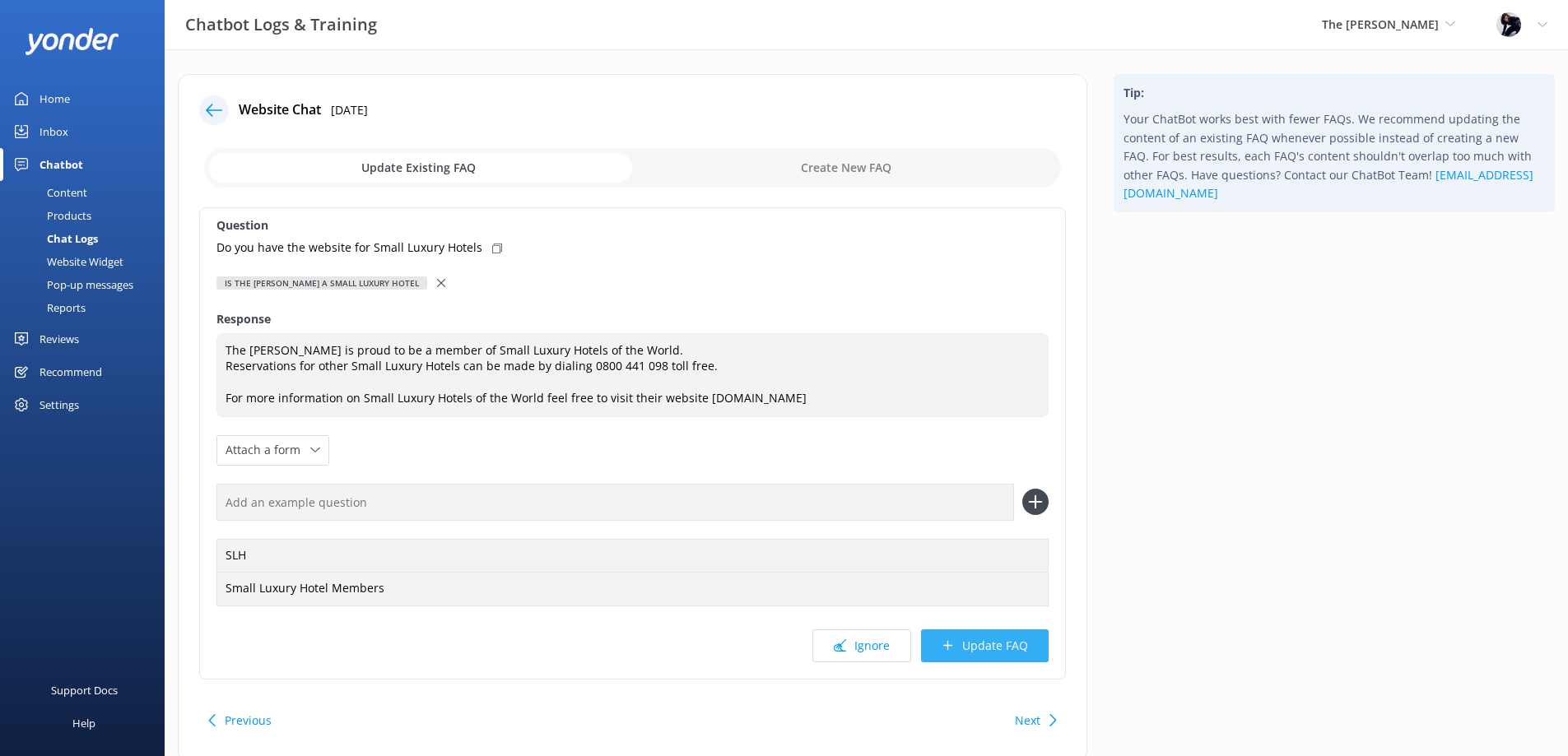
click at [978, 644] on button "Update FAQ" at bounding box center [985, 646] width 127 height 33
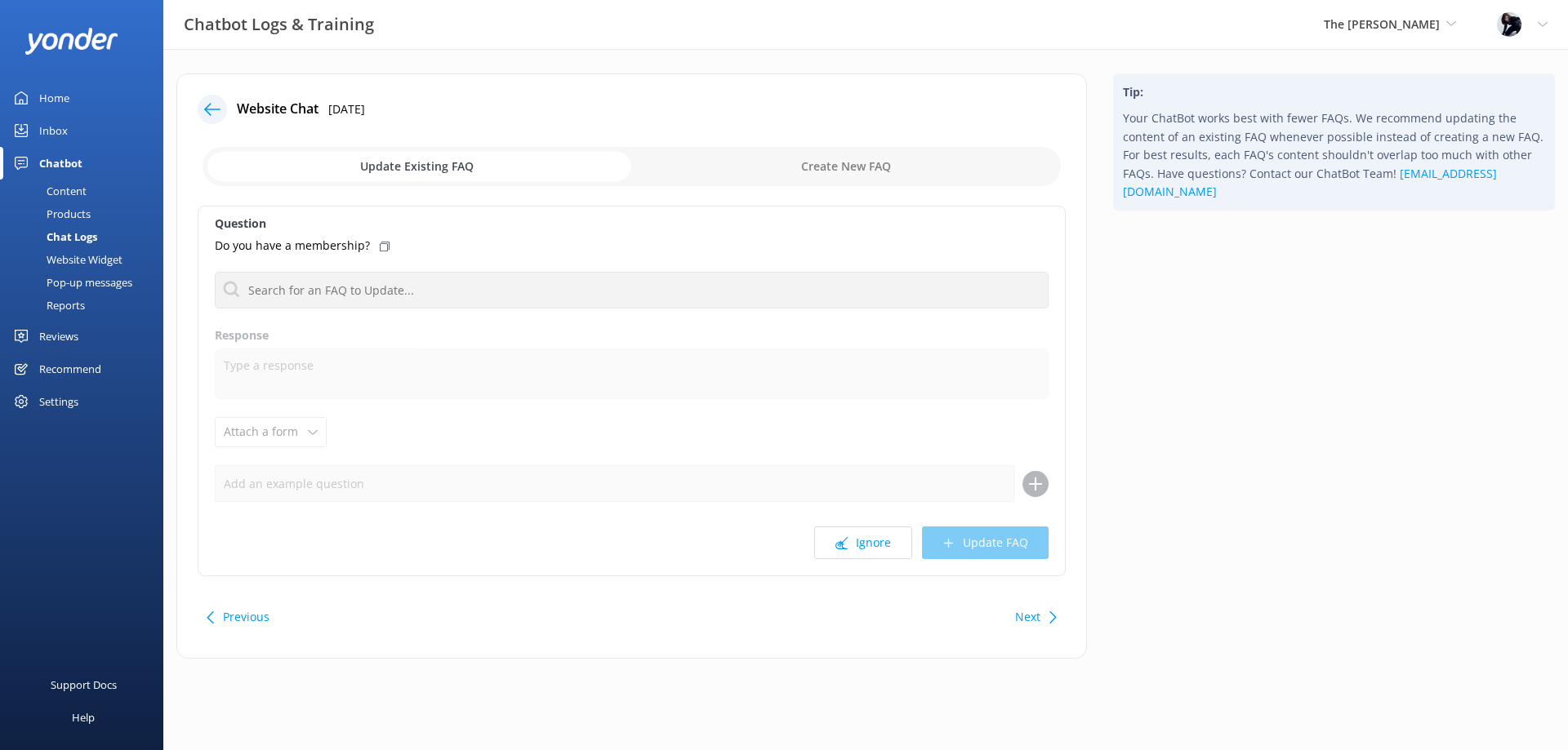
click at [838, 539] on icon at bounding box center [841, 543] width 12 height 12
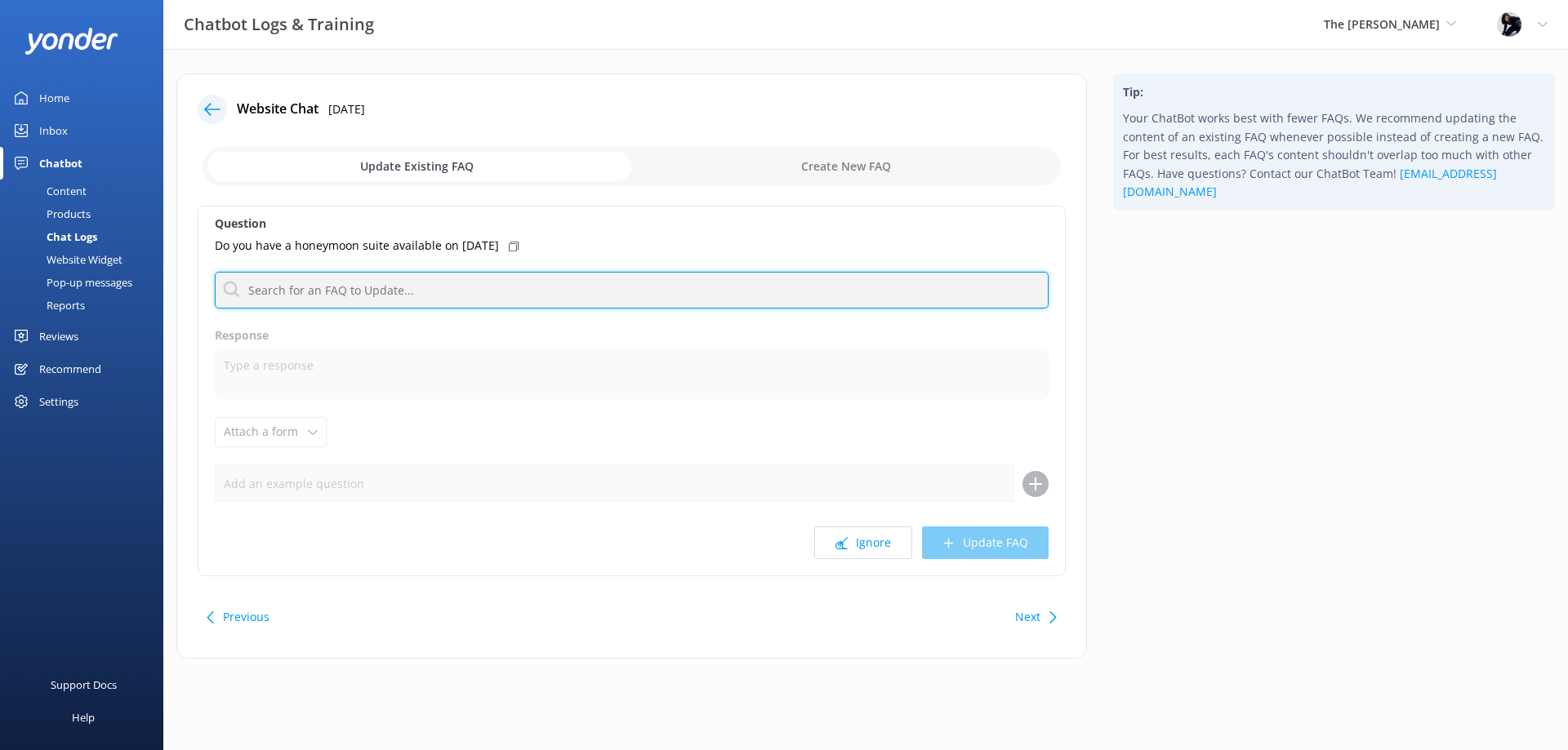
click at [483, 295] on input "text" at bounding box center [631, 290] width 833 height 36
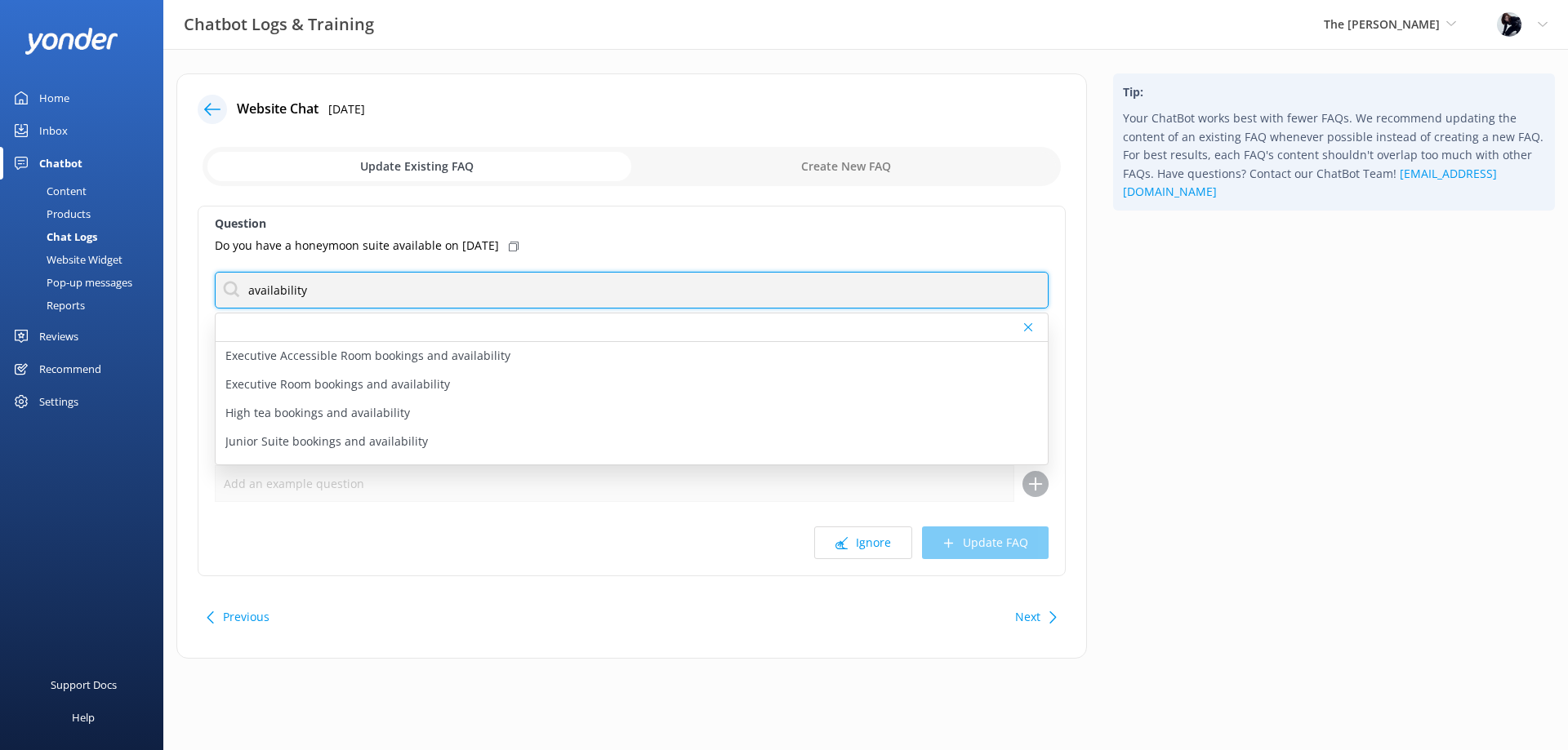
drag, startPoint x: 346, startPoint y: 293, endPoint x: 179, endPoint y: 275, distance: 168.0
click at [179, 275] on div "Website Chat [DATE] Update Existing FAQ Create New FAQ Question Do you have a h…" at bounding box center [631, 366] width 910 height 585
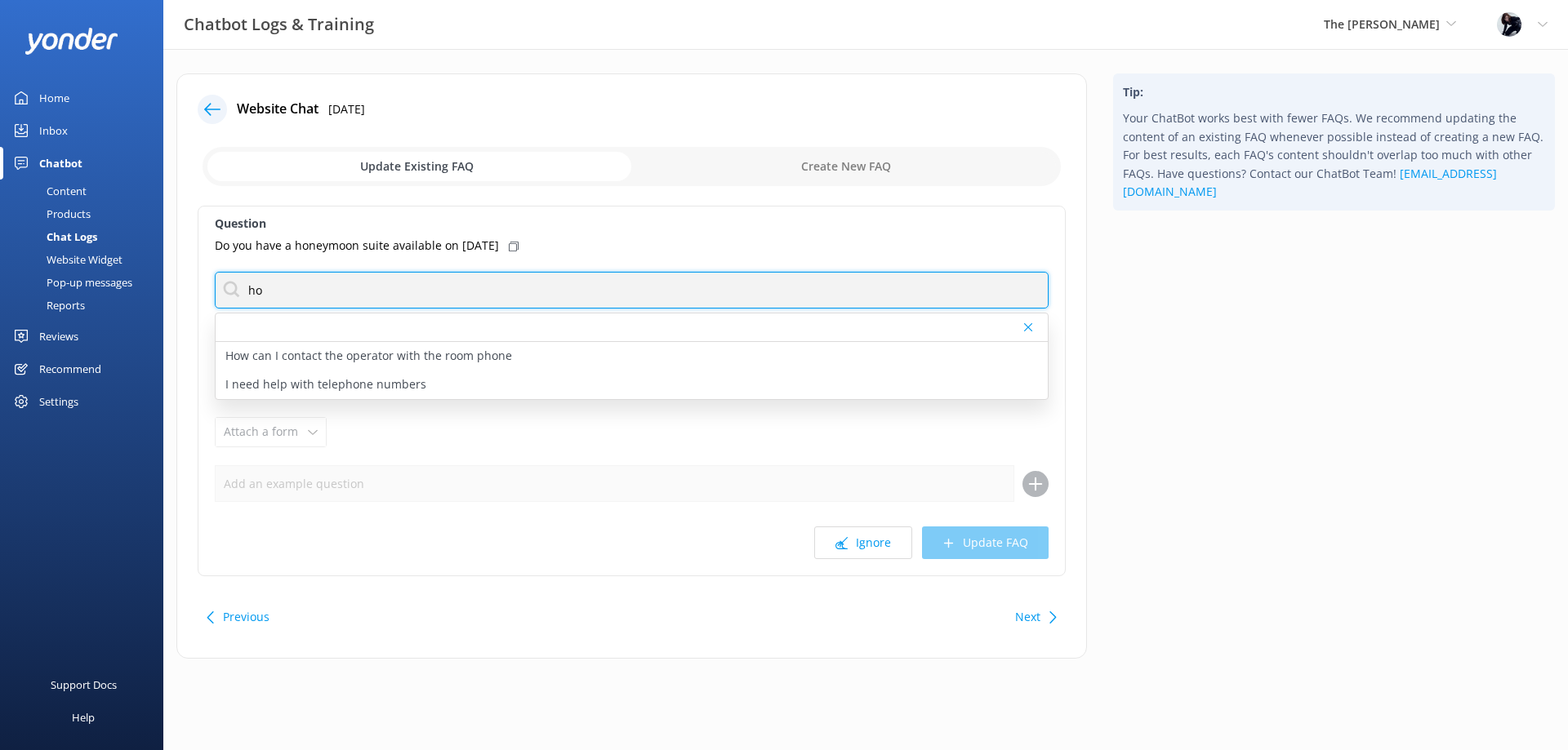
type input "h"
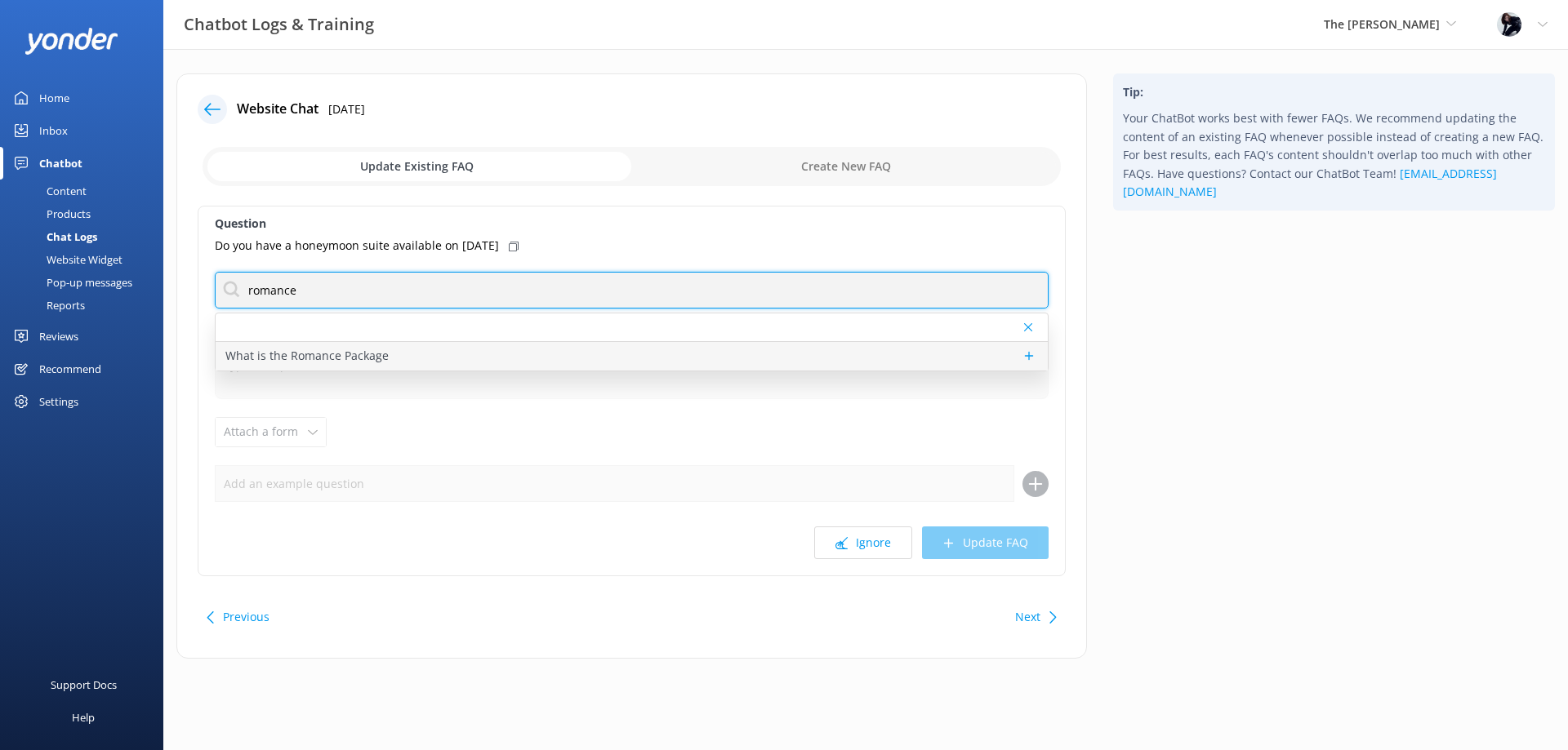
type input "romance"
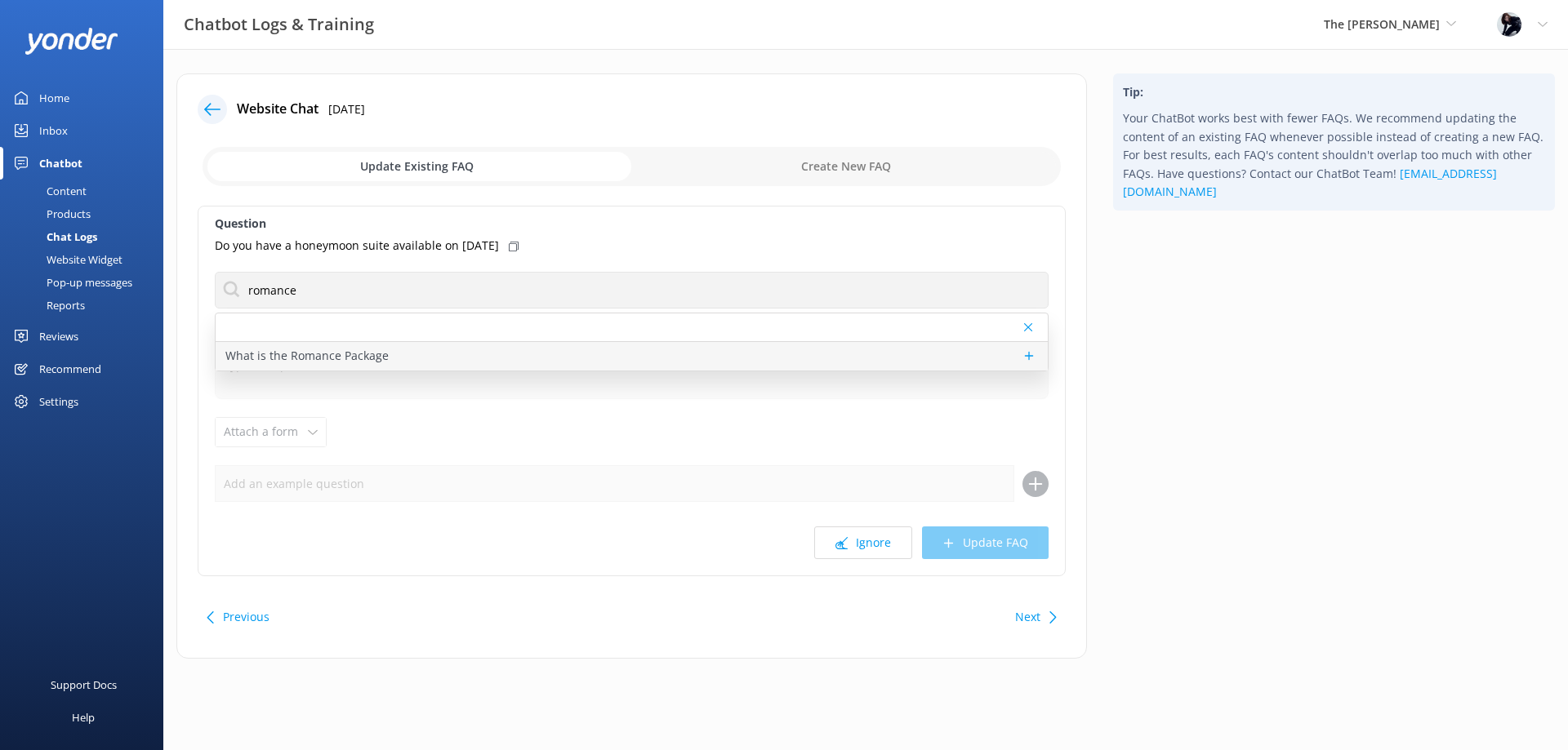
click at [244, 352] on p "What is the Romance Package" at bounding box center [307, 355] width 163 height 18
type textarea "Indulge in a romantic getaway at [GEOGRAPHIC_DATA][PERSON_NAME] in [GEOGRAPHIC_…"
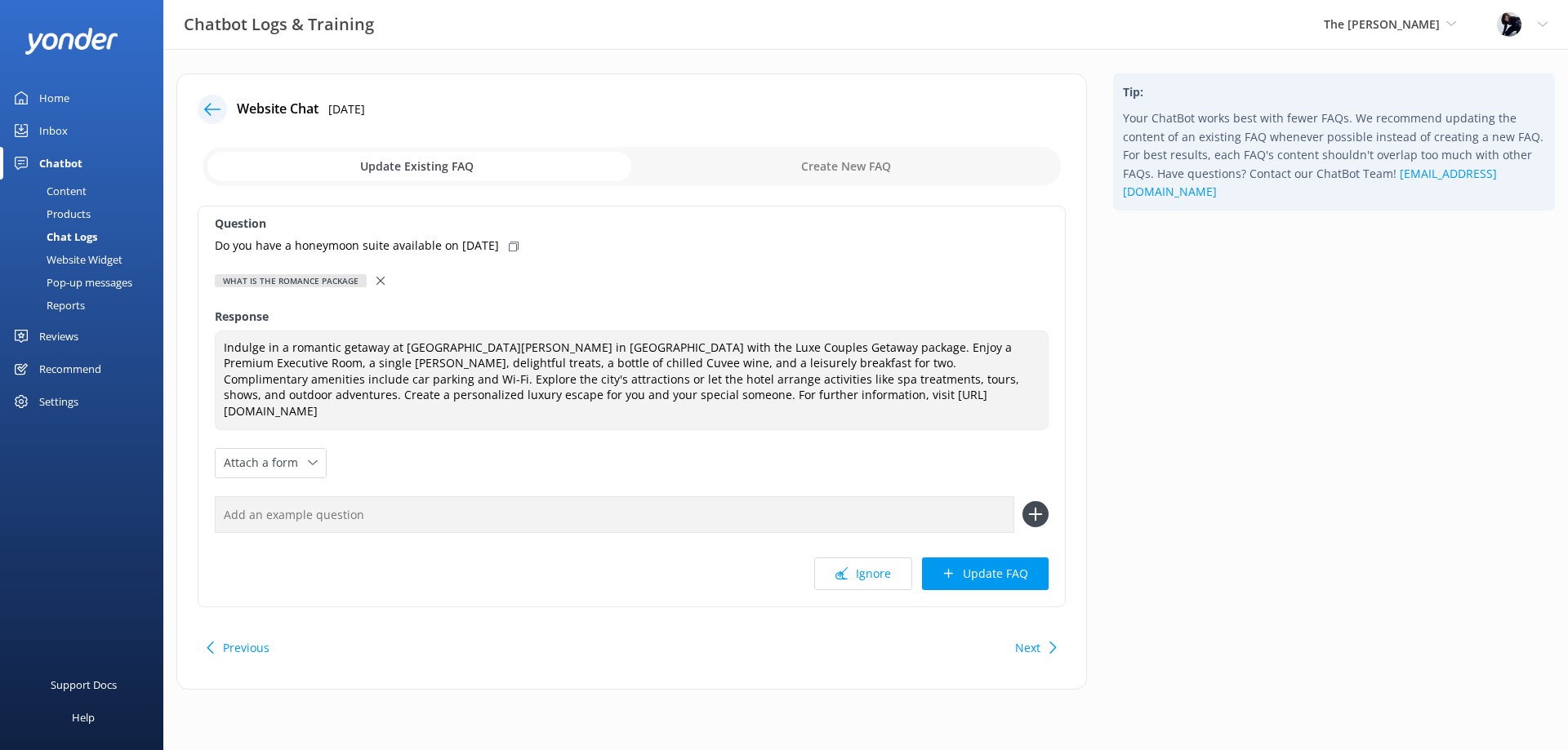
click at [376, 284] on icon at bounding box center [380, 281] width 9 height 9
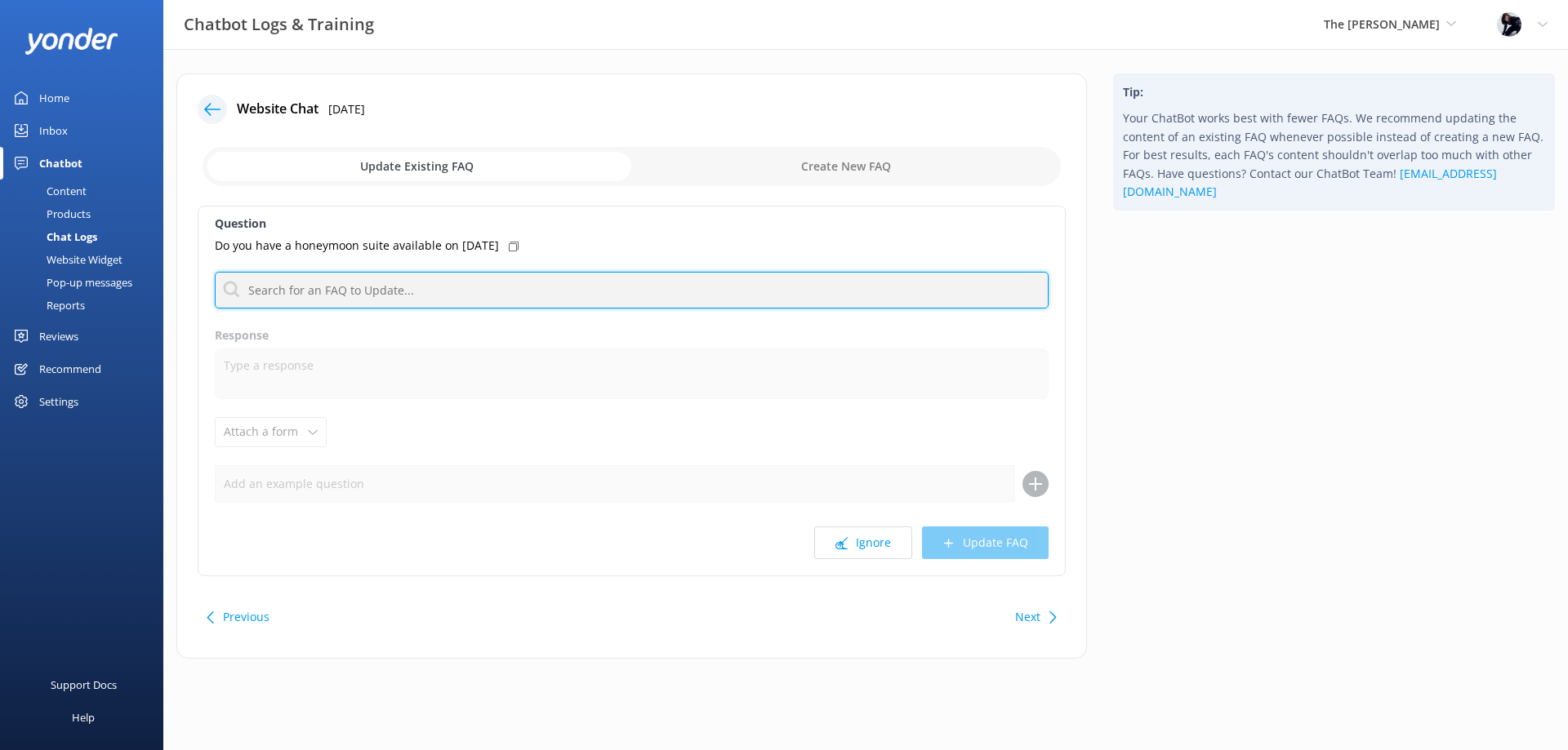
click at [376, 284] on input "text" at bounding box center [631, 290] width 833 height 36
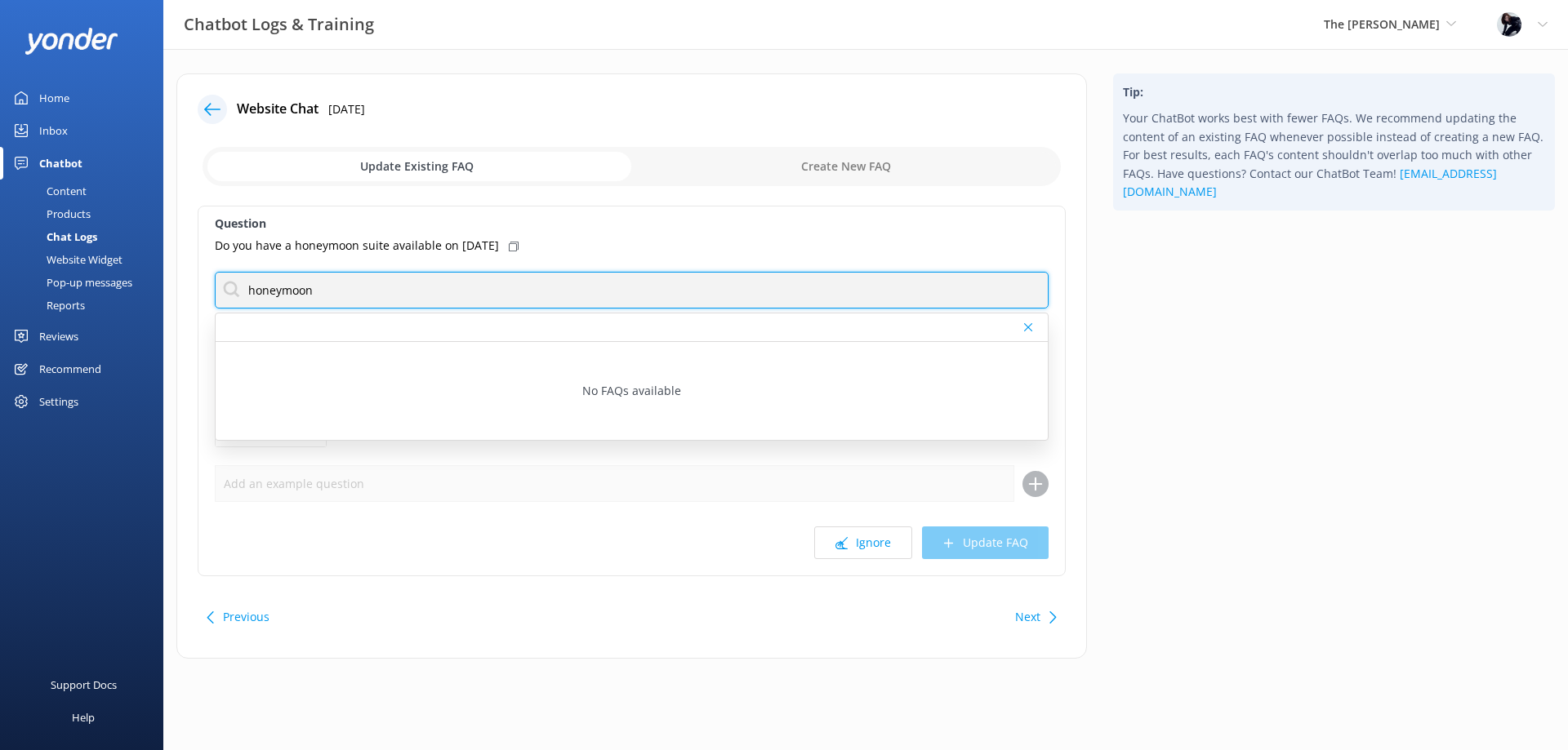
type input "honeymoon"
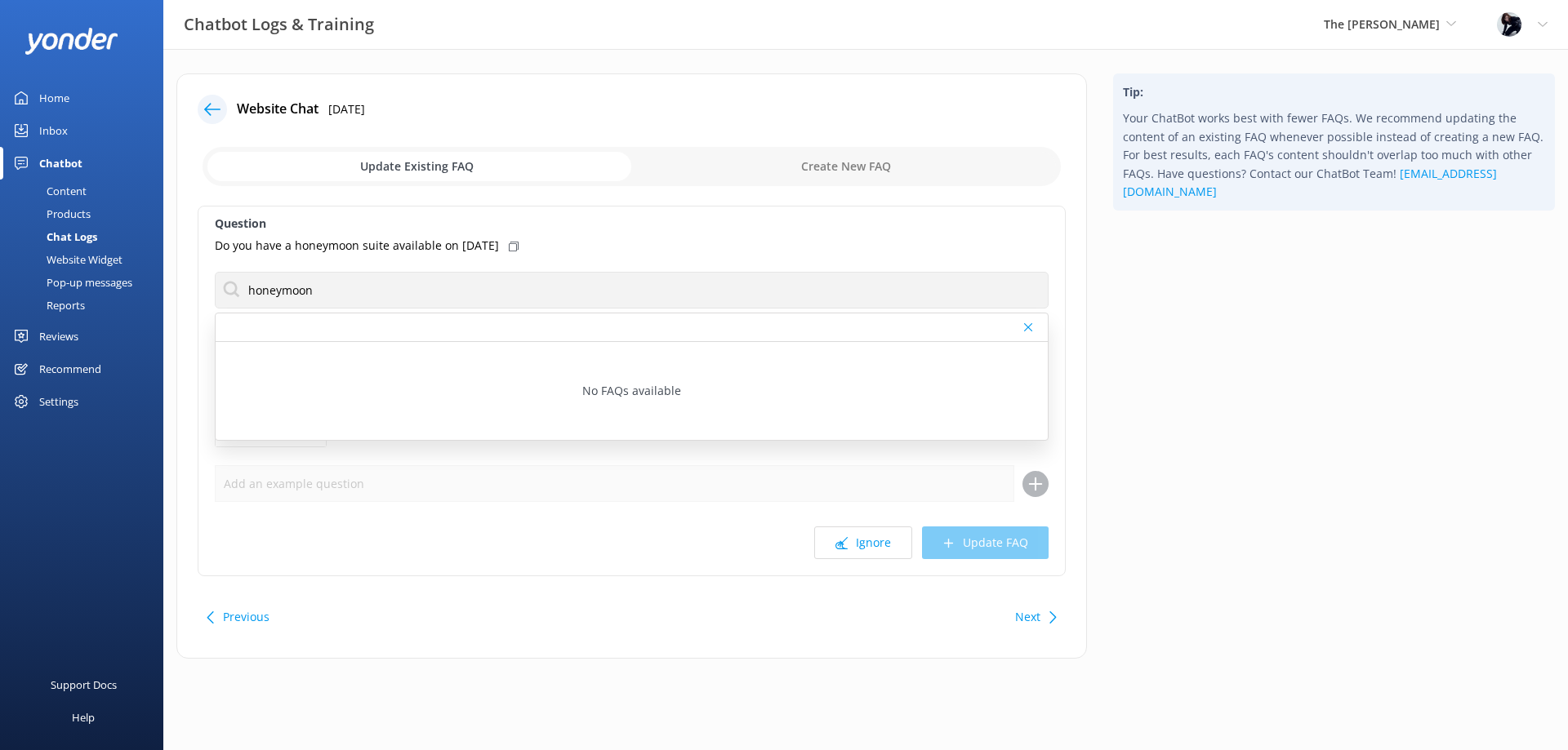
click at [1032, 324] on div at bounding box center [1030, 328] width 11 height 10
click at [212, 115] on icon at bounding box center [212, 109] width 16 height 16
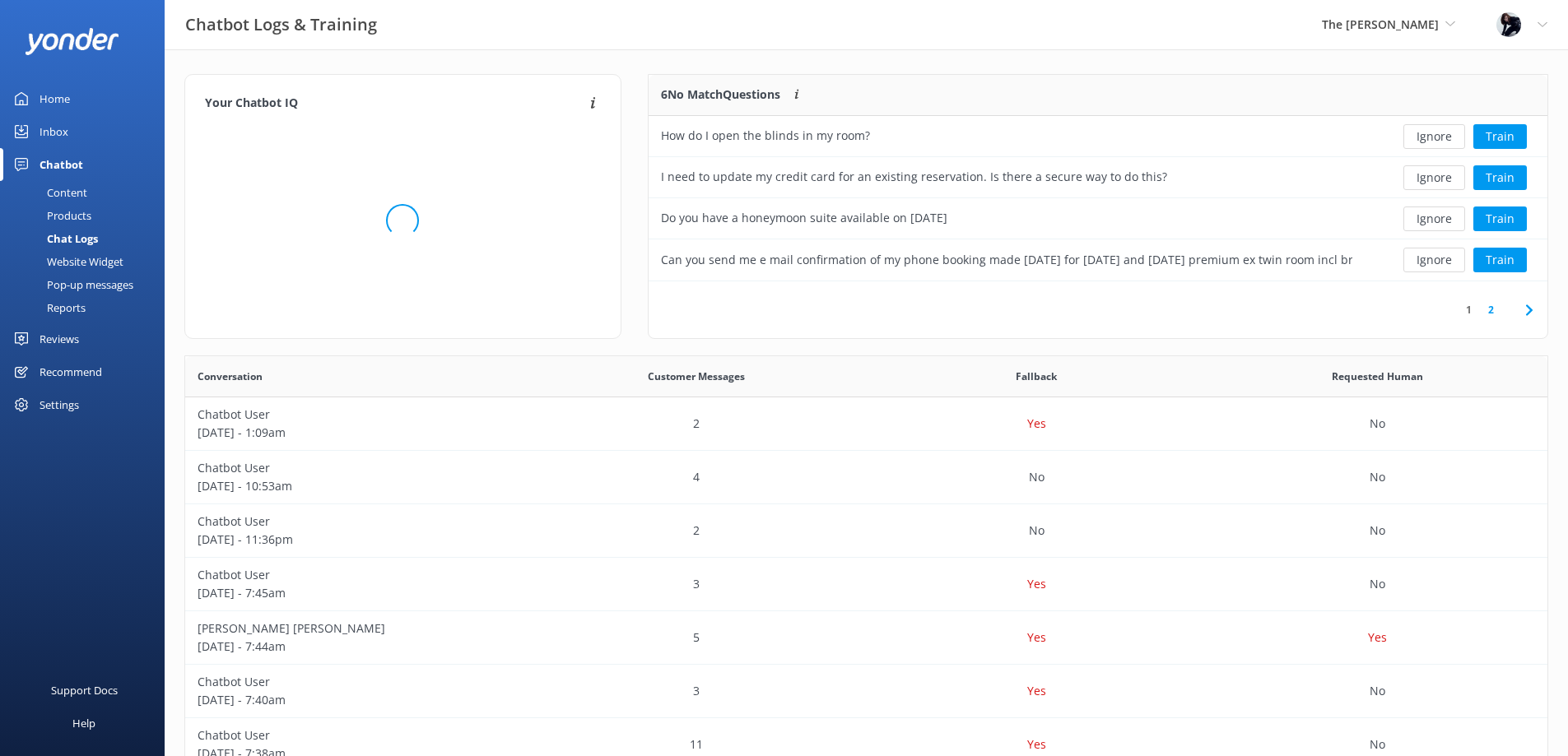
scroll to position [14, 14]
click at [1498, 142] on button "Train" at bounding box center [1499, 137] width 53 height 25
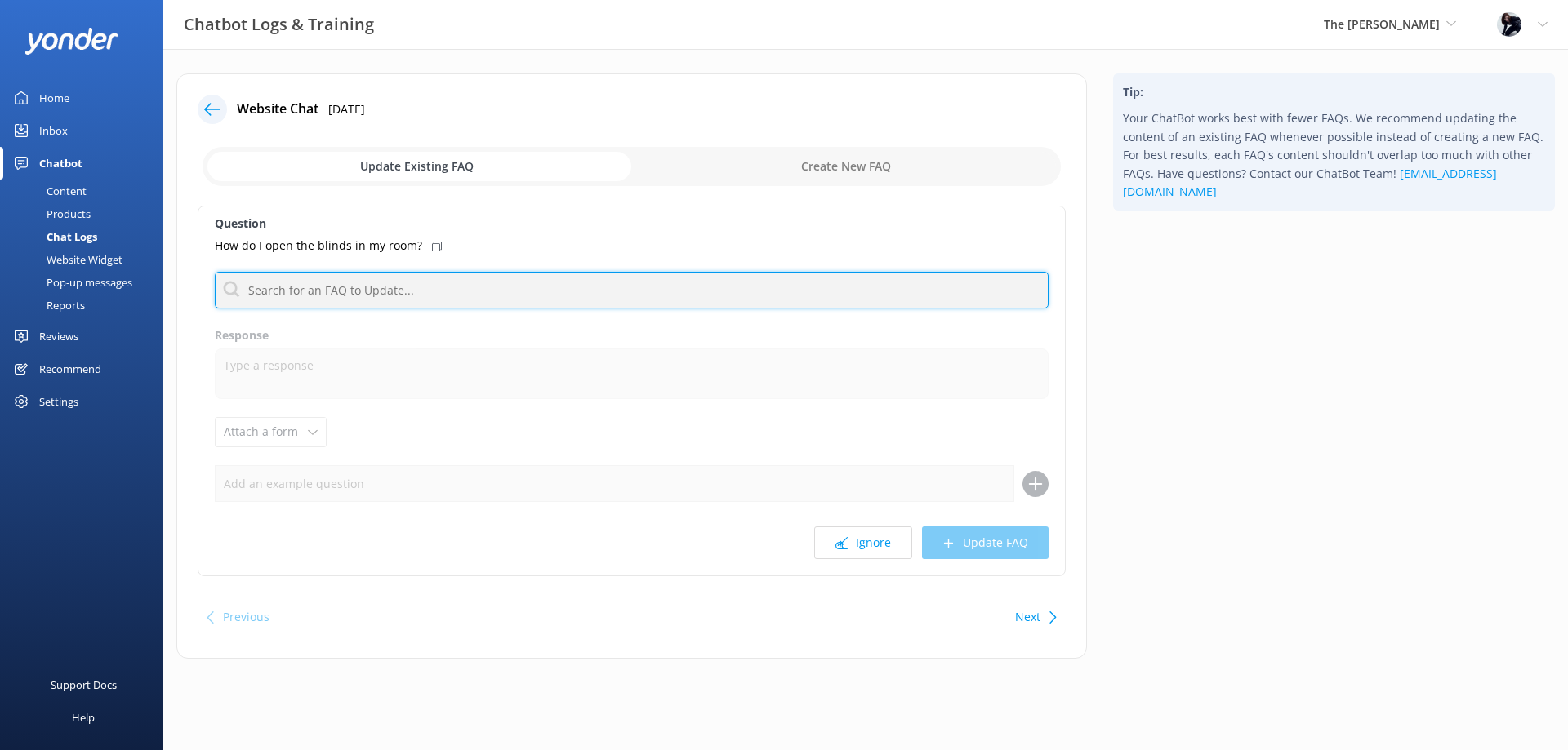
click at [398, 276] on input "text" at bounding box center [631, 290] width 833 height 36
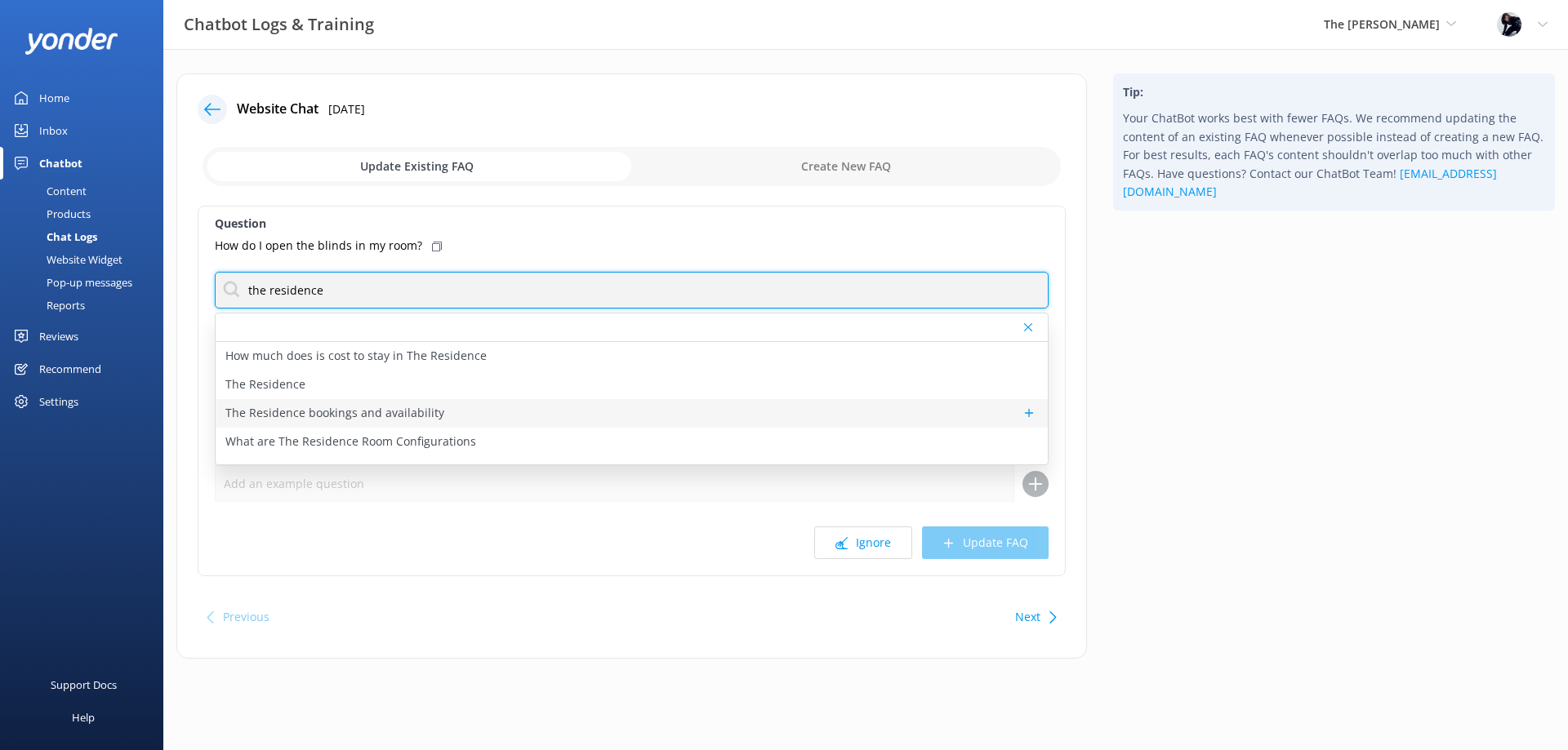
type input "the residence"
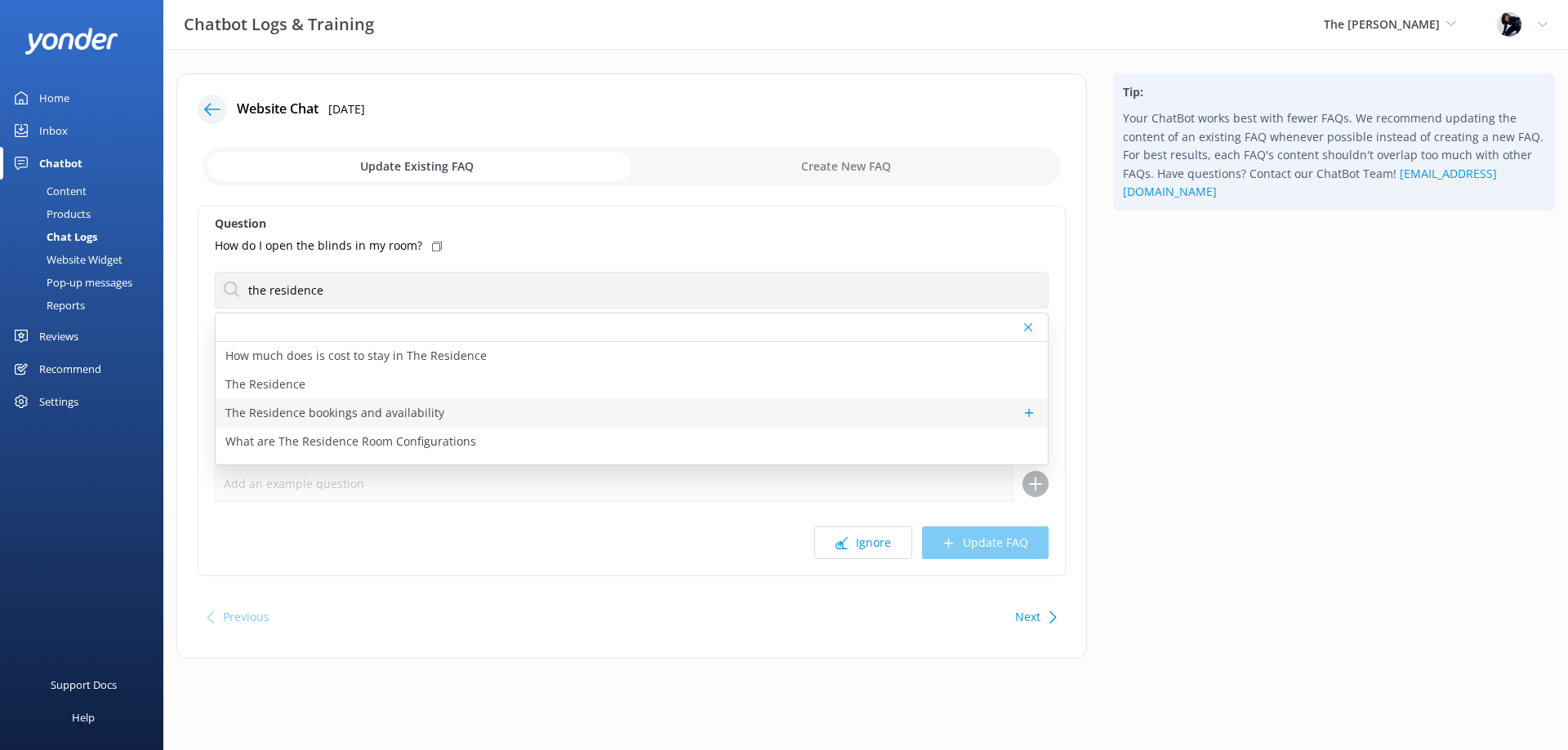
click at [297, 404] on p "The Residence bookings and availability" at bounding box center [334, 413] width 218 height 18
type textarea "To book The Residence for accommodation, please contact our reservations team a…"
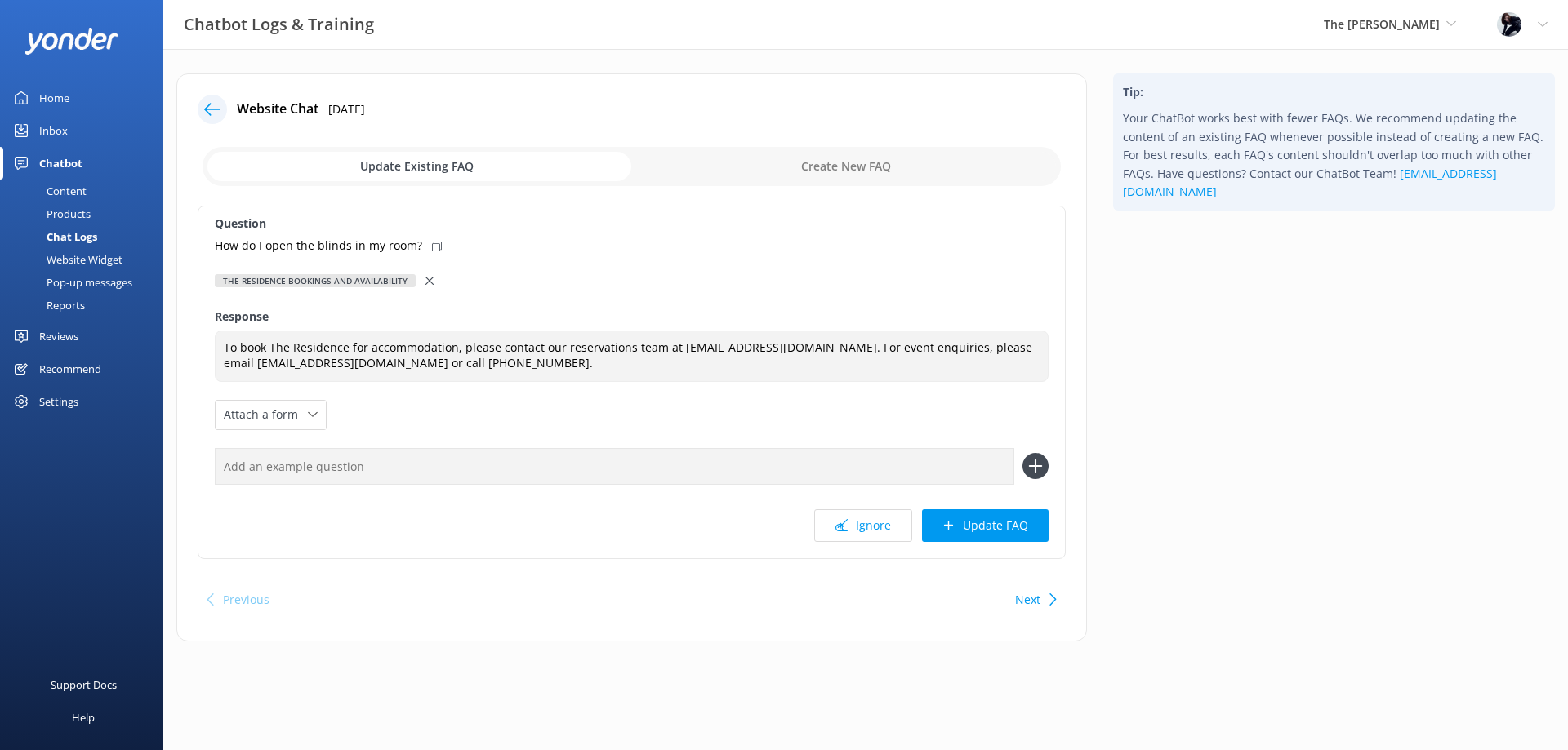
click at [217, 104] on icon at bounding box center [212, 109] width 16 height 16
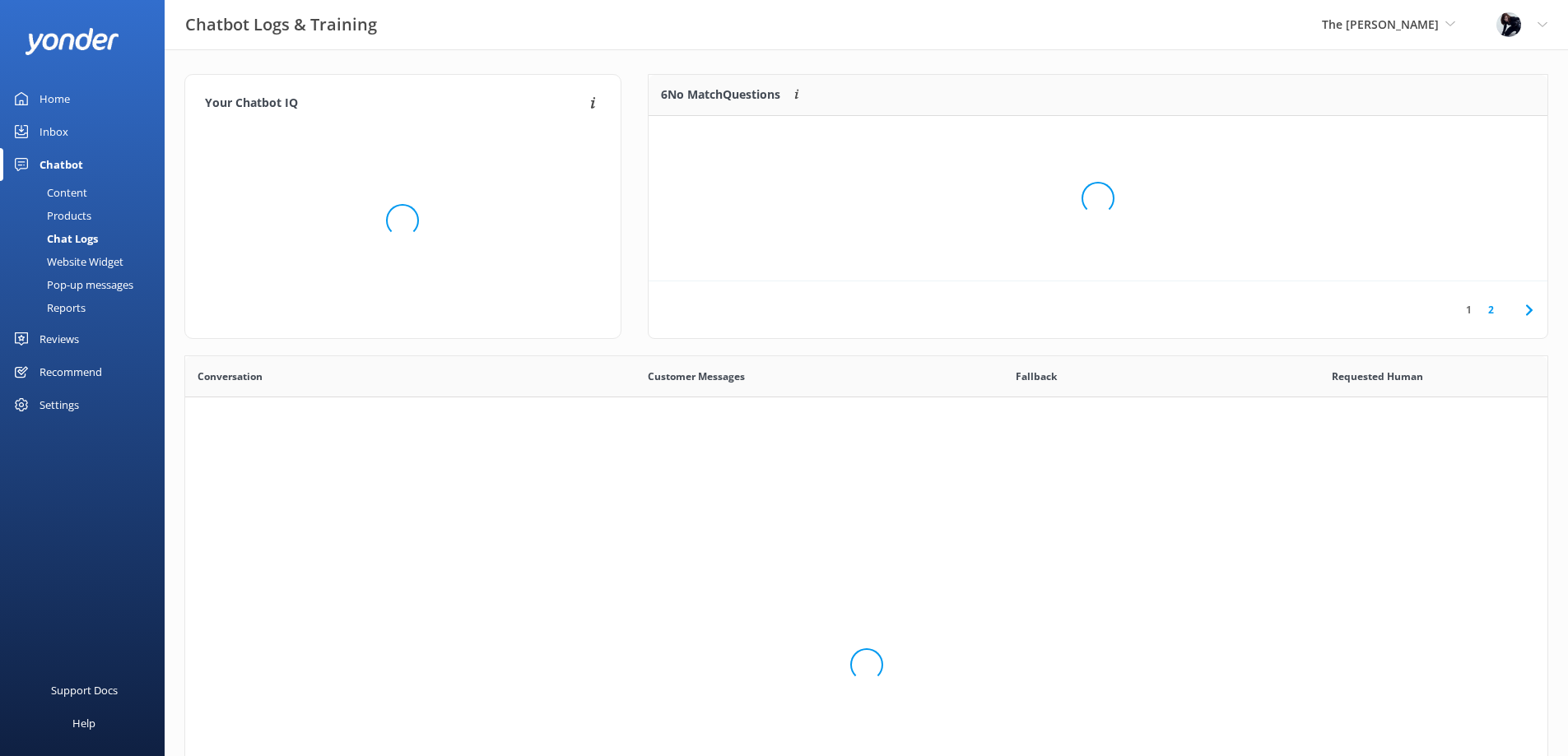
scroll to position [565, 1350]
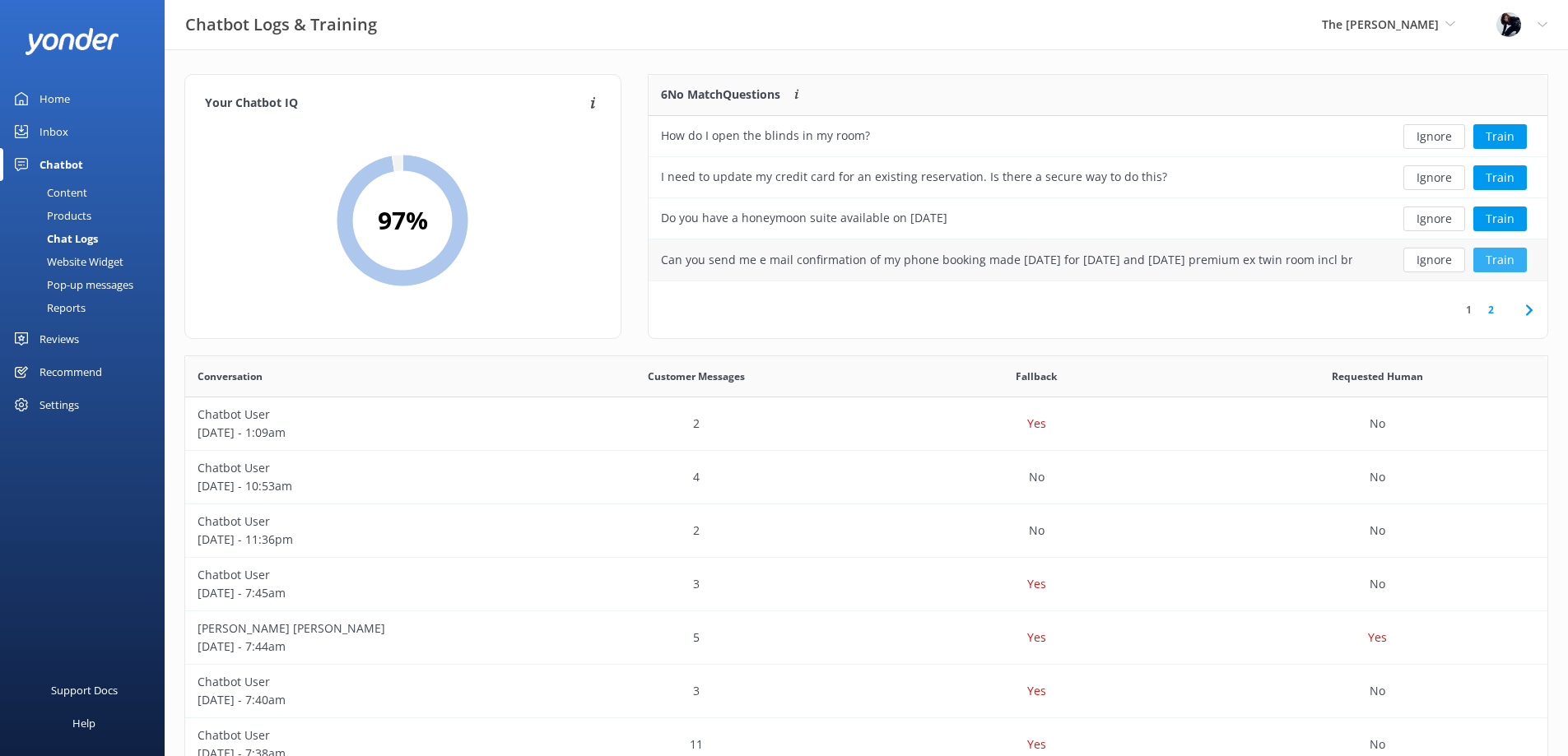
click at [1520, 265] on button "Train" at bounding box center [1499, 261] width 53 height 25
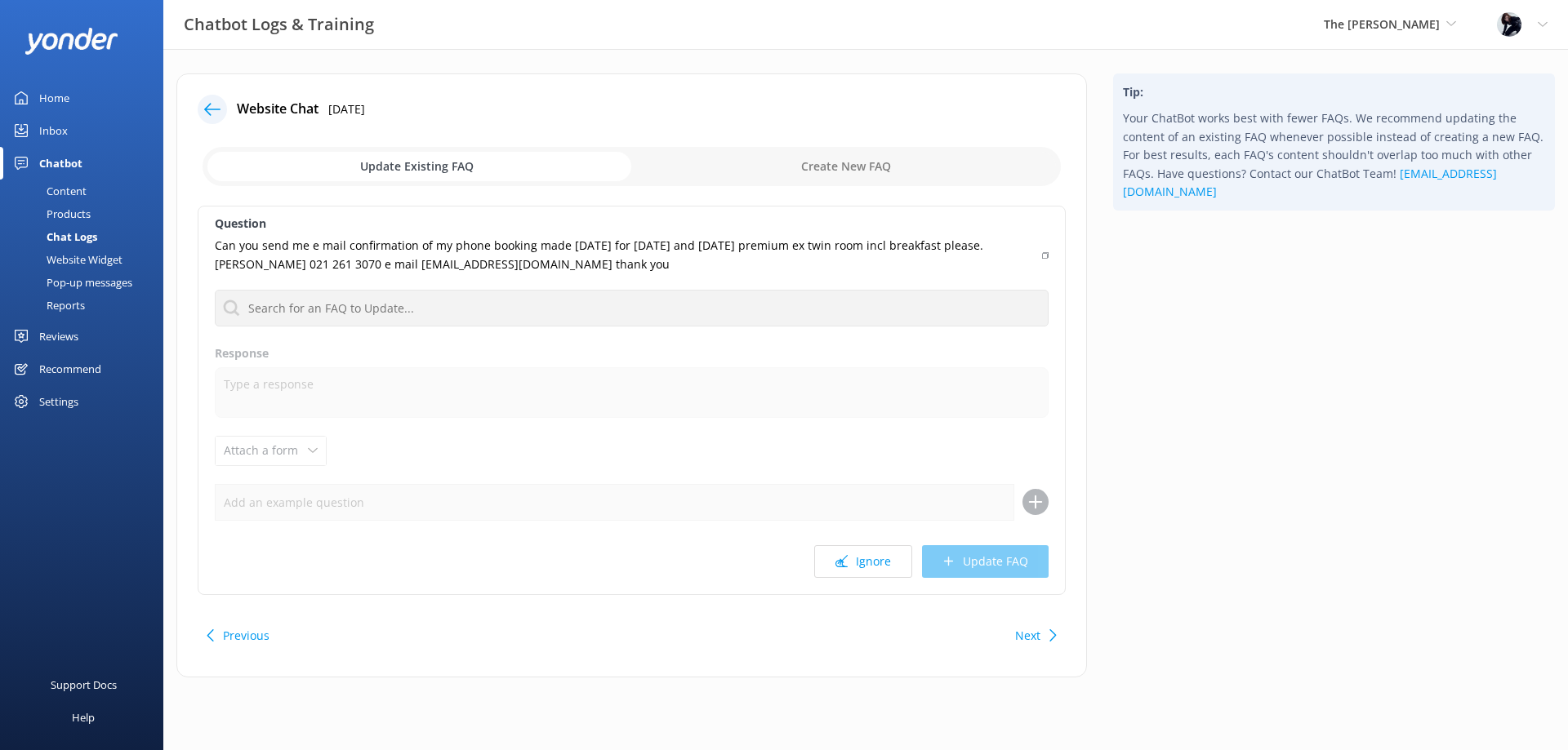
click at [220, 109] on div at bounding box center [212, 109] width 30 height 30
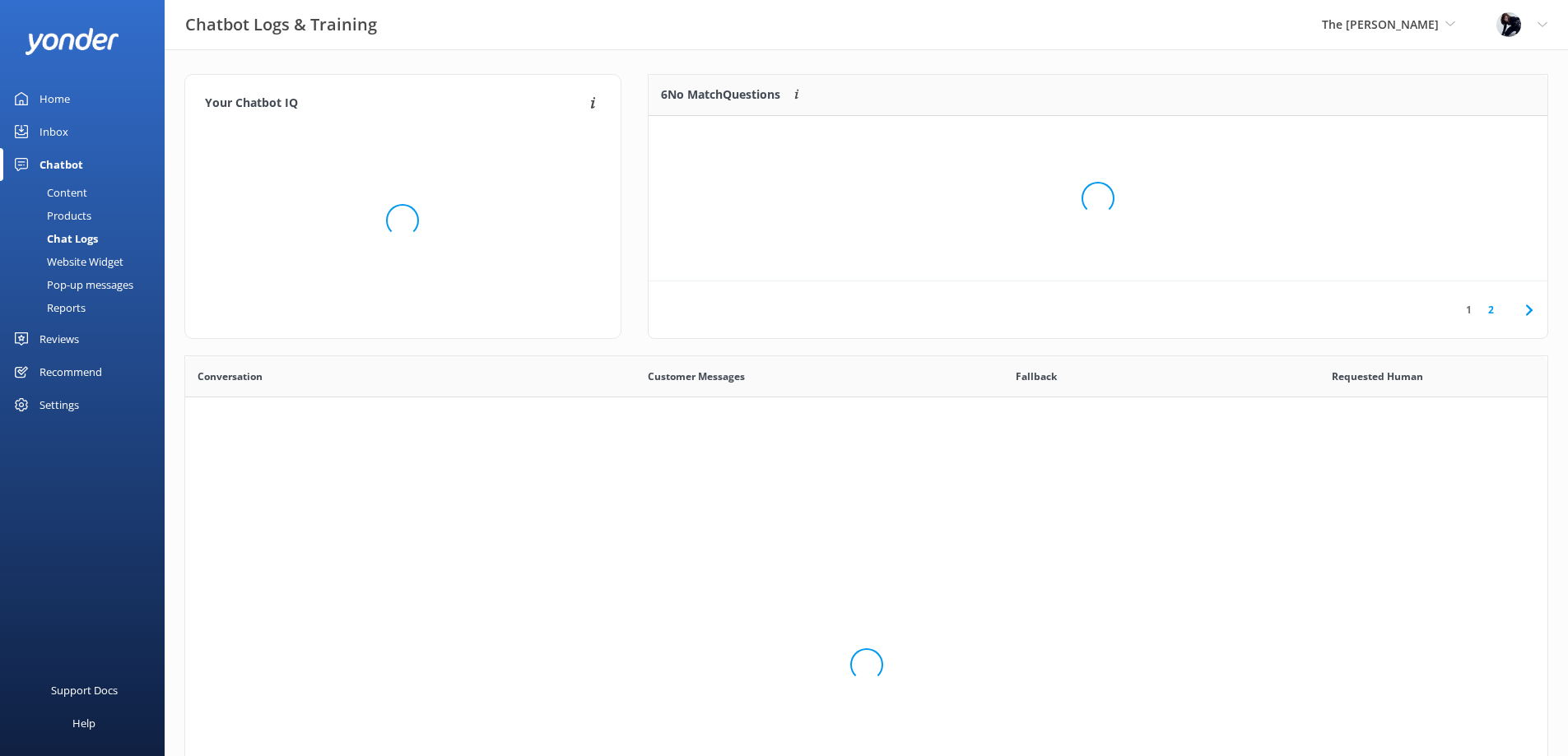
scroll to position [565, 1350]
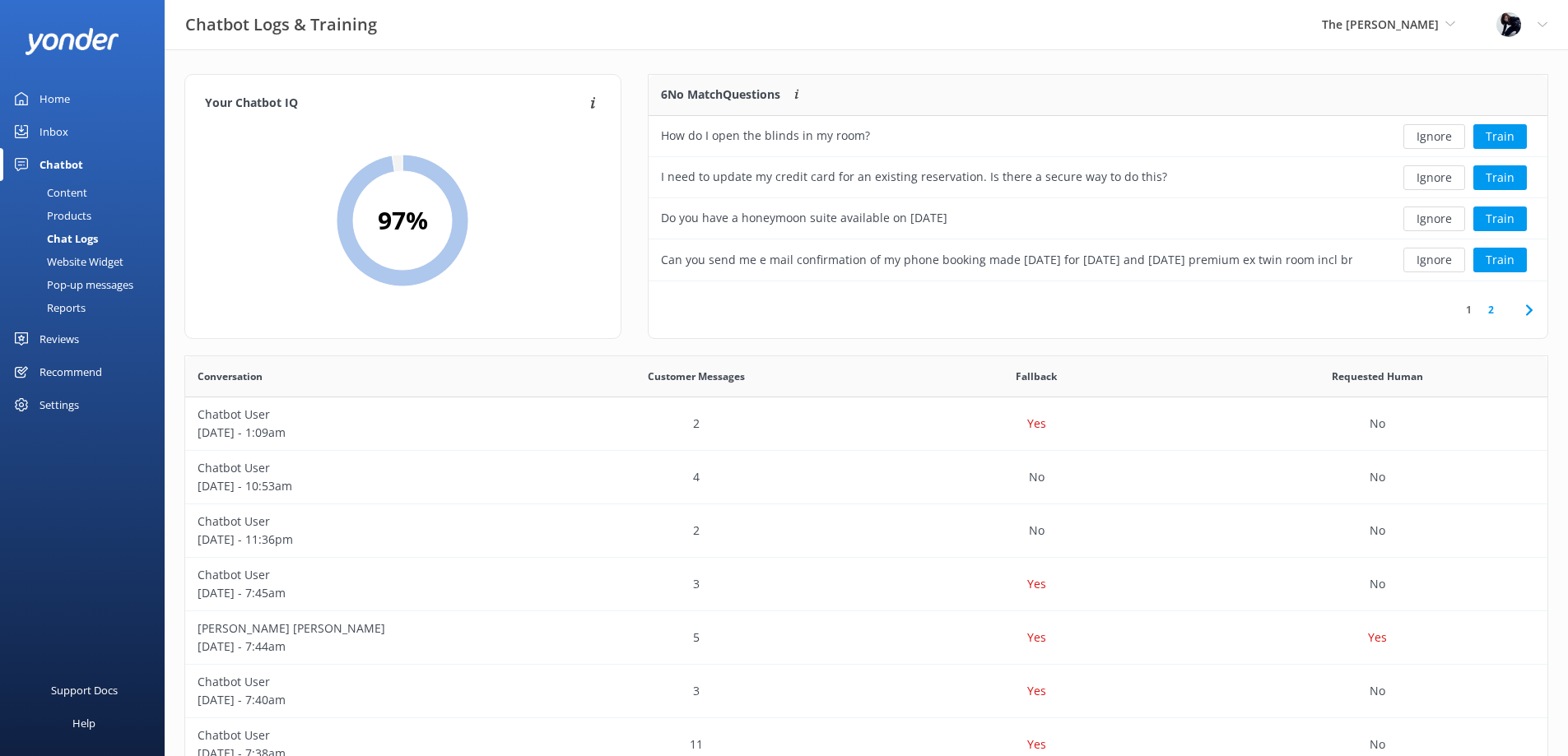
click at [1526, 309] on icon at bounding box center [1528, 310] width 19 height 19
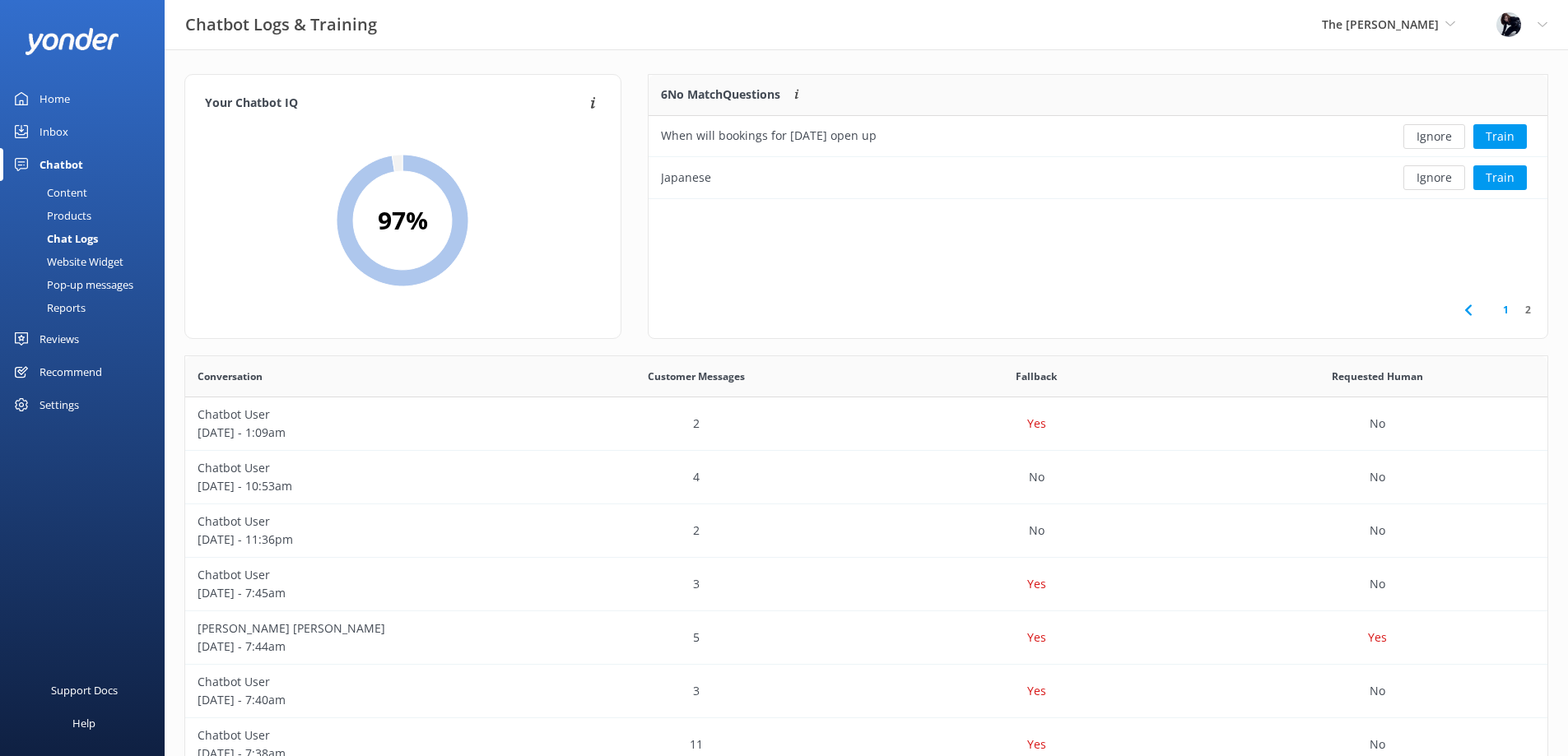
scroll to position [112, 886]
click at [1507, 136] on button "Train" at bounding box center [1499, 137] width 53 height 25
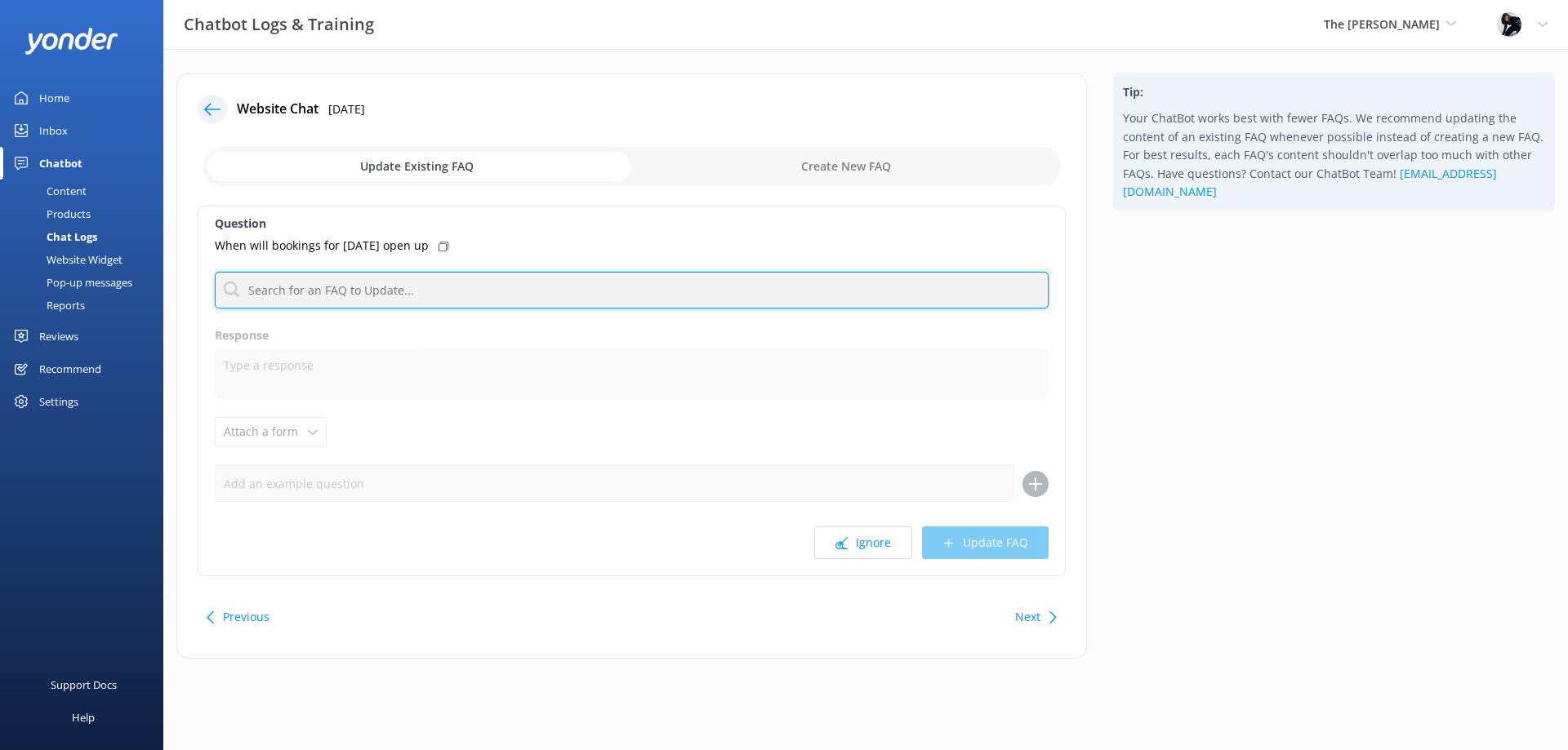
click at [451, 295] on input "text" at bounding box center [631, 290] width 833 height 36
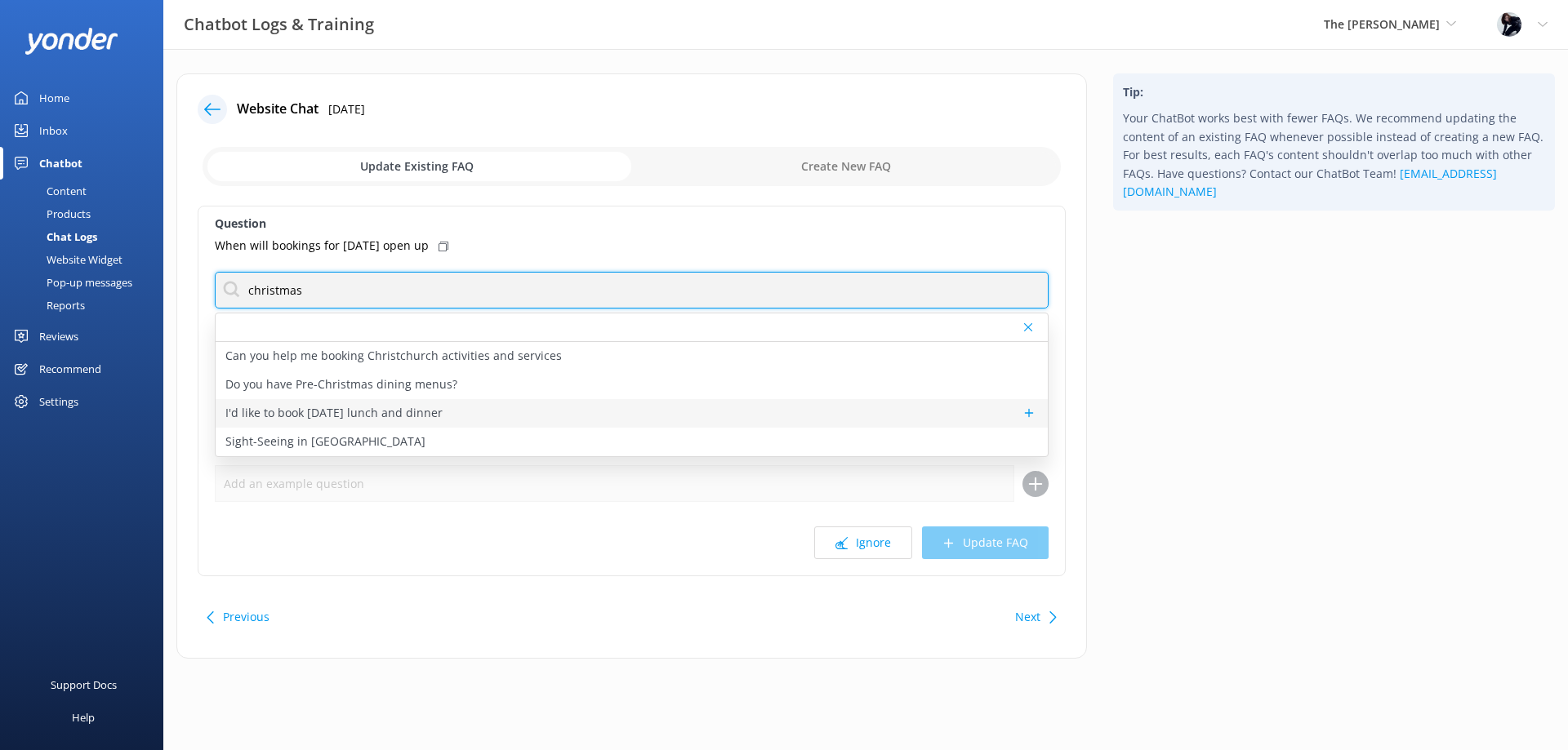
type input "christmas"
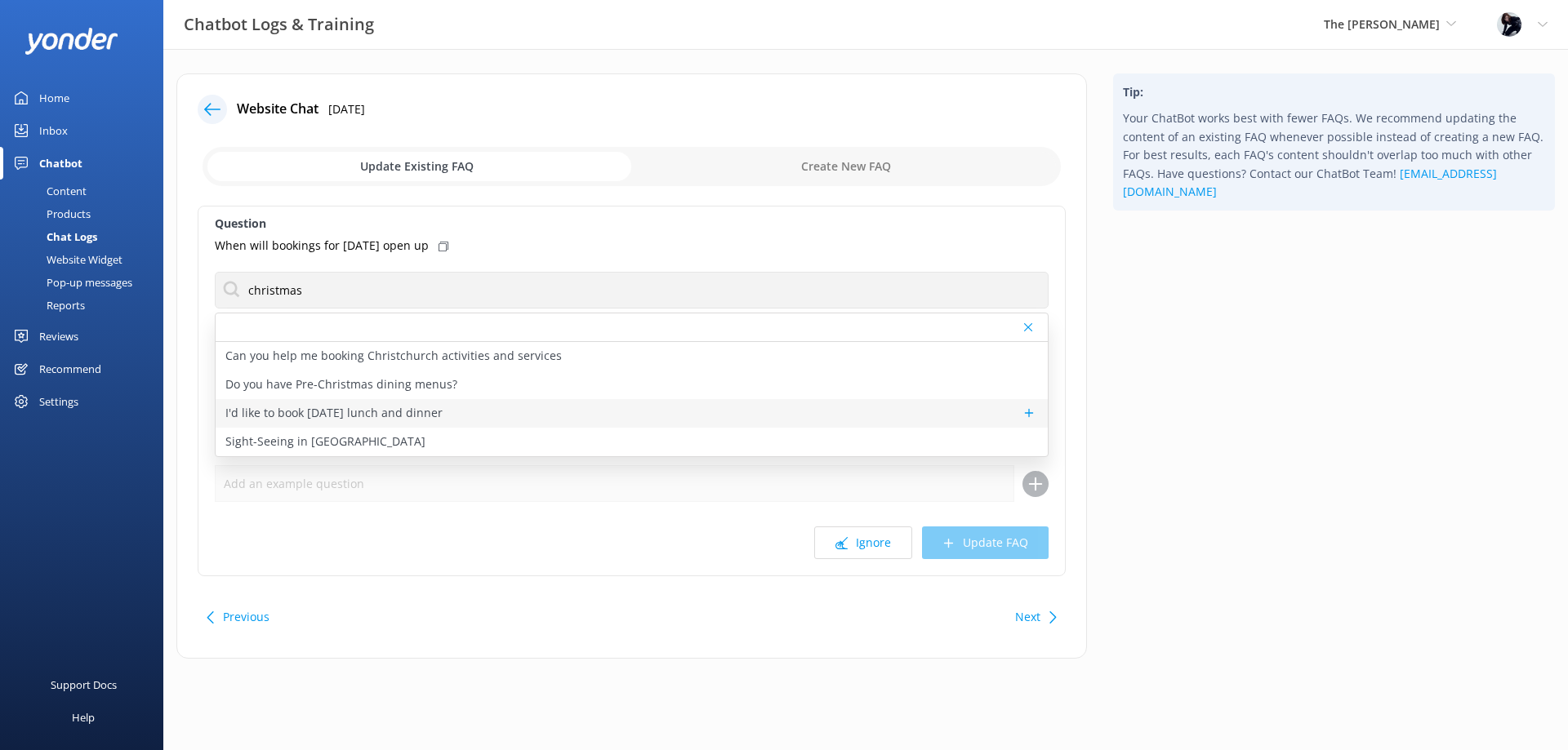
click at [443, 418] on p "I'd like to book [DATE] lunch and dinner" at bounding box center [333, 413] width 217 height 18
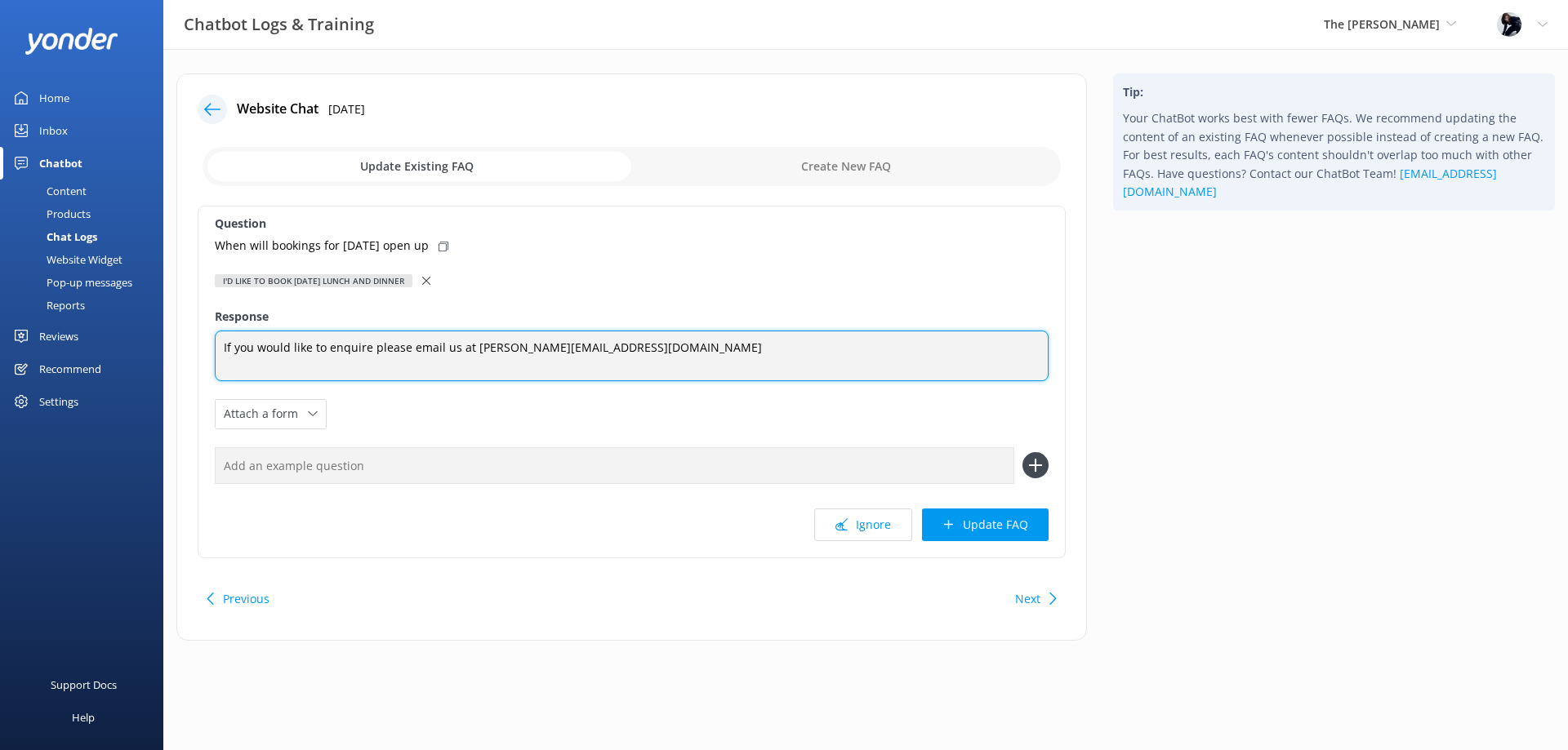
click at [220, 347] on textarea "If you would like to enquire please email us at [PERSON_NAME][EMAIL_ADDRESS][DO…" at bounding box center [631, 355] width 833 height 51
click at [655, 346] on textarea "We are currently taking bookings for [DATE]. If you would like to enquire pleas…" at bounding box center [631, 355] width 833 height 51
click at [755, 350] on textarea "We are currently taking bookings for [DATE]. If you would like to enquire or ge…" at bounding box center [631, 356] width 833 height 52
click at [495, 351] on textarea "We are currently taking bookings for [DATE]. If you would like to enquire or ge…" at bounding box center [631, 356] width 833 height 52
click at [537, 345] on textarea "We are currently taking bookings for [DATE] lunch. If you would like to enquire…" at bounding box center [631, 356] width 833 height 52
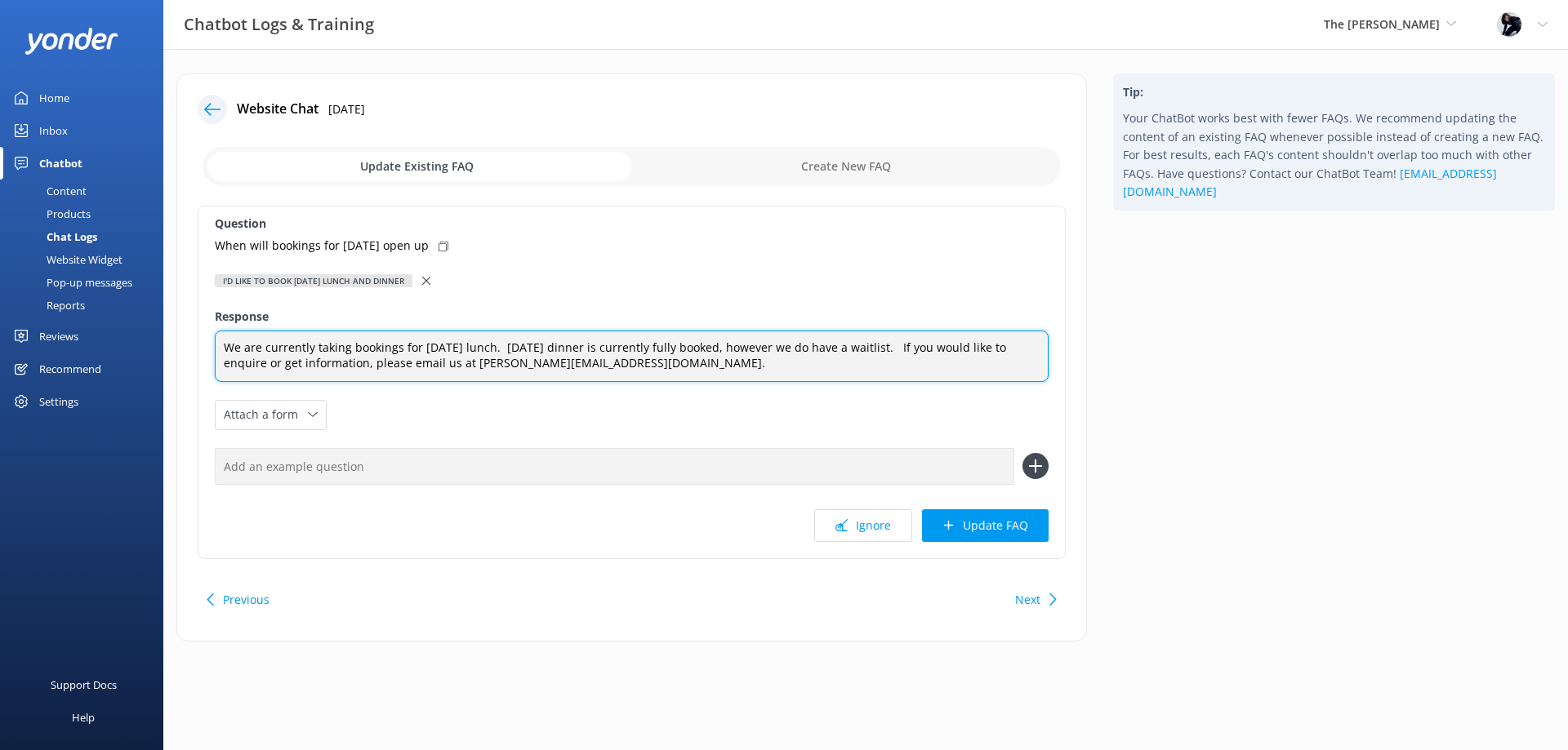
drag, startPoint x: 306, startPoint y: 365, endPoint x: 398, endPoint y: 368, distance: 92.0
click at [398, 368] on textarea "We are currently taking bookings for [DATE] lunch. [DATE] dinner is currently f…" at bounding box center [631, 356] width 833 height 52
drag, startPoint x: 388, startPoint y: 361, endPoint x: 426, endPoint y: 363, distance: 38.1
click at [426, 363] on textarea "We are currently taking bookings for [DATE] lunch. [DATE] dinner is currently f…" at bounding box center [631, 356] width 833 height 52
type textarea "We are currently taking bookings for [DATE] lunch. [DATE] dinner is currently f…"
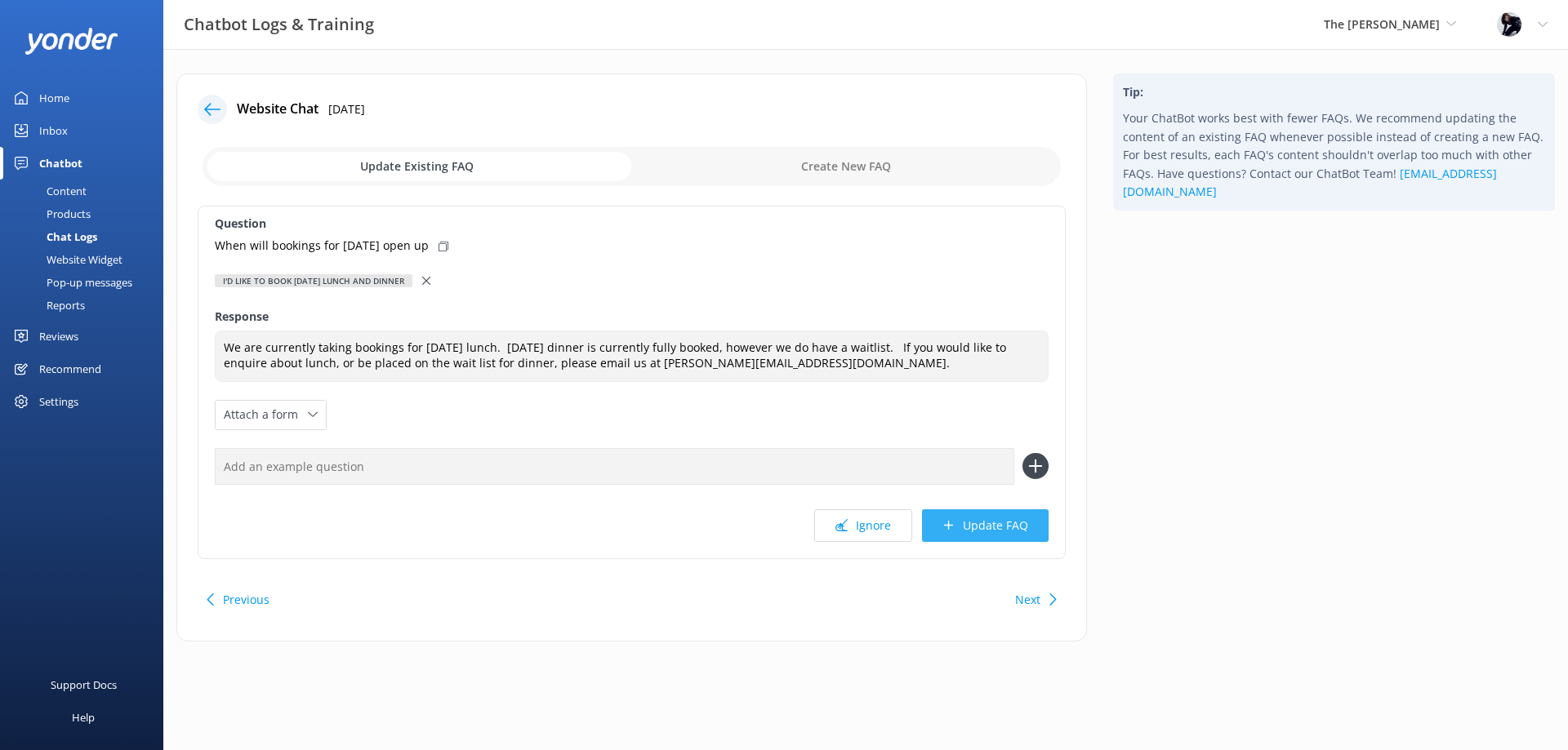
click at [966, 534] on button "Update FAQ" at bounding box center [985, 526] width 126 height 33
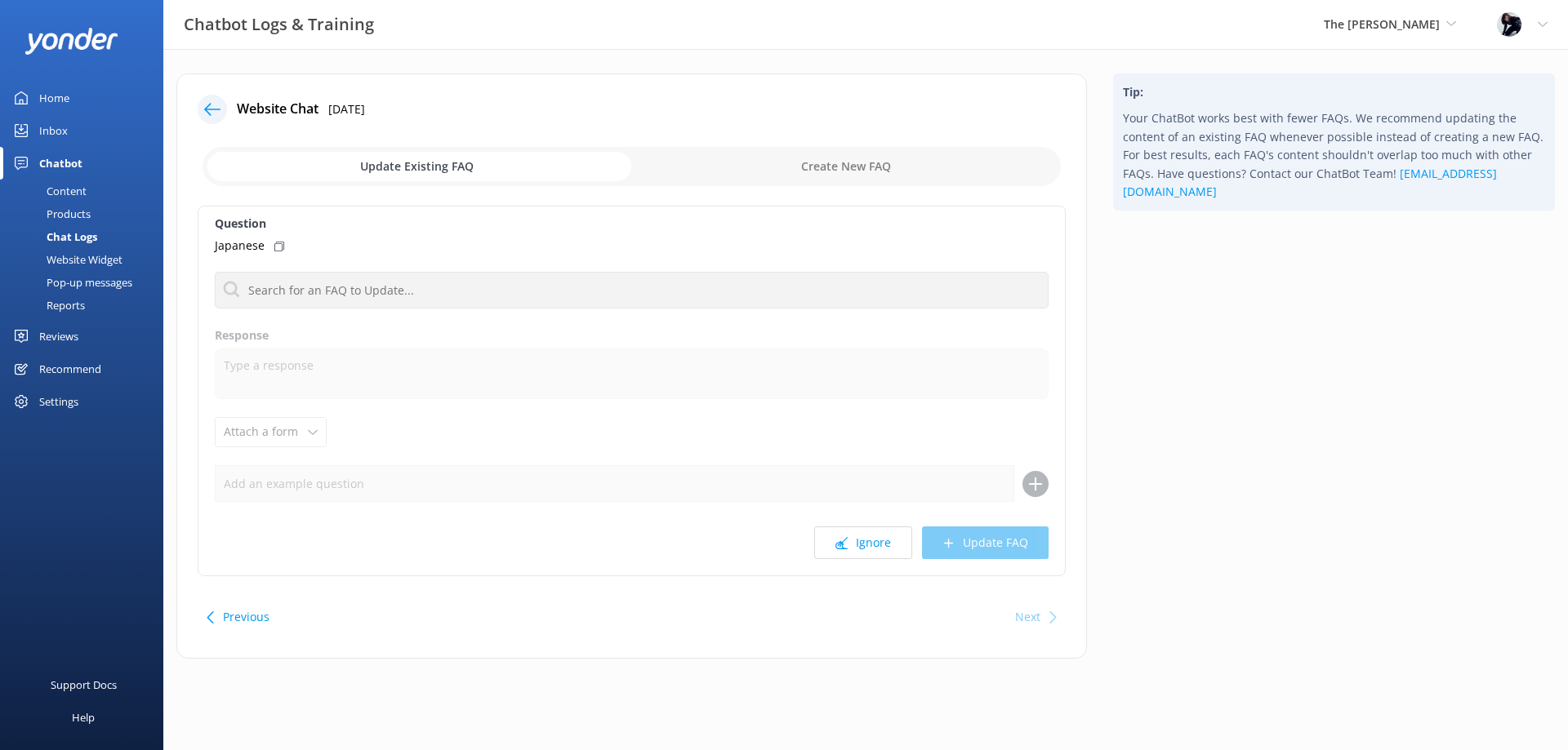
click at [206, 104] on icon at bounding box center [212, 109] width 16 height 16
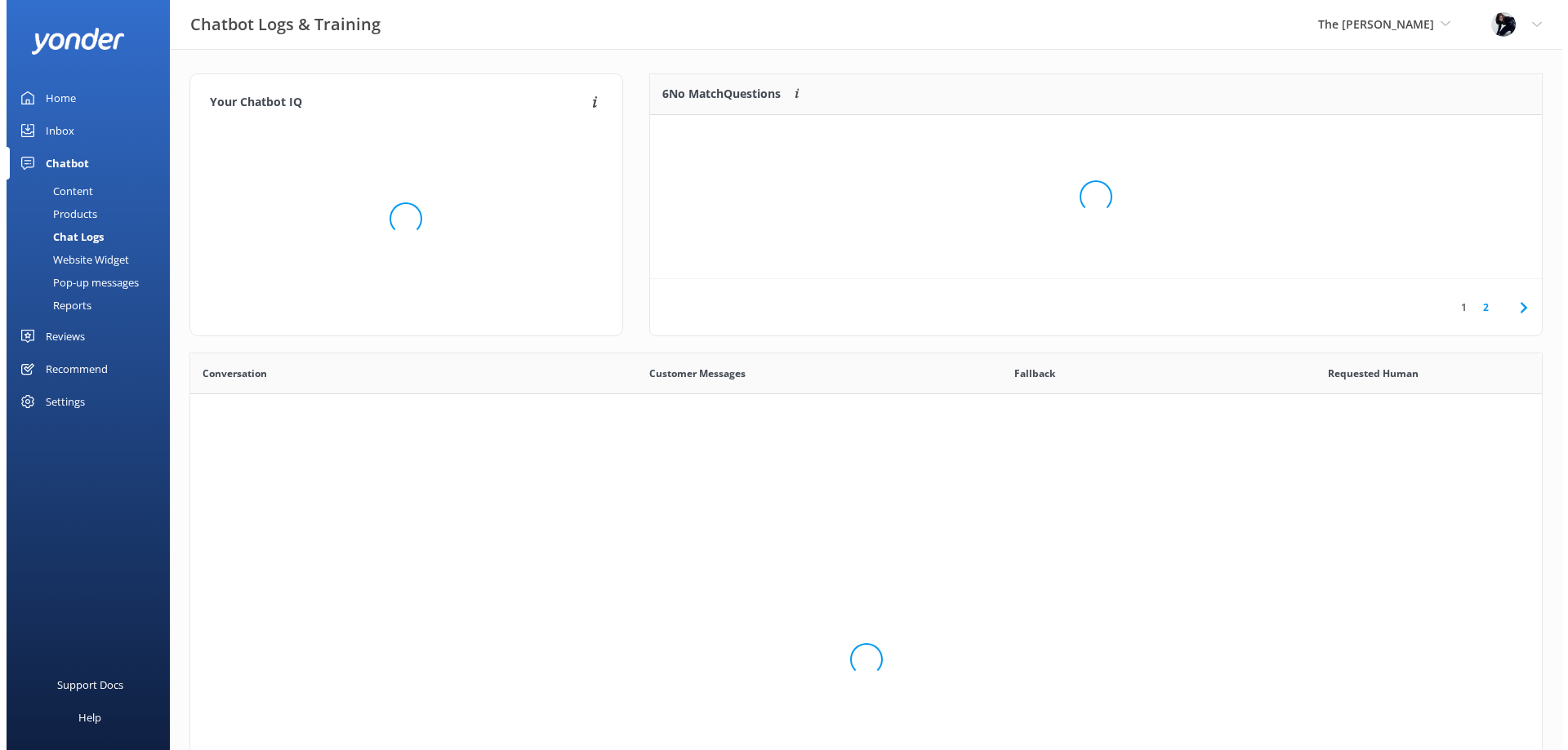
scroll to position [560, 1339]
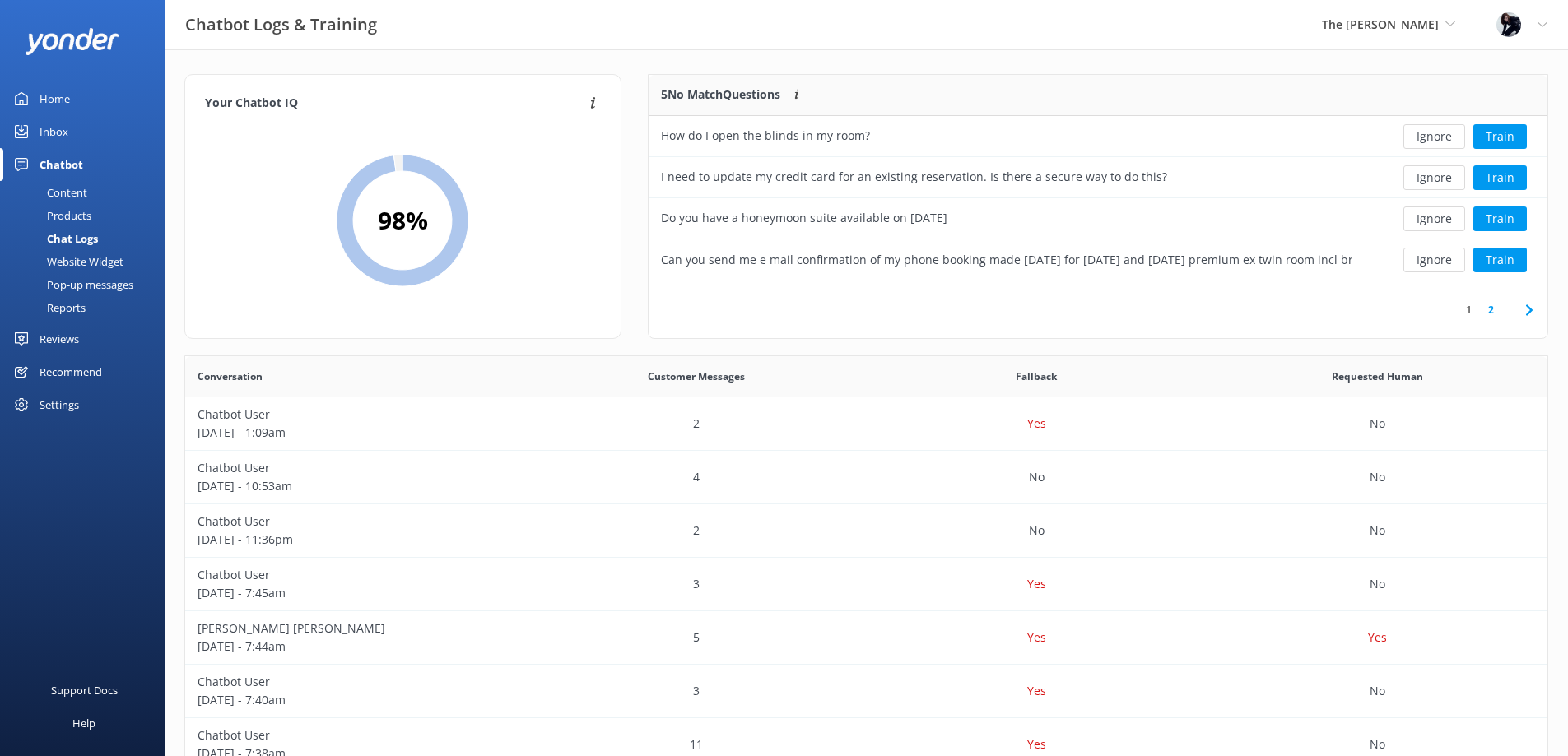
click at [52, 133] on div "Inbox" at bounding box center [54, 131] width 29 height 33
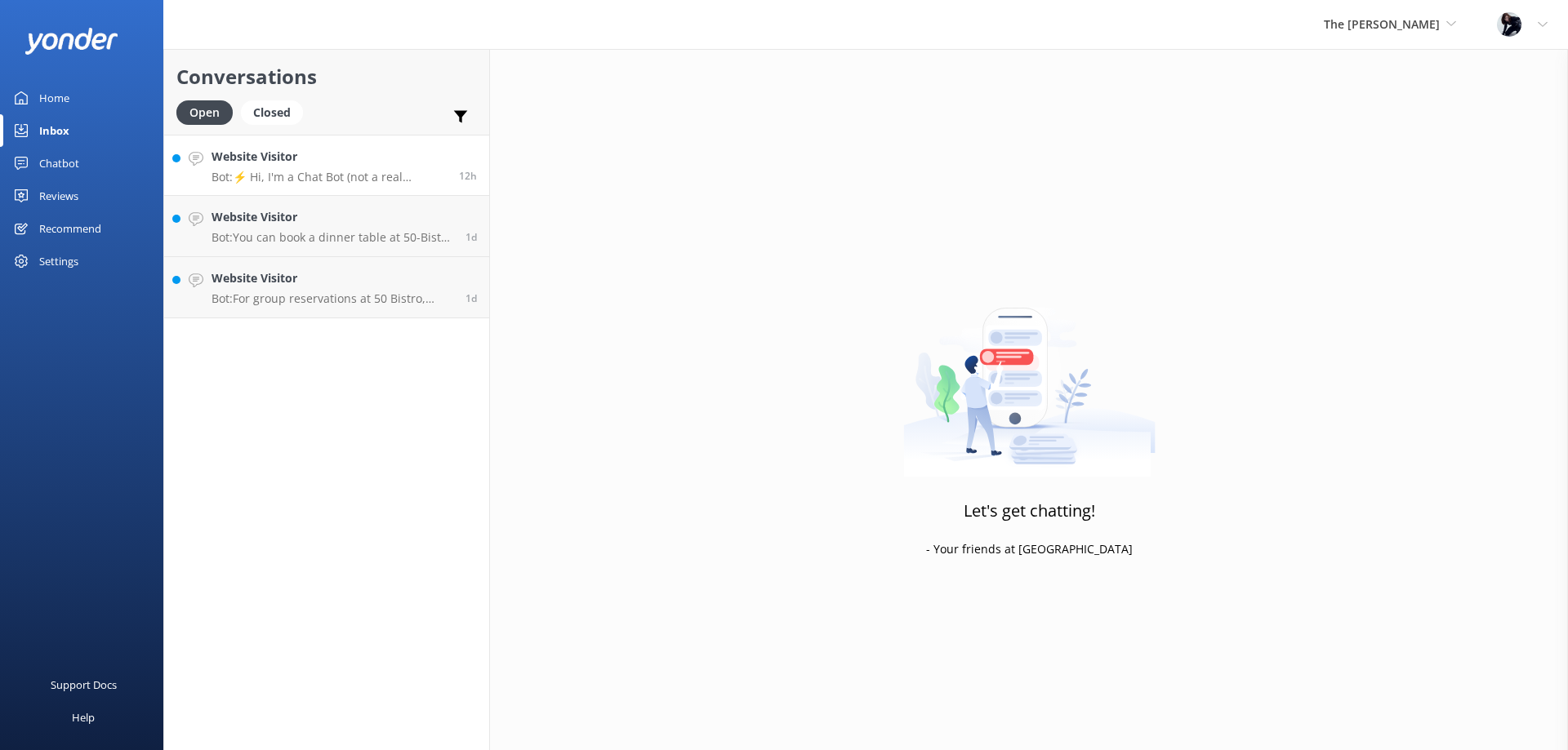
click at [276, 180] on p "Bot: ⚡ Hi, I'm a Chat Bot (not a real human), so I don't have all the answers. …" at bounding box center [329, 176] width 235 height 14
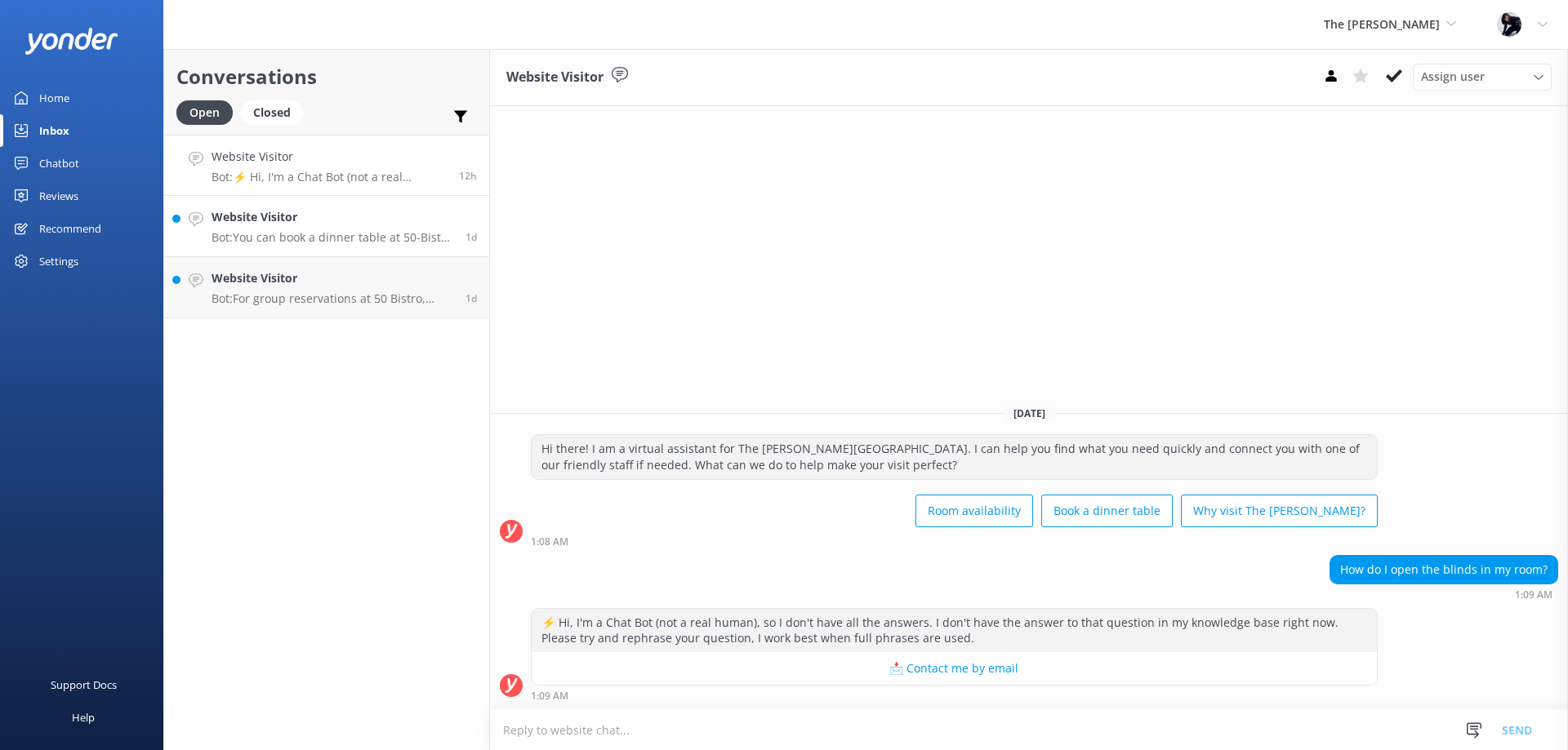
click at [338, 224] on h4 "Website Visitor" at bounding box center [332, 216] width 241 height 18
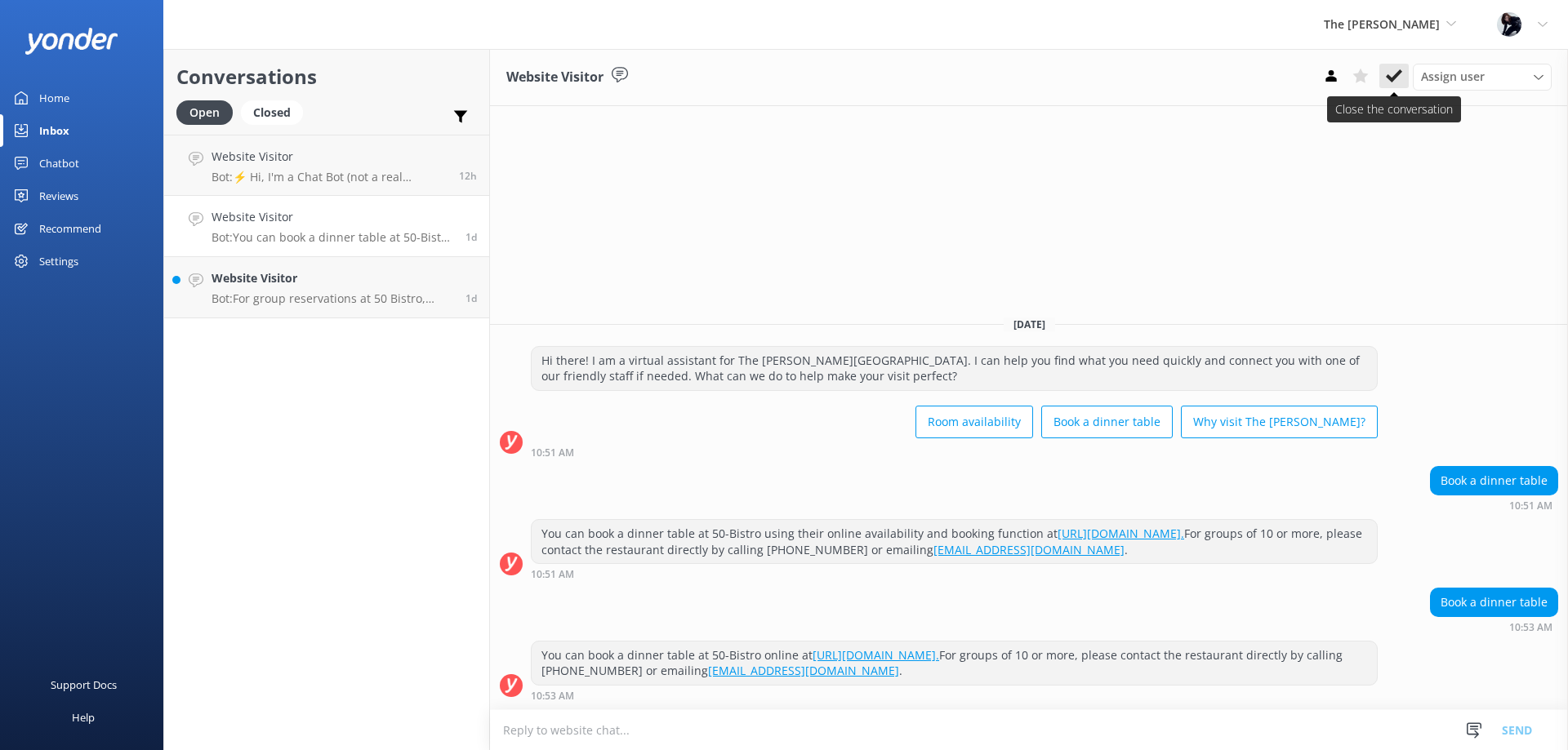
click at [1390, 69] on icon at bounding box center [1393, 76] width 16 height 16
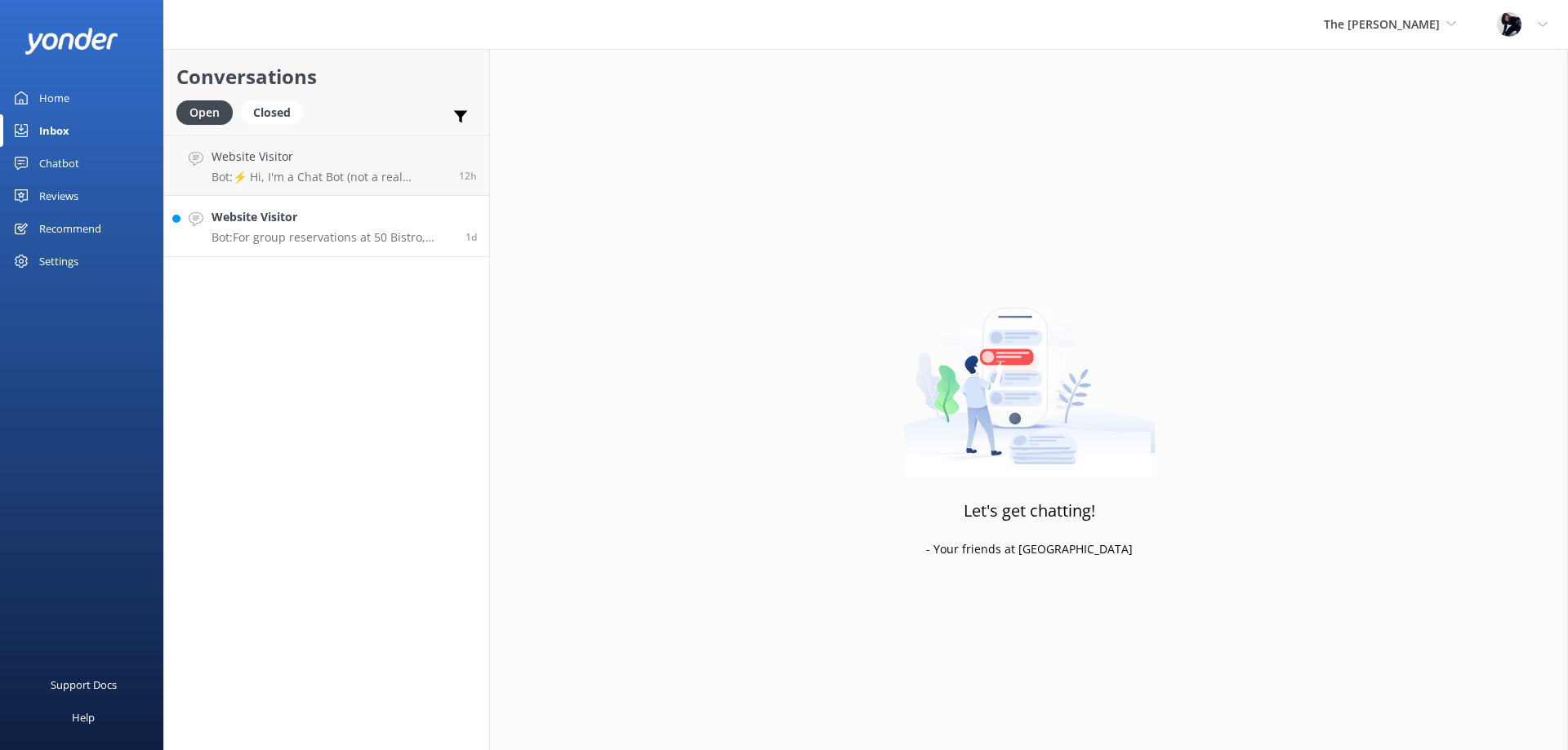
click at [290, 221] on h4 "Website Visitor" at bounding box center [332, 216] width 241 height 18
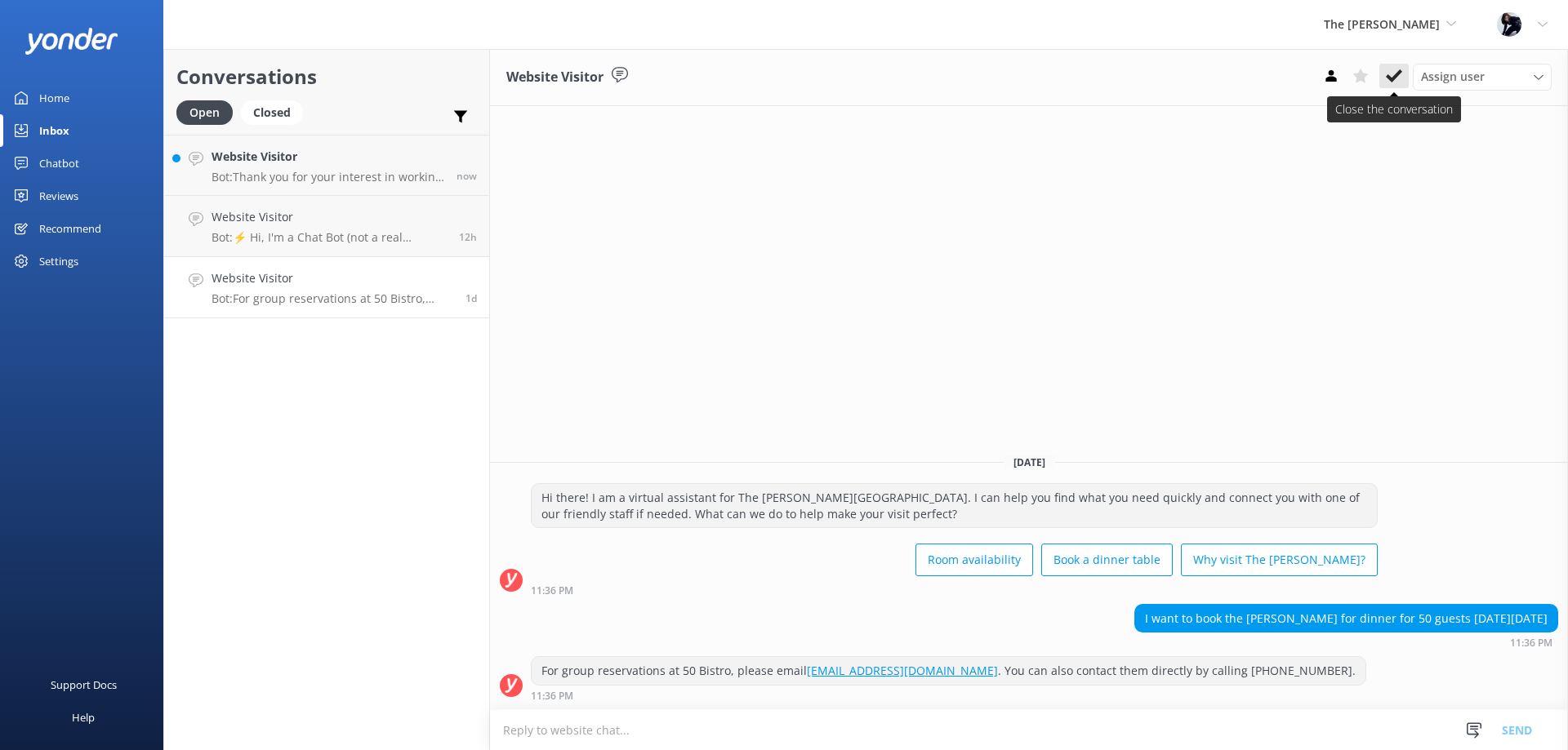
click at [1386, 76] on icon at bounding box center [1393, 76] width 16 height 16
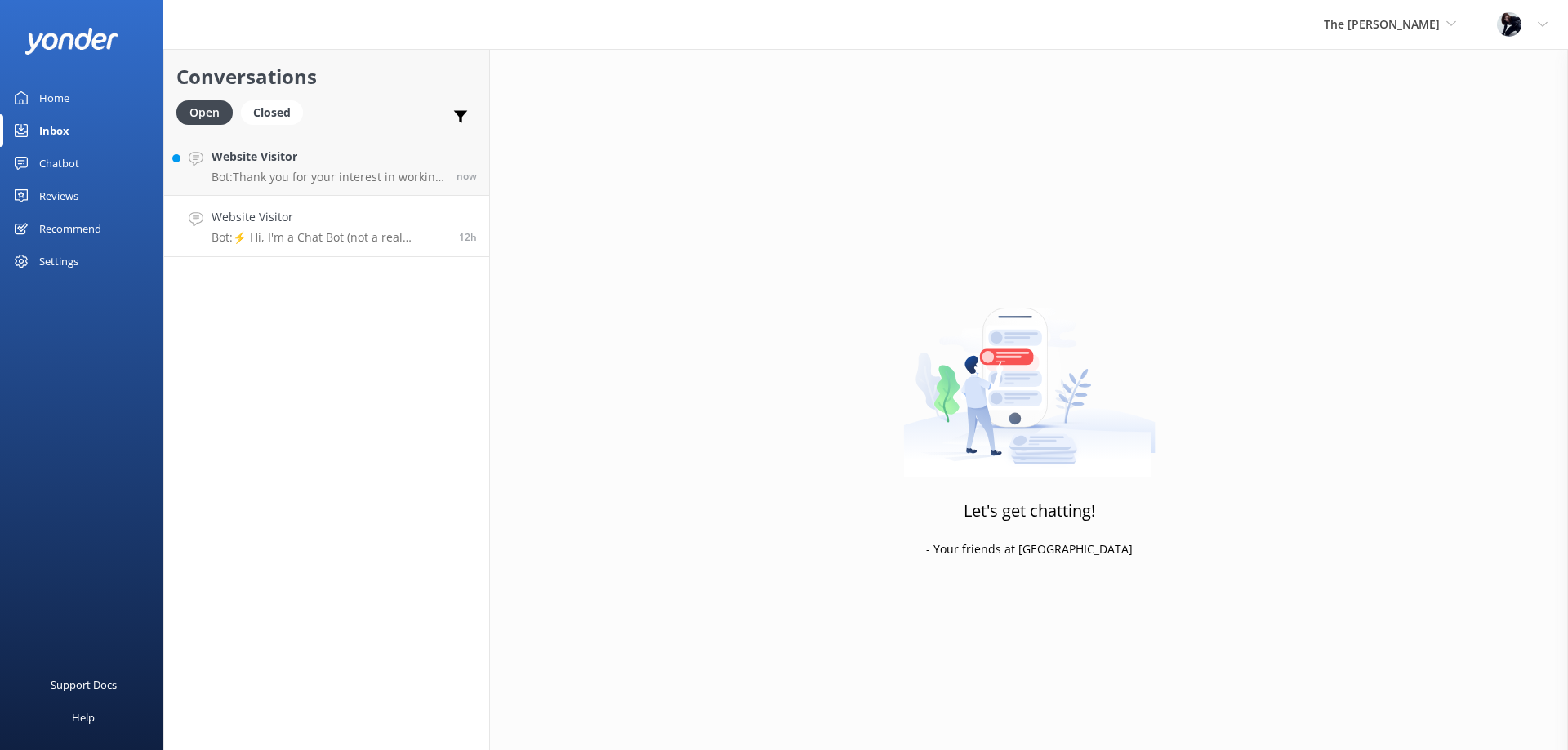
click at [288, 230] on div "Website Visitor Bot: ⚡ Hi, I'm a Chat Bot (not a real human), so I don't have a…" at bounding box center [329, 226] width 235 height 36
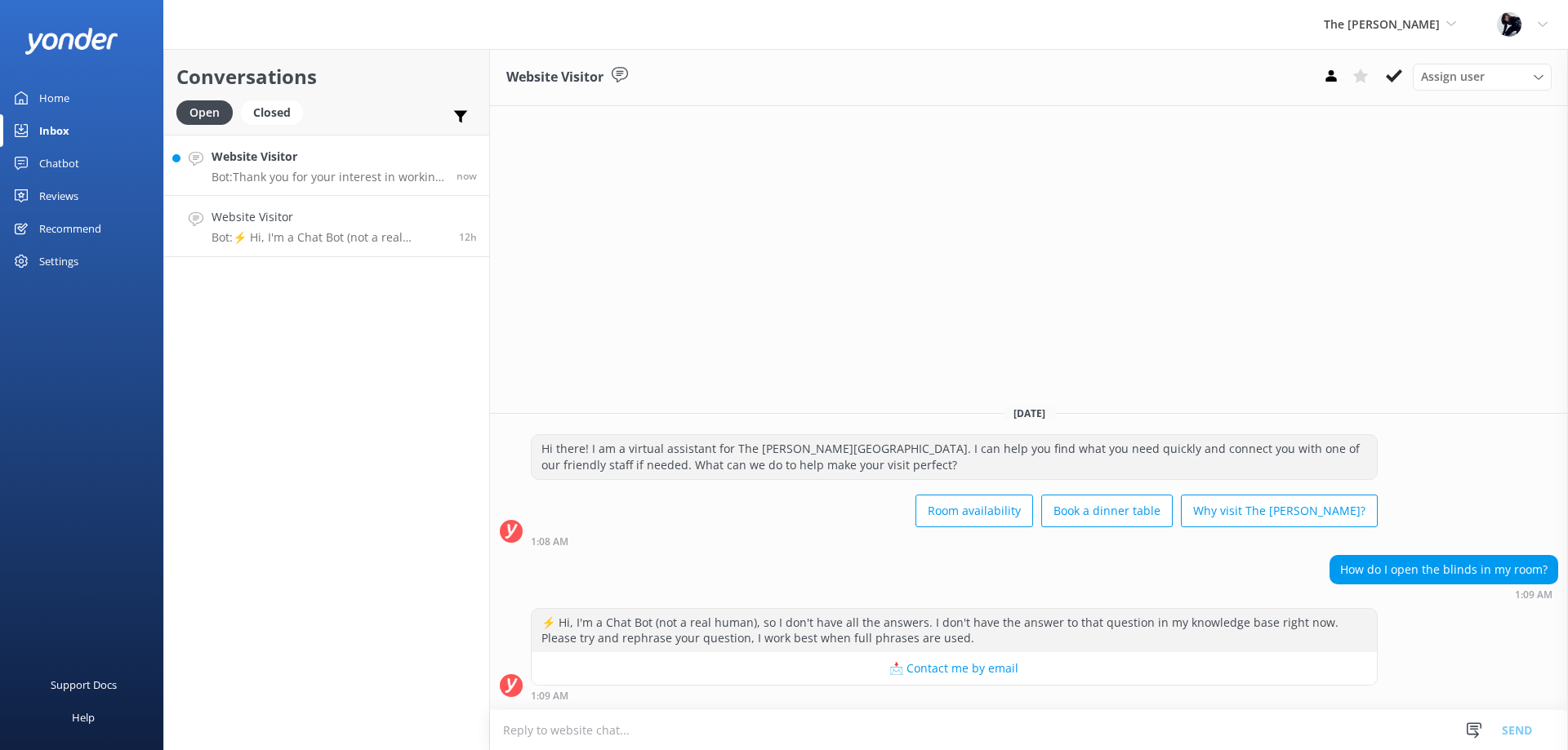
click at [307, 175] on p "Bot: Thank you for your interest in working at The [PERSON_NAME]. Any vacancies…" at bounding box center [328, 176] width 233 height 14
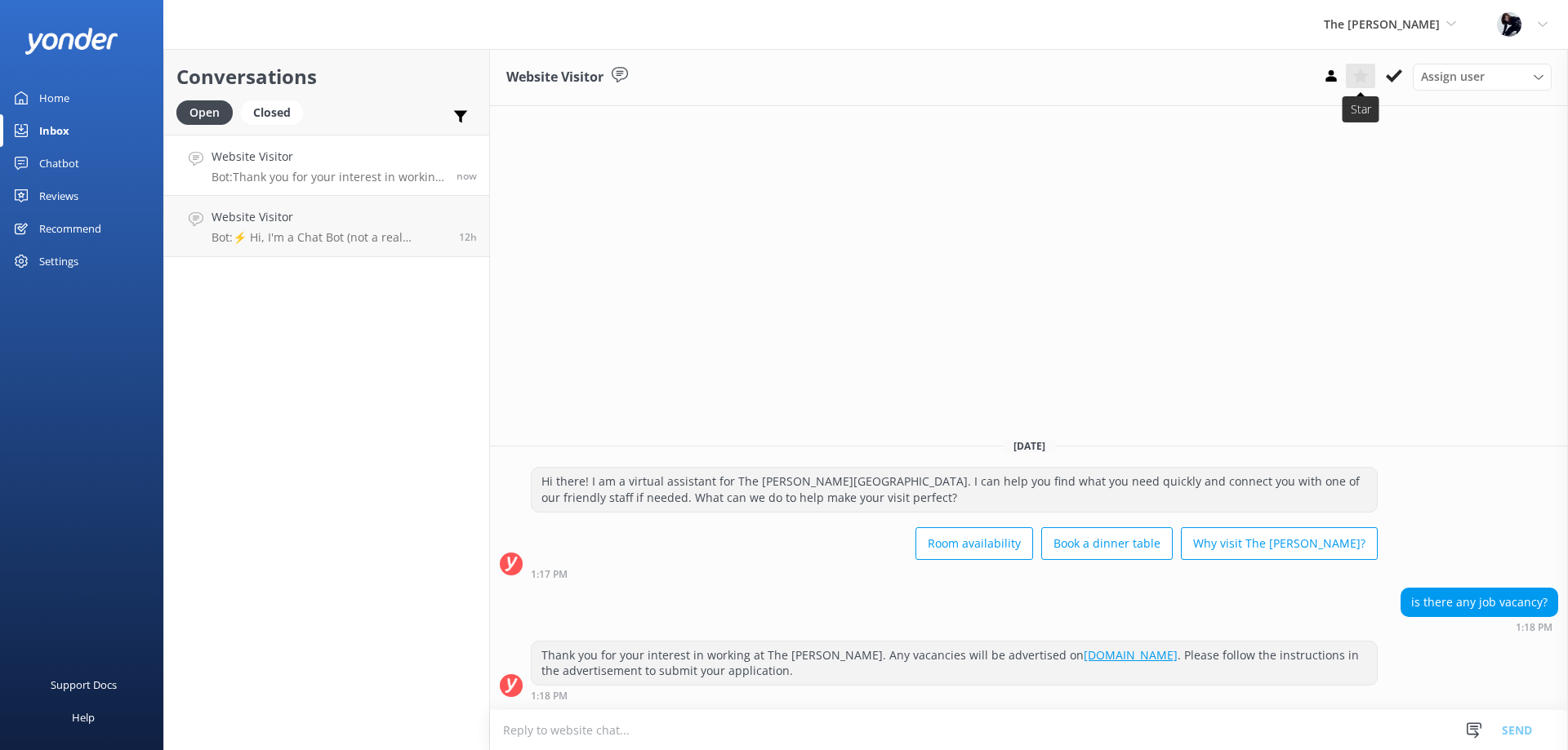
drag, startPoint x: 1384, startPoint y: 78, endPoint x: 1369, endPoint y: 68, distance: 18.0
click at [1375, 71] on div "Assign user Front Office Manager - [PERSON_NAME] [PERSON_NAME] Reception Team […" at bounding box center [1433, 76] width 235 height 26
click at [1390, 76] on icon at bounding box center [1393, 76] width 16 height 16
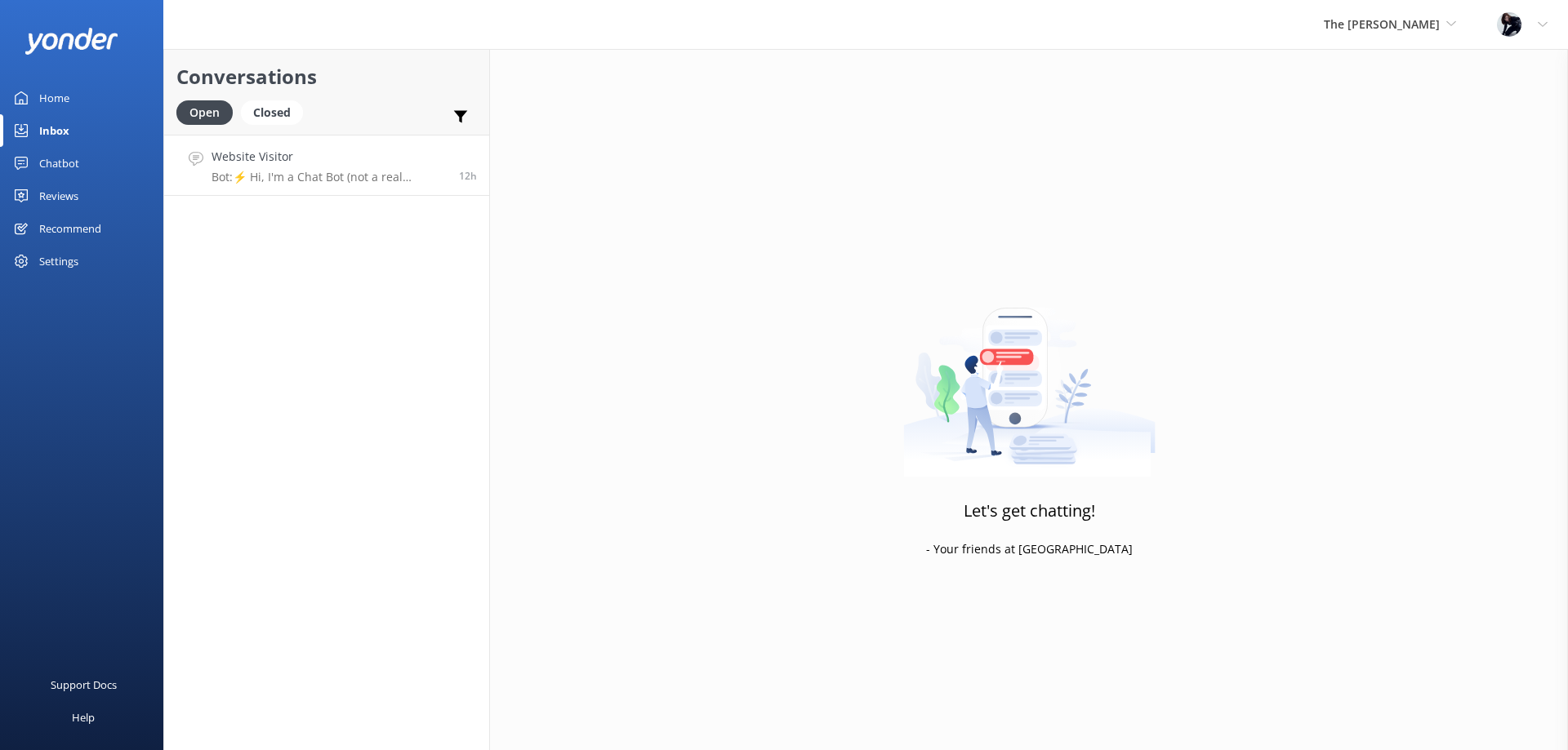
click at [296, 162] on h4 "Website Visitor" at bounding box center [329, 156] width 235 height 18
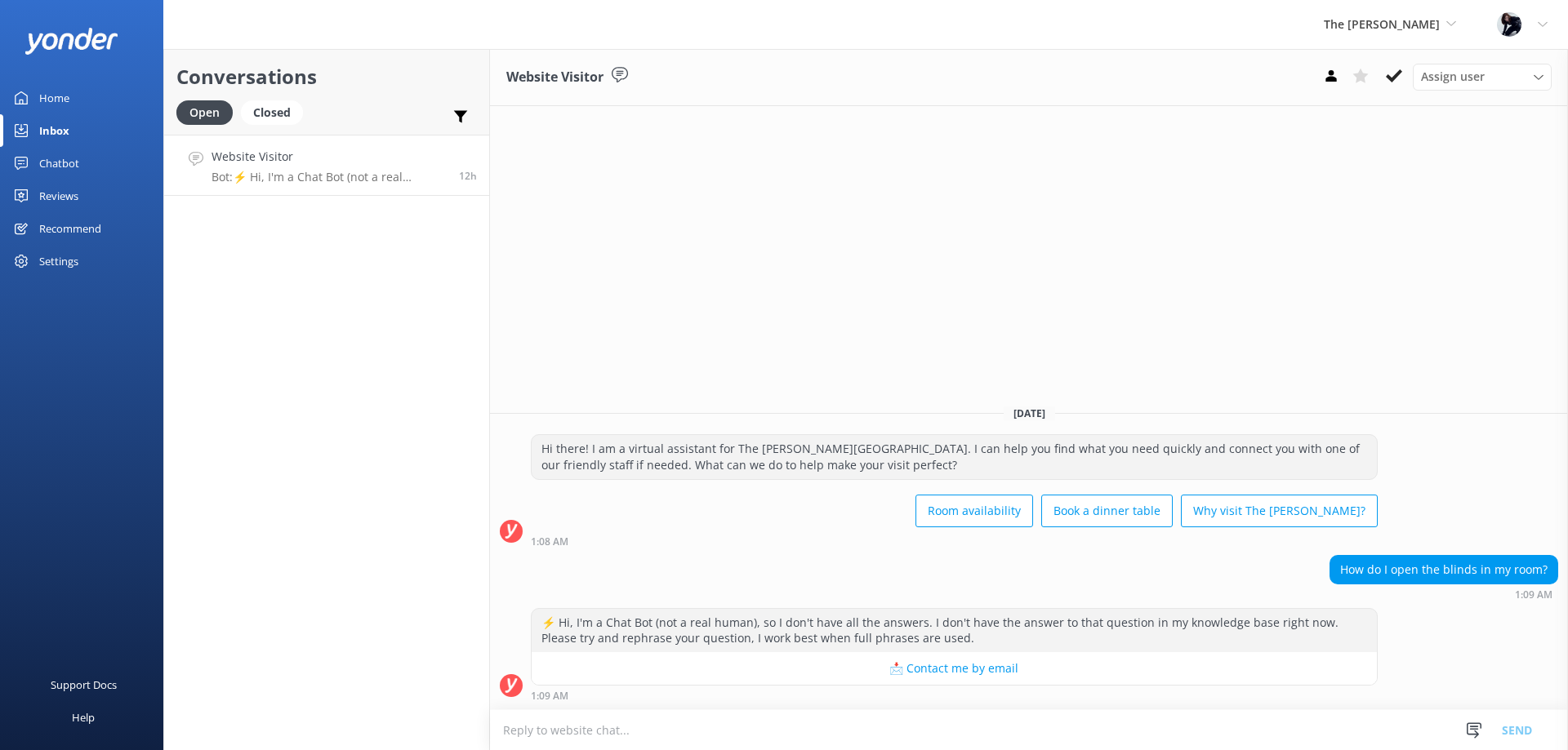
click at [55, 136] on div "Inbox" at bounding box center [55, 130] width 31 height 33
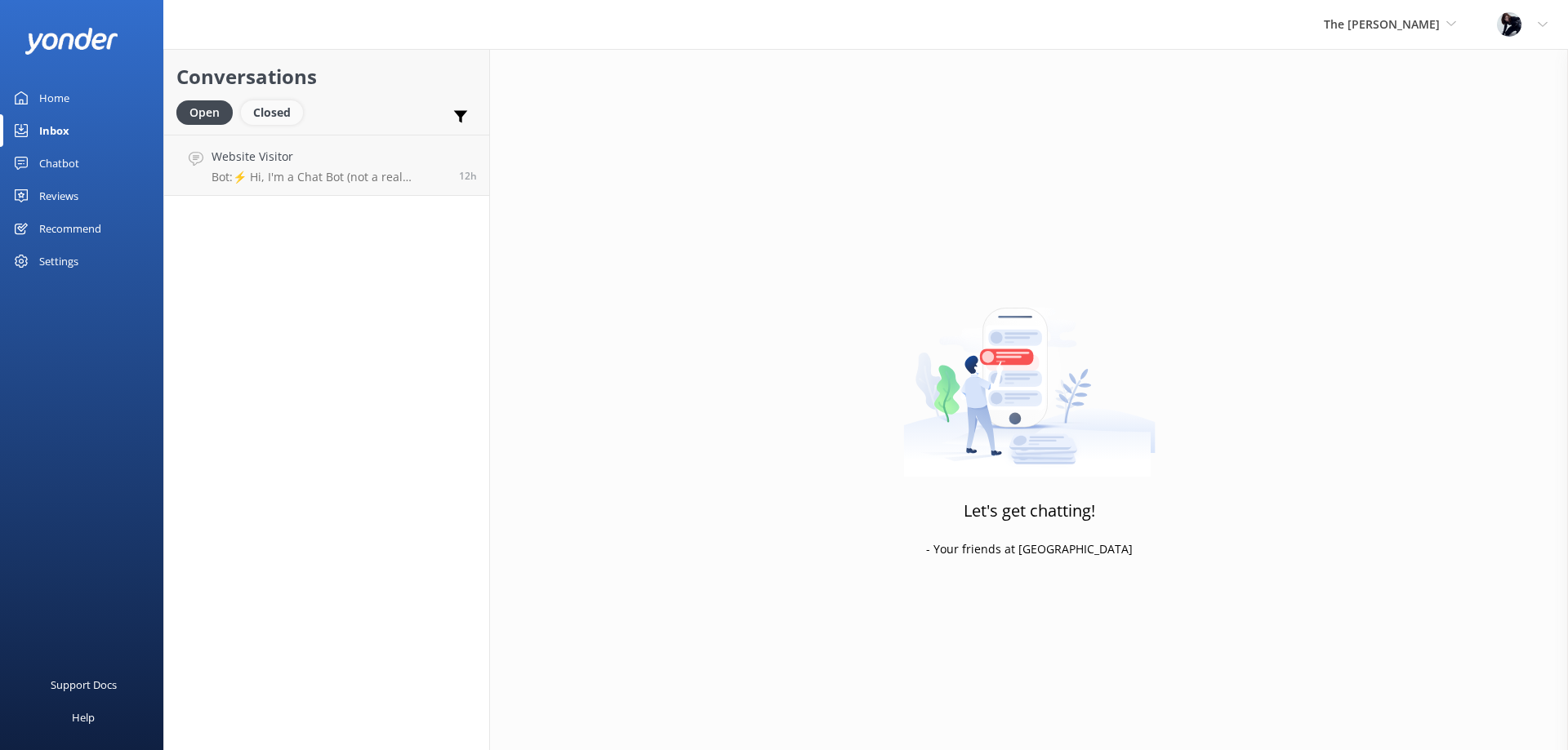
click at [287, 119] on div "Closed" at bounding box center [271, 113] width 62 height 25
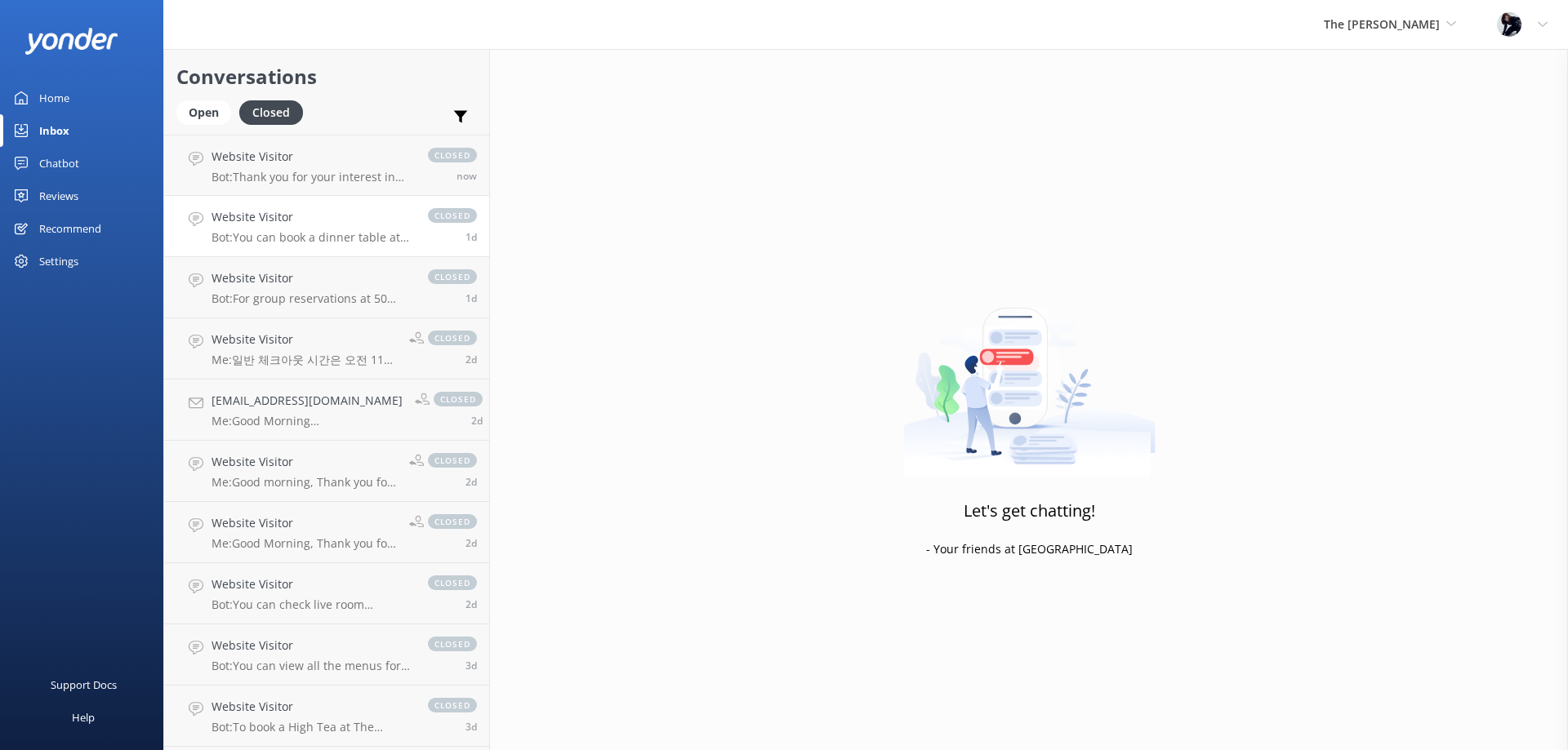
click at [271, 249] on link "Website Visitor Bot: You can book a dinner table at 50-Bistro online at [URL][D…" at bounding box center [326, 227] width 325 height 61
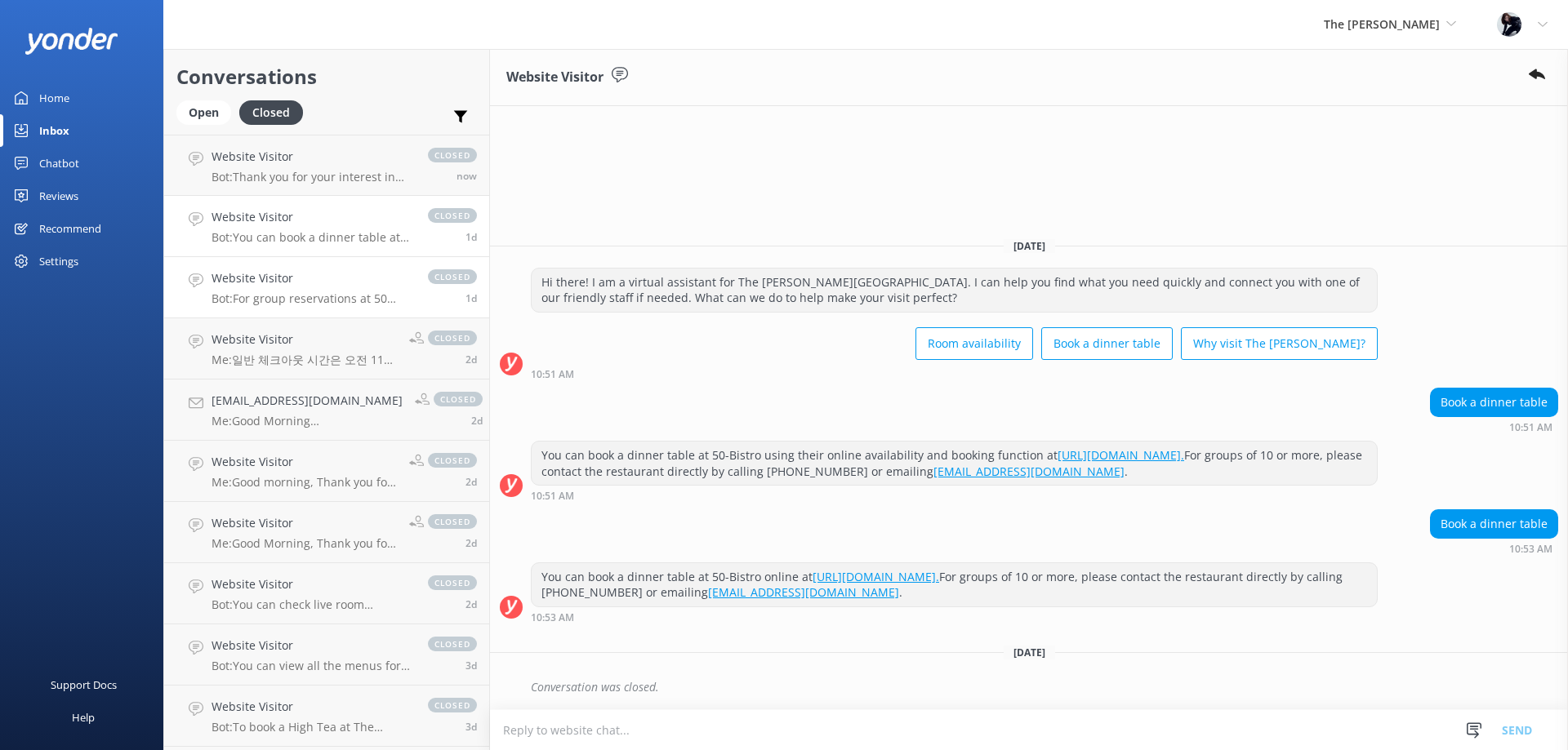
drag, startPoint x: 274, startPoint y: 293, endPoint x: 268, endPoint y: 286, distance: 9.2
click at [272, 291] on p "Bot: For group reservations at 50 Bistro, please email [EMAIL_ADDRESS][DOMAIN_N…" at bounding box center [311, 298] width 200 height 14
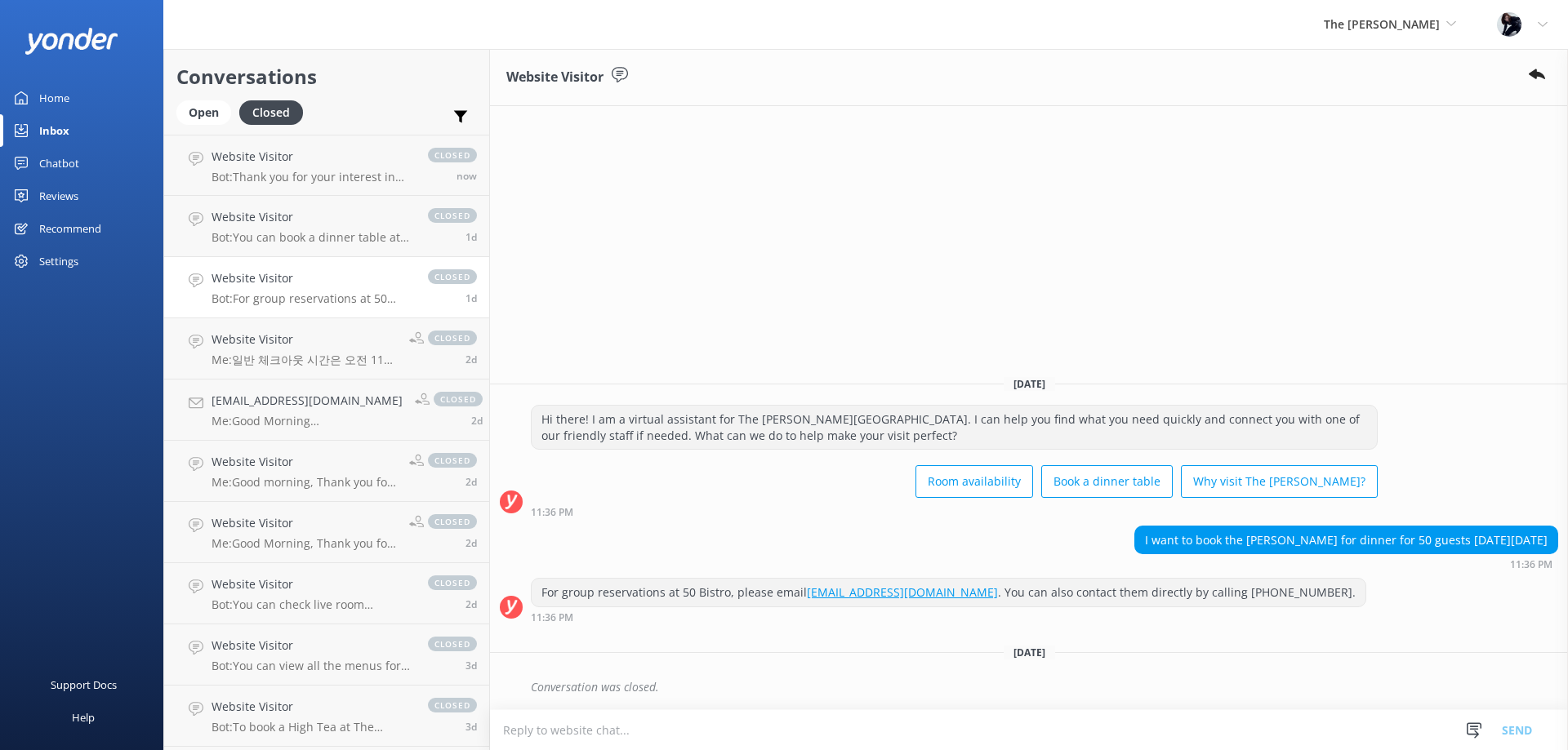
click at [333, 294] on p "Bot: For group reservations at 50 Bistro, please email [EMAIL_ADDRESS][DOMAIN_N…" at bounding box center [311, 298] width 200 height 14
click at [313, 406] on h4 "[EMAIL_ADDRESS][DOMAIN_NAME]" at bounding box center [307, 400] width 191 height 18
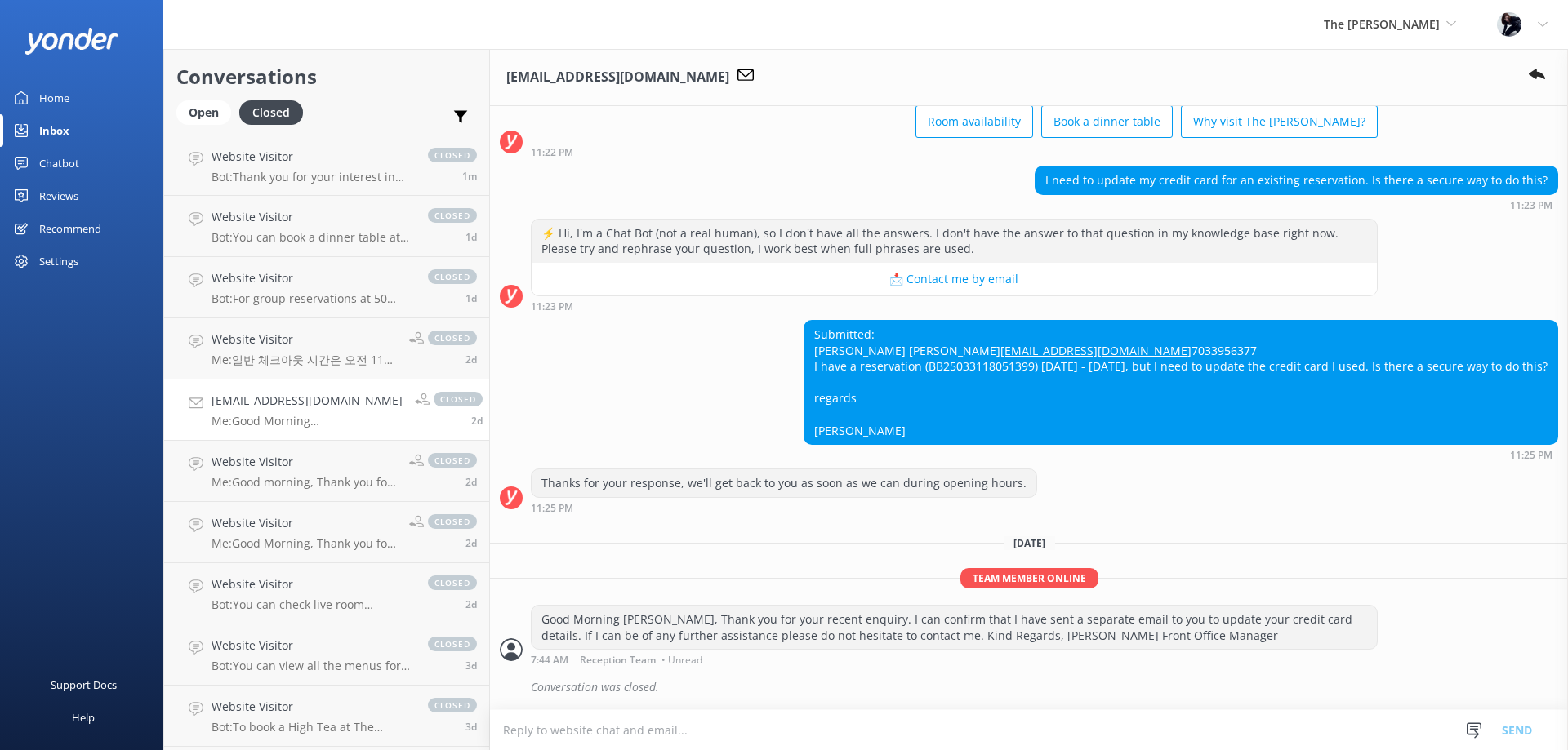
scroll to position [135, 0]
click at [257, 473] on div "Website Visitor Me: Good morning, Thank you for your recent enquiry. I can conf…" at bounding box center [304, 471] width 185 height 36
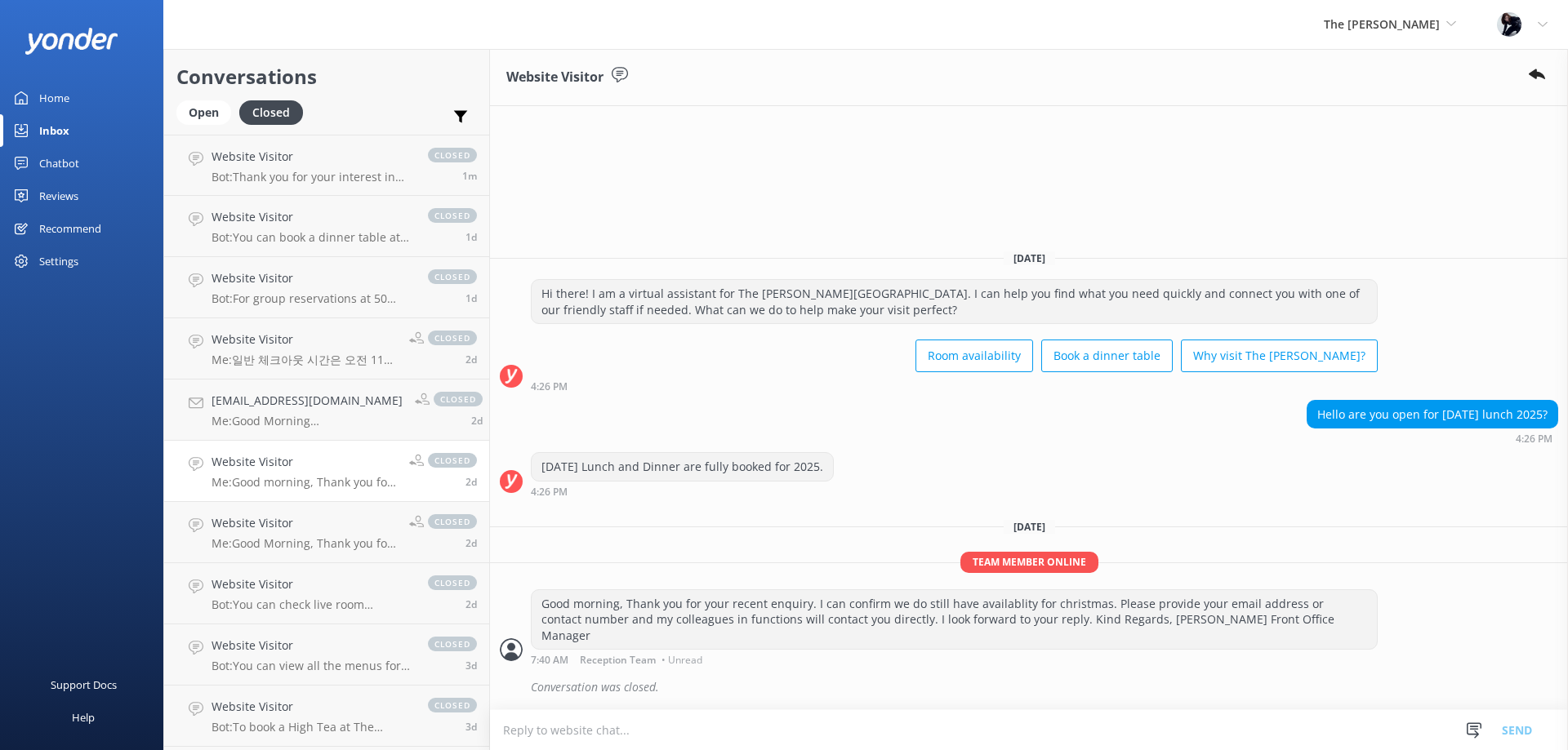
click at [271, 467] on h4 "Website Visitor" at bounding box center [304, 462] width 185 height 18
click at [57, 168] on div "Chatbot" at bounding box center [59, 163] width 40 height 33
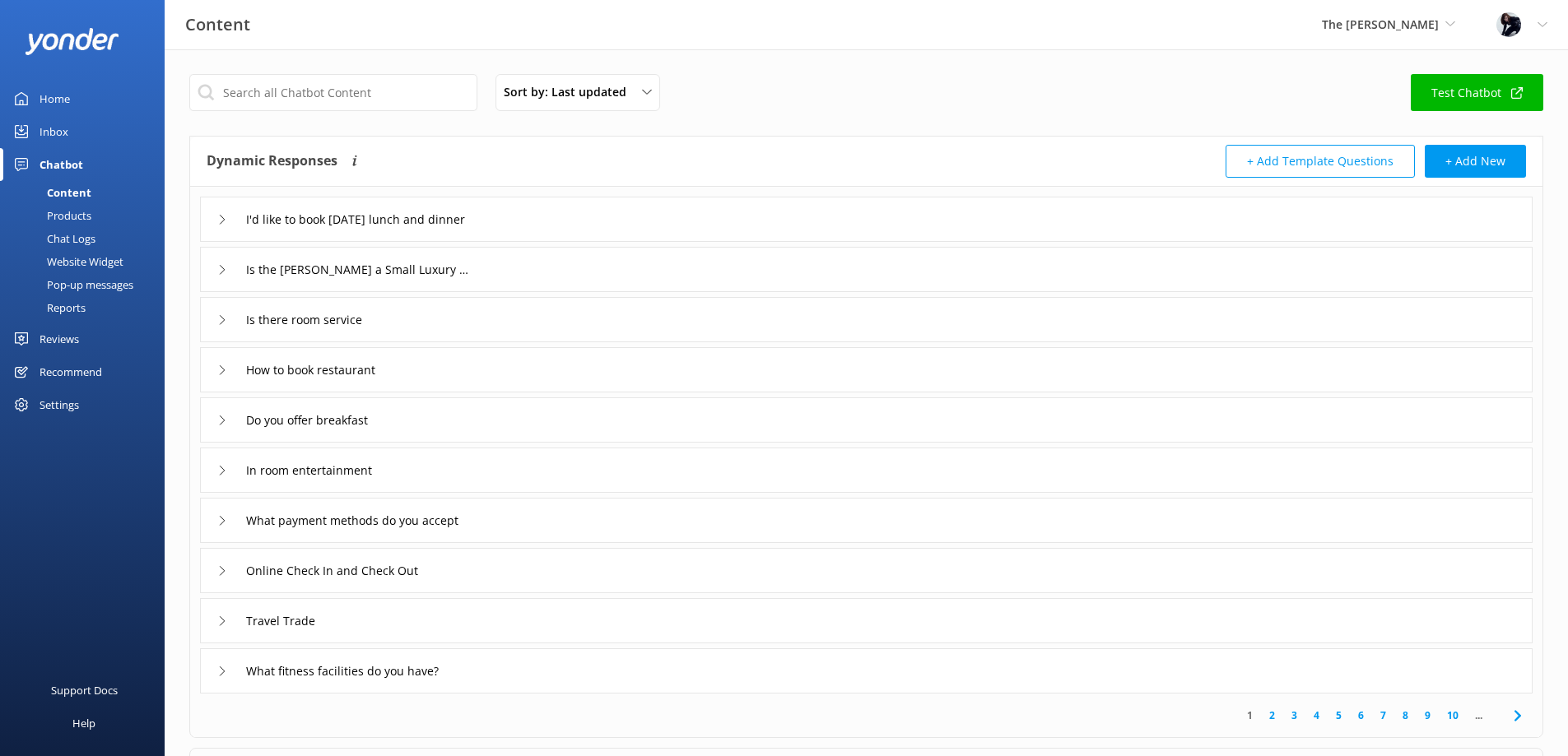
click at [221, 219] on icon at bounding box center [222, 219] width 10 height 10
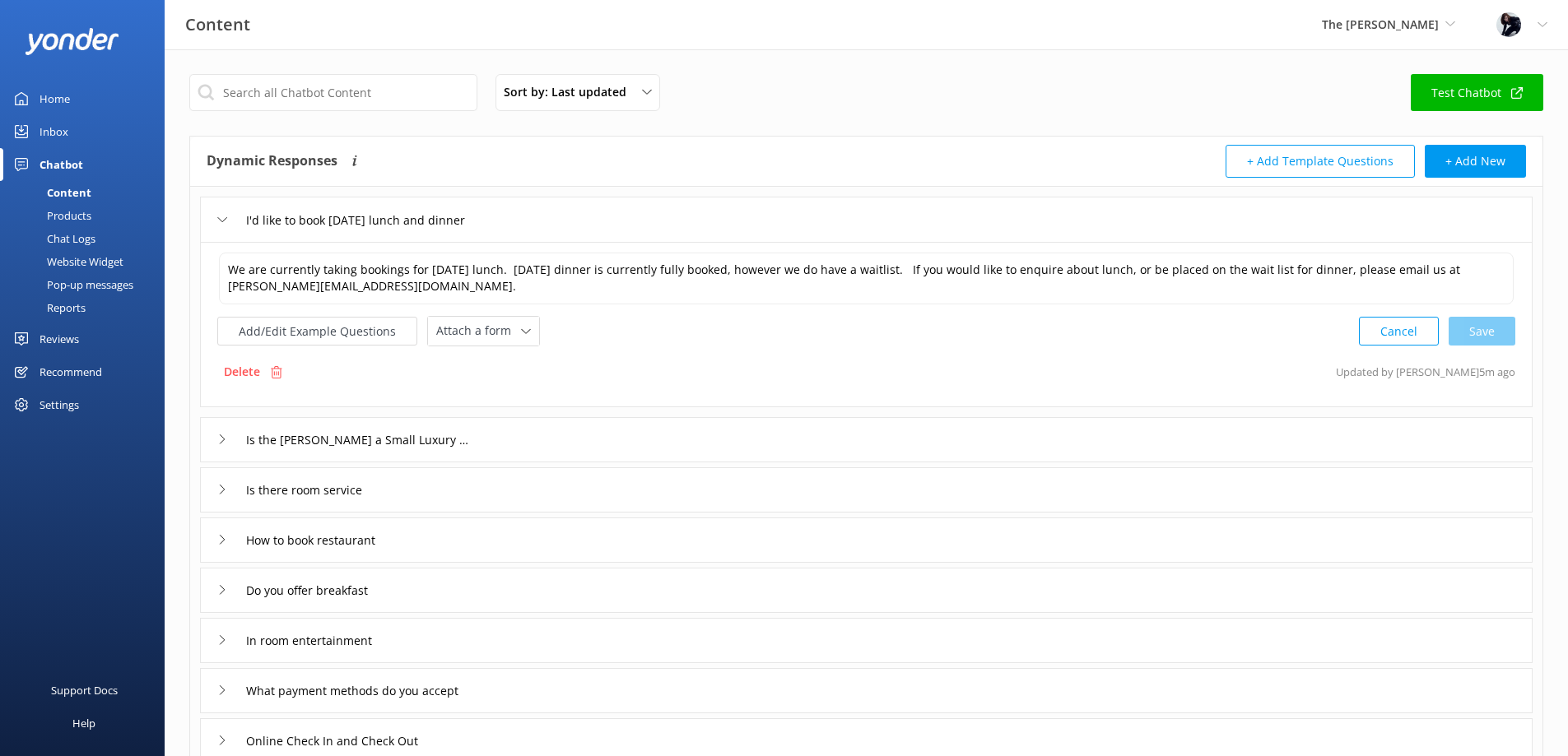
drag, startPoint x: 221, startPoint y: 219, endPoint x: 214, endPoint y: 214, distance: 8.6
click at [216, 216] on div "I'd like to book [DATE] lunch and dinner" at bounding box center [866, 219] width 1332 height 45
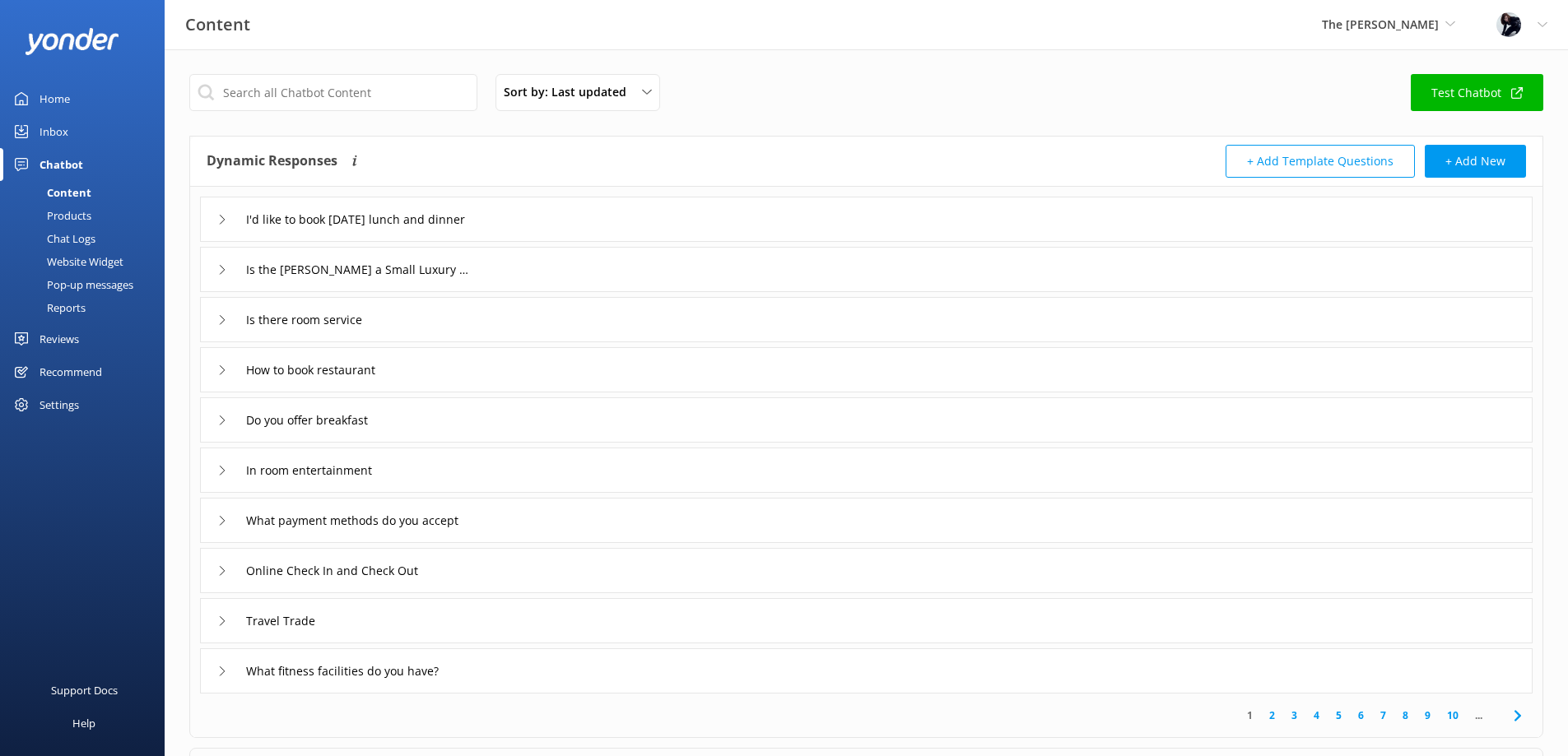
click at [62, 220] on div "Products" at bounding box center [50, 215] width 81 height 23
